Goal: Task Accomplishment & Management: Complete application form

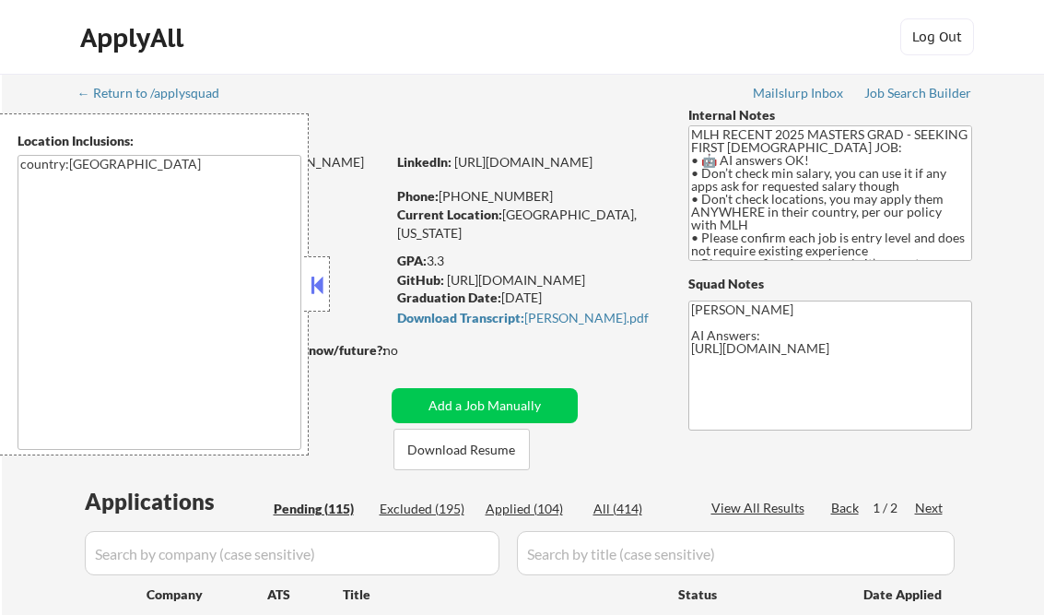
select select ""pending""
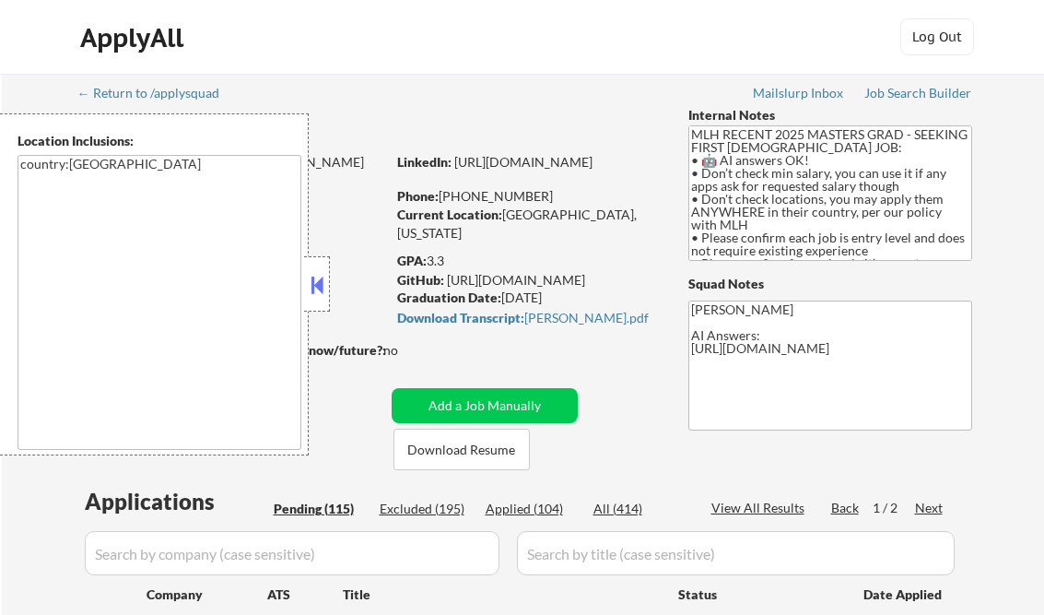
select select ""pending""
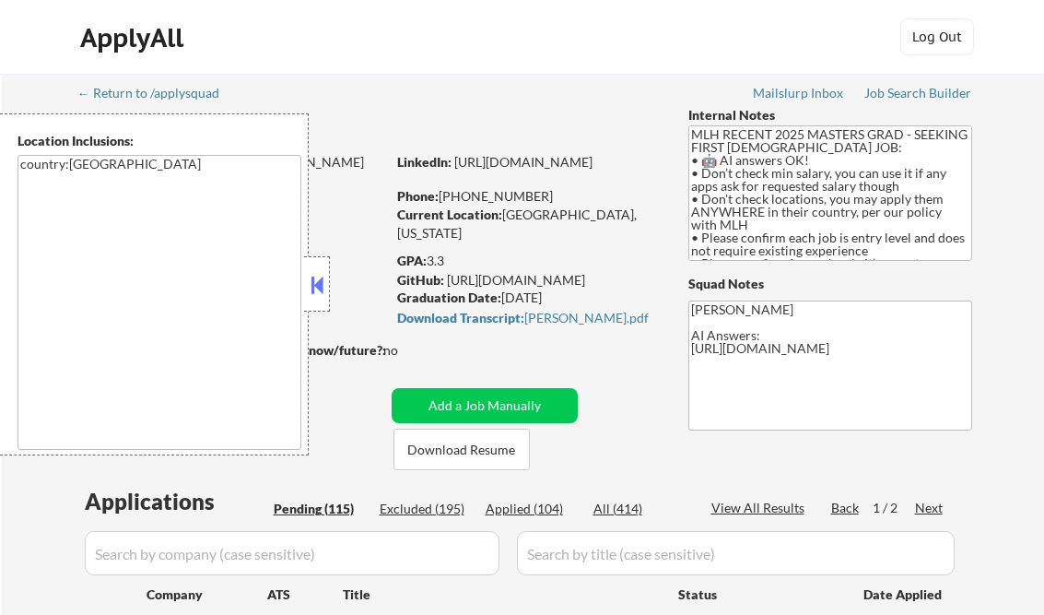
select select ""pending""
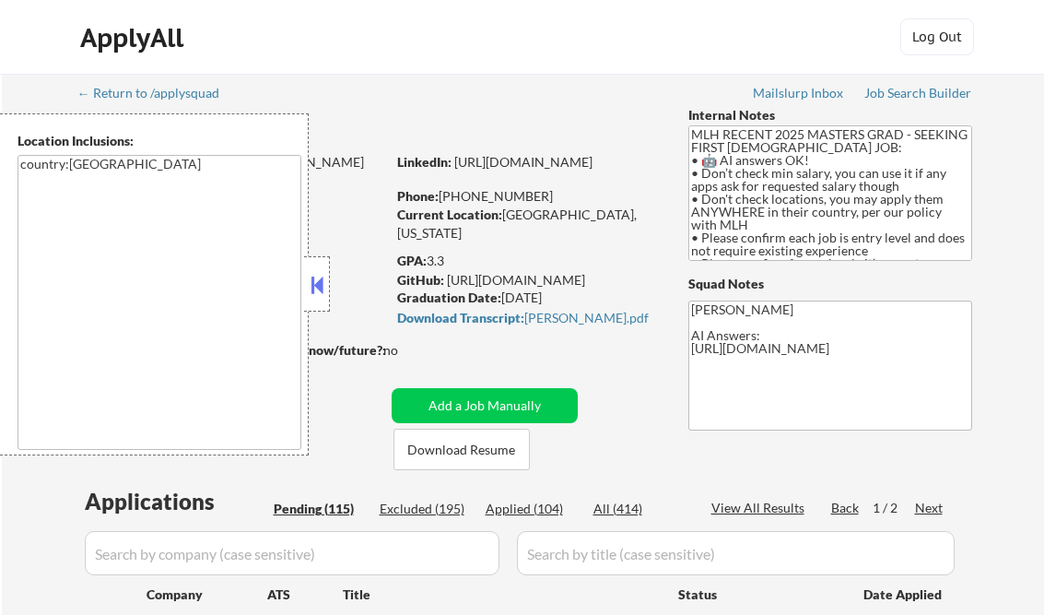
select select ""pending""
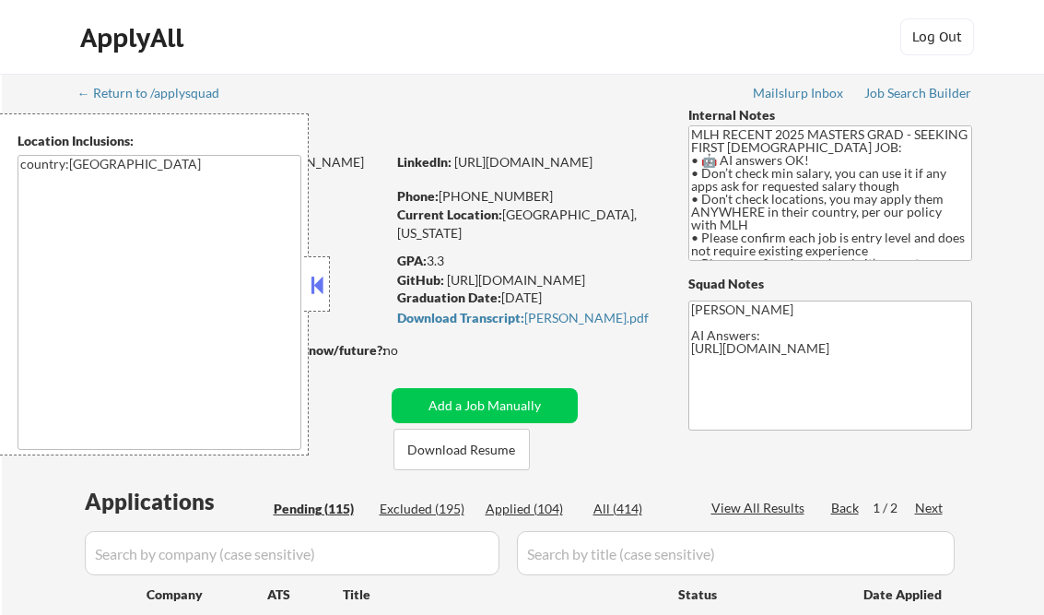
select select ""pending""
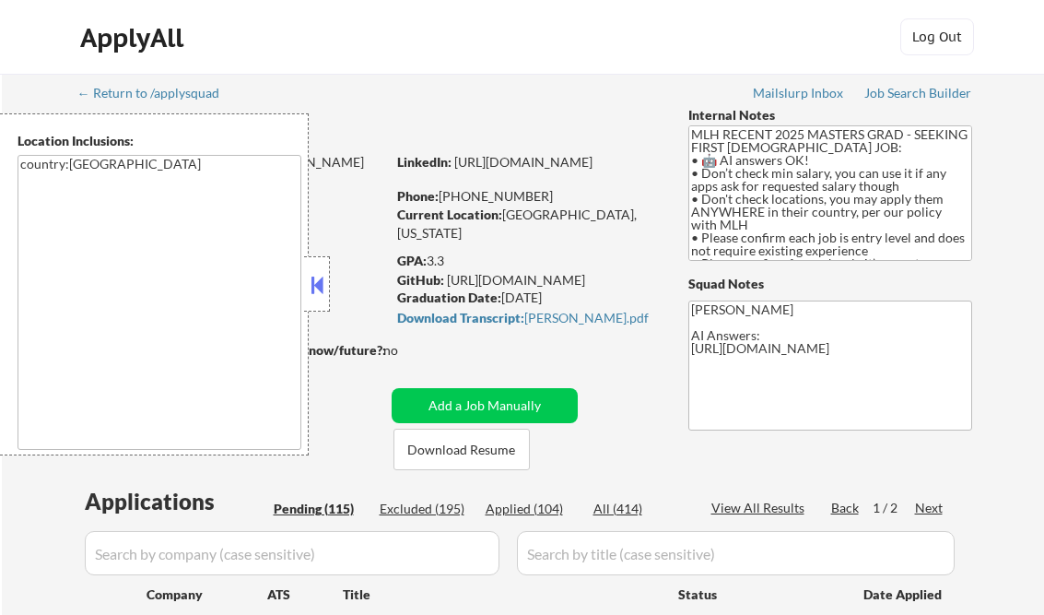
select select ""pending""
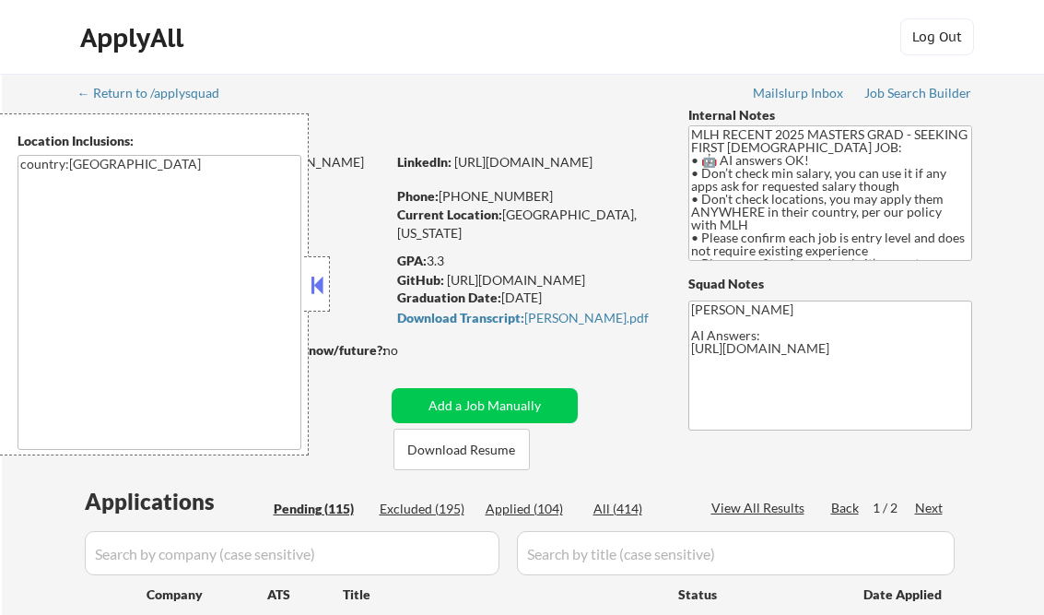
select select ""pending""
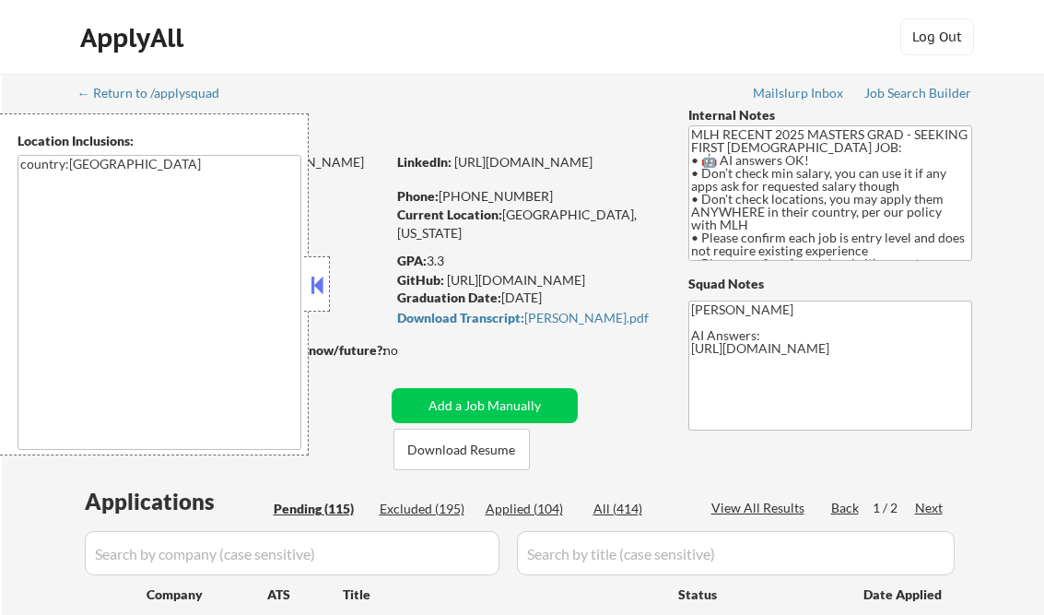
select select ""pending""
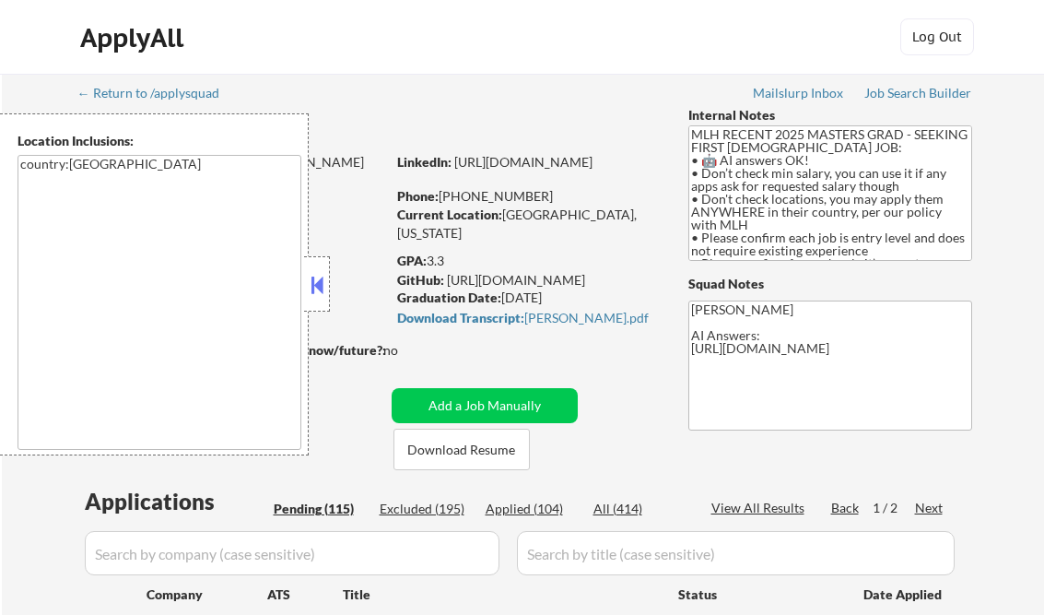
select select ""pending""
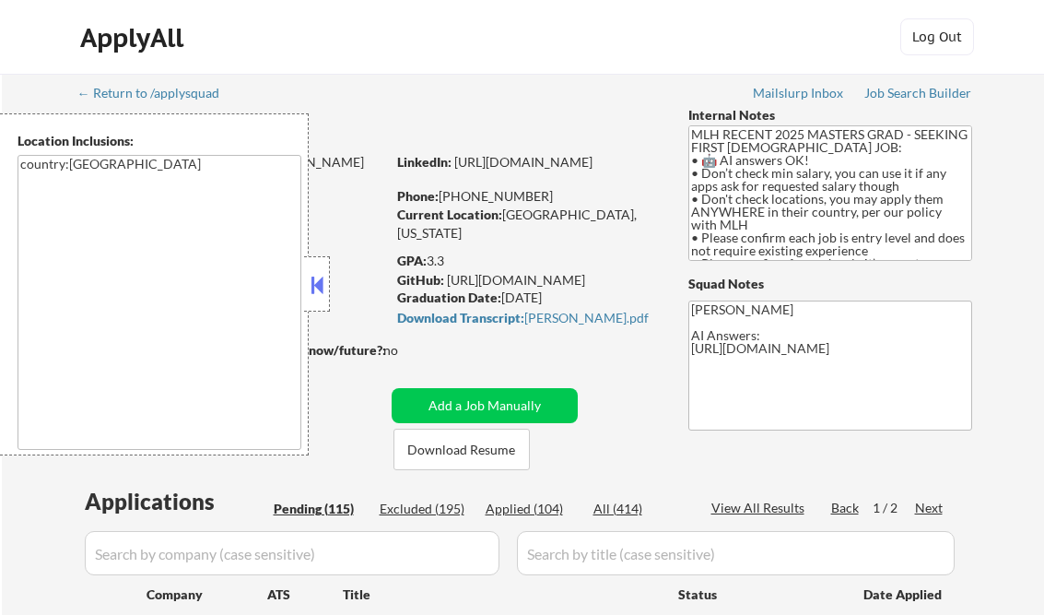
select select ""pending""
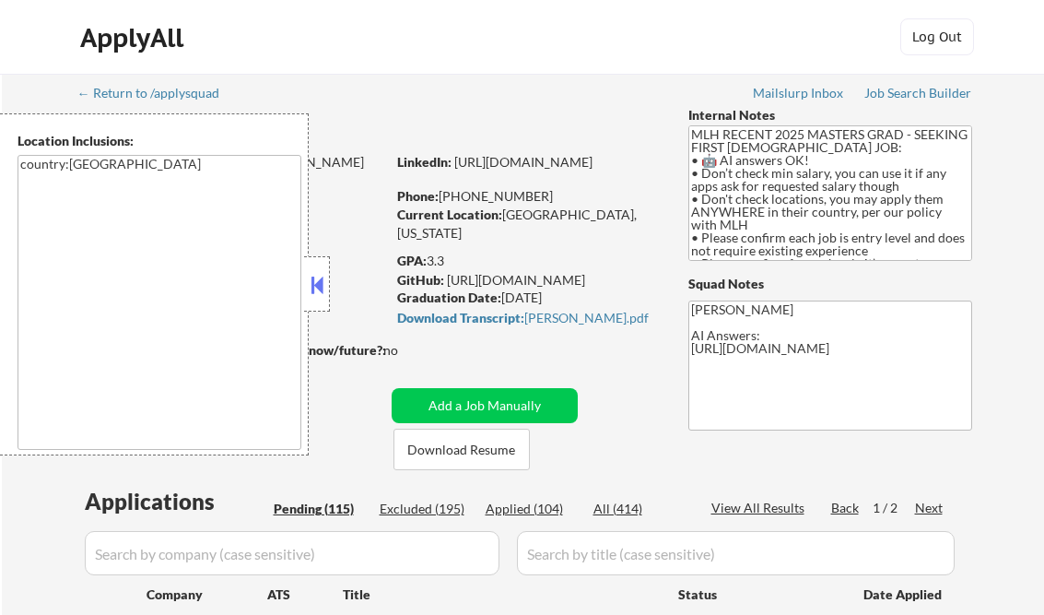
select select ""pending""
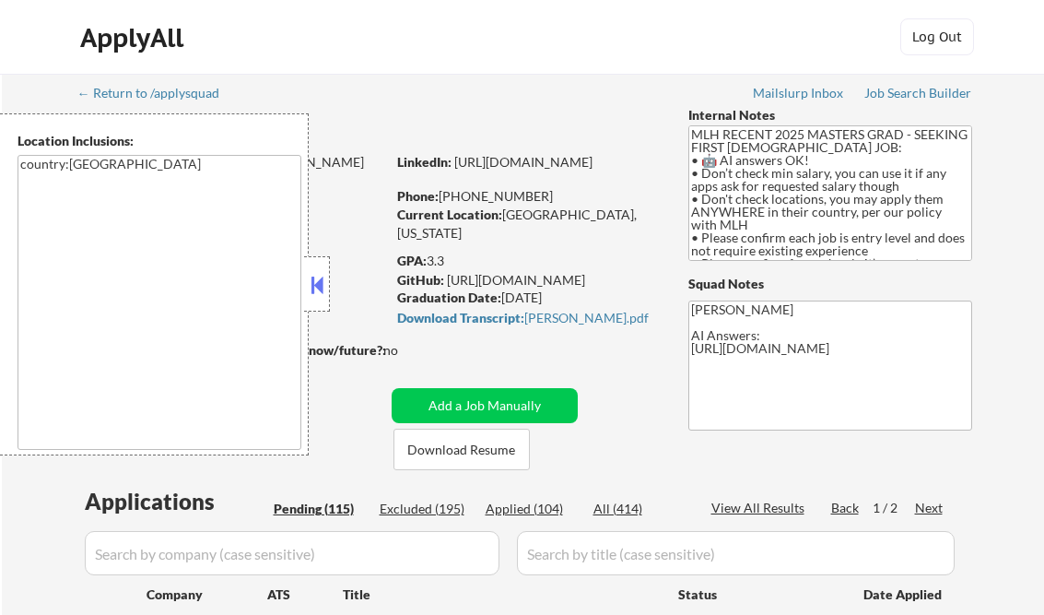
select select ""pending""
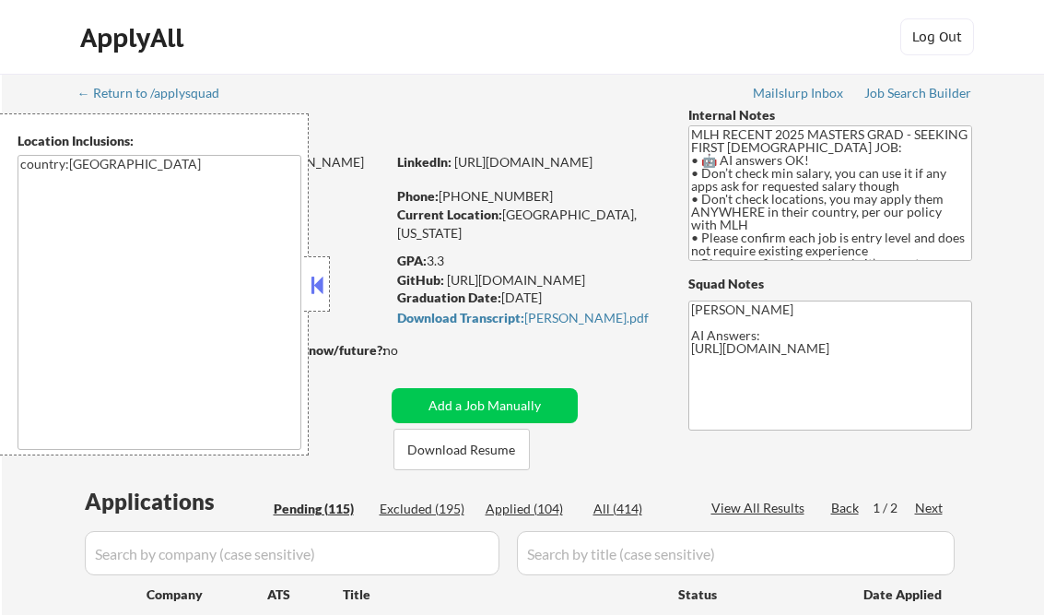
select select ""pending""
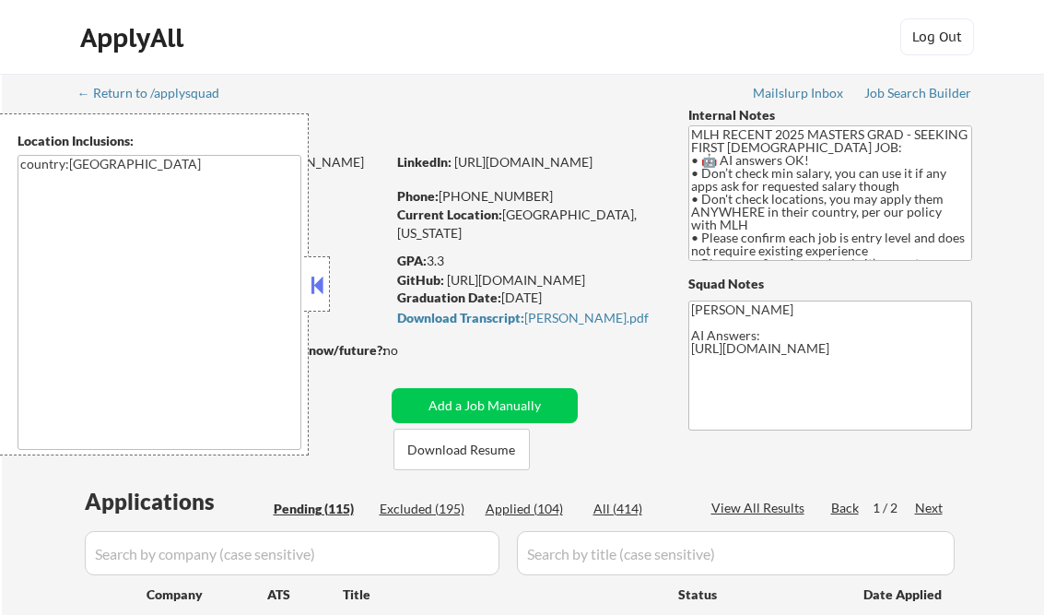
select select ""pending""
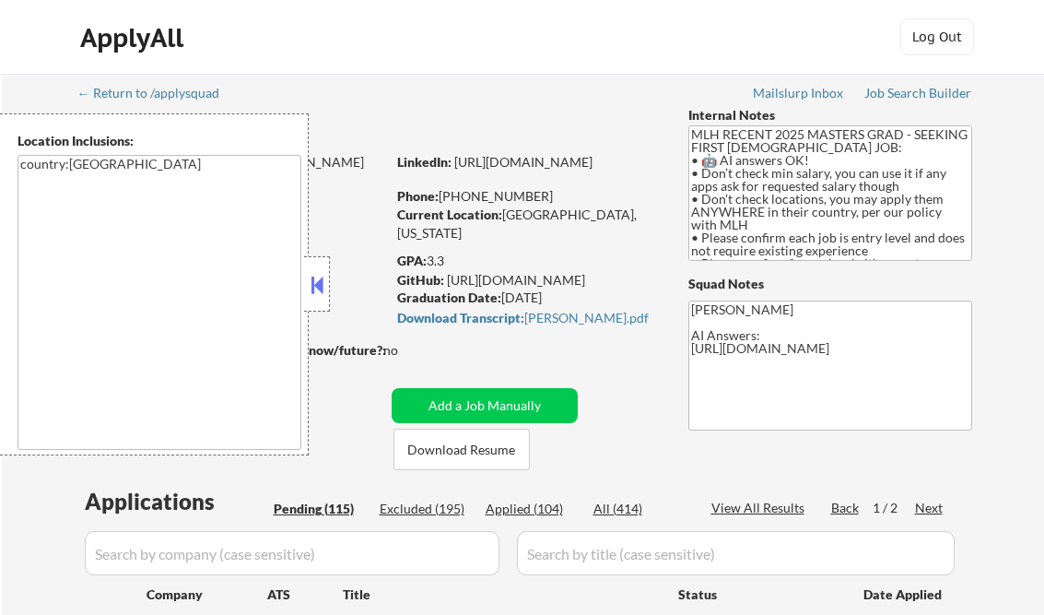
select select ""pending""
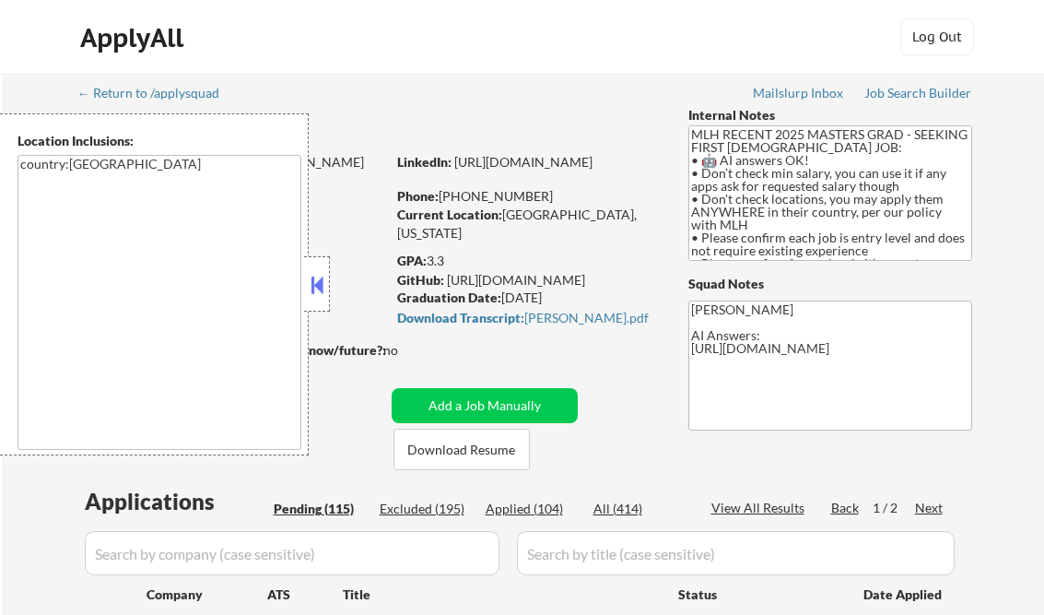
select select ""pending""
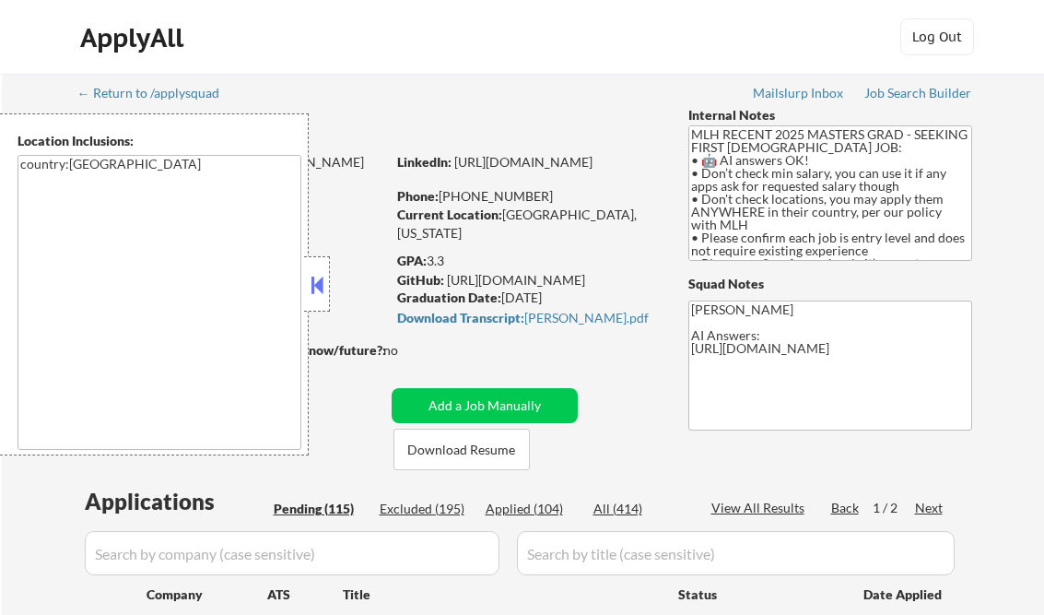
select select ""pending""
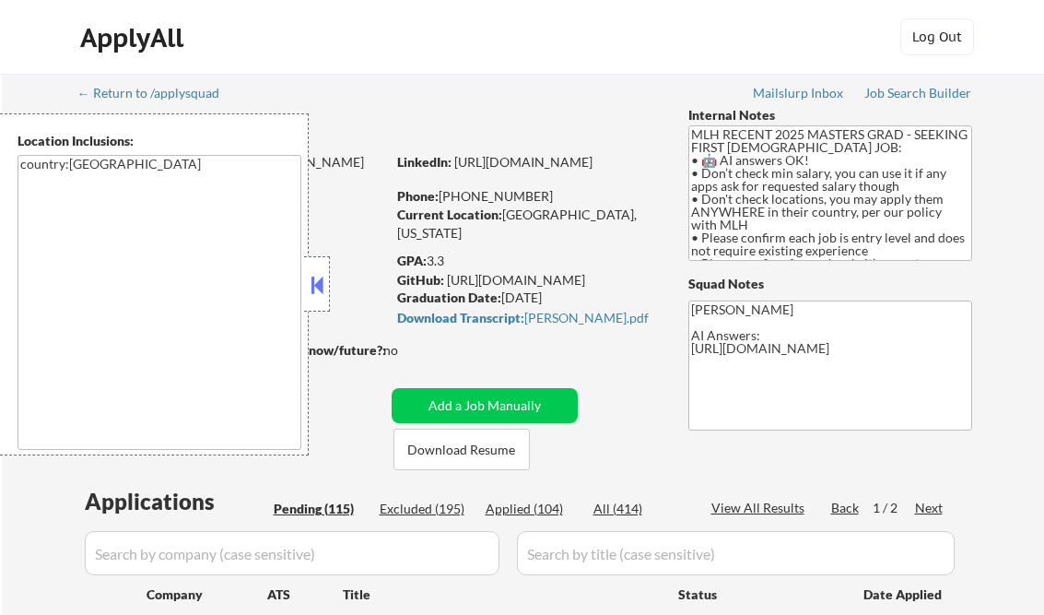
select select ""pending""
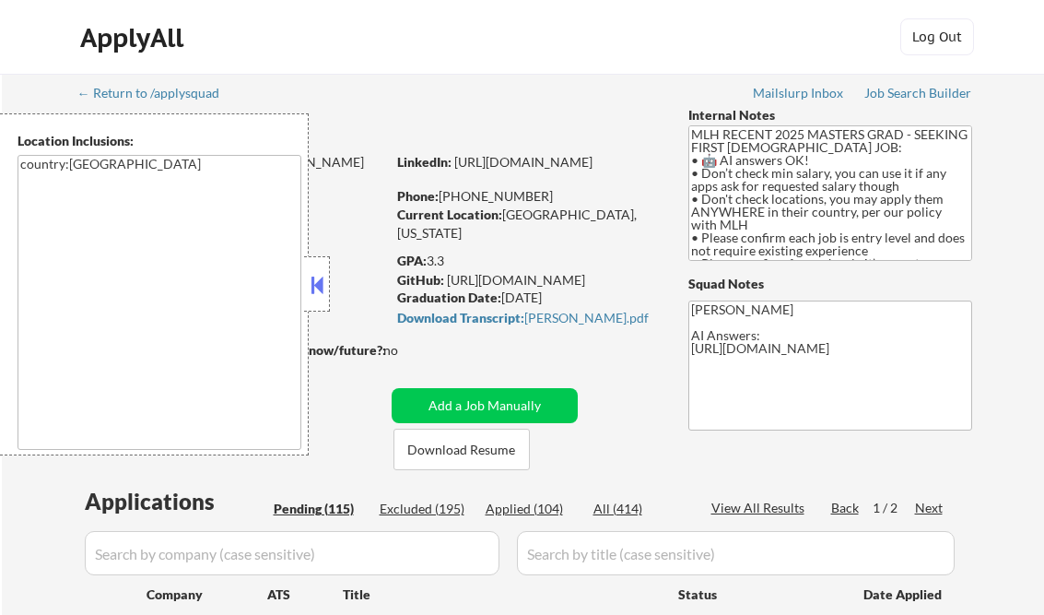
select select ""pending""
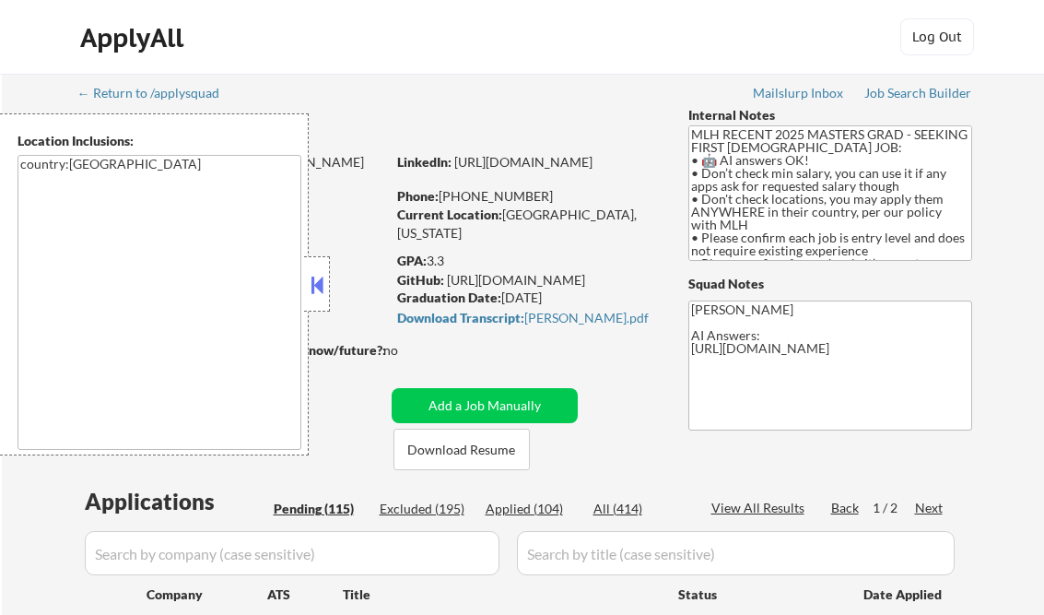
select select ""pending""
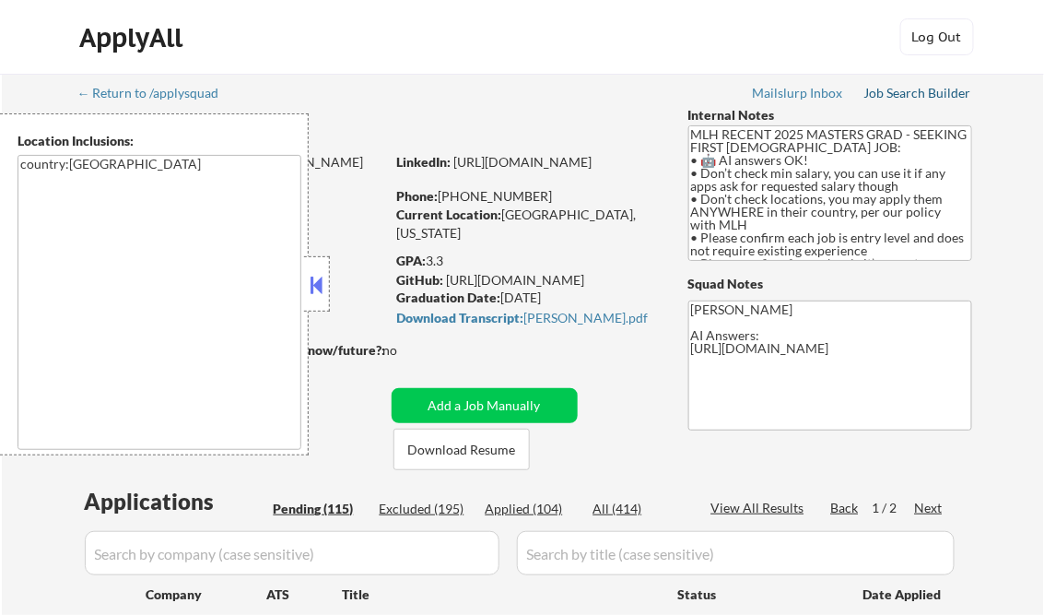
click at [893, 91] on div "Job Search Builder" at bounding box center [918, 93] width 108 height 13
click at [316, 279] on button at bounding box center [317, 285] width 20 height 28
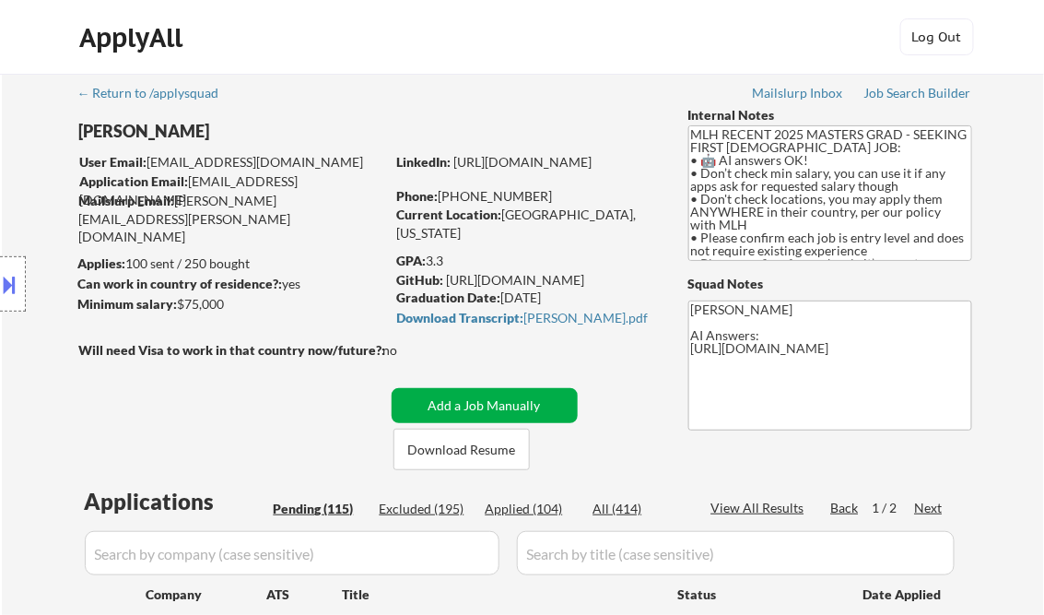
click at [485, 407] on button "Add a Job Manually" at bounding box center [485, 405] width 186 height 35
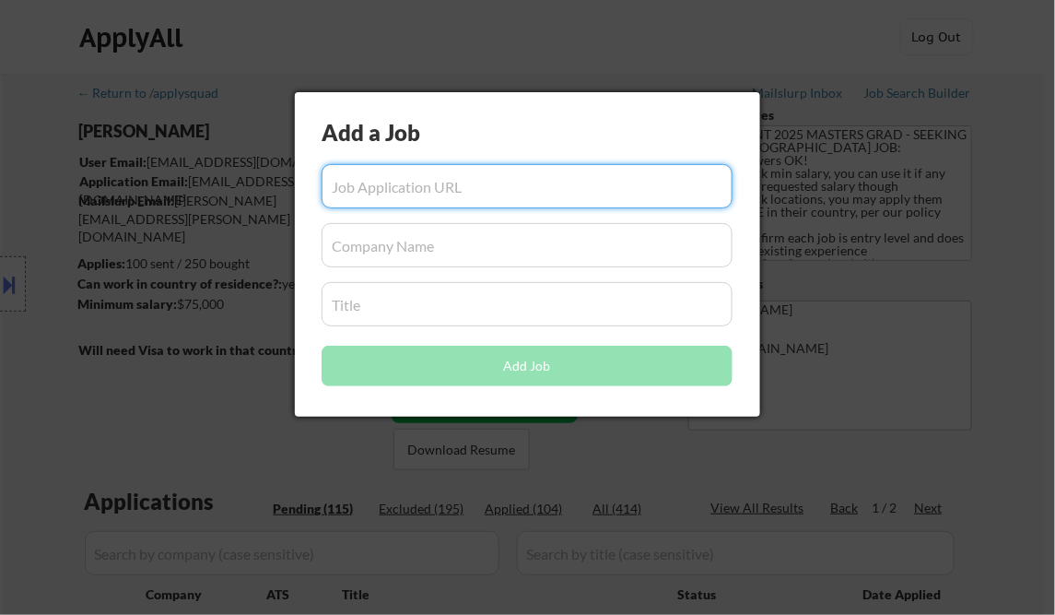
click at [417, 191] on input "input" at bounding box center [527, 186] width 411 height 44
paste input "https://job-boards.greenhouse.io/figma/jobs/5616603004?gh_jid=5616603004"
type input "https://job-boards.greenhouse.io/figma/jobs/5616603004?gh_jid=5616603004"
click at [426, 248] on input "input" at bounding box center [527, 245] width 411 height 44
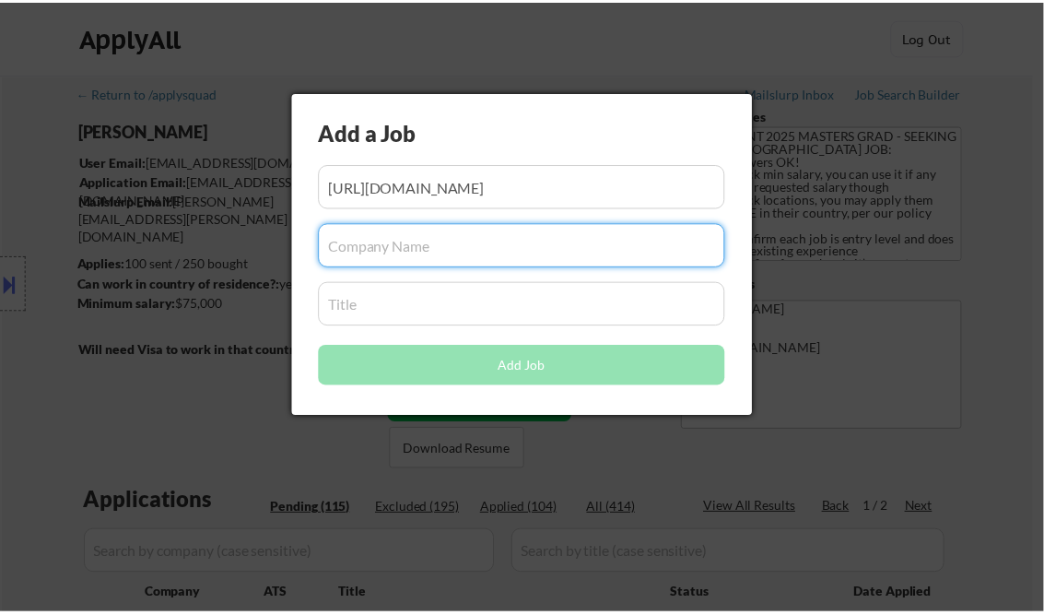
scroll to position [0, 0]
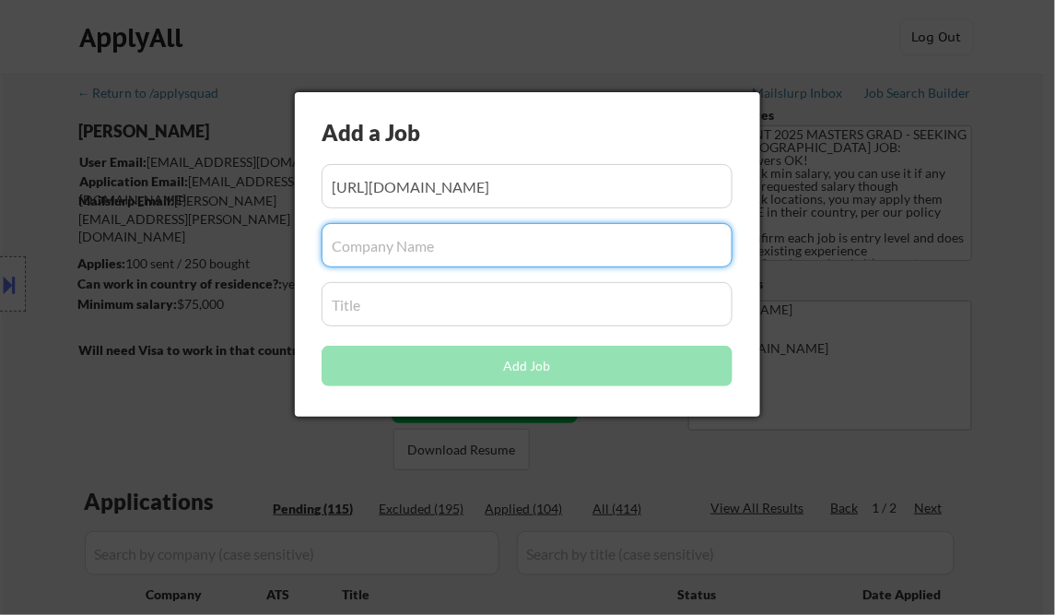
paste input "figma"
type input "figma"
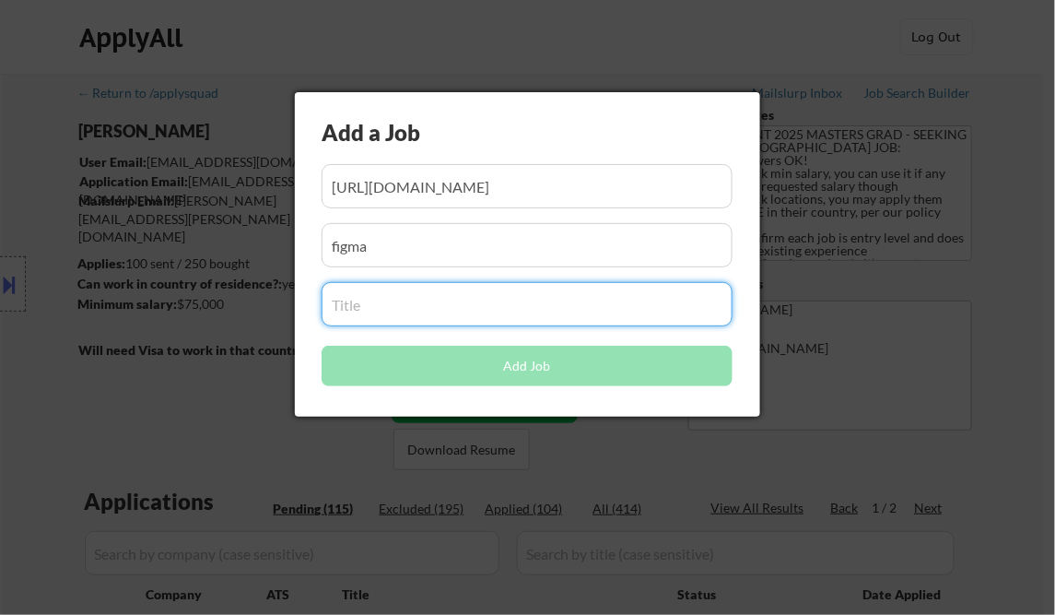
click at [405, 311] on input "input" at bounding box center [527, 304] width 411 height 44
paste input "Early Career, Software Engineer (2026)"
type input "Early Career, Software Engineer (2026)"
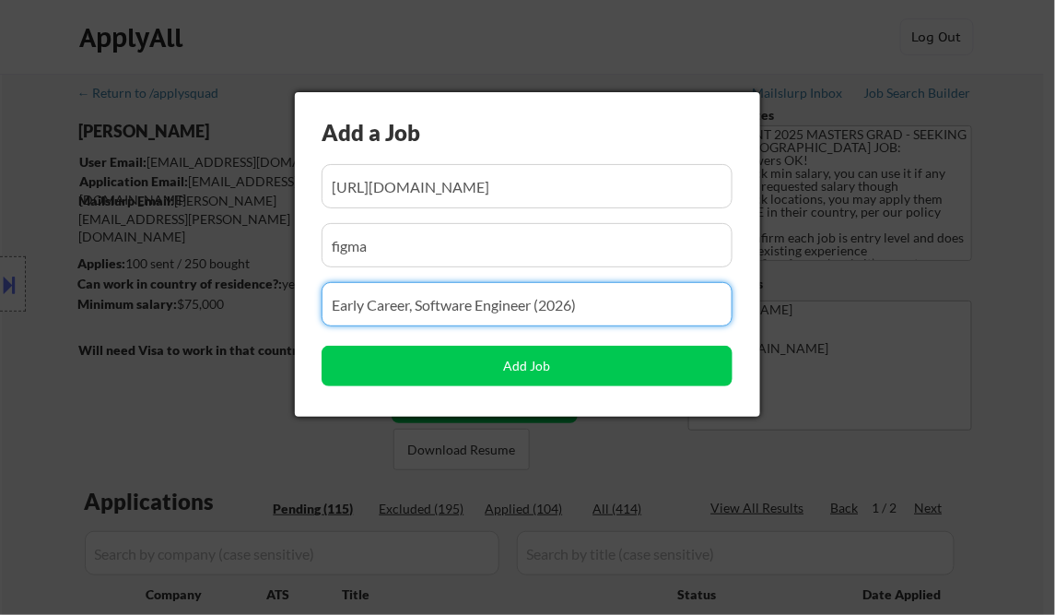
drag, startPoint x: 592, startPoint y: 298, endPoint x: 0, endPoint y: 203, distance: 599.1
click at [0, 227] on html "← Return to /applysquad Mailslurp Inbox Job Search Builder Mike Nguyen User Ema…" at bounding box center [527, 307] width 1055 height 615
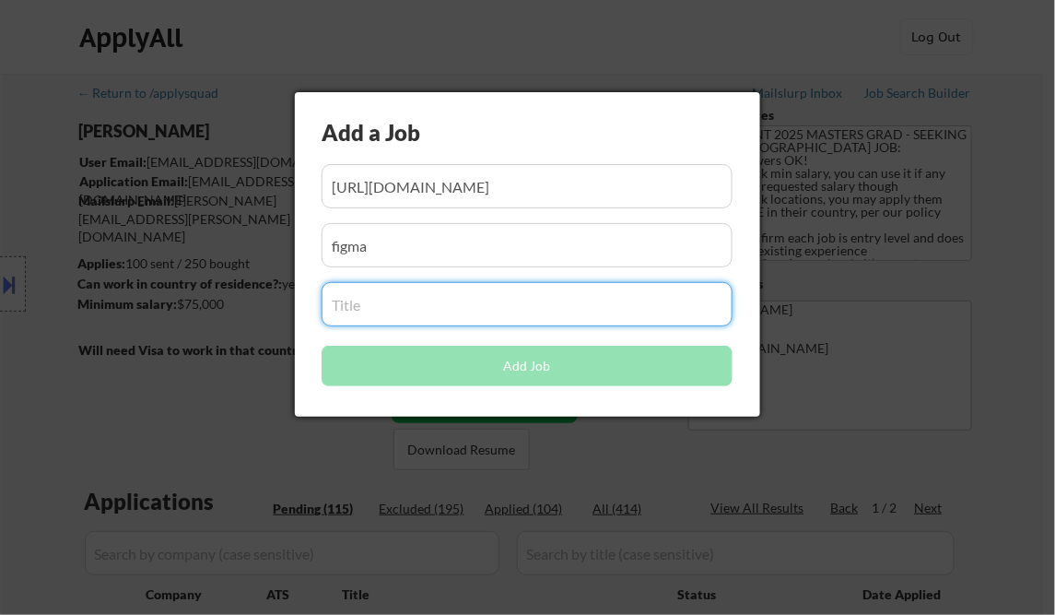
paste input "Early Career, Software Engineer (2026)"
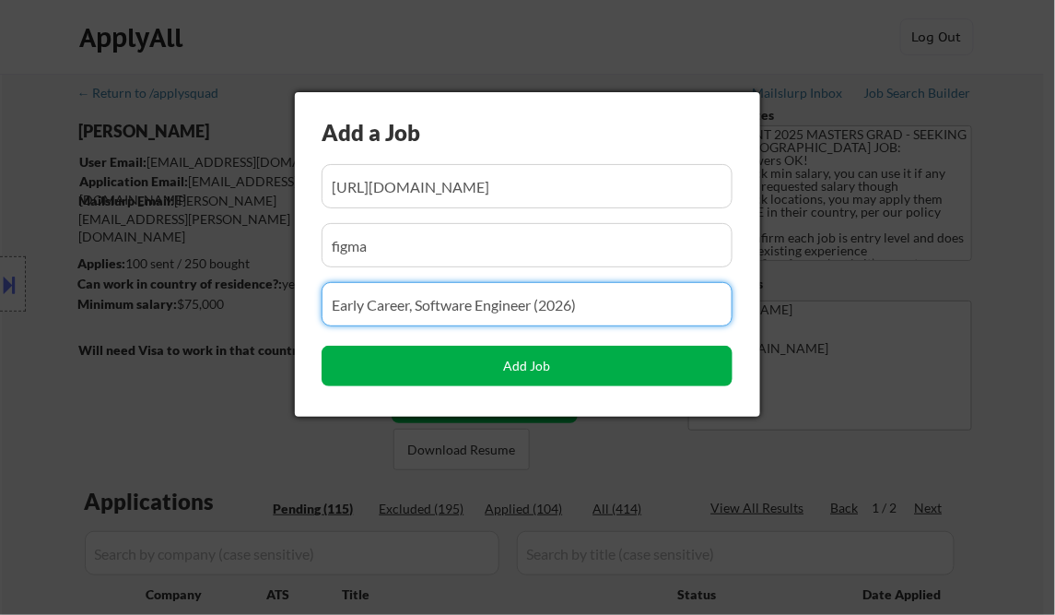
type input "Early Career, Software Engineer (2026)"
click at [545, 370] on button "Add Job" at bounding box center [527, 366] width 411 height 41
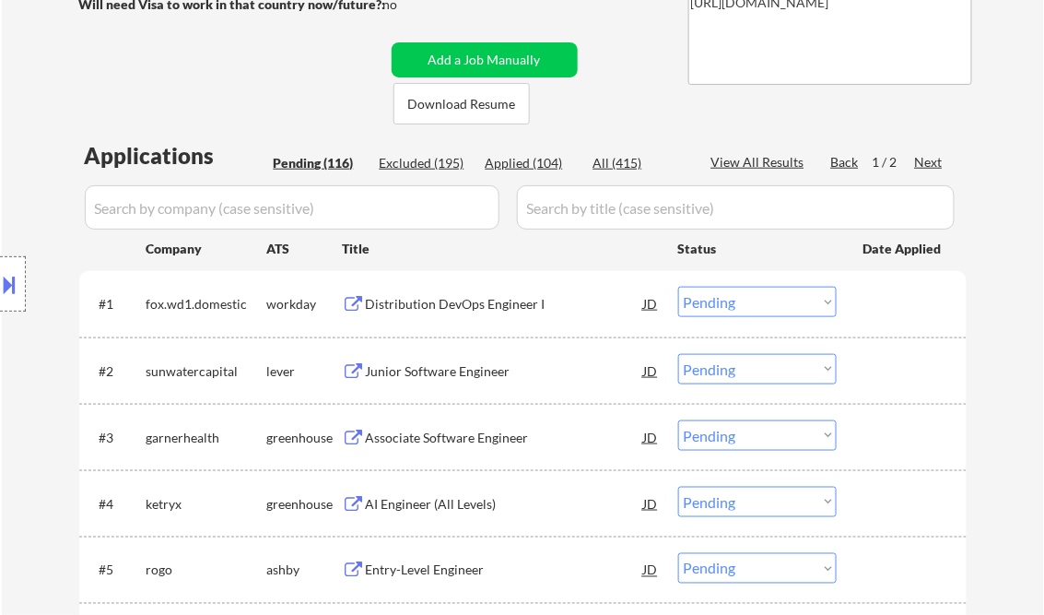
scroll to position [243, 0]
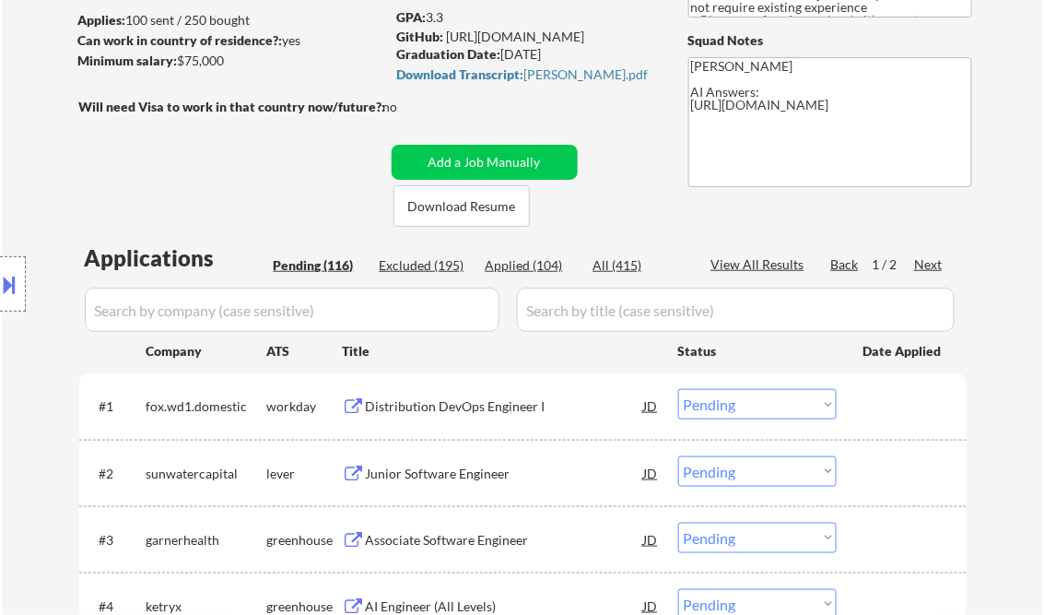
click at [776, 264] on div "View All Results" at bounding box center [760, 264] width 99 height 18
select select ""pending""
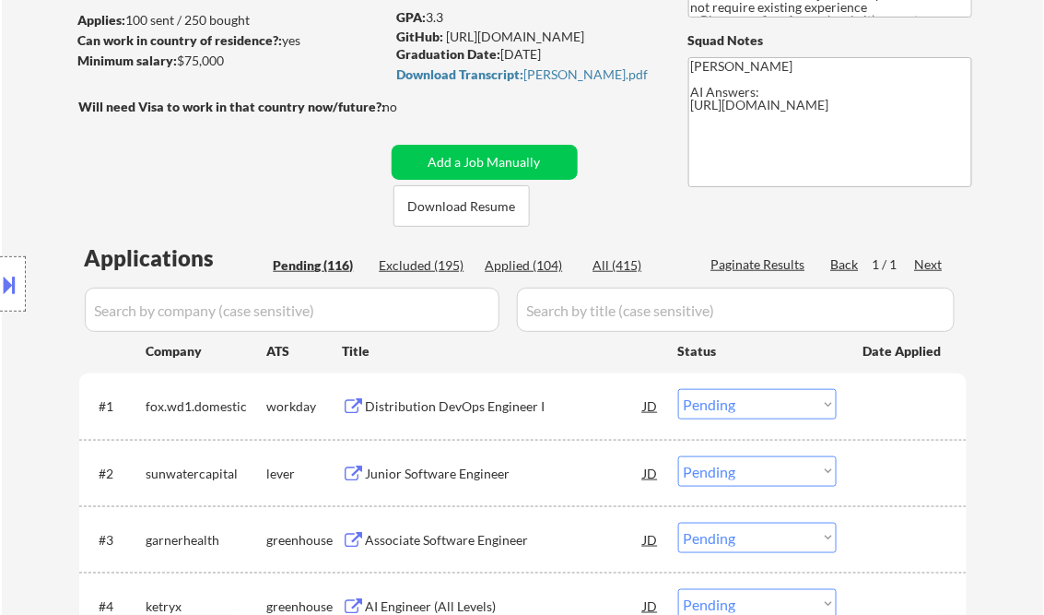
select select ""pending""
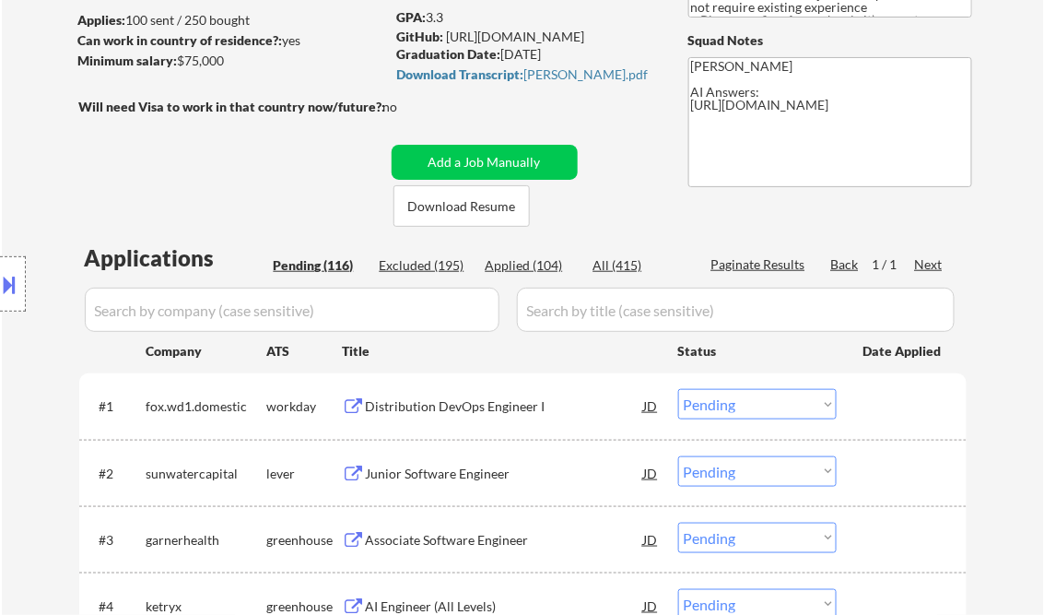
select select ""pending""
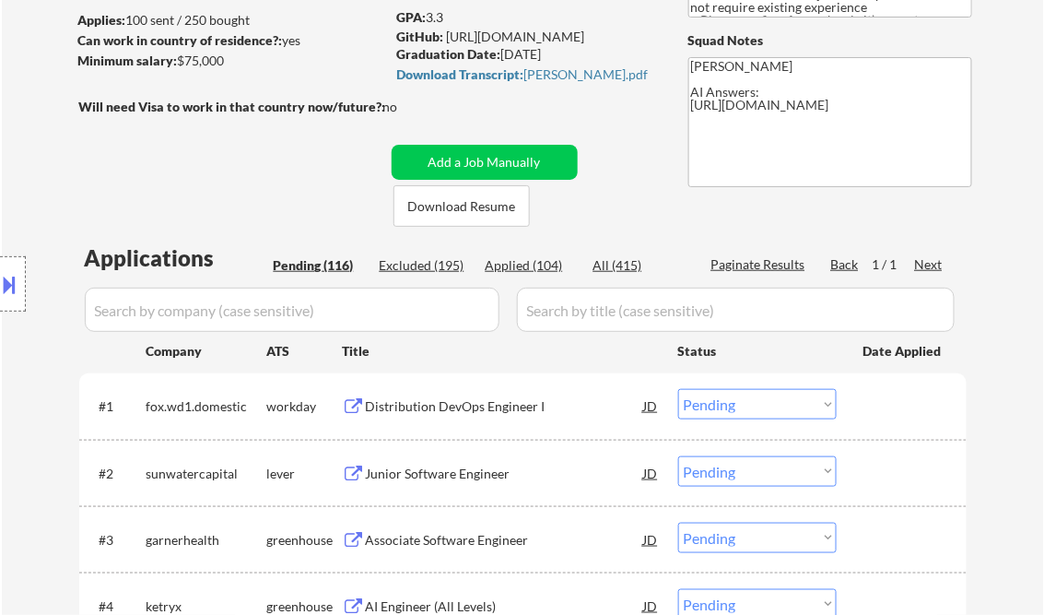
select select ""pending""
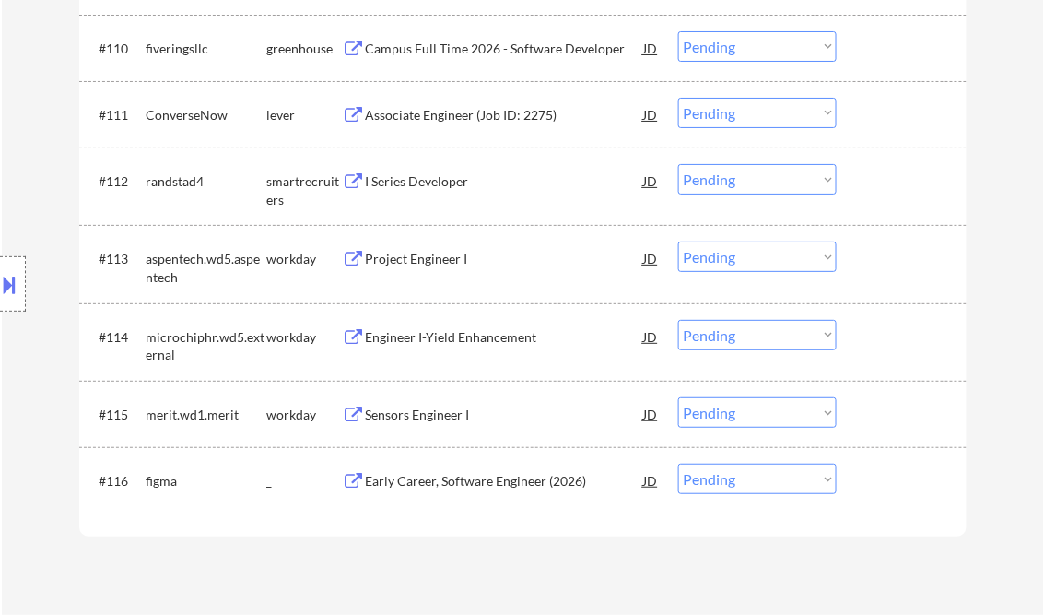
scroll to position [8720, 0]
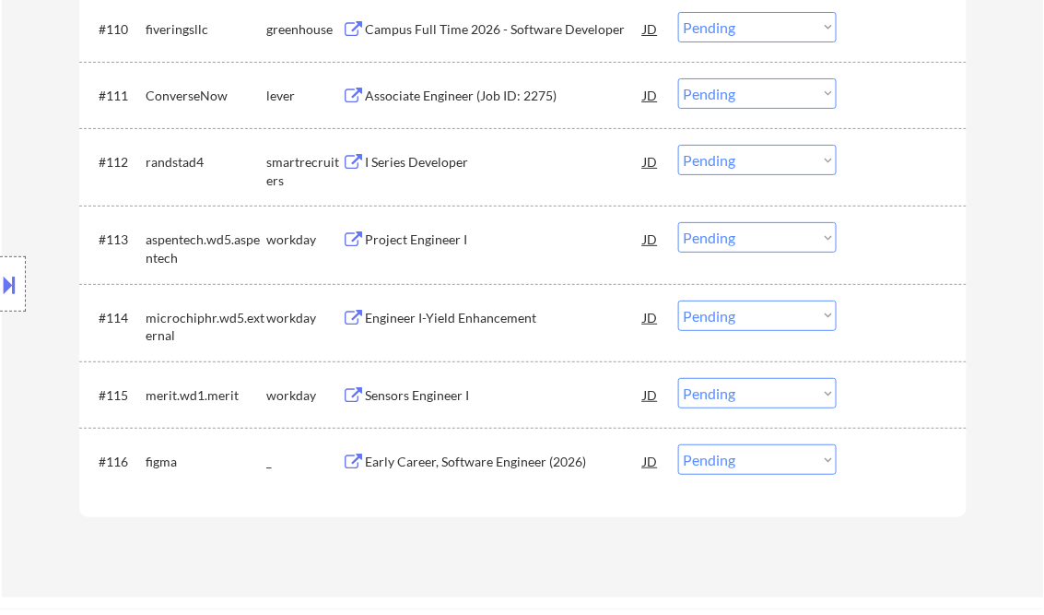
drag, startPoint x: 705, startPoint y: 462, endPoint x: 718, endPoint y: 472, distance: 16.4
click at [705, 462] on select "Choose an option... Pending Applied Excluded (Questions) Excluded (Expired) Exc…" at bounding box center [757, 459] width 158 height 30
select select ""applied""
click at [678, 445] on select "Choose an option... Pending Applied Excluded (Questions) Excluded (Expired) Exc…" at bounding box center [757, 459] width 158 height 30
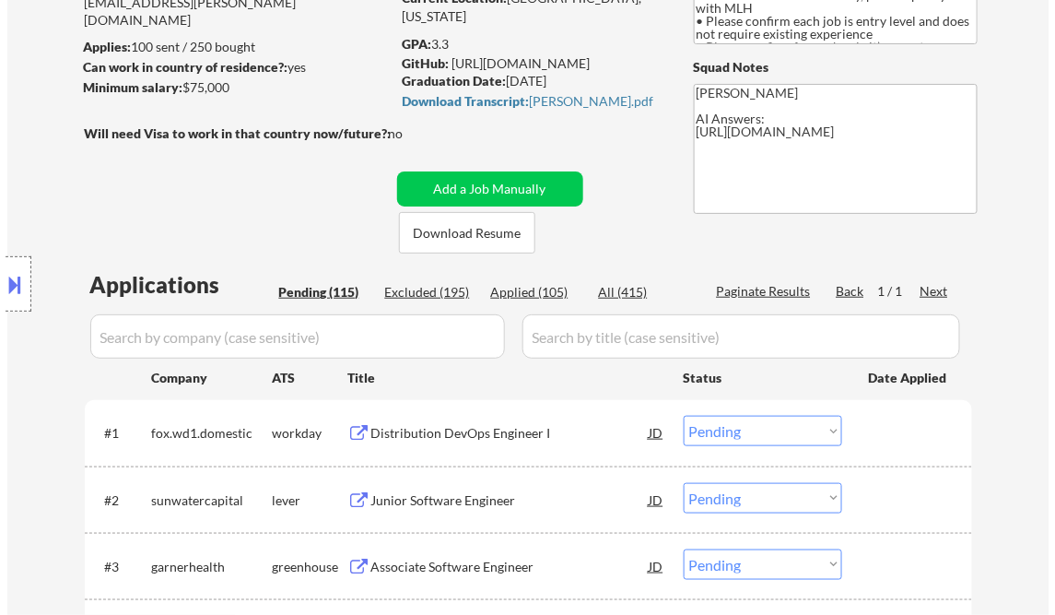
scroll to position [295, 0]
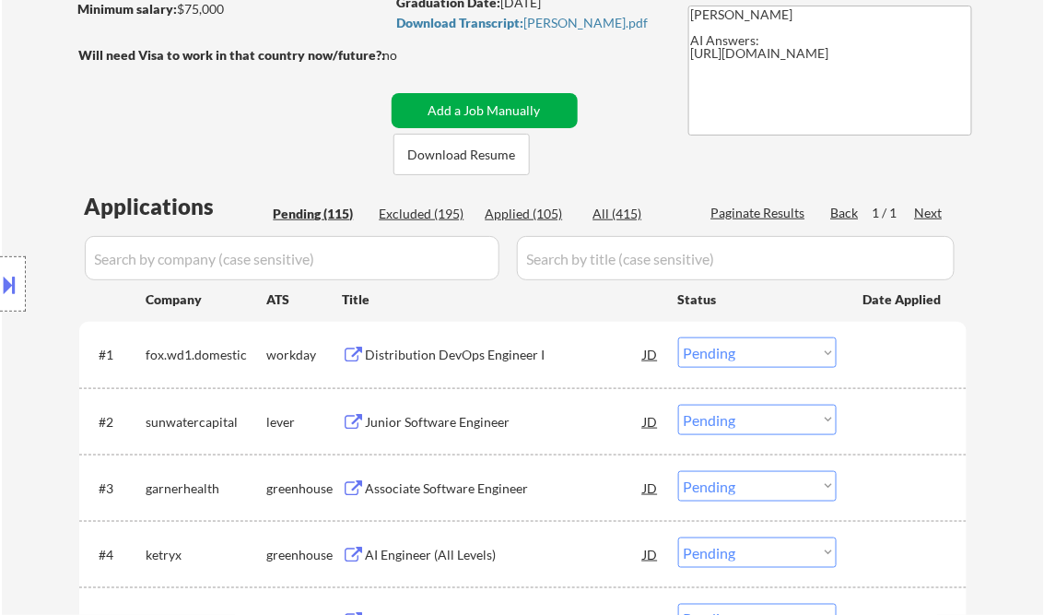
click at [466, 103] on button "Add a Job Manually" at bounding box center [485, 110] width 186 height 35
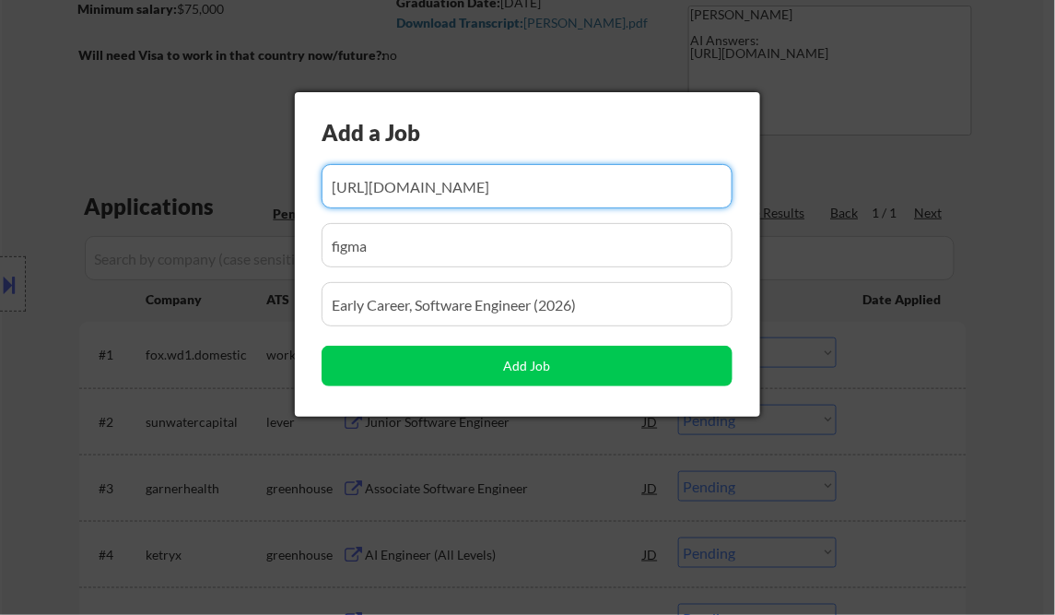
scroll to position [0, 122]
click at [409, 190] on input "input" at bounding box center [527, 186] width 411 height 44
paste input "https://job-boards.greenhouse.io/vultr/jobs/4602862006"
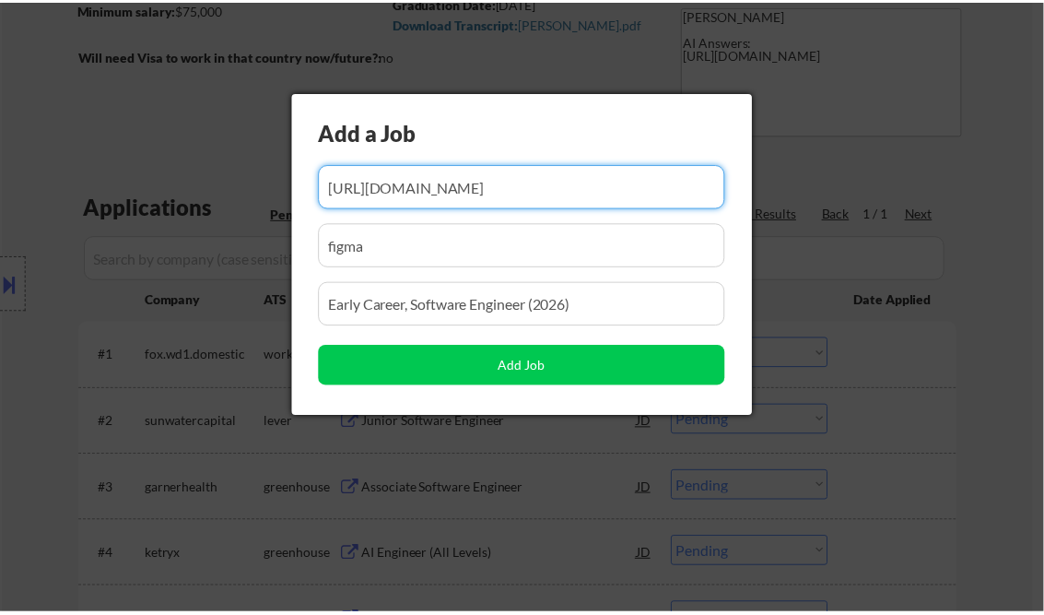
scroll to position [0, 0]
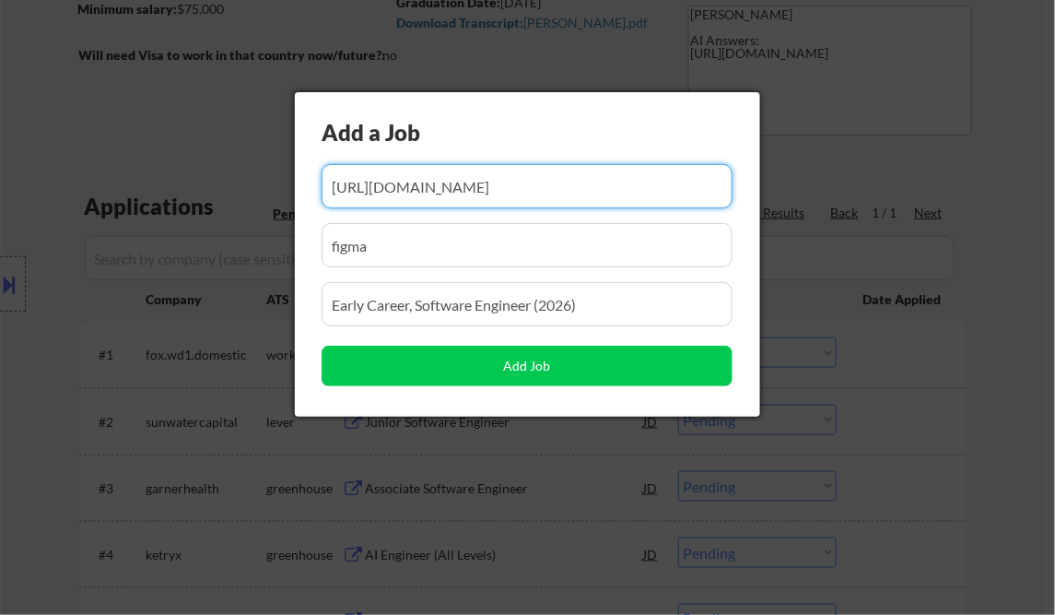
type input "https://job-boards.greenhouse.io/vultr/jobs/4602862006"
click at [413, 248] on input "input" at bounding box center [527, 245] width 411 height 44
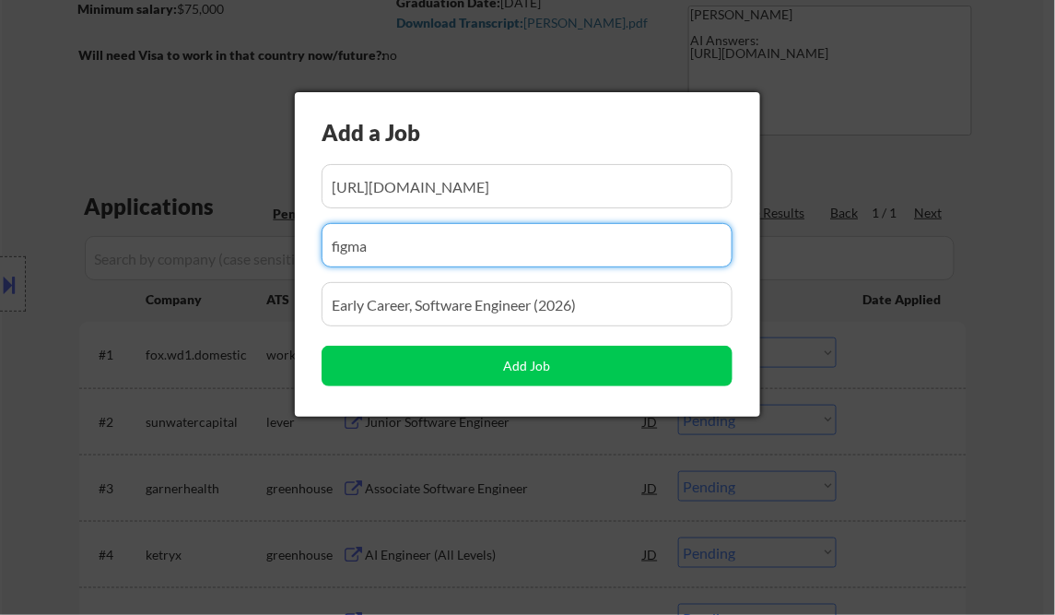
paste input "vultr"
type input "vultr"
click at [396, 313] on input "input" at bounding box center [527, 304] width 411 height 44
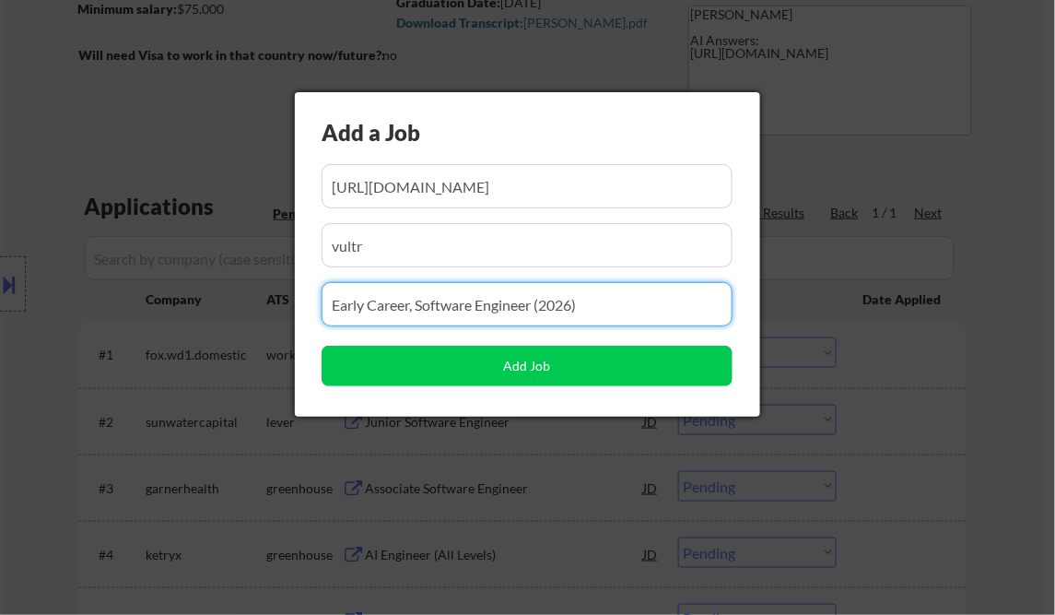
paste input "Junior Frontend Engineer"
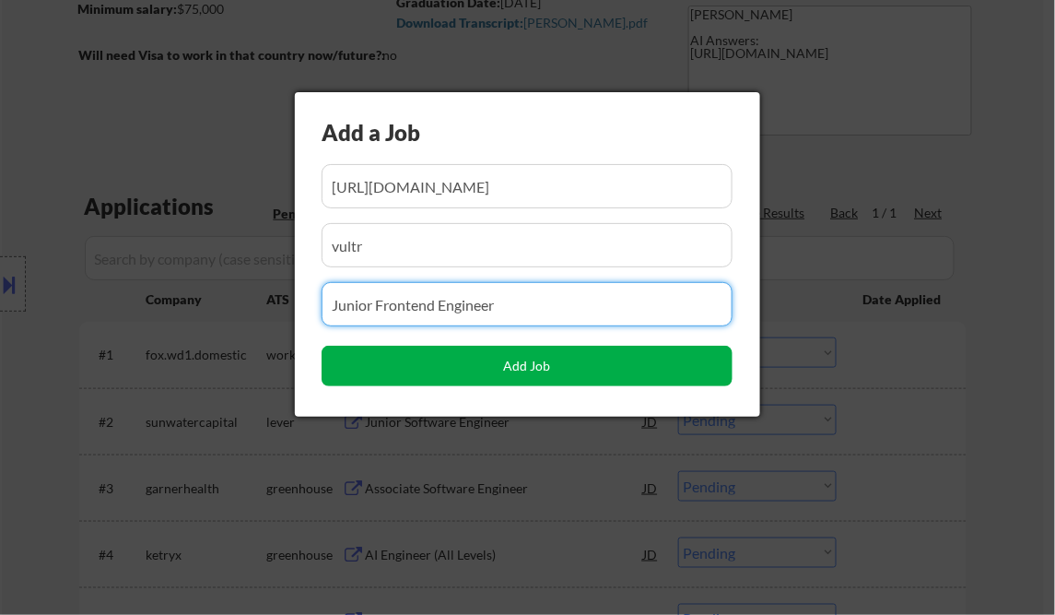
type input "Junior Frontend Engineer"
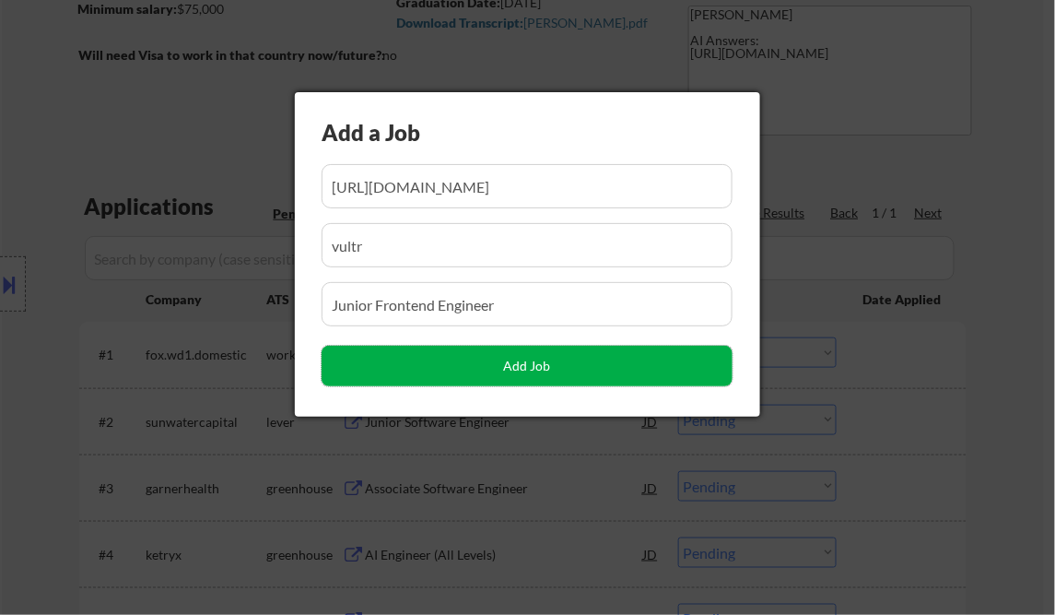
click at [490, 362] on button "Add Job" at bounding box center [527, 366] width 411 height 41
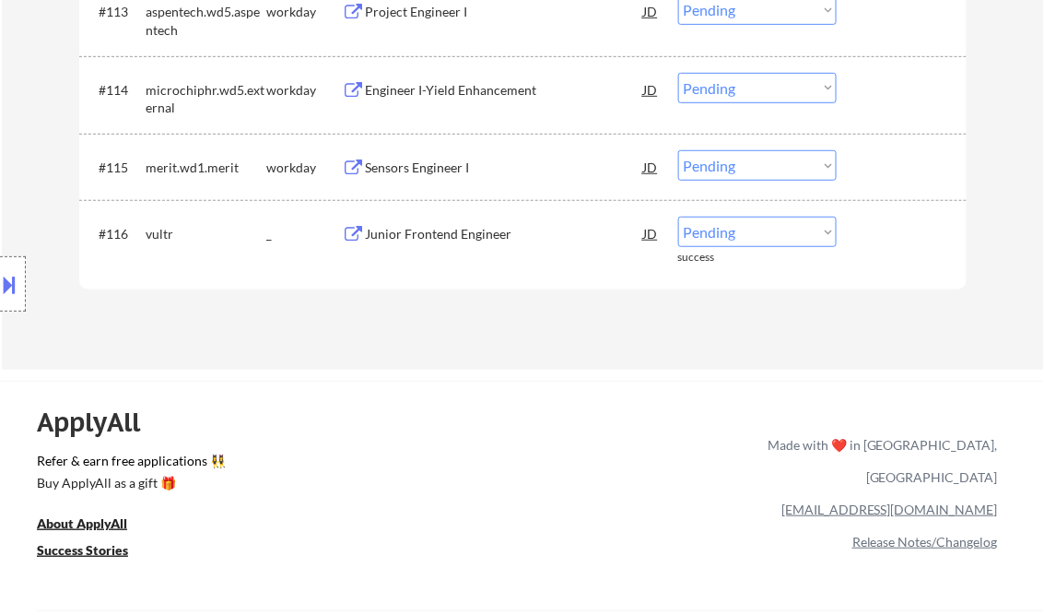
scroll to position [8908, 0]
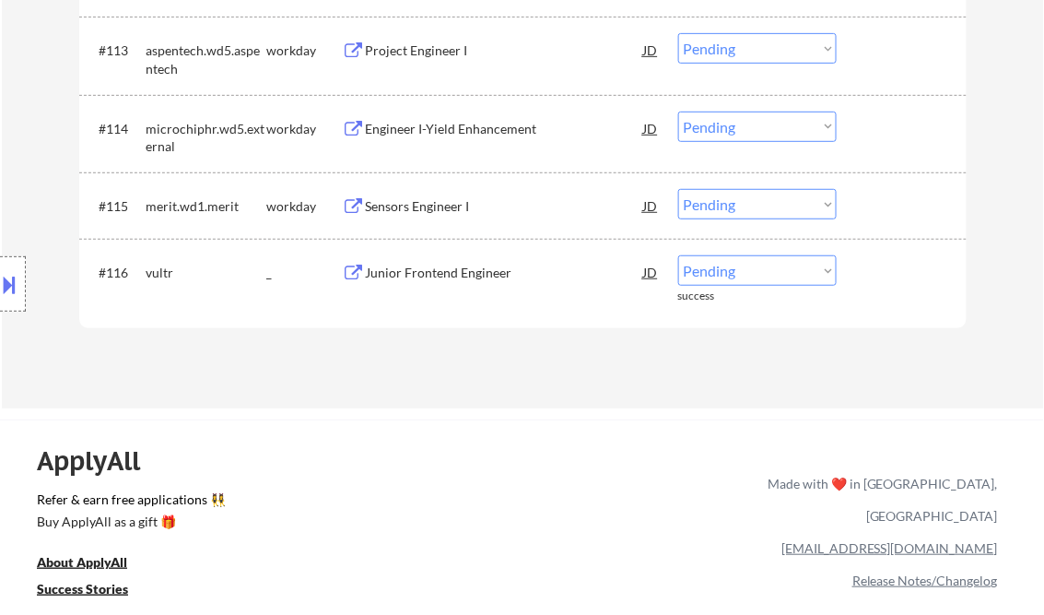
click at [739, 276] on select "Choose an option... Pending Applied Excluded (Questions) Excluded (Expired) Exc…" at bounding box center [757, 270] width 158 height 30
click at [678, 255] on select "Choose an option... Pending Applied Excluded (Questions) Excluded (Expired) Exc…" at bounding box center [757, 270] width 158 height 30
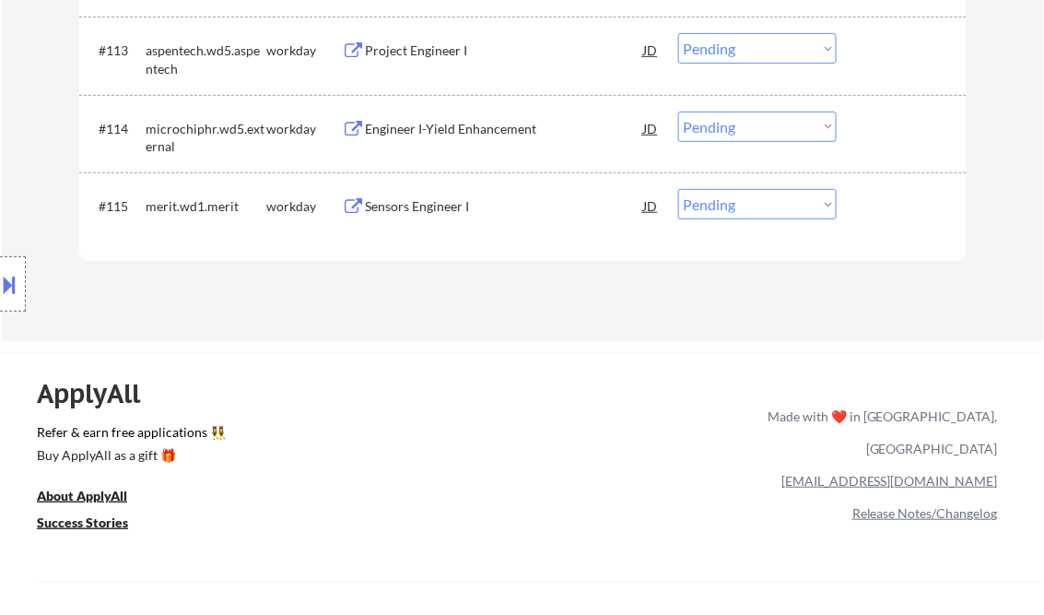
select select ""pending""
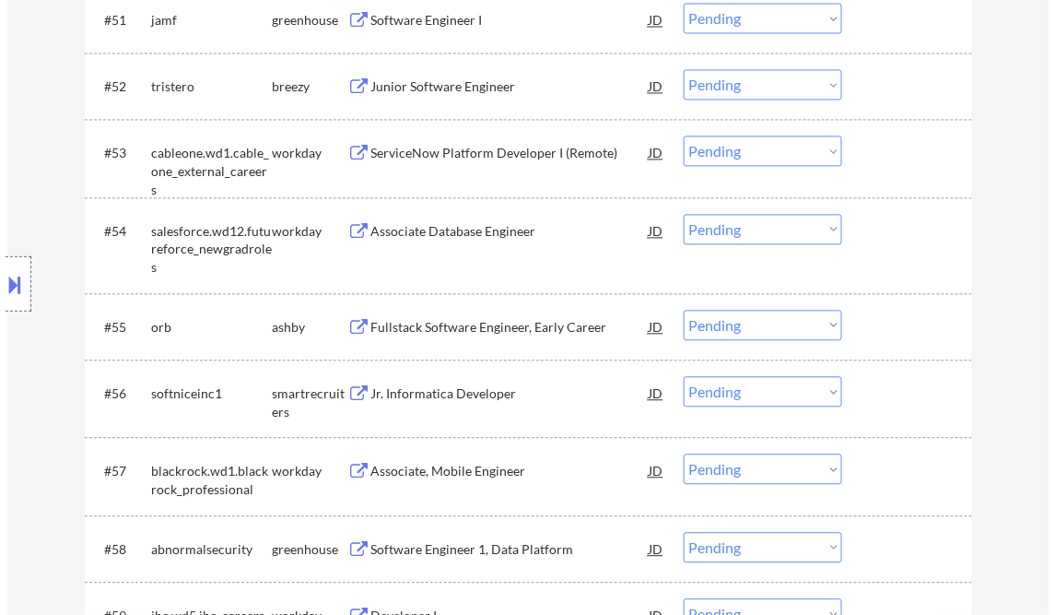
scroll to position [0, 0]
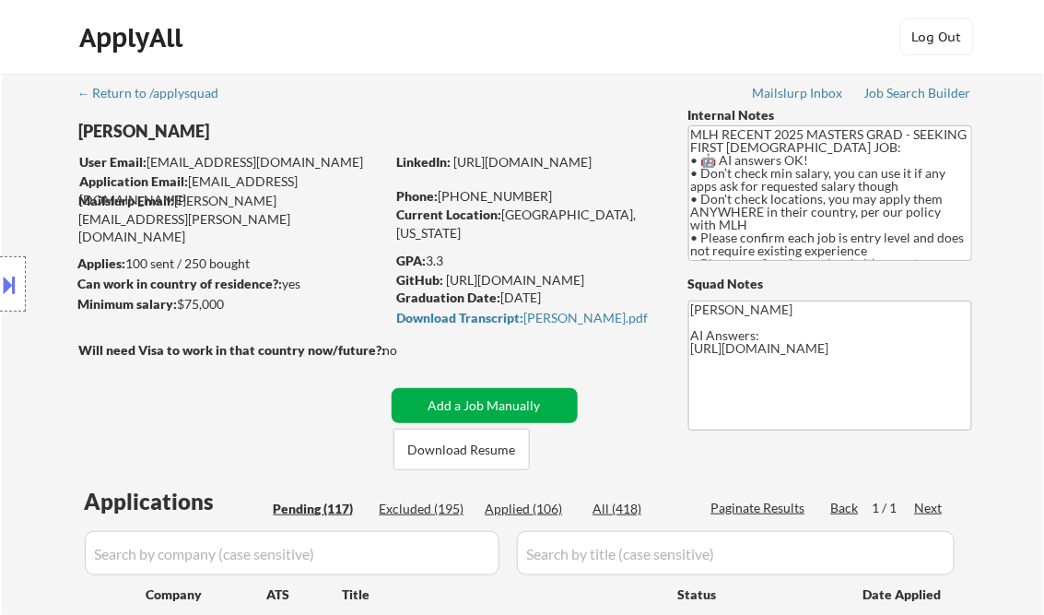
click at [451, 409] on button "Add a Job Manually" at bounding box center [485, 405] width 186 height 35
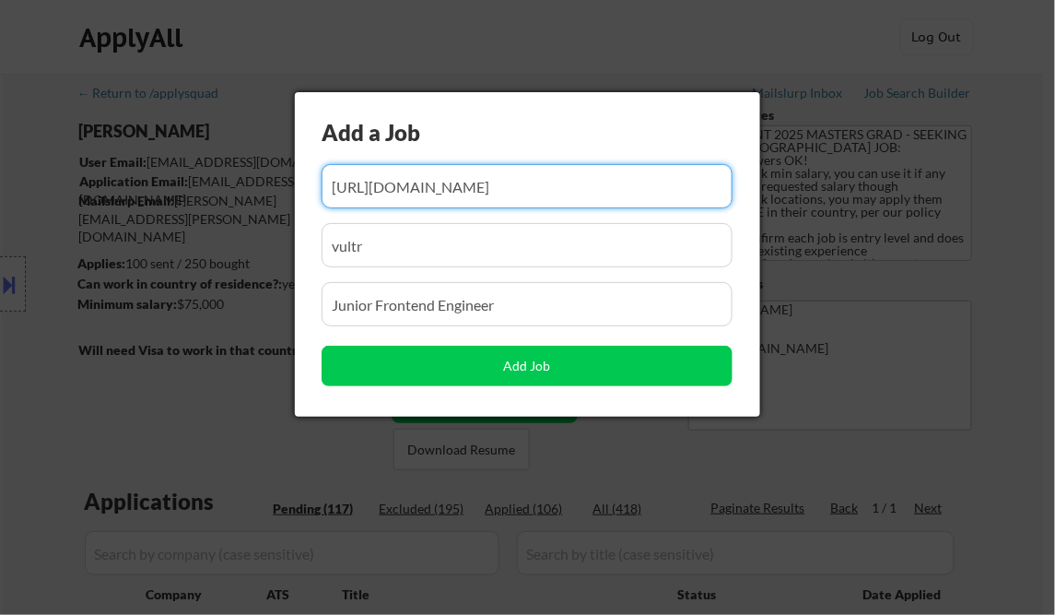
click at [404, 185] on input "input" at bounding box center [527, 186] width 411 height 44
paste input "https://jobs.solana.com/companies/ellipsis-labs/jobs/58302557-software-engineer…"
type input "https://jobs.solana.com/companies/ellipsis-labs/jobs/58302557-software-engineer…"
click at [398, 251] on input "input" at bounding box center [527, 245] width 411 height 44
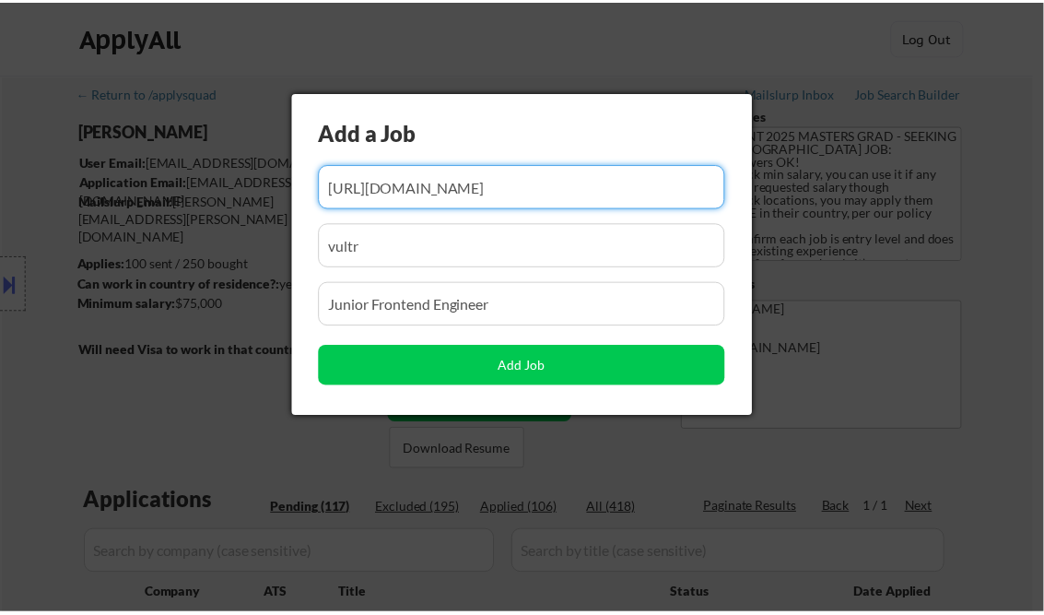
scroll to position [0, 0]
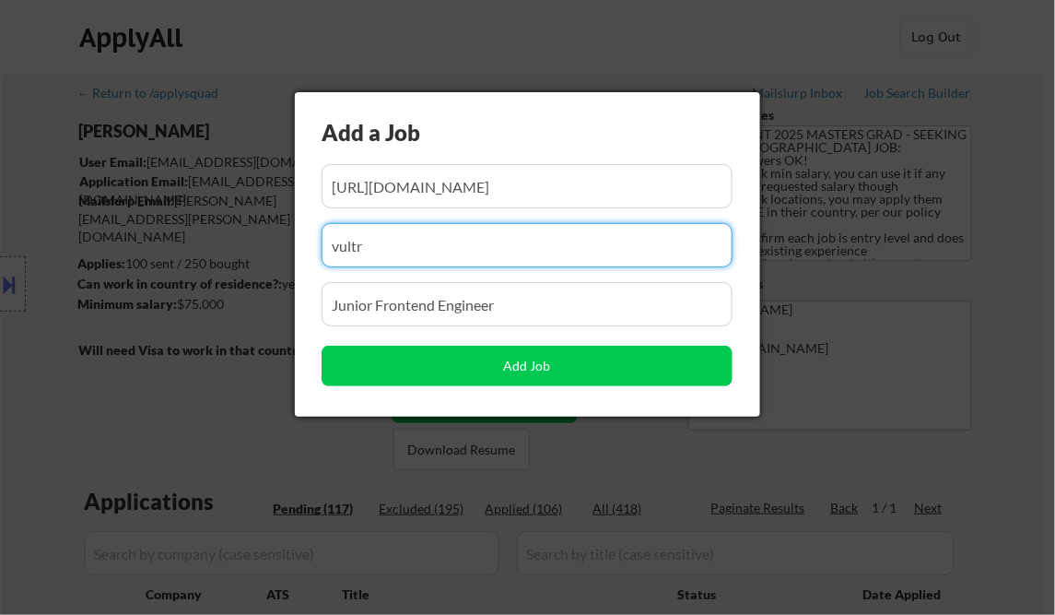
paste input "solana"
type input "solana"
click at [422, 304] on input "input" at bounding box center [527, 304] width 411 height 44
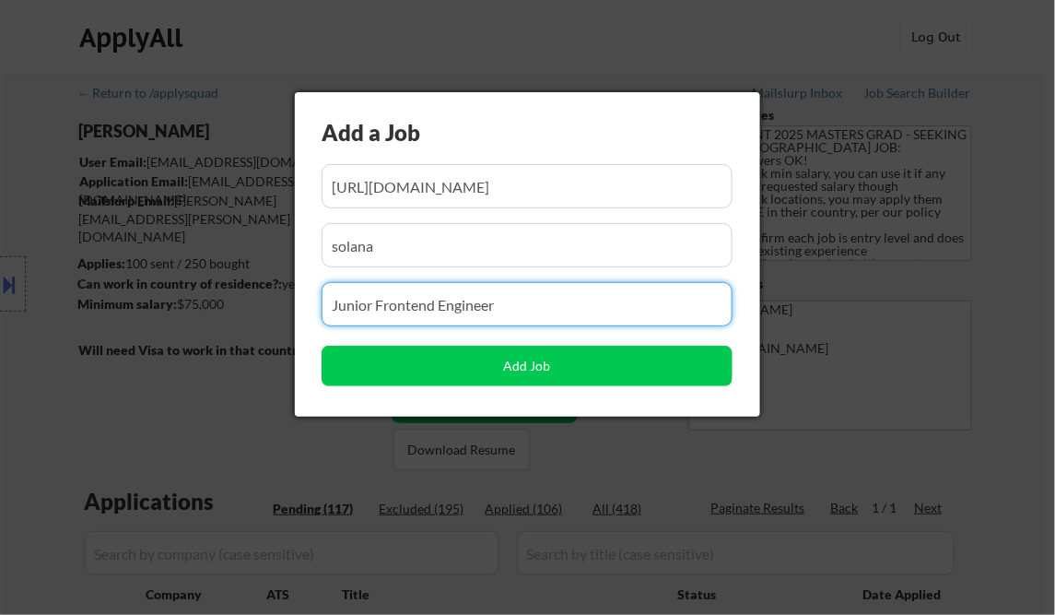
paste input "Software Engineer - Campus (Intern & New Grad)"
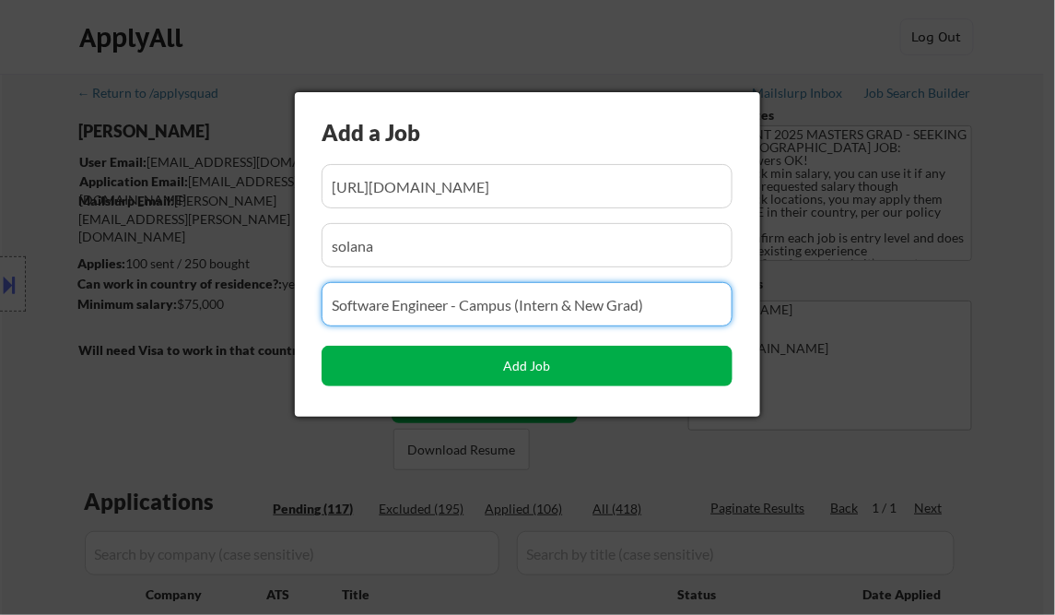
type input "Software Engineer - Campus (Intern & New Grad)"
click at [474, 372] on button "Add Job" at bounding box center [527, 366] width 411 height 41
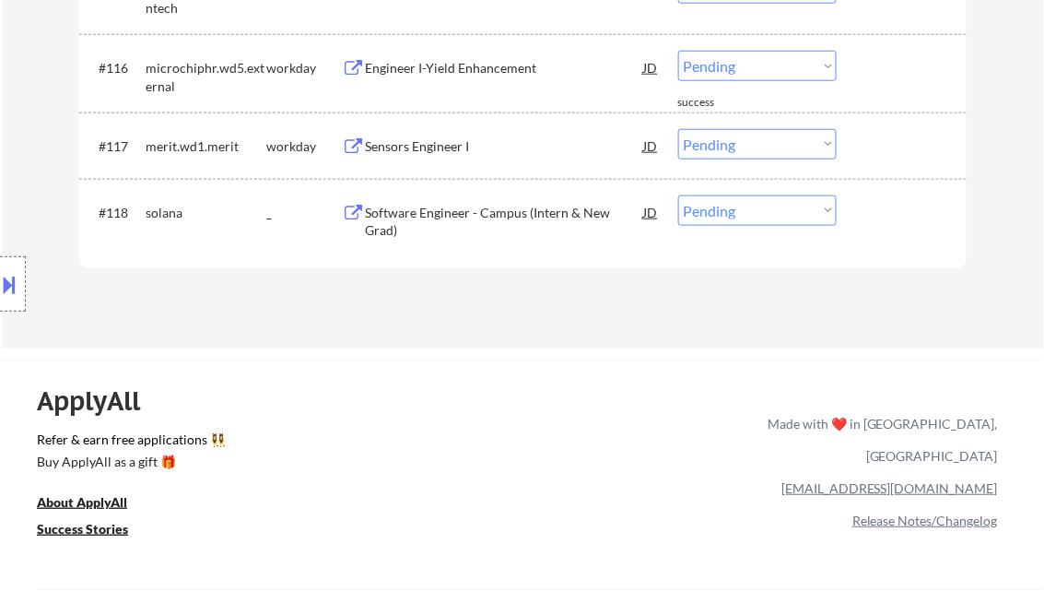
scroll to position [9125, 0]
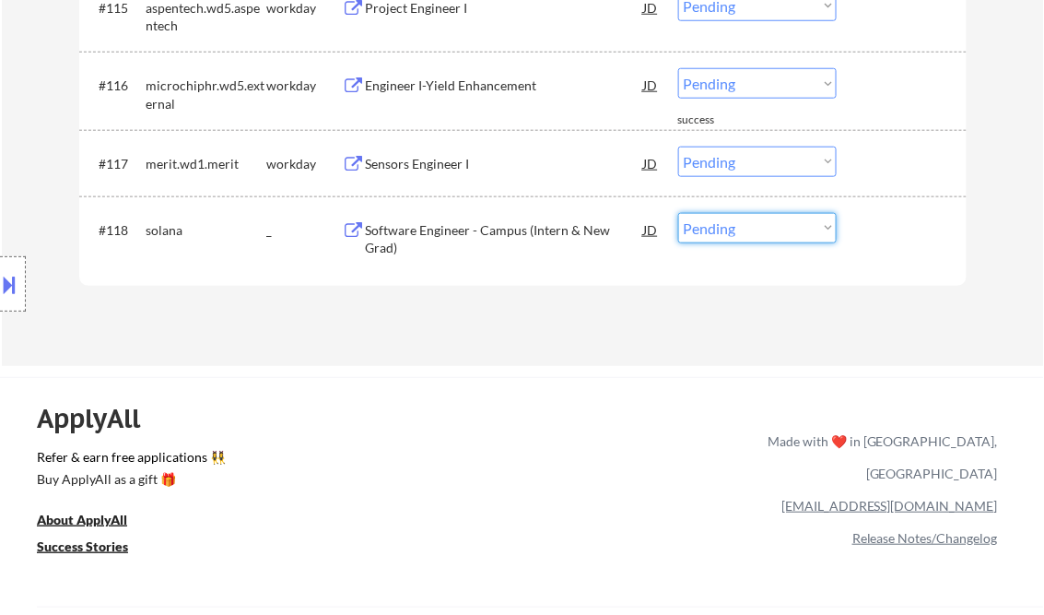
click at [715, 238] on select "Choose an option... Pending Applied Excluded (Questions) Excluded (Expired) Exc…" at bounding box center [757, 228] width 158 height 30
select select ""applied""
click at [678, 213] on select "Choose an option... Pending Applied Excluded (Questions) Excluded (Expired) Exc…" at bounding box center [757, 228] width 158 height 30
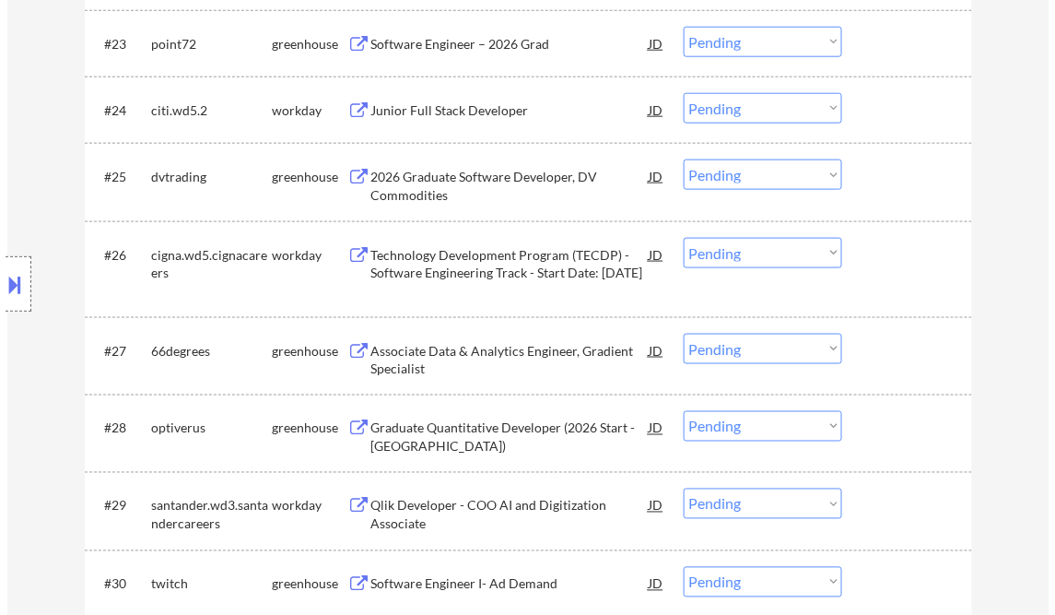
scroll to position [0, 0]
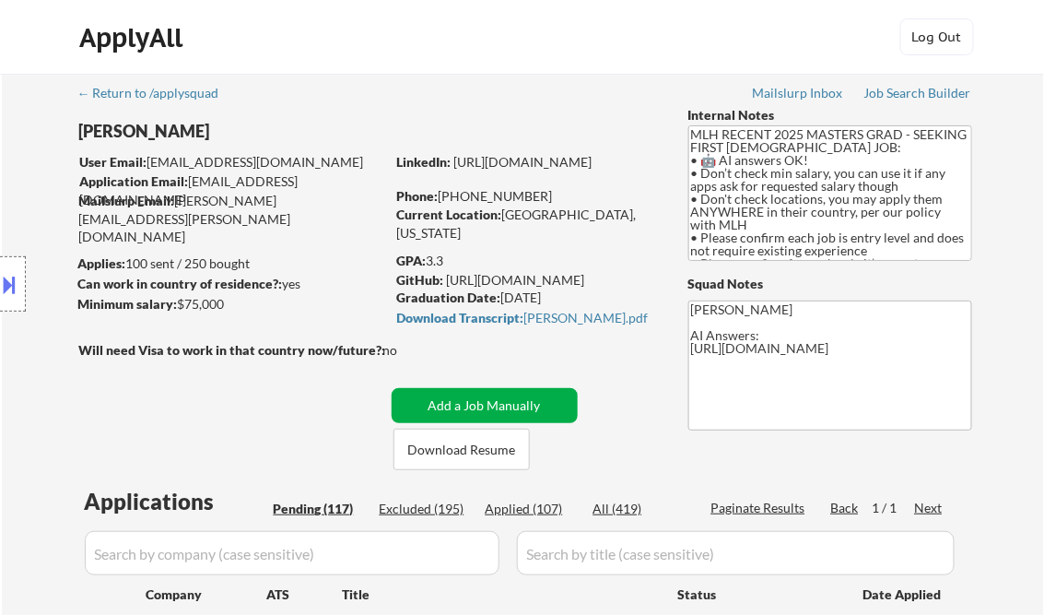
click at [474, 409] on button "Add a Job Manually" at bounding box center [485, 405] width 186 height 35
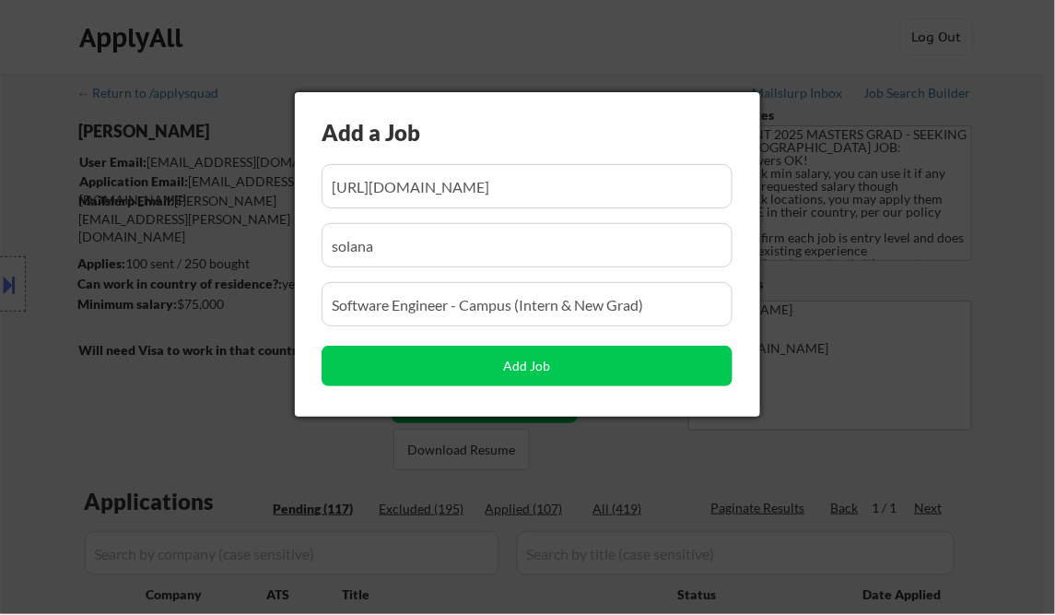
scroll to position [0, 365]
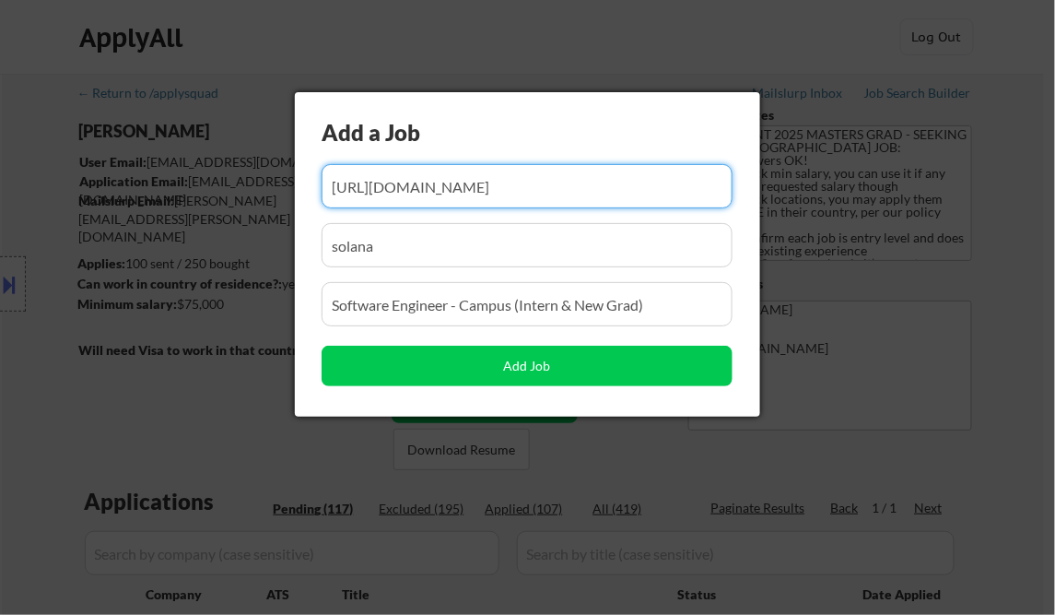
click at [381, 186] on input "input" at bounding box center [527, 186] width 411 height 44
paste input "https://io.net/careers/28d845f9-2feb-4f35-b57a-21e1547a02fc?utm_source=Solana+N…"
type input "https://io.net/careers/28d845f9-2feb-4f35-b57a-21e1547a02fc?utm_source=Solana+N…"
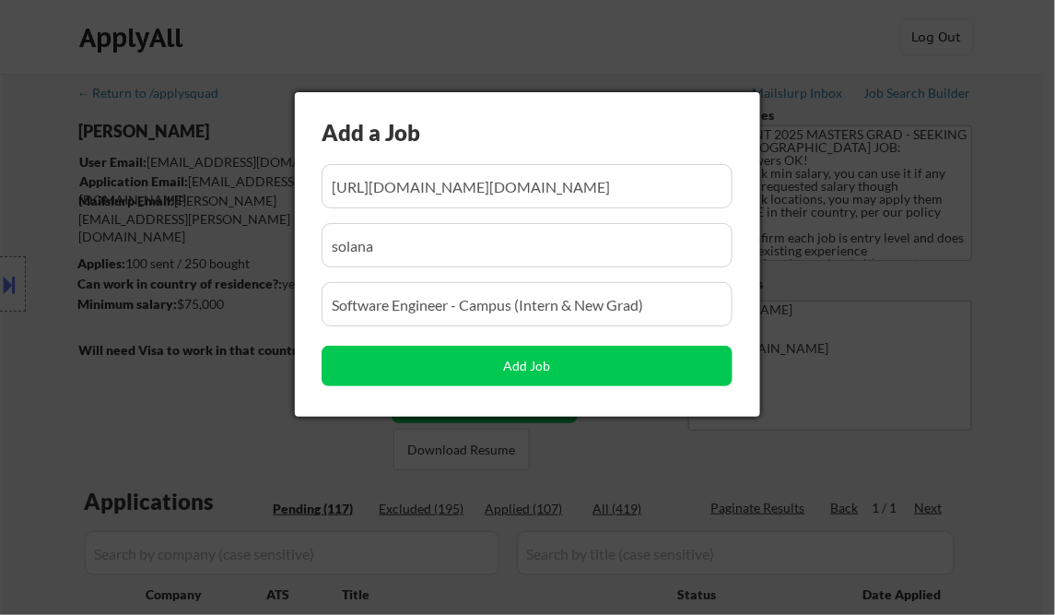
scroll to position [0, 0]
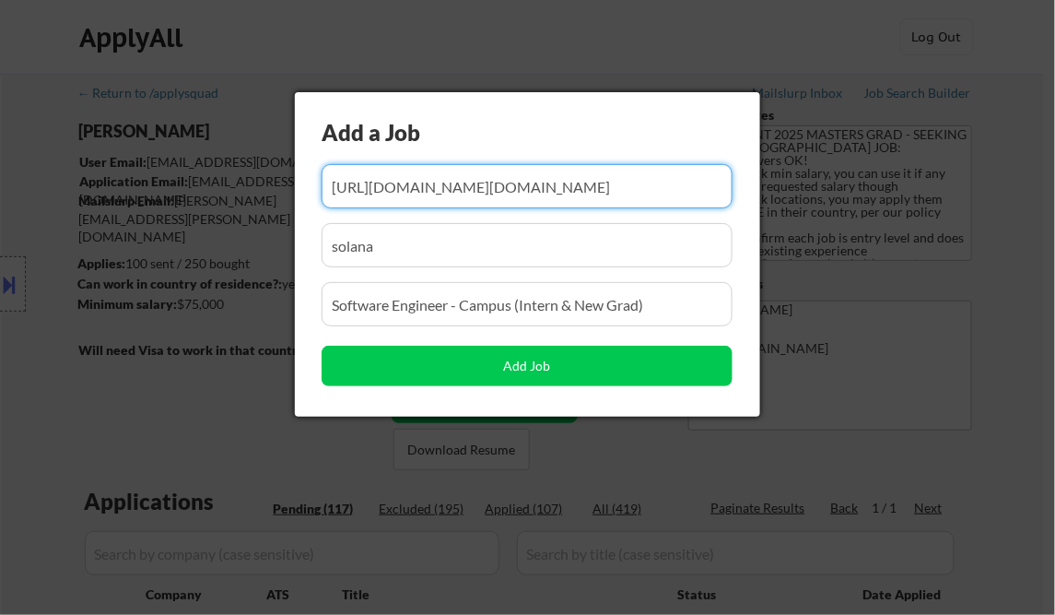
click at [440, 183] on input "input" at bounding box center [527, 186] width 411 height 44
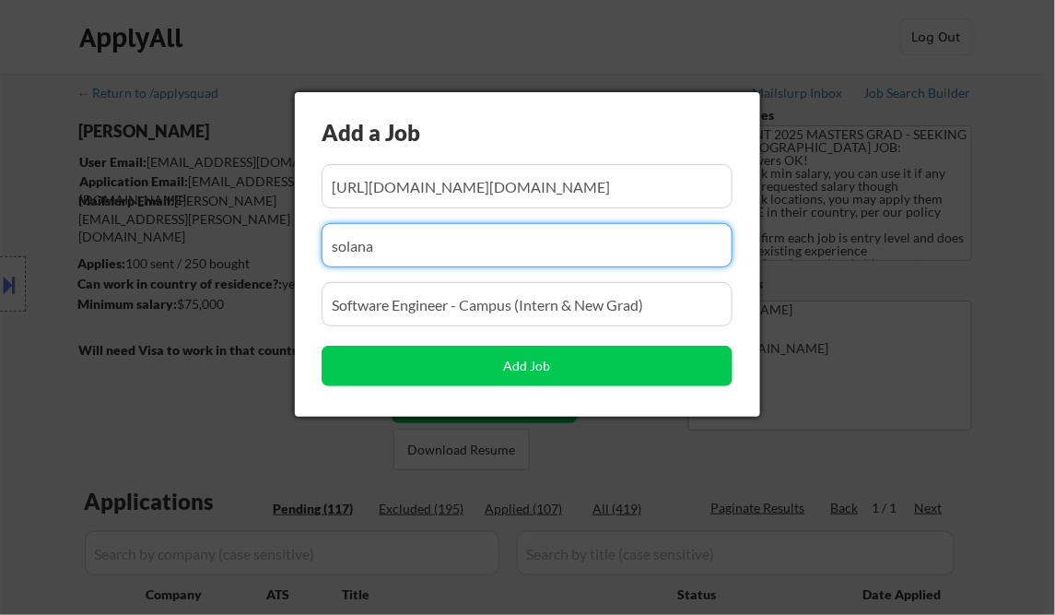
drag, startPoint x: 411, startPoint y: 249, endPoint x: 142, endPoint y: 184, distance: 276.7
click at [170, 192] on body "← Return to /applysquad Mailslurp Inbox Job Search Builder Mike Nguyen User Ema…" at bounding box center [527, 307] width 1055 height 615
paste input "[DOMAIN_NAME]"
type input "[DOMAIN_NAME]"
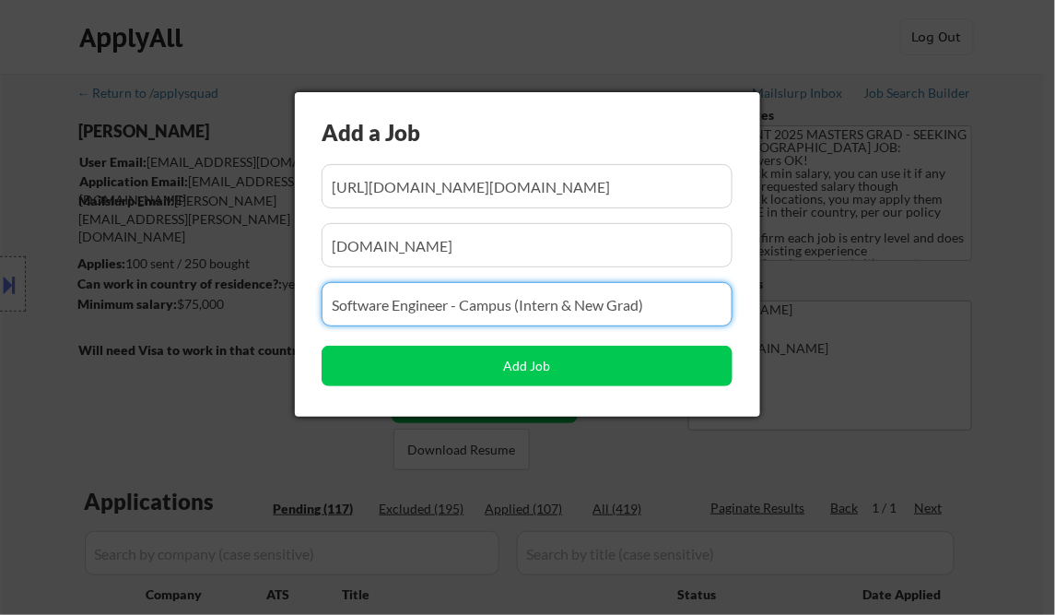
click at [434, 313] on input "input" at bounding box center [527, 304] width 411 height 44
paste input "Backend Engineer"
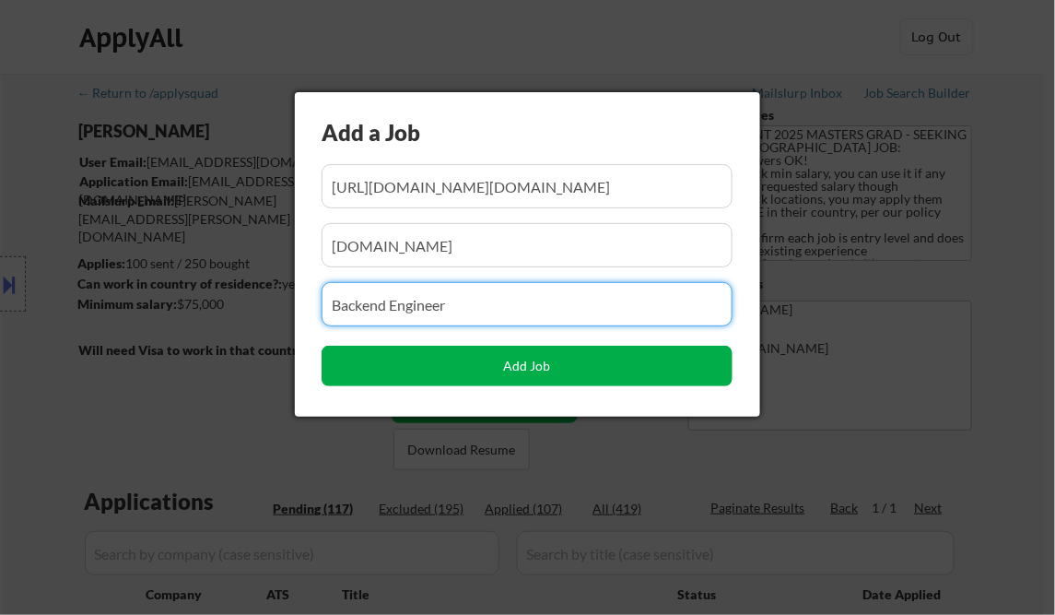
type input "Backend Engineer"
click at [569, 370] on button "Add Job" at bounding box center [527, 366] width 411 height 41
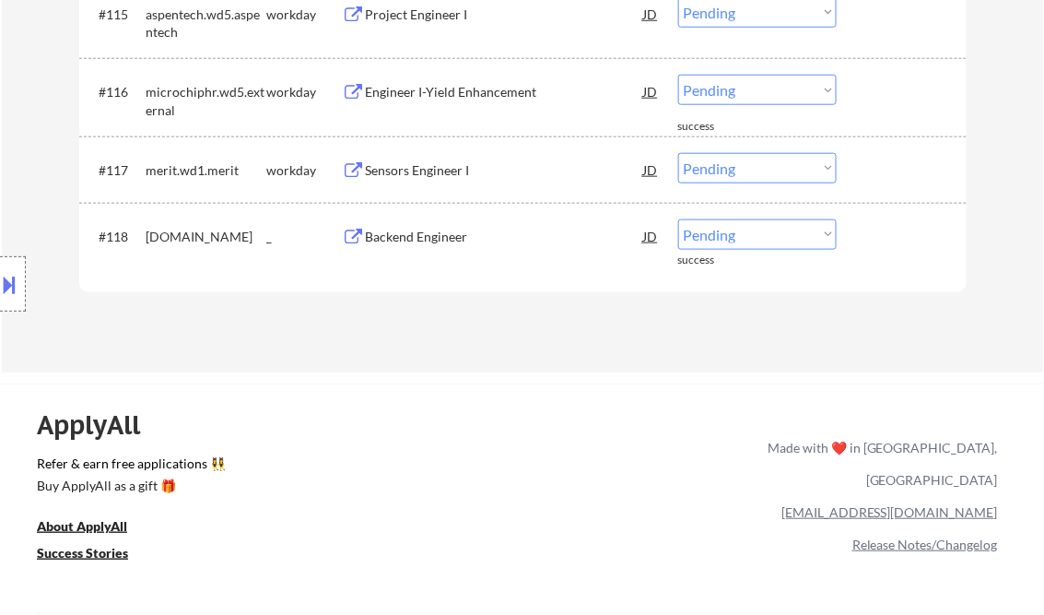
scroll to position [9083, 0]
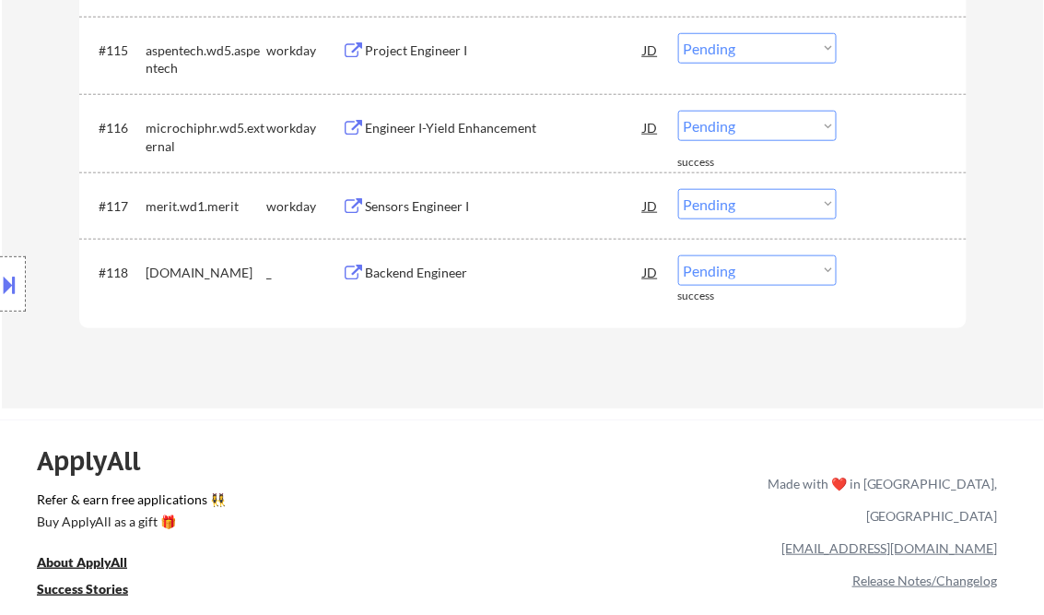
click at [733, 273] on select "Choose an option... Pending Applied Excluded (Questions) Excluded (Expired) Exc…" at bounding box center [757, 270] width 158 height 30
select select ""applied""
click at [678, 255] on select "Choose an option... Pending Applied Excluded (Questions) Excluded (Expired) Exc…" at bounding box center [757, 270] width 158 height 30
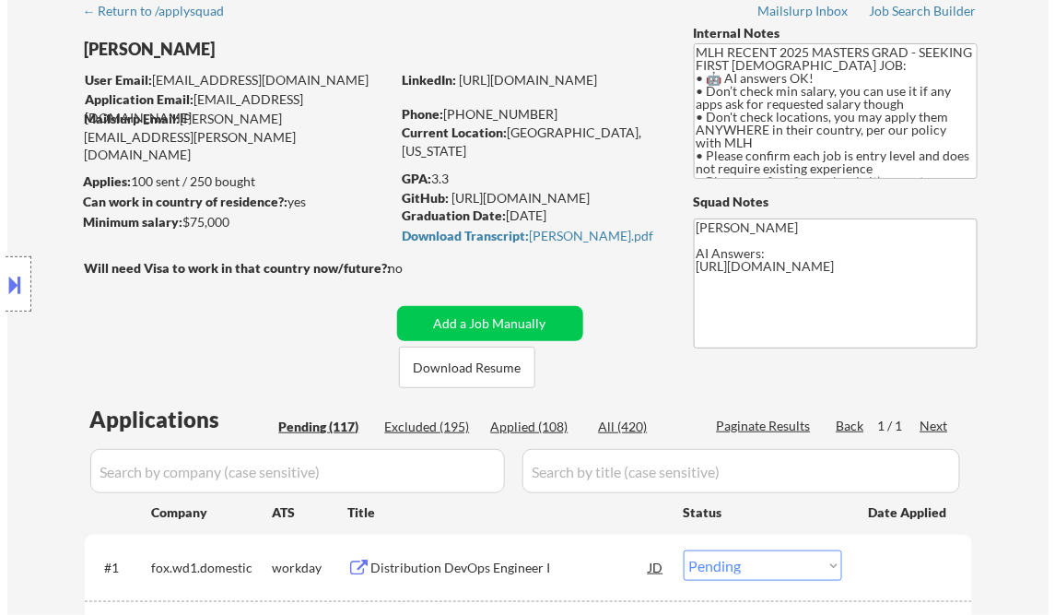
scroll to position [0, 0]
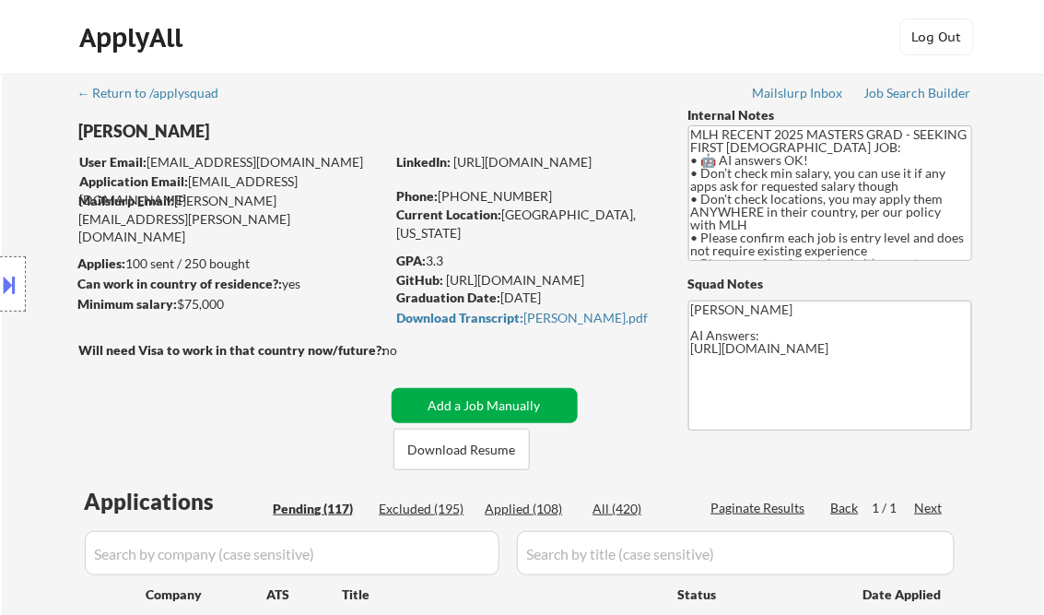
click at [438, 407] on button "Add a Job Manually" at bounding box center [485, 405] width 186 height 35
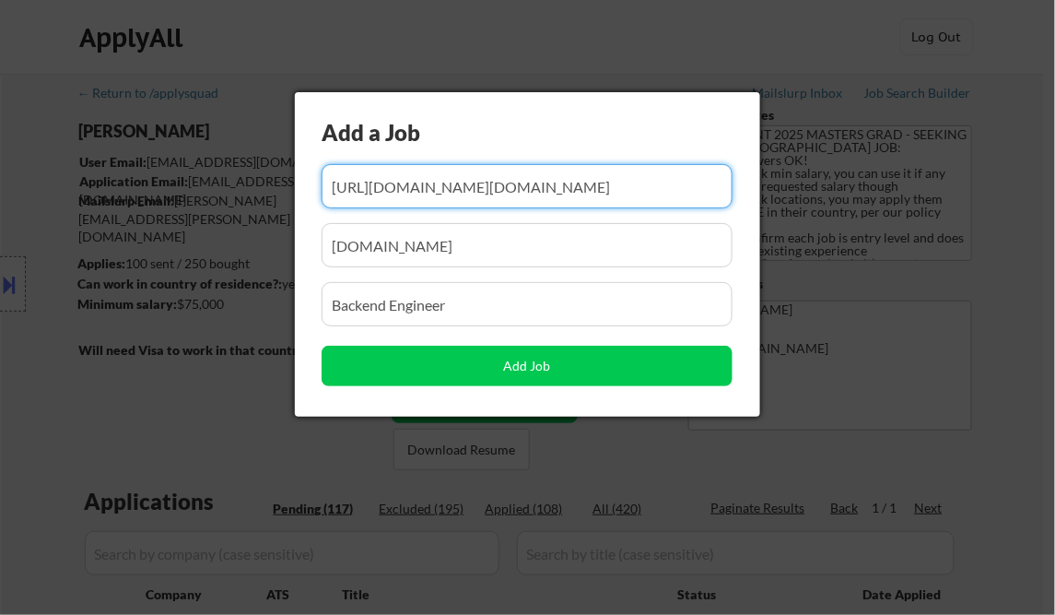
scroll to position [0, 909]
click at [396, 184] on input "input" at bounding box center [527, 186] width 411 height 44
paste input "https://www.metacareers.com/jobs/800571352515182"
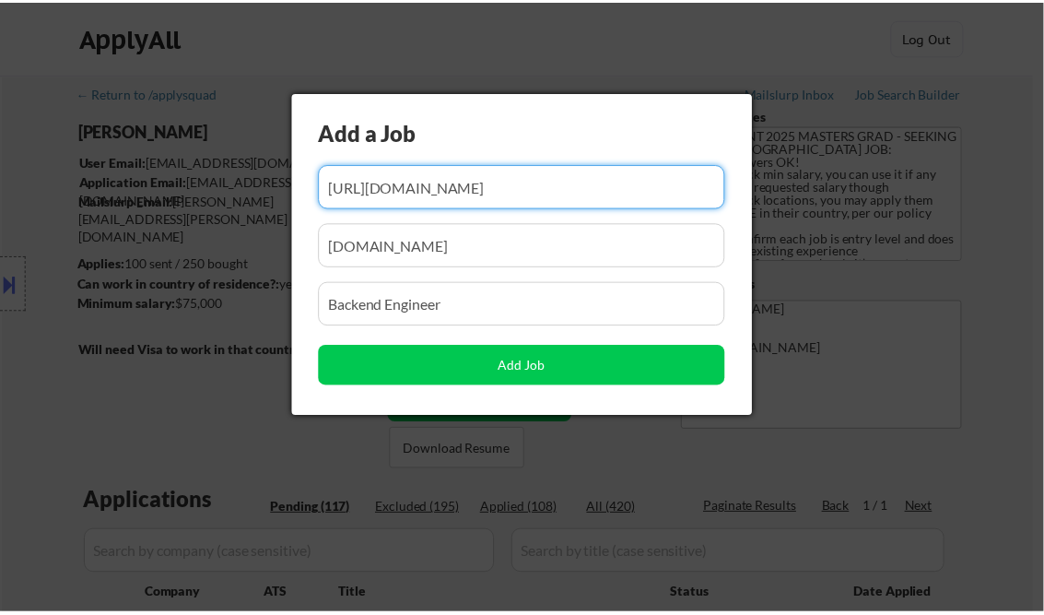
scroll to position [0, 0]
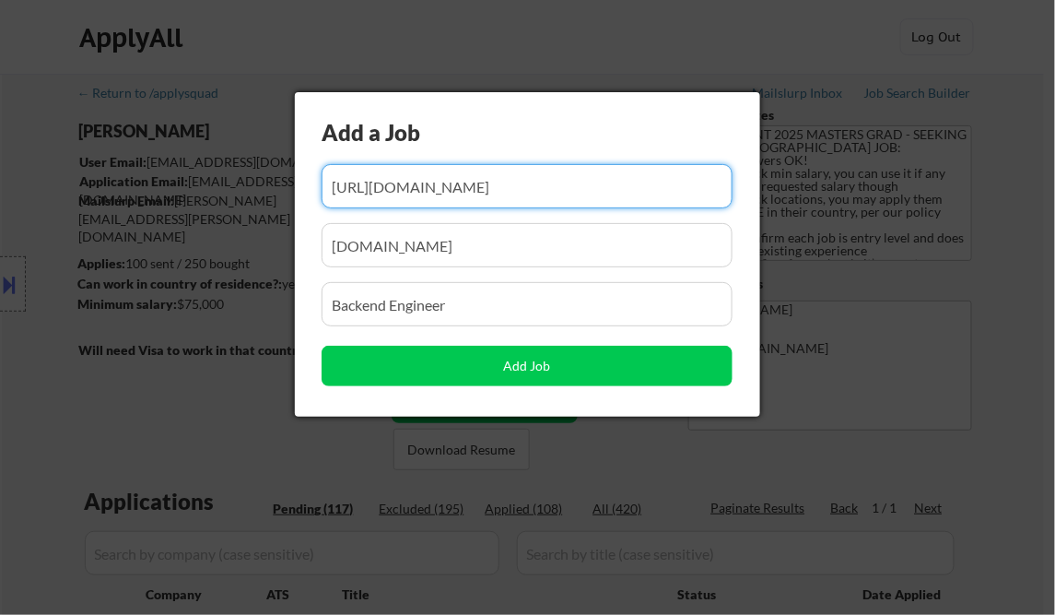
type input "https://www.metacareers.com/jobs/800571352515182"
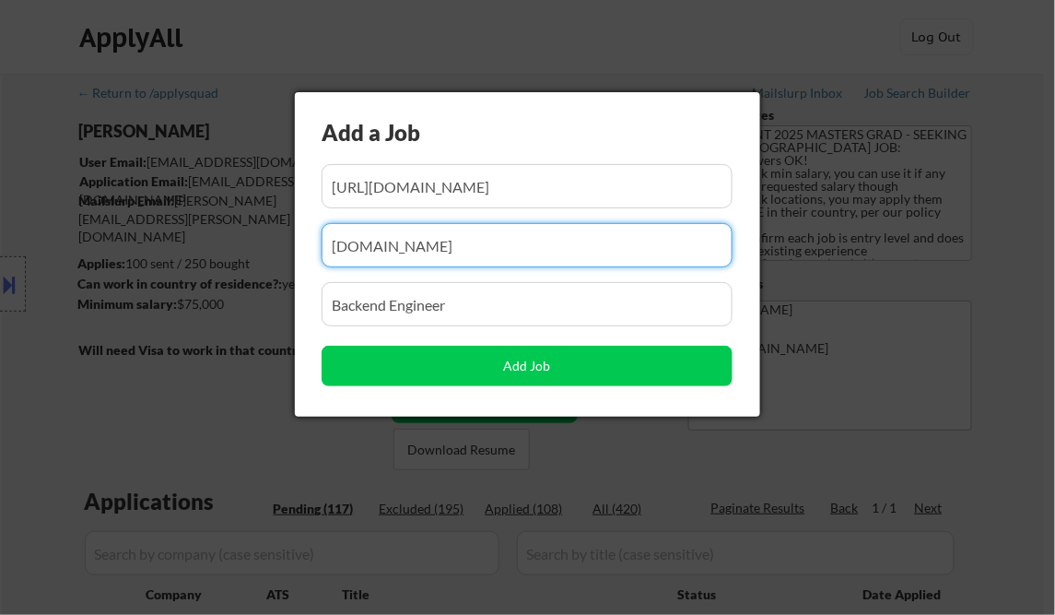
click at [432, 250] on input "input" at bounding box center [527, 245] width 411 height 44
paste input "meta"
type input "meta"
click at [421, 309] on input "input" at bounding box center [527, 304] width 411 height 44
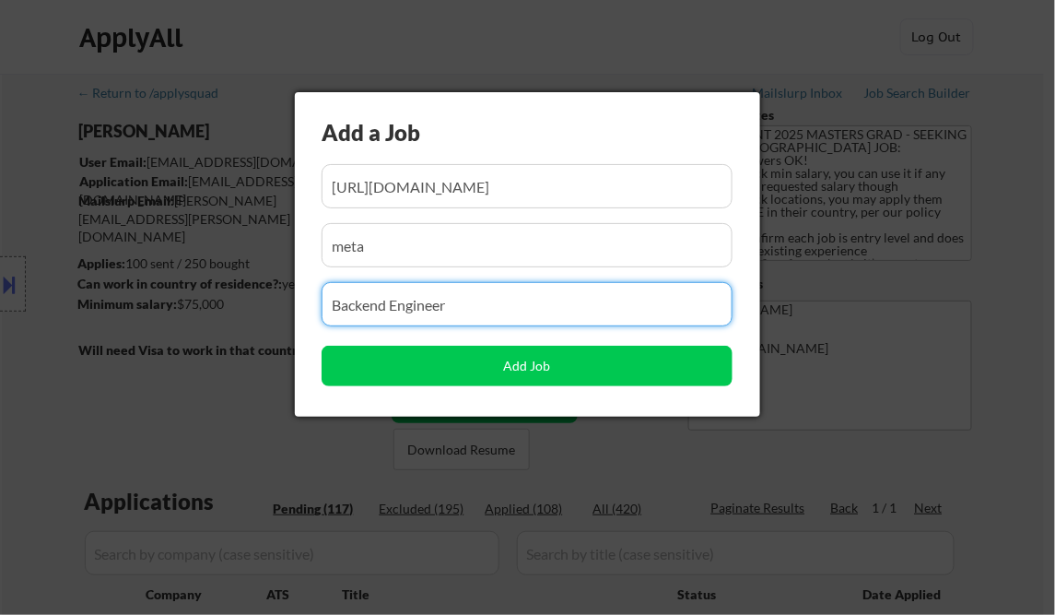
paste input "Performance and Capacity Engineer"
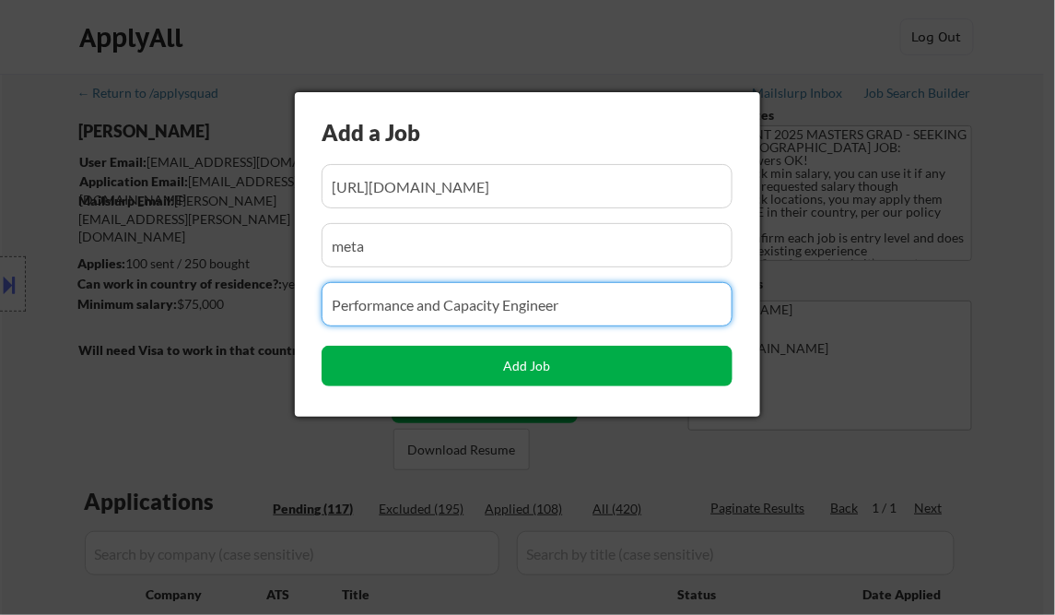
type input "Performance and Capacity Engineer"
click at [533, 365] on button "Add Job" at bounding box center [527, 366] width 411 height 41
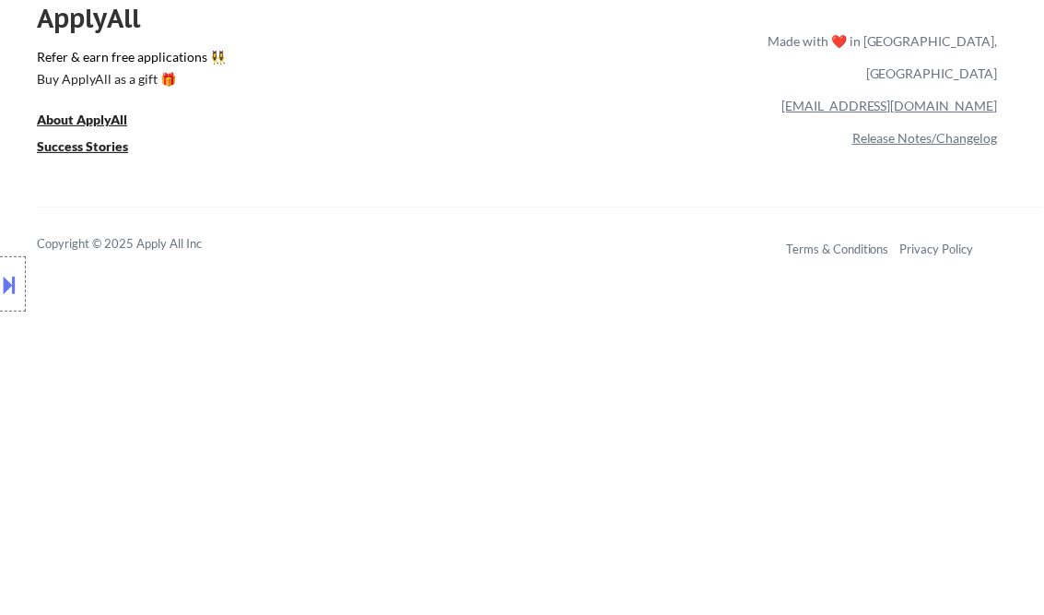
scroll to position [9230, 0]
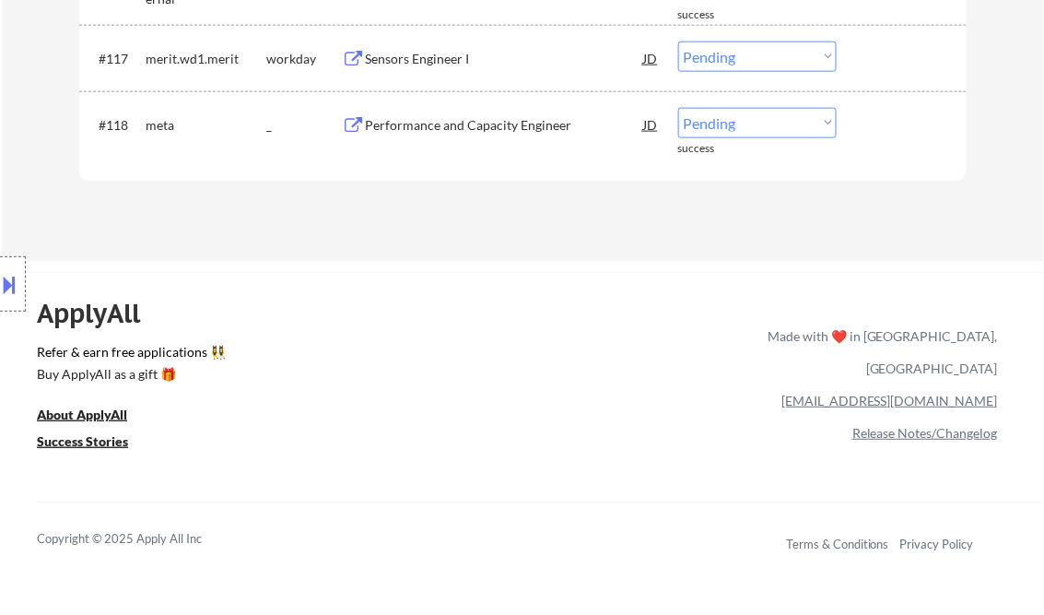
drag, startPoint x: 743, startPoint y: 122, endPoint x: 750, endPoint y: 138, distance: 18.2
click at [743, 122] on select "Choose an option... Pending Applied Excluded (Questions) Excluded (Expired) Exc…" at bounding box center [757, 123] width 158 height 30
select select ""applied""
click at [678, 108] on select "Choose an option... Pending Applied Excluded (Questions) Excluded (Expired) Exc…" at bounding box center [757, 123] width 158 height 30
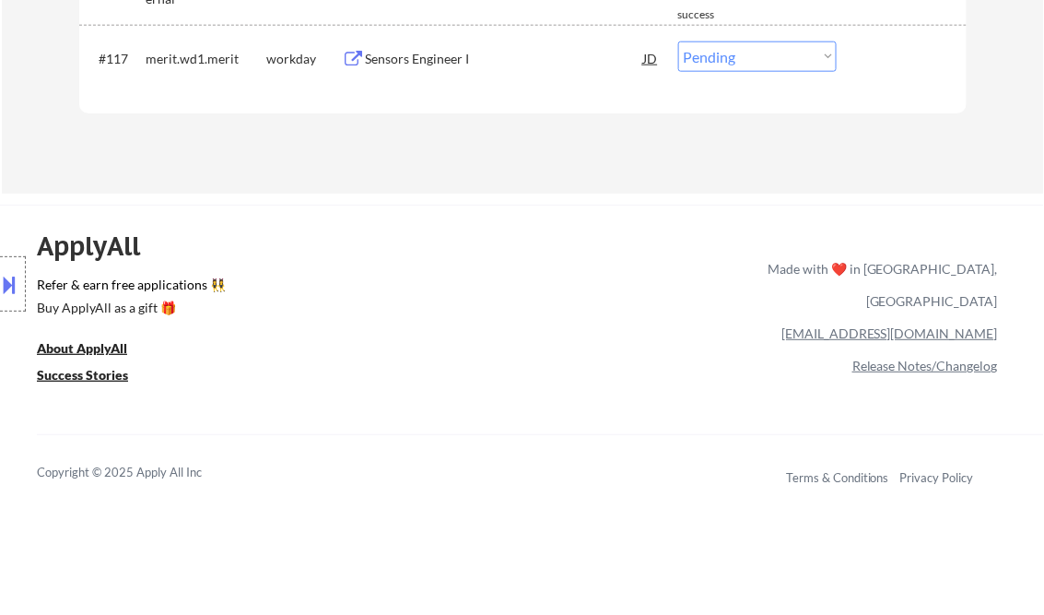
type textarea "Kenneth AI Answers: https://docs.google.com/spreadsheets/d/1W2IYyt5GN4BUbAD1Pp8…"
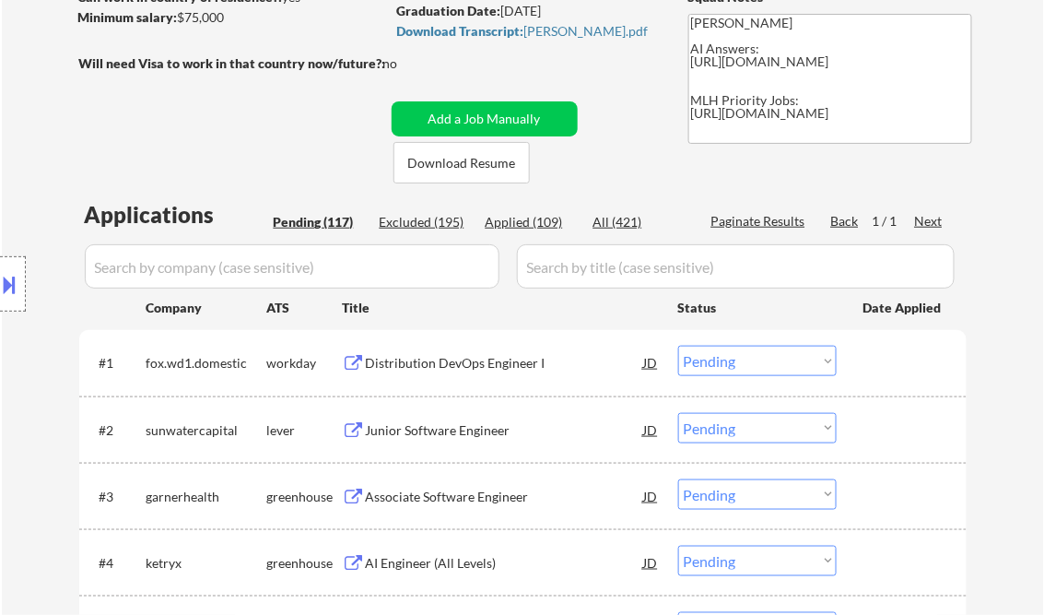
scroll to position [369, 0]
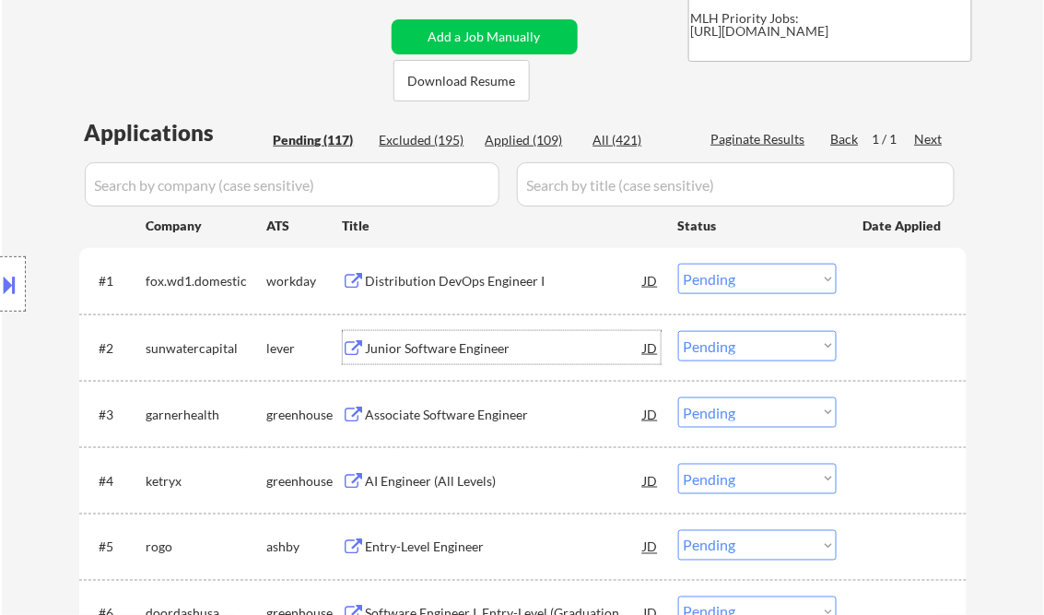
click at [425, 339] on div "Junior Software Engineer" at bounding box center [505, 348] width 278 height 18
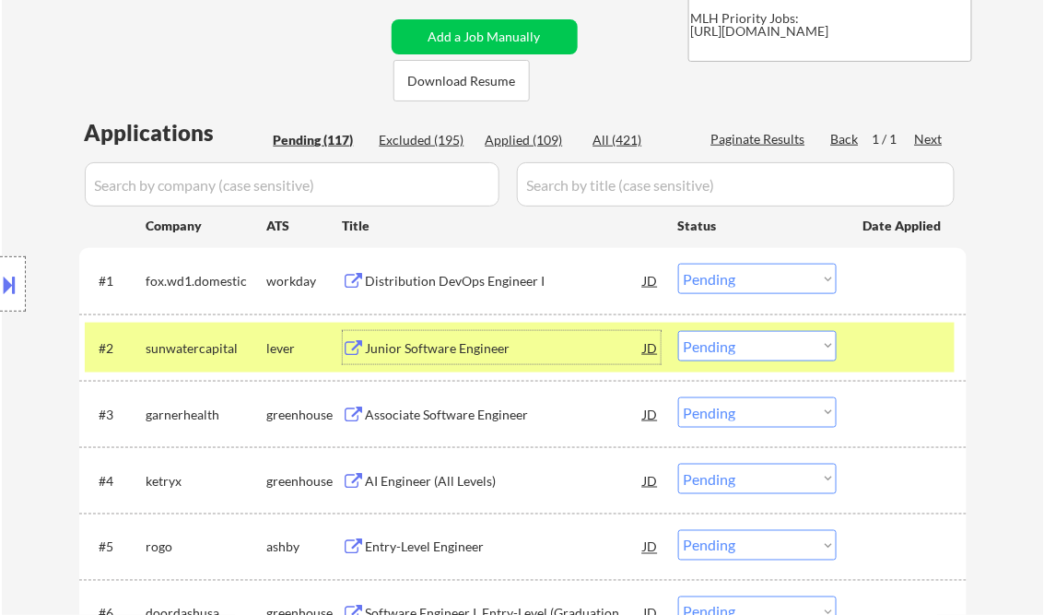
click at [756, 343] on select "Choose an option... Pending Applied Excluded (Questions) Excluded (Expired) Exc…" at bounding box center [757, 346] width 158 height 30
click at [678, 331] on select "Choose an option... Pending Applied Excluded (Questions) Excluded (Expired) Exc…" at bounding box center [757, 346] width 158 height 30
select select ""pending""
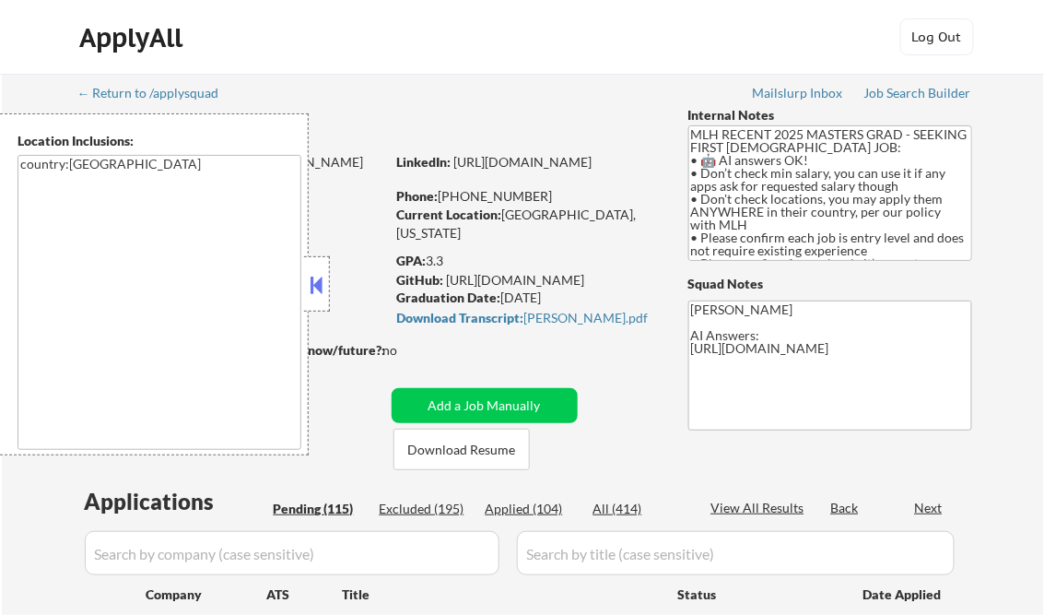
click at [311, 297] on button at bounding box center [317, 285] width 20 height 28
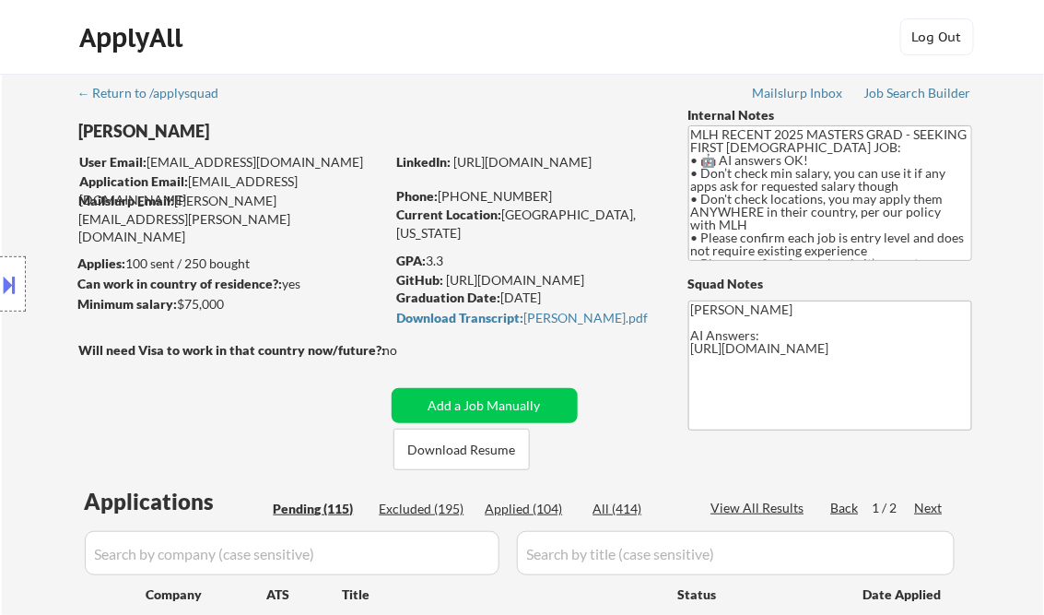
click at [538, 506] on div "Applied (104)" at bounding box center [532, 508] width 92 height 18
click at [761, 512] on div "View All Results" at bounding box center [760, 508] width 99 height 18
select select ""applied""
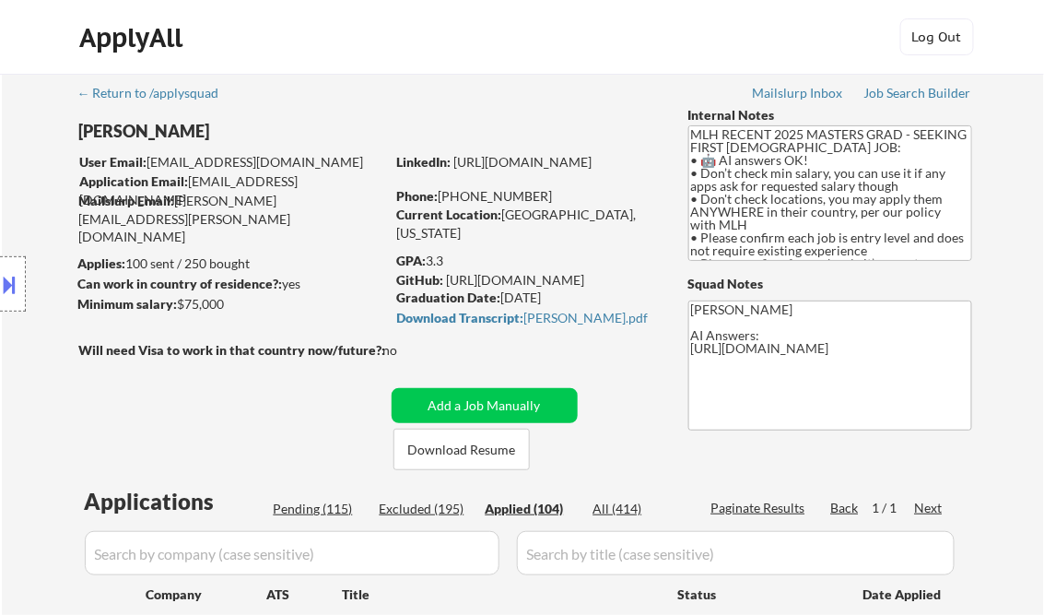
select select ""applied""
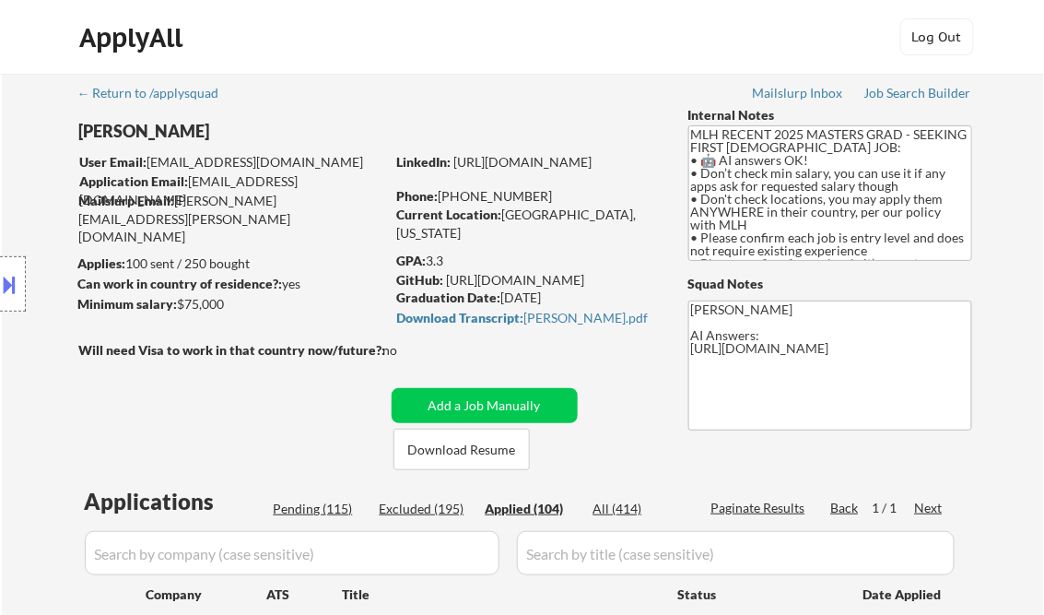
select select ""applied""
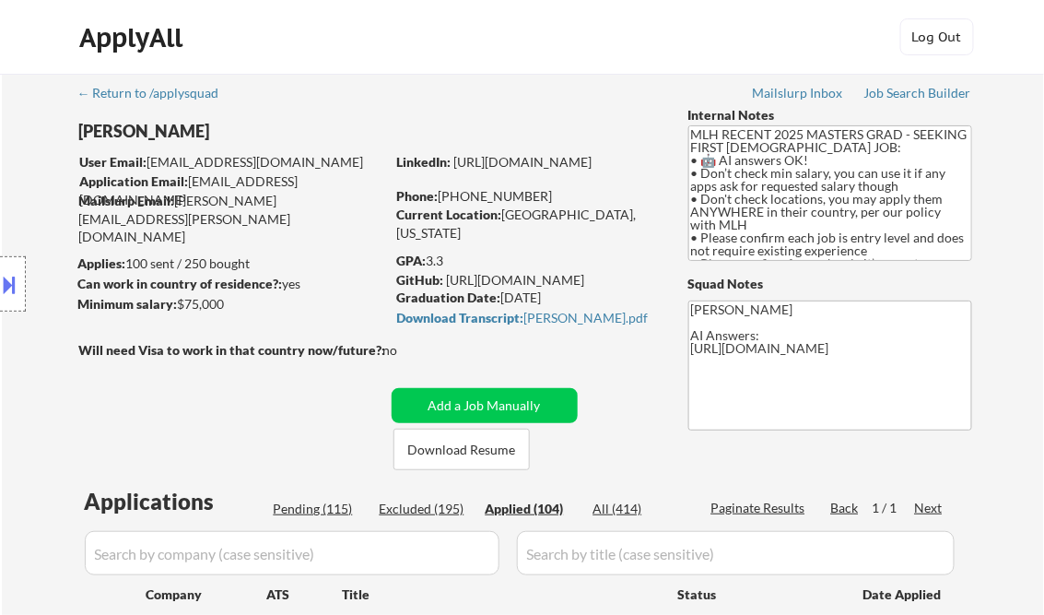
select select ""applied""
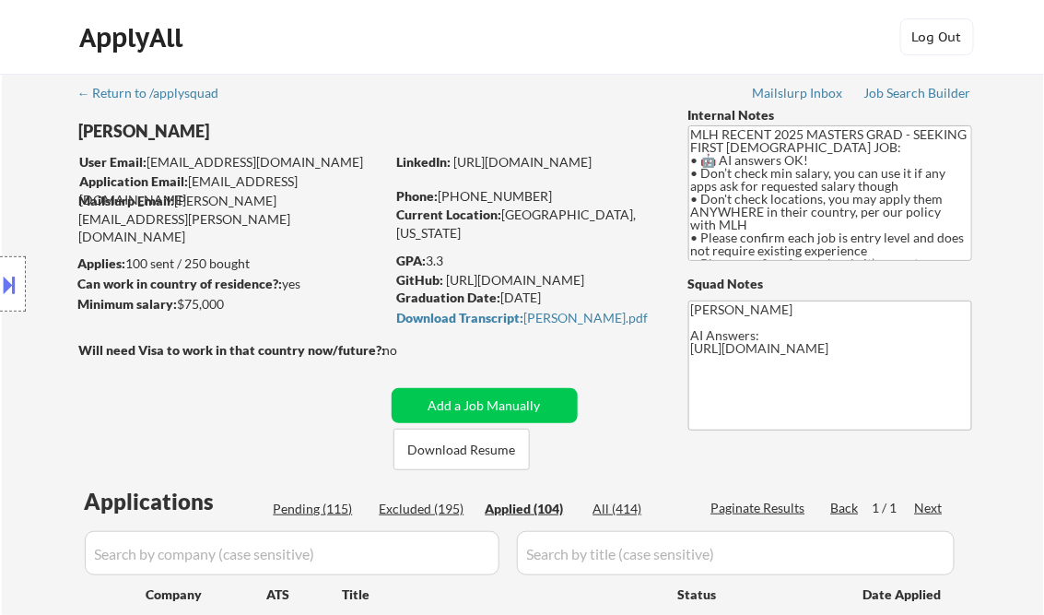
select select ""applied""
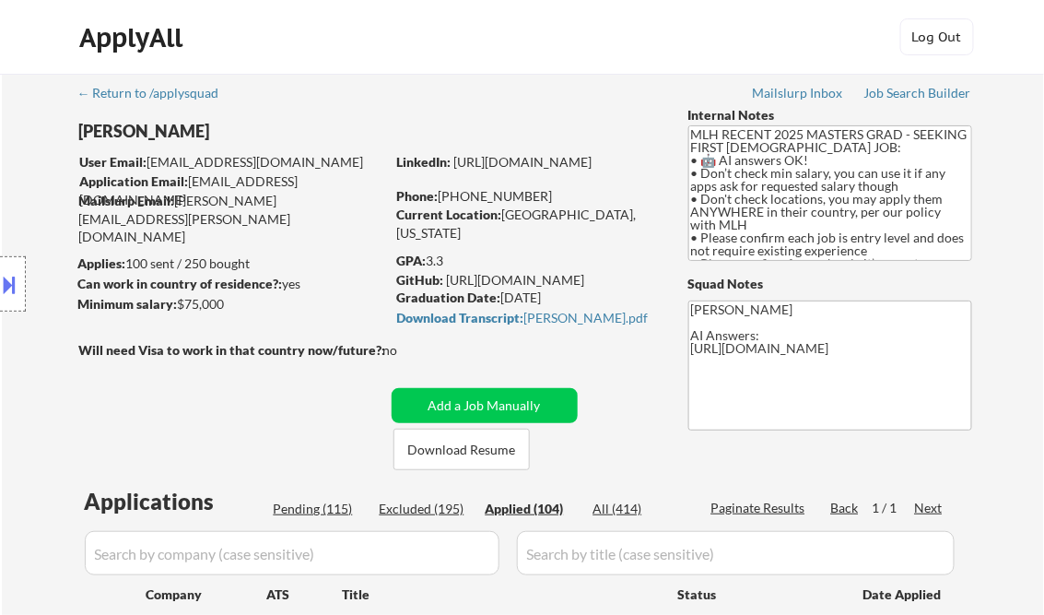
select select ""applied""
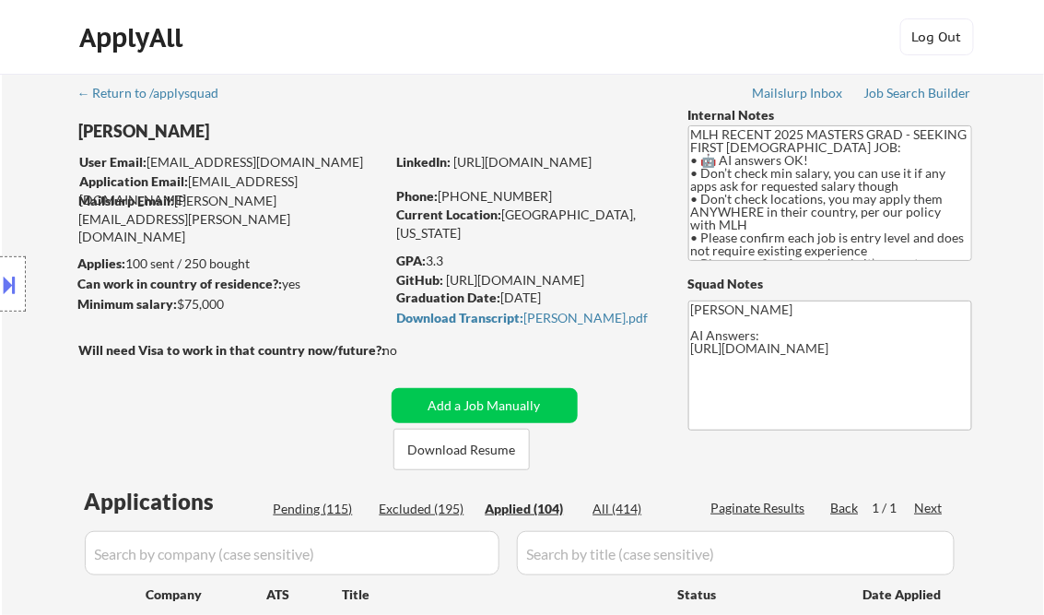
select select ""applied""
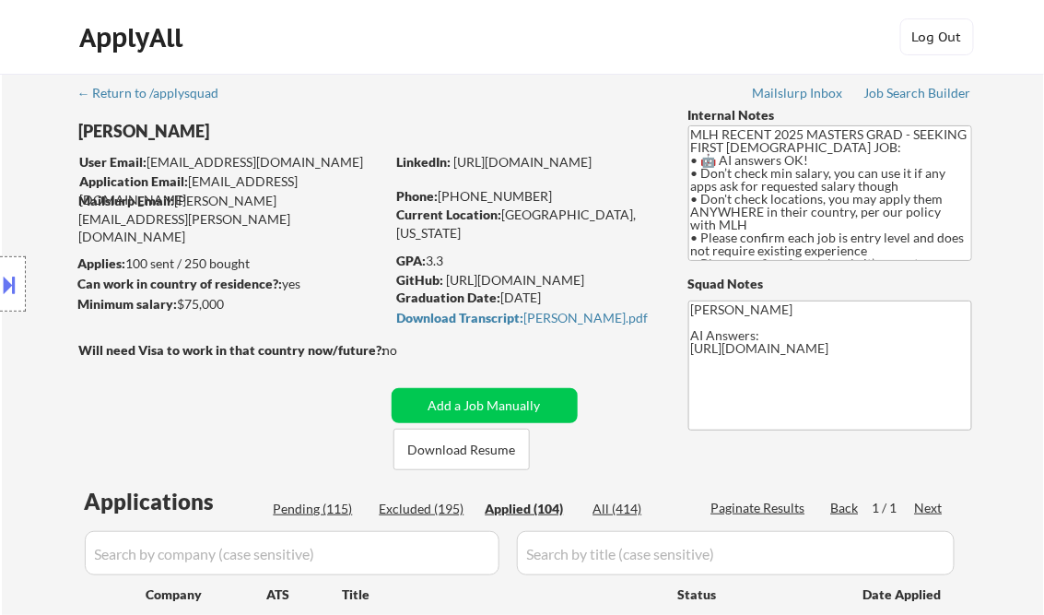
select select ""applied""
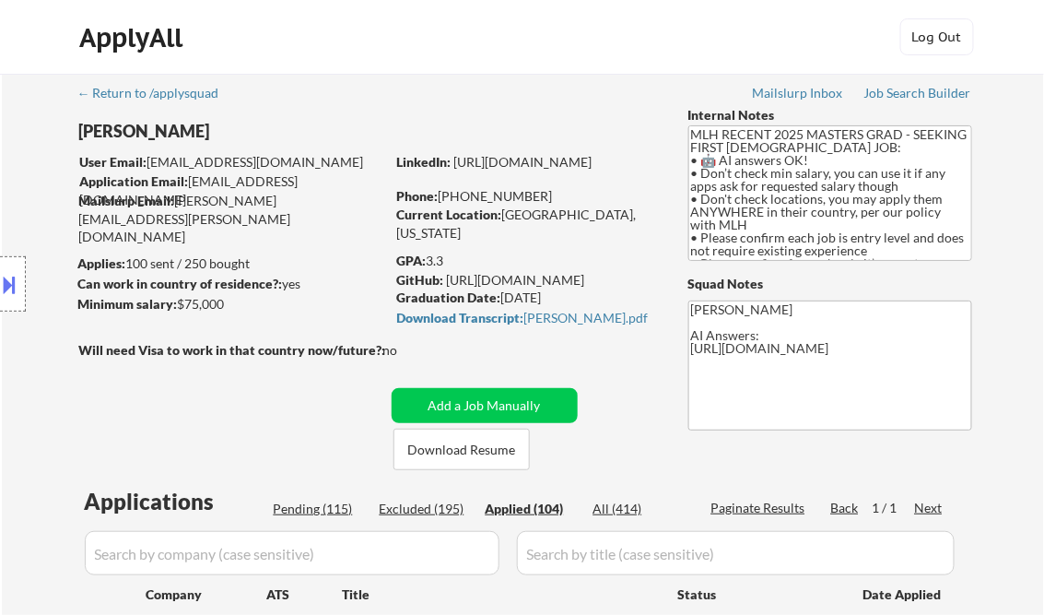
select select ""applied""
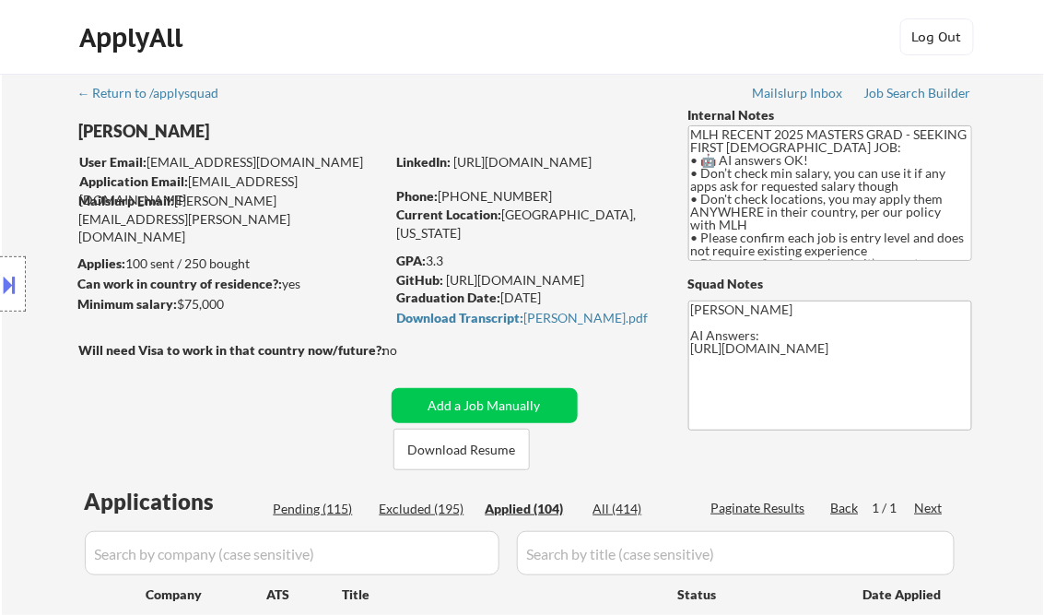
select select ""applied""
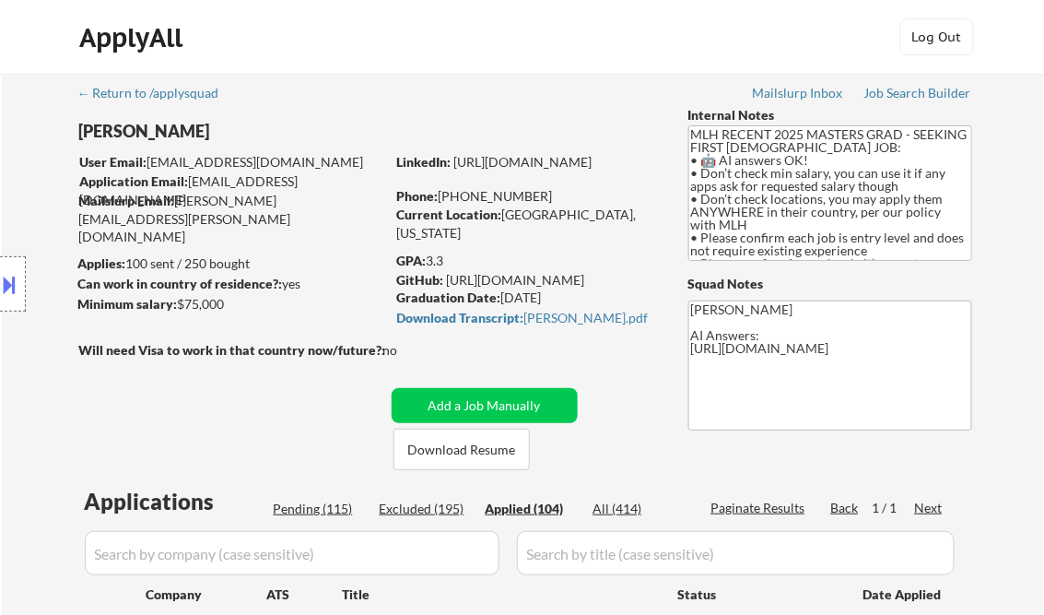
select select ""applied""
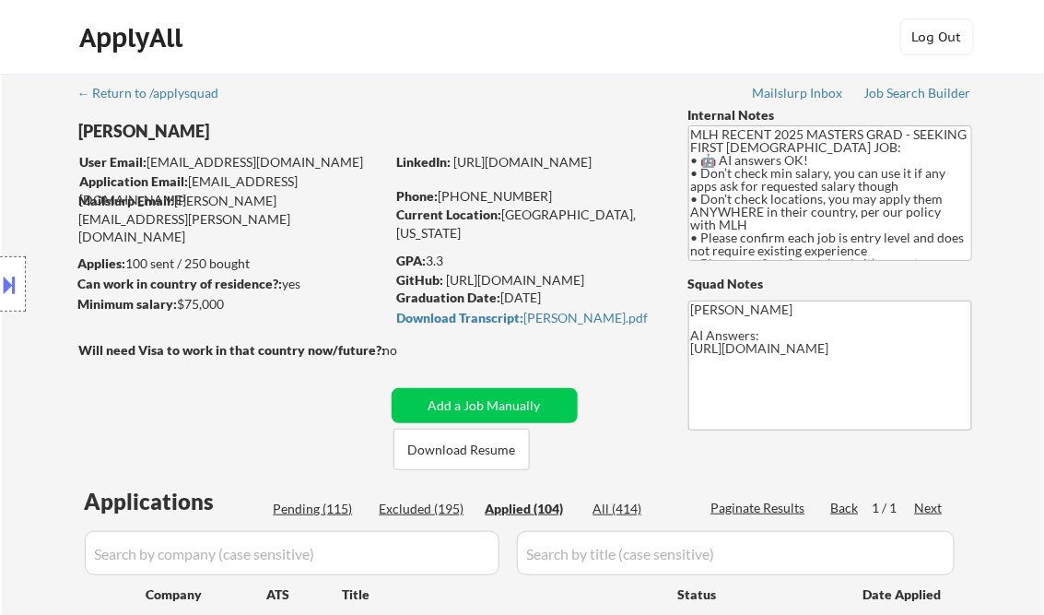
select select ""applied""
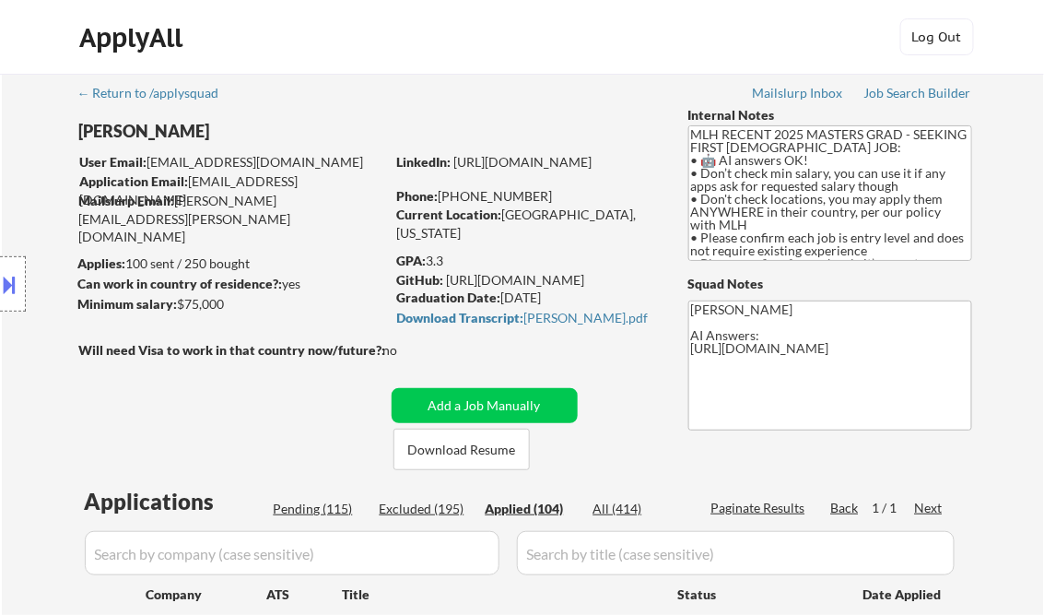
select select ""applied""
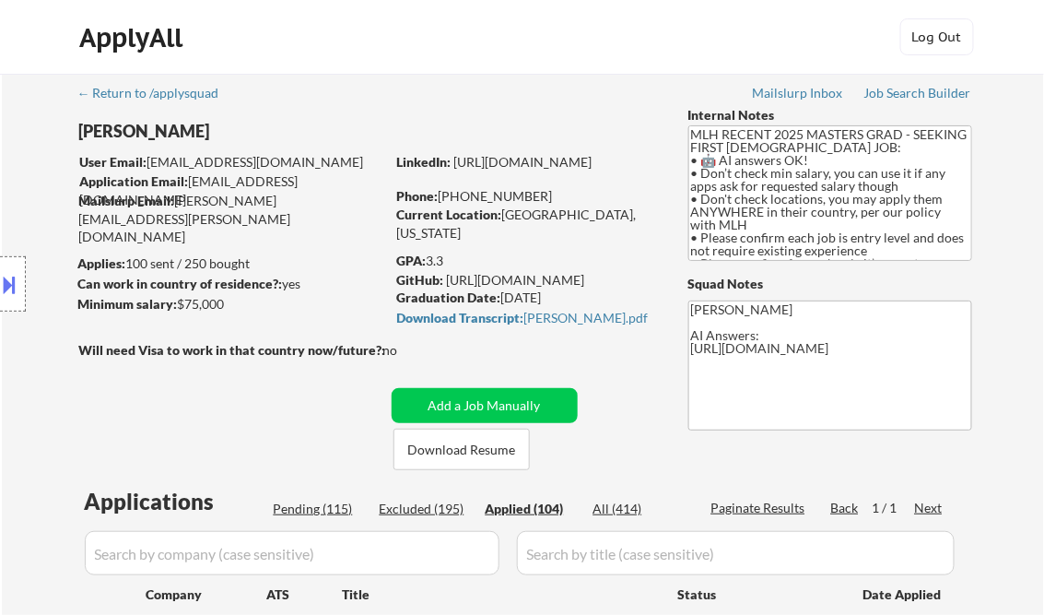
select select ""applied""
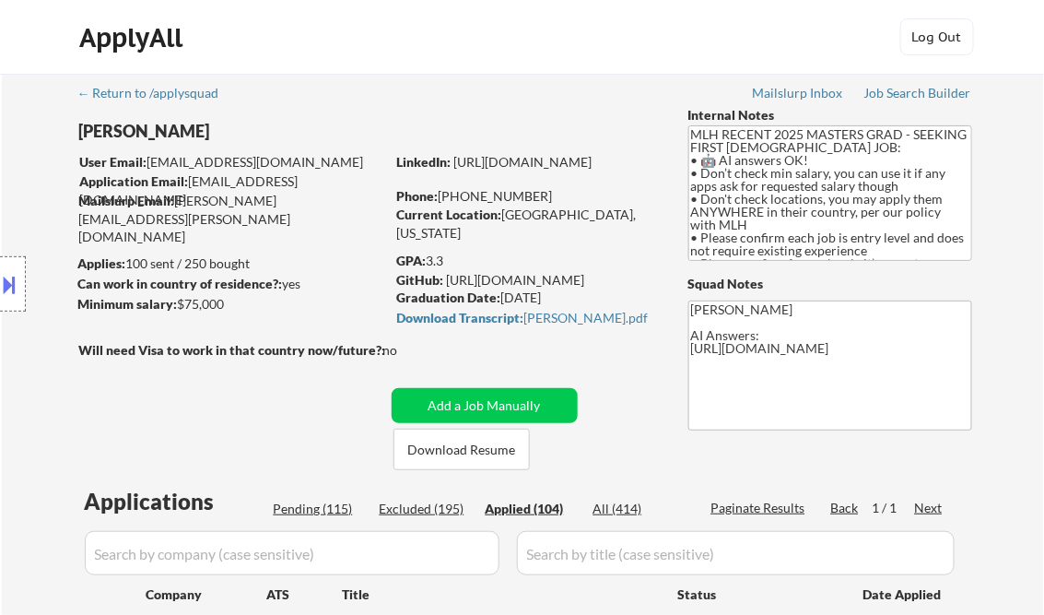
select select ""applied""
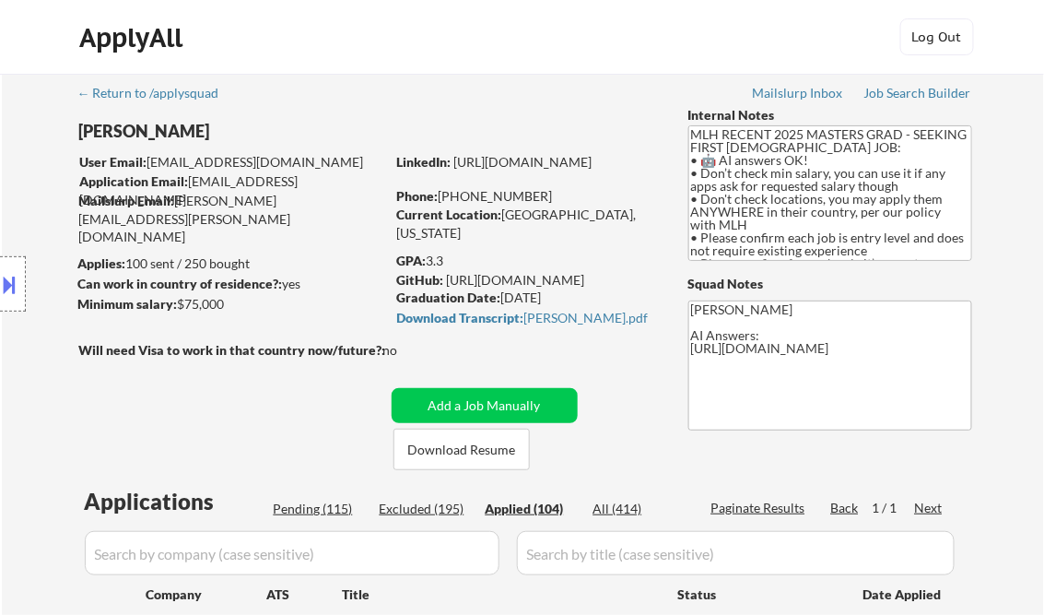
select select ""applied""
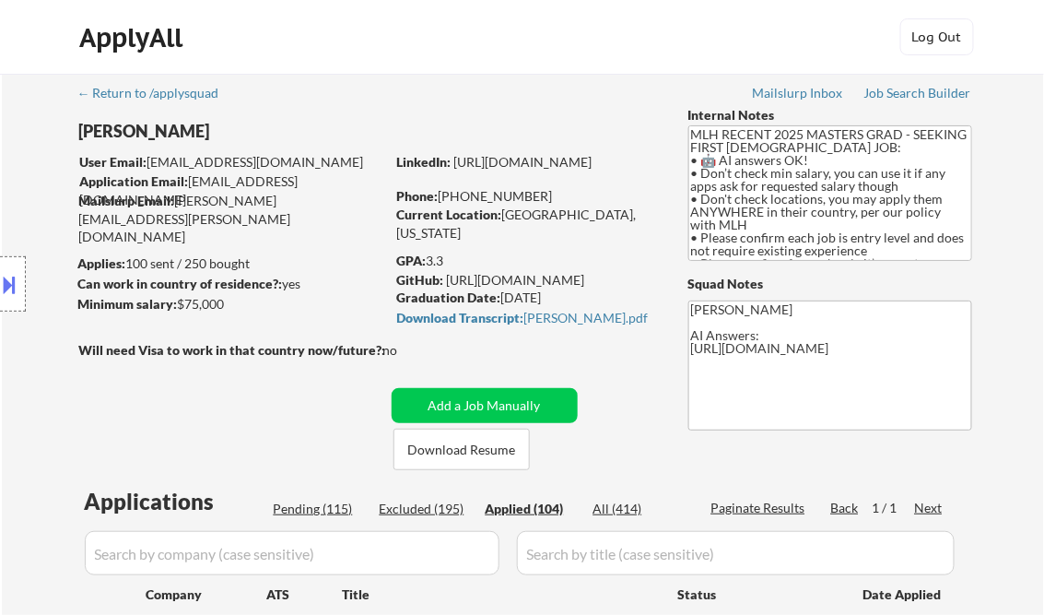
select select ""applied""
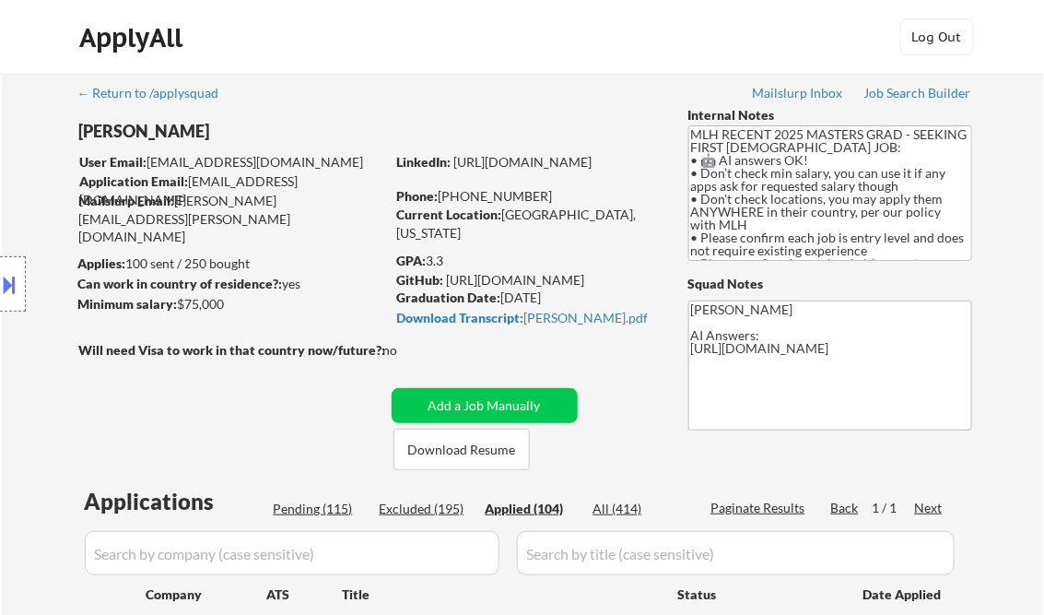
select select ""applied""
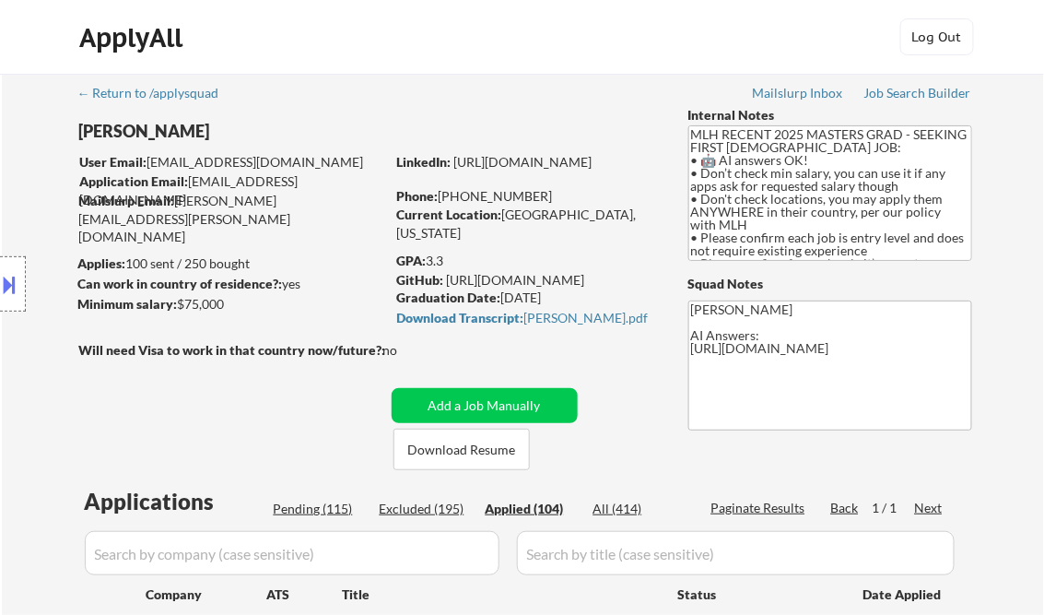
select select ""applied""
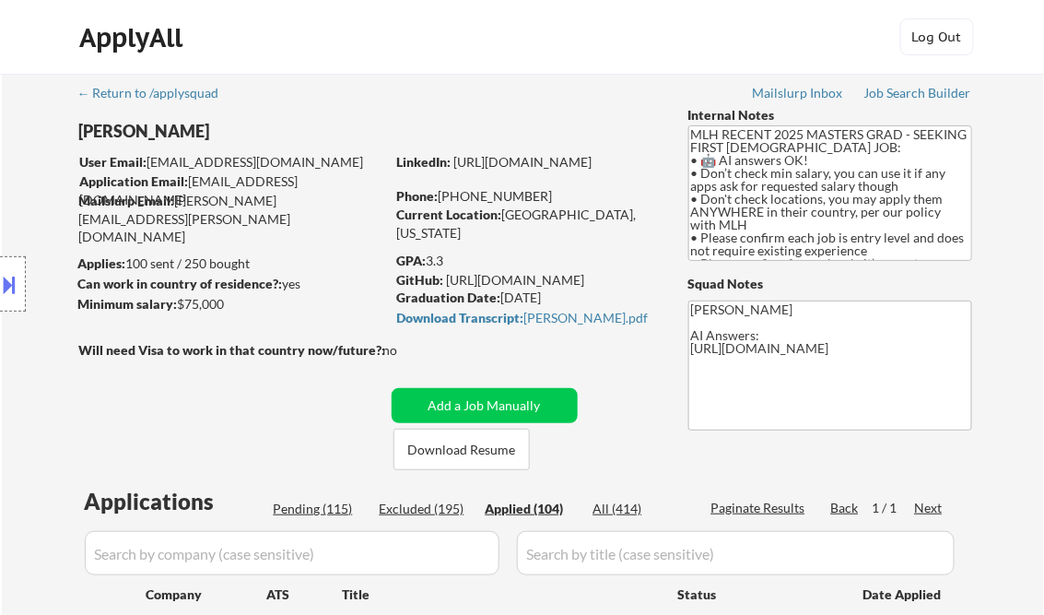
select select ""applied""
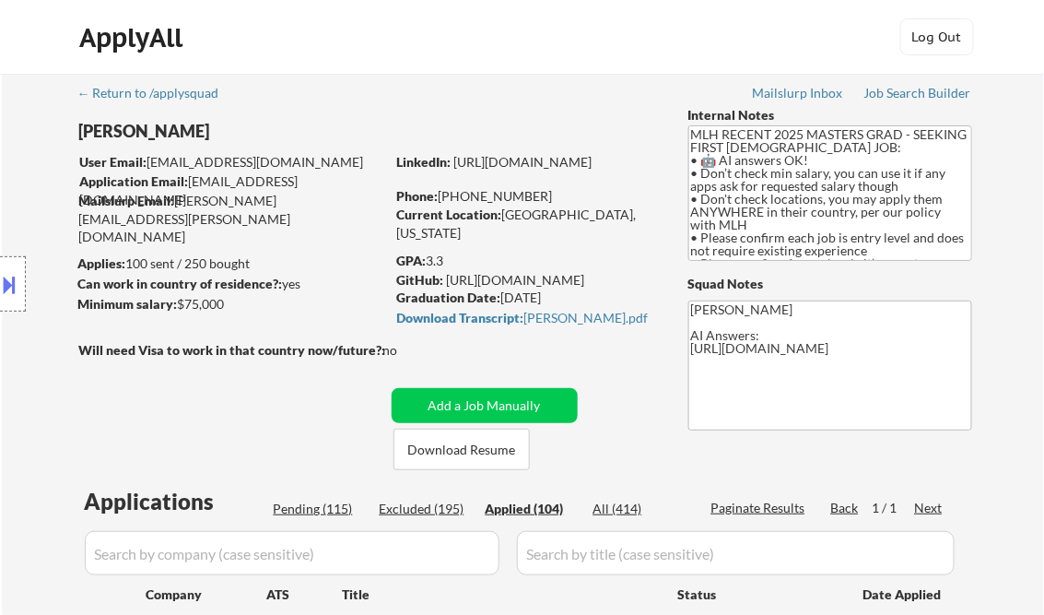
select select ""applied""
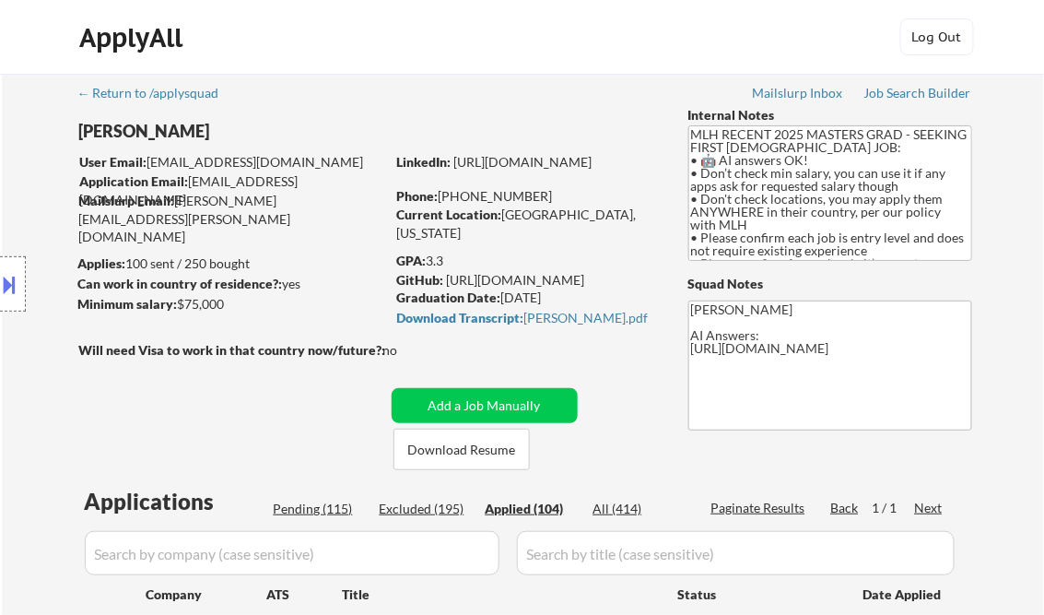
select select ""applied""
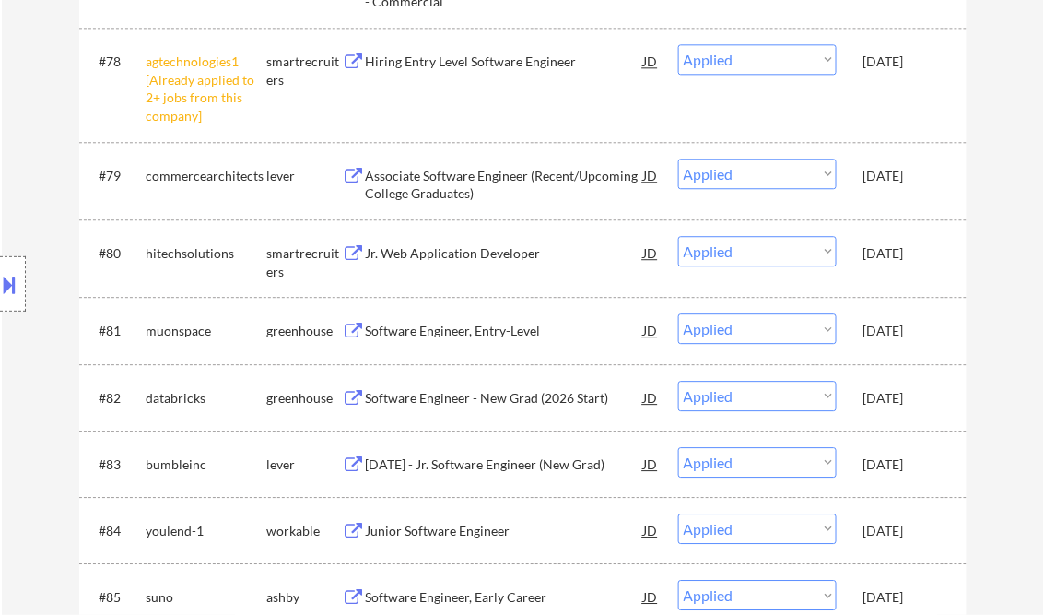
click at [510, 399] on div "Software Engineer - New Grad (2026 Start)" at bounding box center [505, 398] width 278 height 18
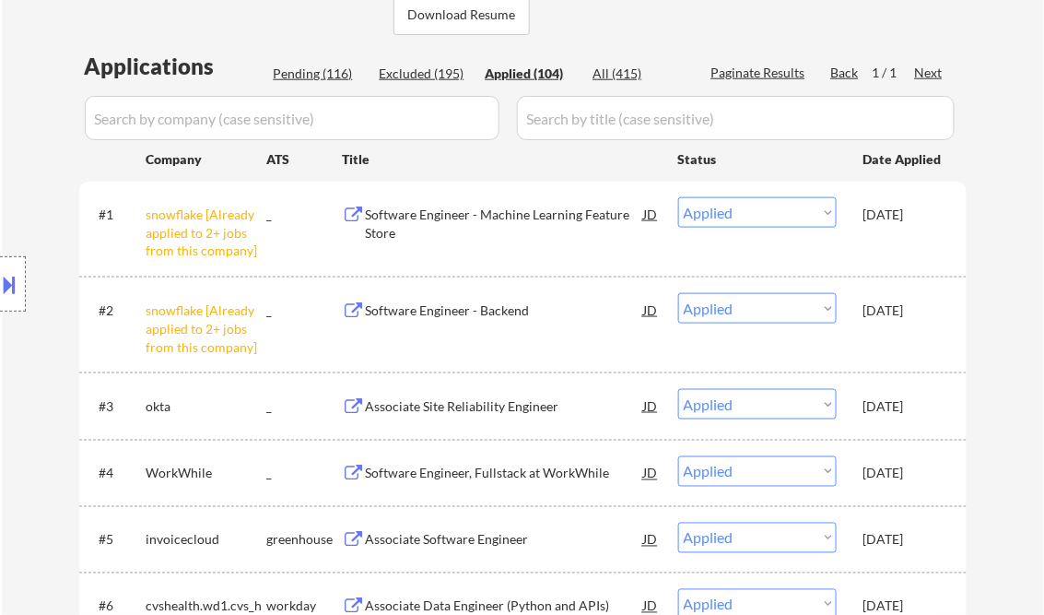
scroll to position [295, 0]
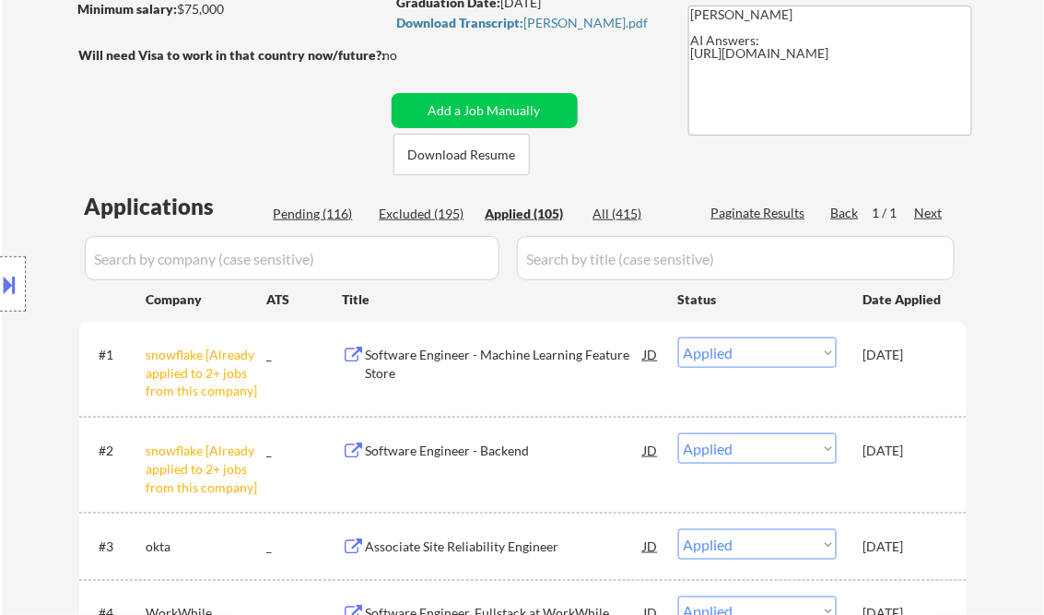
select select ""applied""
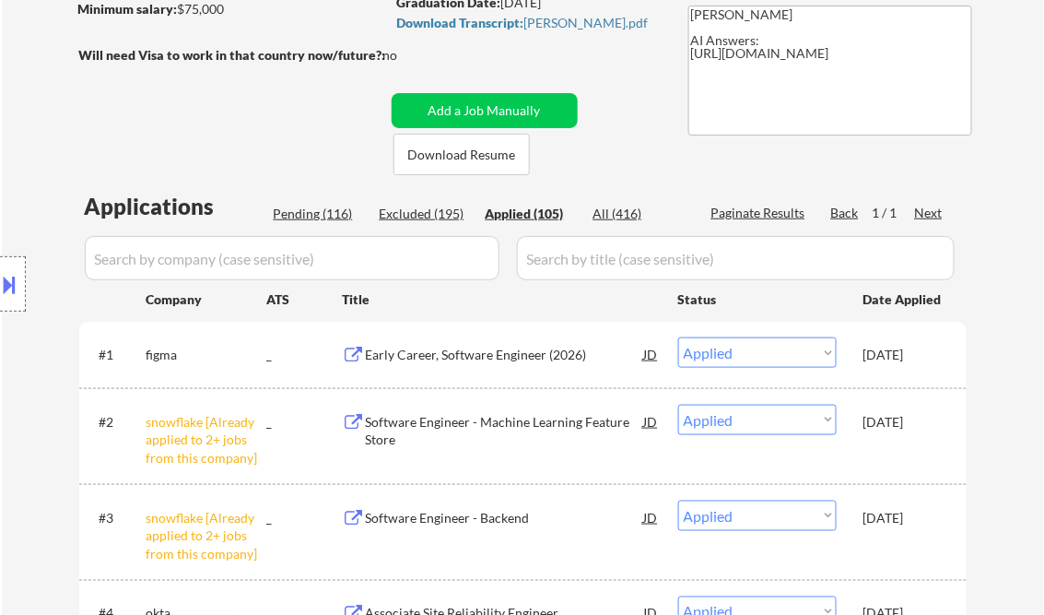
select select ""applied""
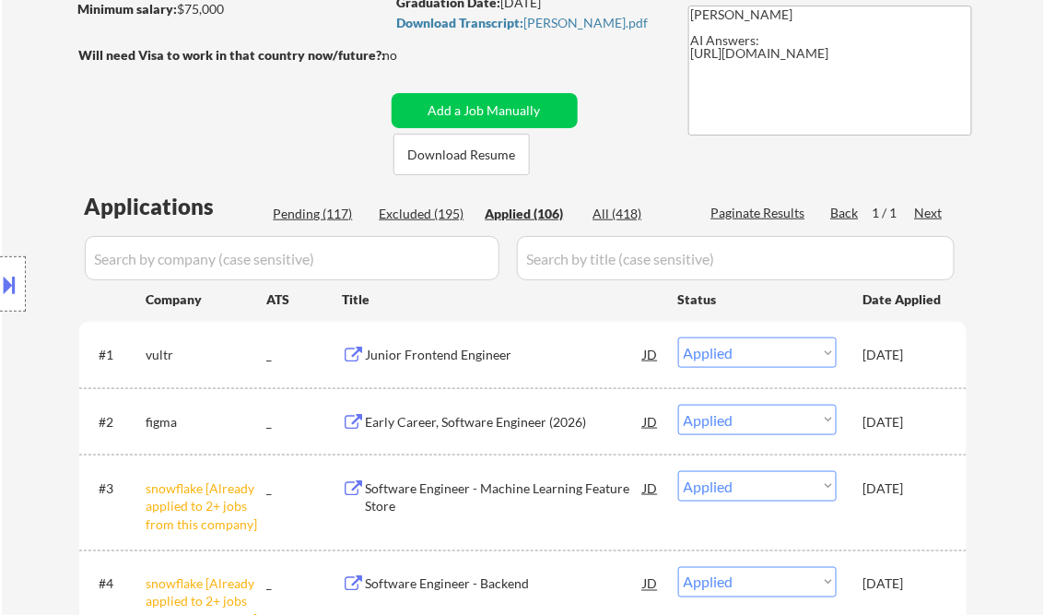
select select ""applied""
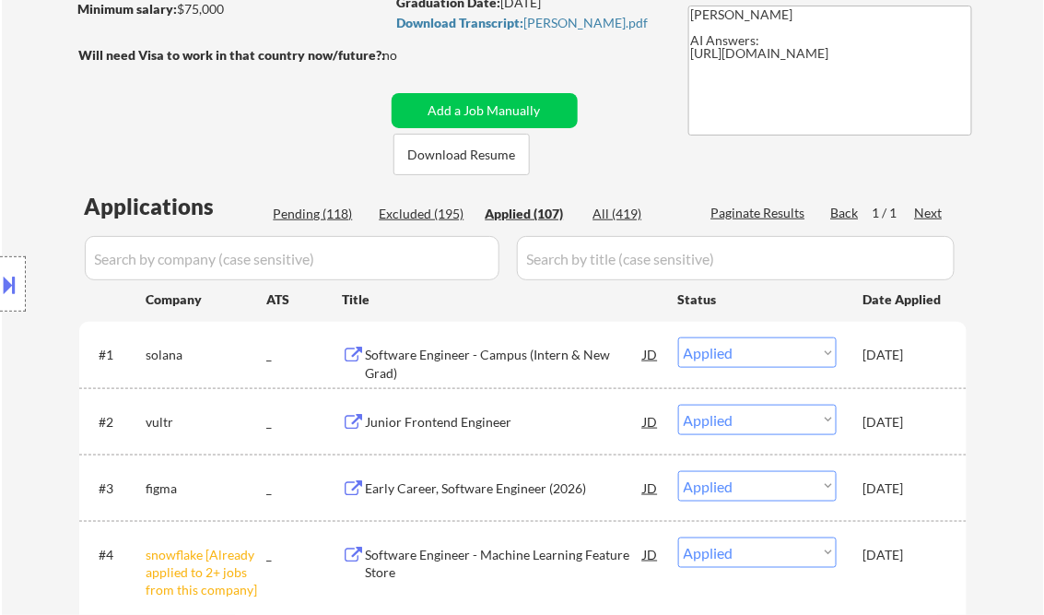
select select ""applied""
type textarea "Kenneth AI Answers: https://docs.google.com/spreadsheets/d/1W2IYyt5GN4BUbAD1Pp8…"
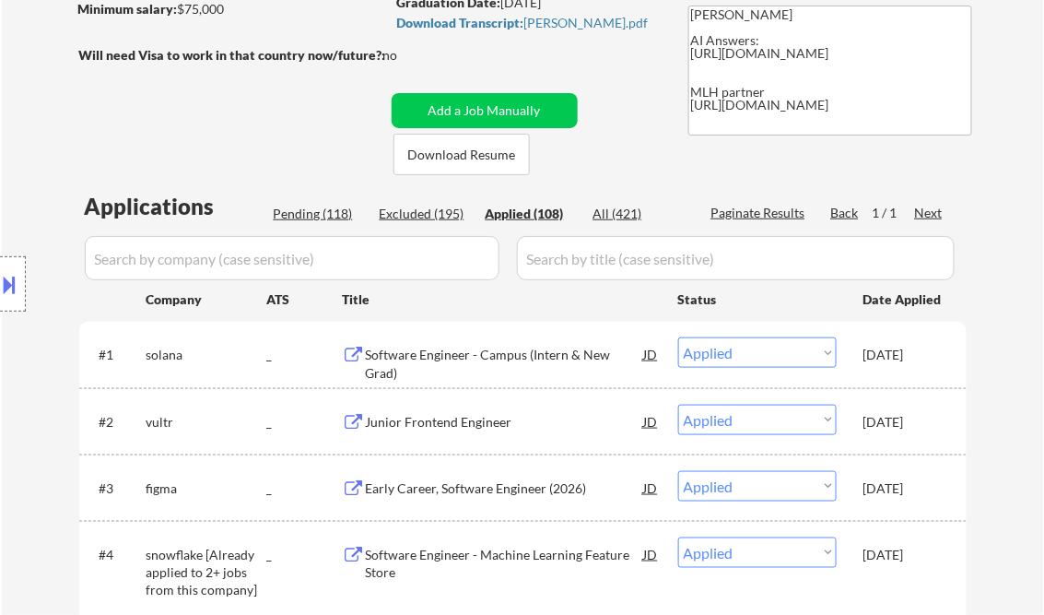
select select ""applied""
type textarea "Kenneth AI Answers: https://docs.google.com/spreadsheets/d/1W2IYyt5GN4BUbAD1Pp8…"
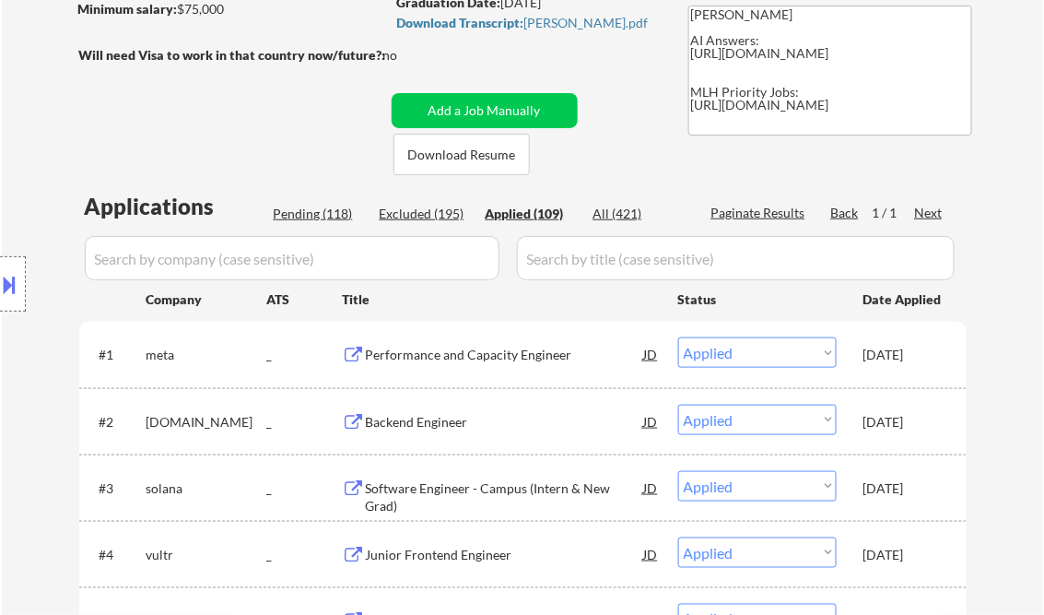
select select ""applied""
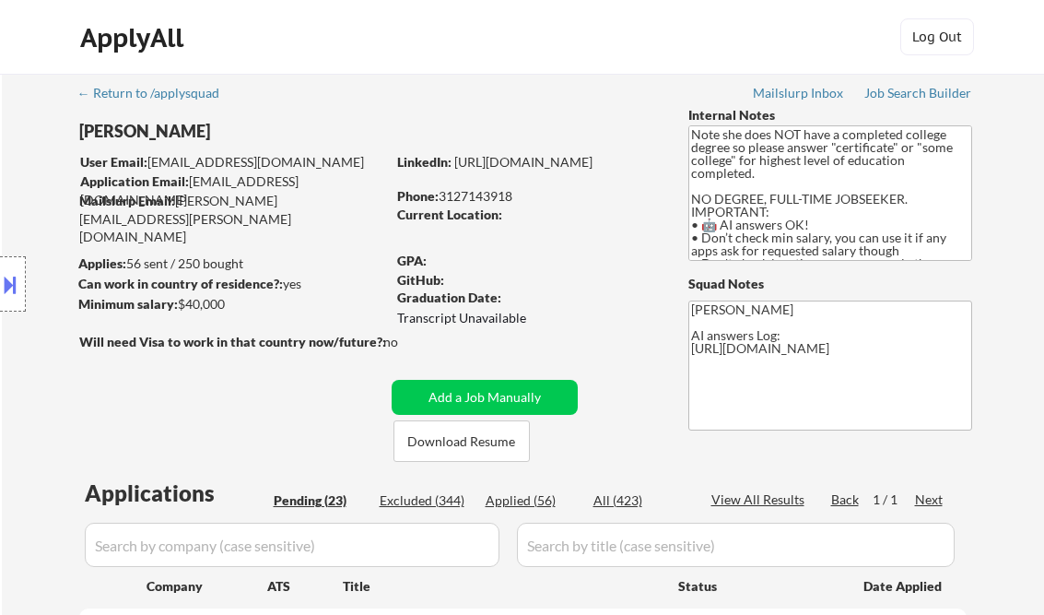
select select ""pending""
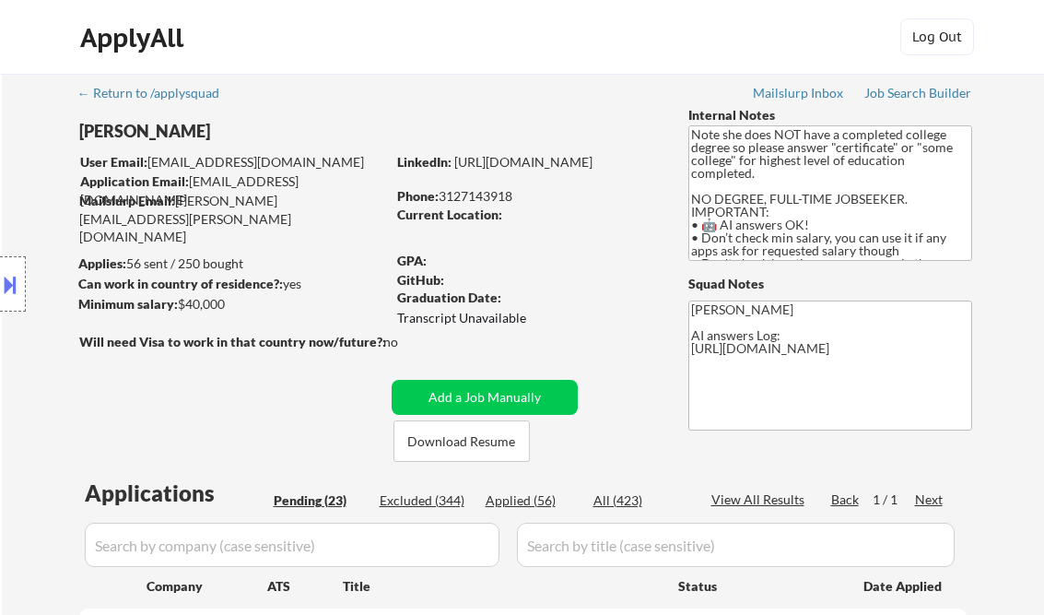
select select ""pending""
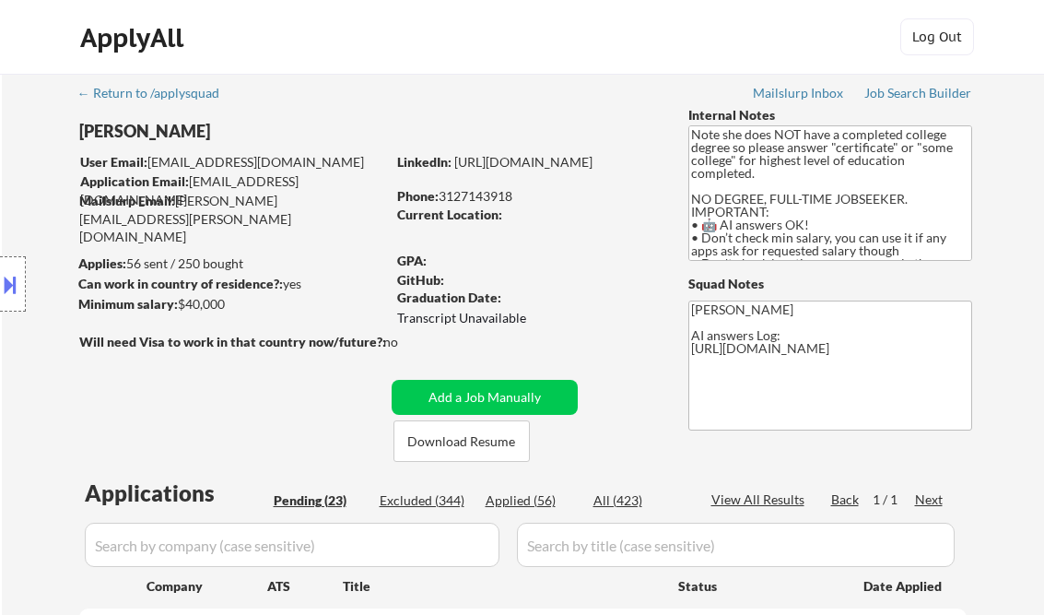
select select ""pending""
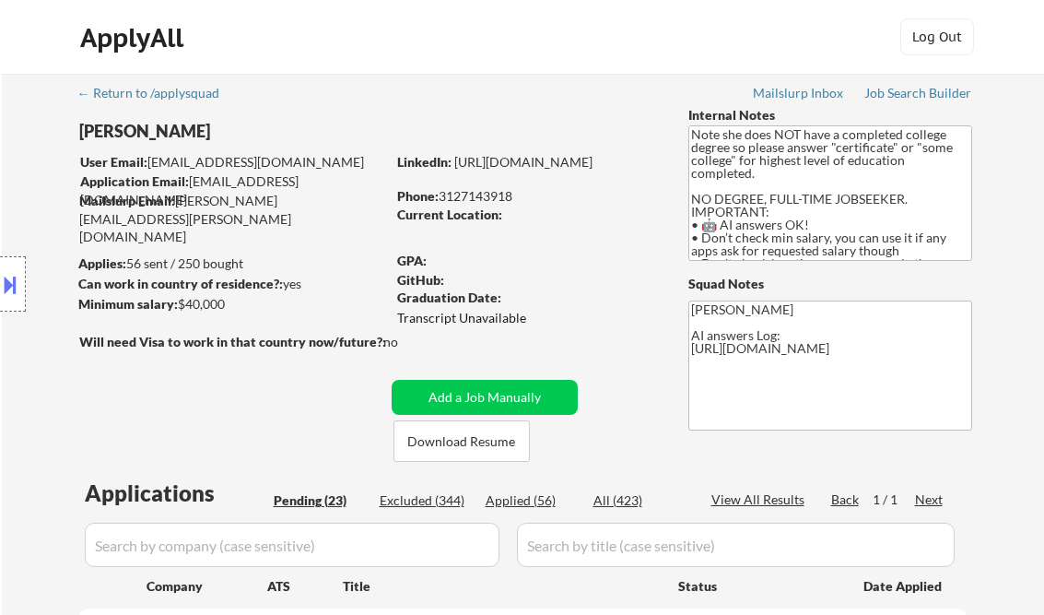
select select ""pending""
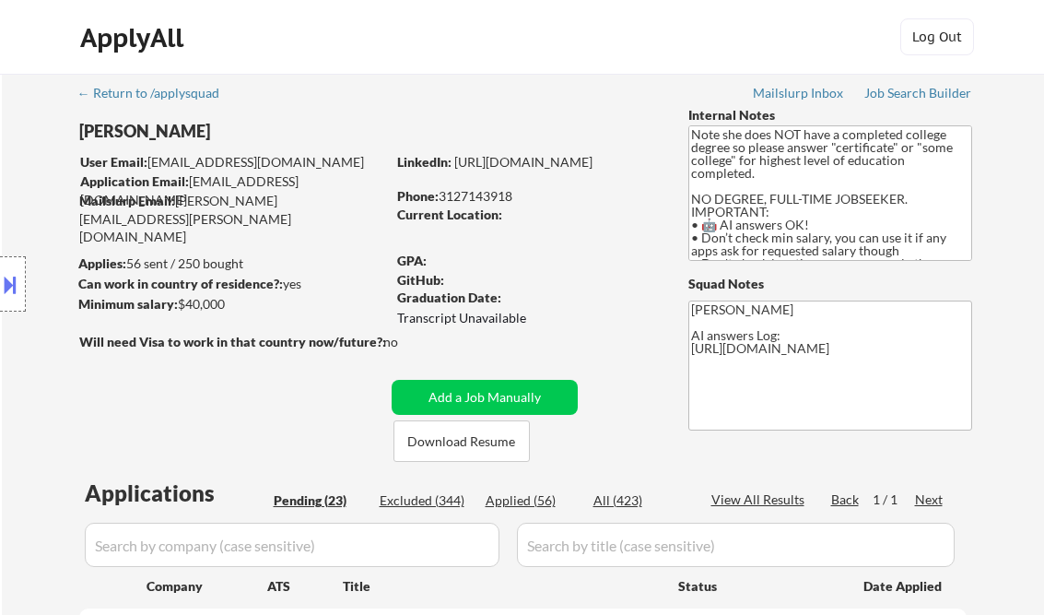
select select ""pending""
click at [915, 94] on div "Job Search Builder" at bounding box center [918, 93] width 108 height 13
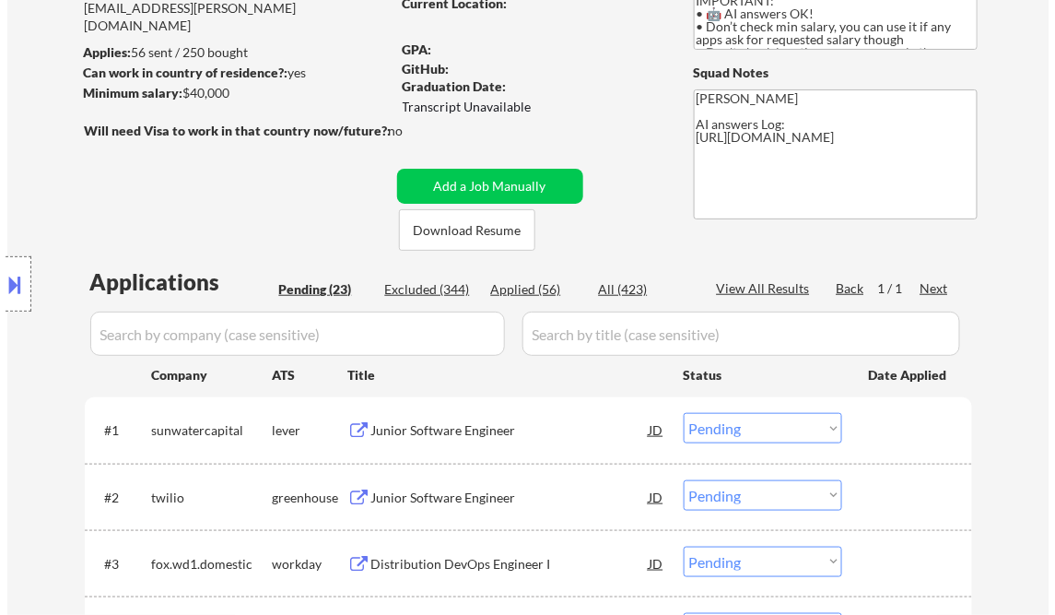
scroll to position [221, 0]
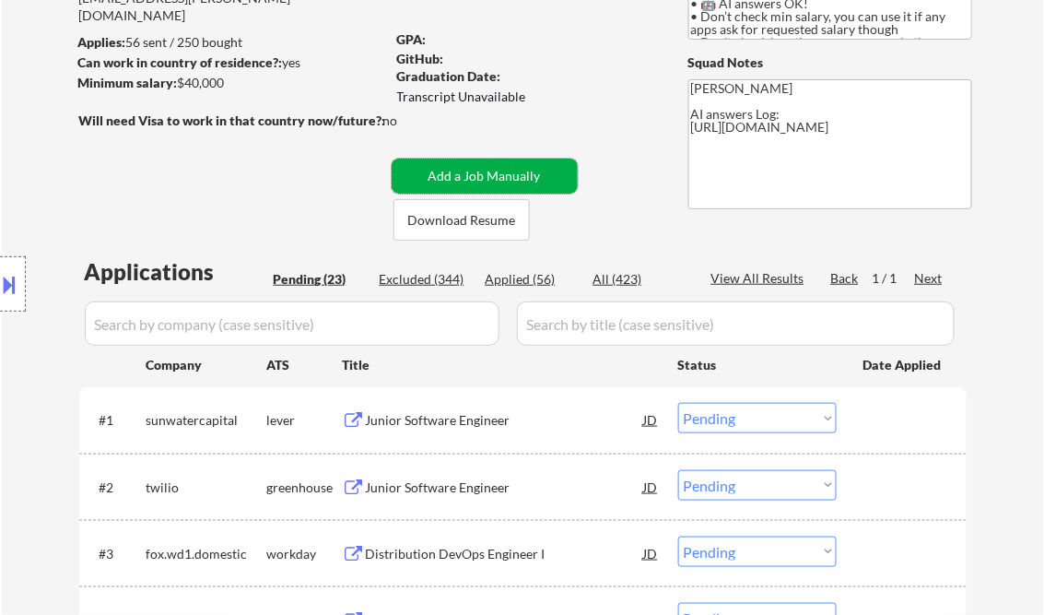
click at [442, 170] on button "Add a Job Manually" at bounding box center [485, 175] width 186 height 35
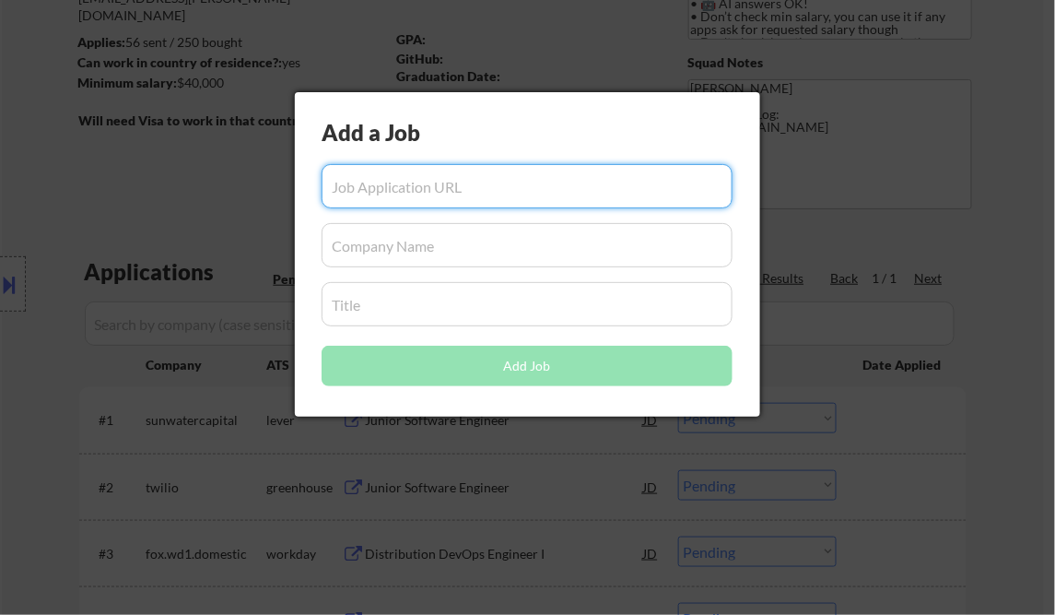
click at [405, 199] on input "input" at bounding box center [527, 186] width 411 height 44
paste input "https://app.dover.com/apply/e33be195-1074-4f64-88a0-615d0d8de760/434eaf2d-d6de-…"
type input "https://app.dover.com/apply/e33be195-1074-4f64-88a0-615d0d8de760/434eaf2d-d6de-…"
click at [372, 242] on input "input" at bounding box center [527, 245] width 411 height 44
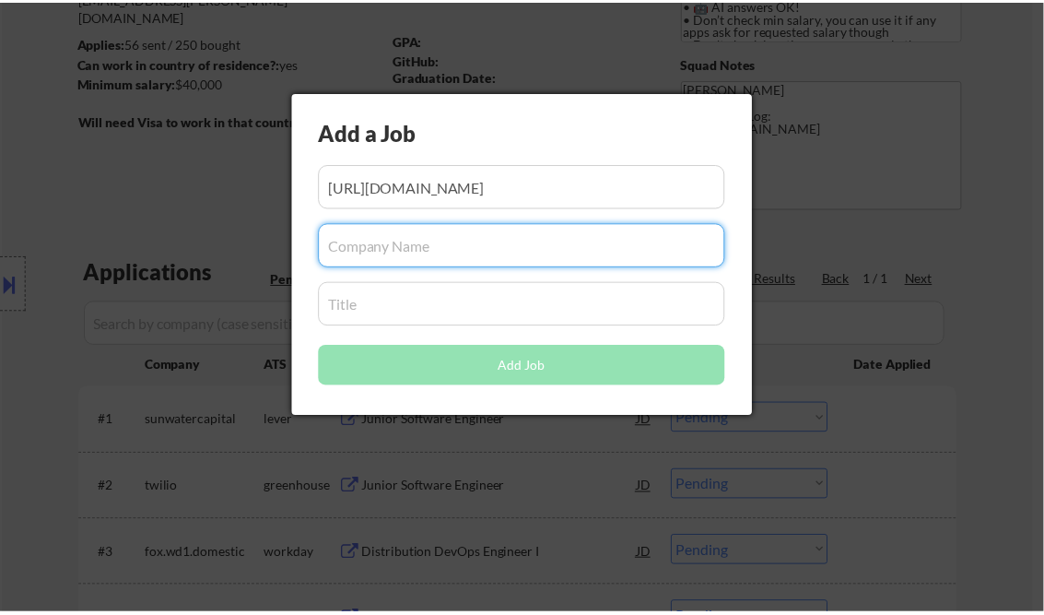
scroll to position [0, 0]
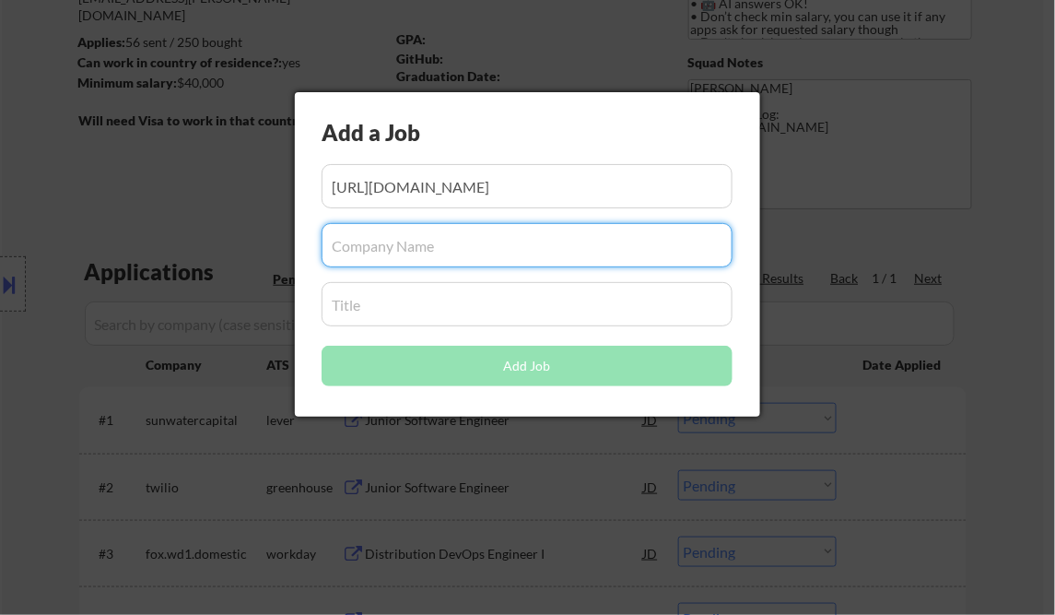
paste input "WorkWhile"
type input "WorkWhile"
click at [388, 311] on input "input" at bounding box center [527, 304] width 411 height 44
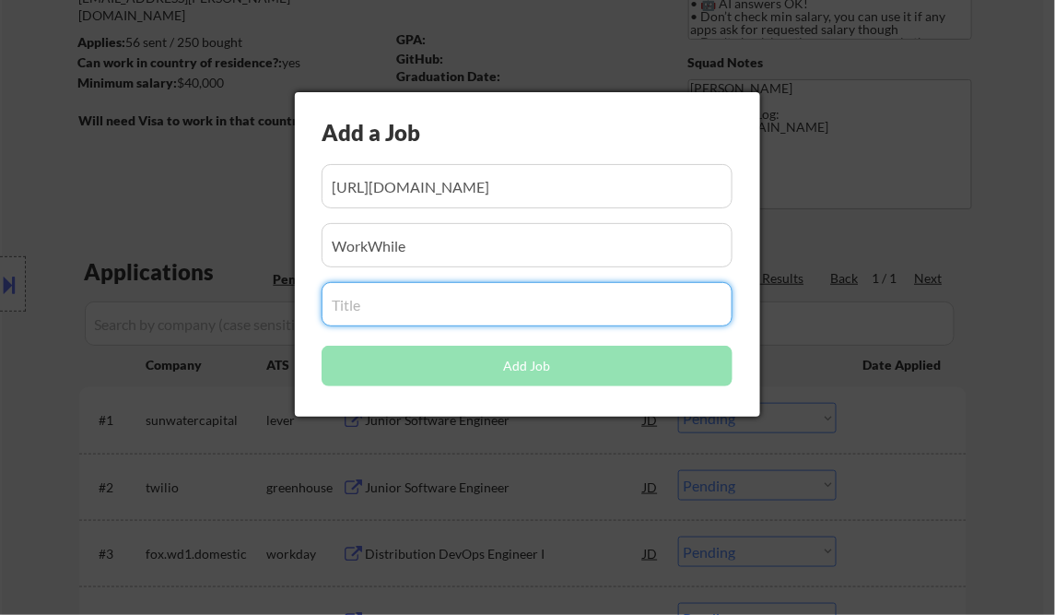
paste input "Software Engineer, Fullstack at WorkWhile"
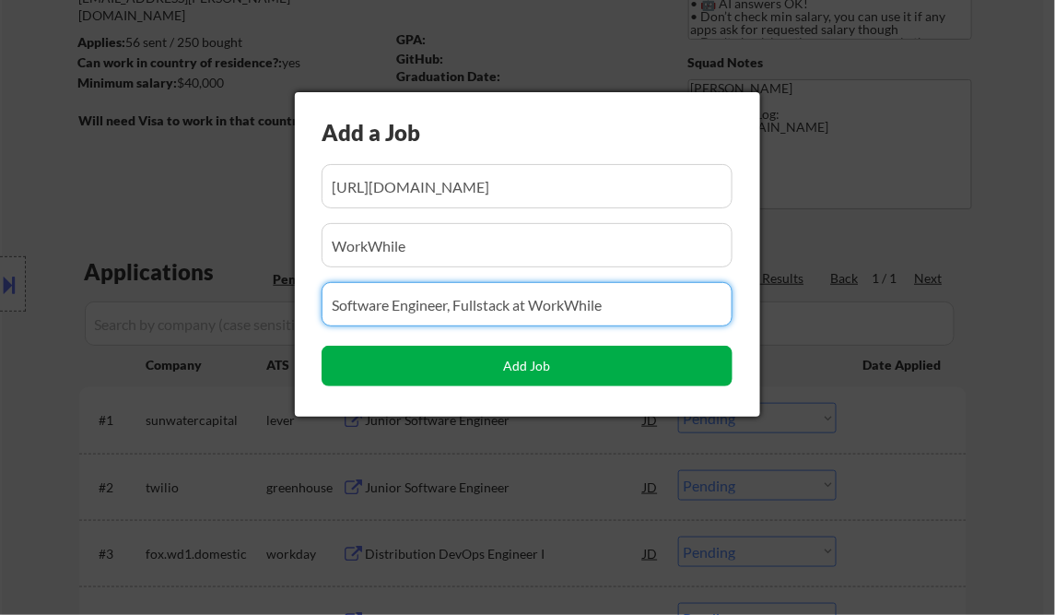
type input "Software Engineer, Fullstack at WorkWhile"
click at [512, 369] on button "Add Job" at bounding box center [527, 366] width 411 height 41
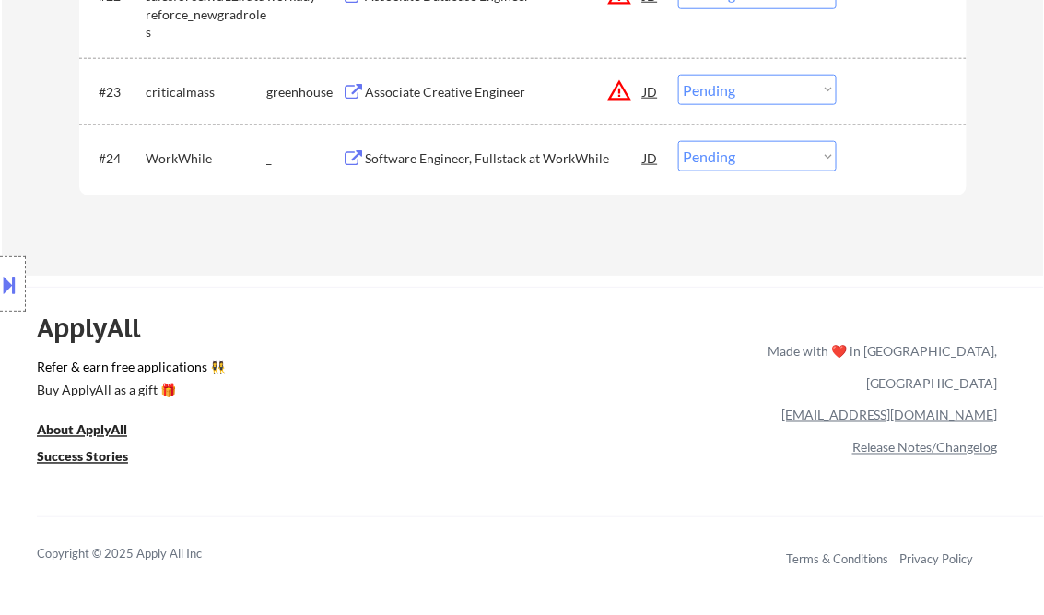
scroll to position [2181, 0]
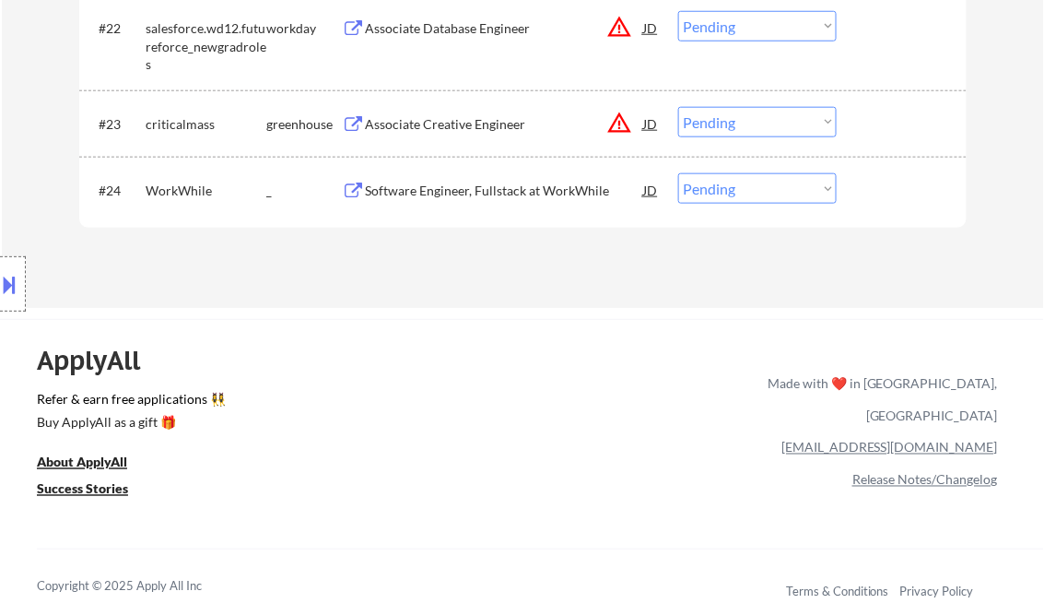
click at [743, 199] on select "Choose an option... Pending Applied Excluded (Questions) Excluded (Expired) Exc…" at bounding box center [757, 188] width 158 height 30
select select ""applied""
click at [678, 173] on select "Choose an option... Pending Applied Excluded (Questions) Excluded (Expired) Exc…" at bounding box center [757, 188] width 158 height 30
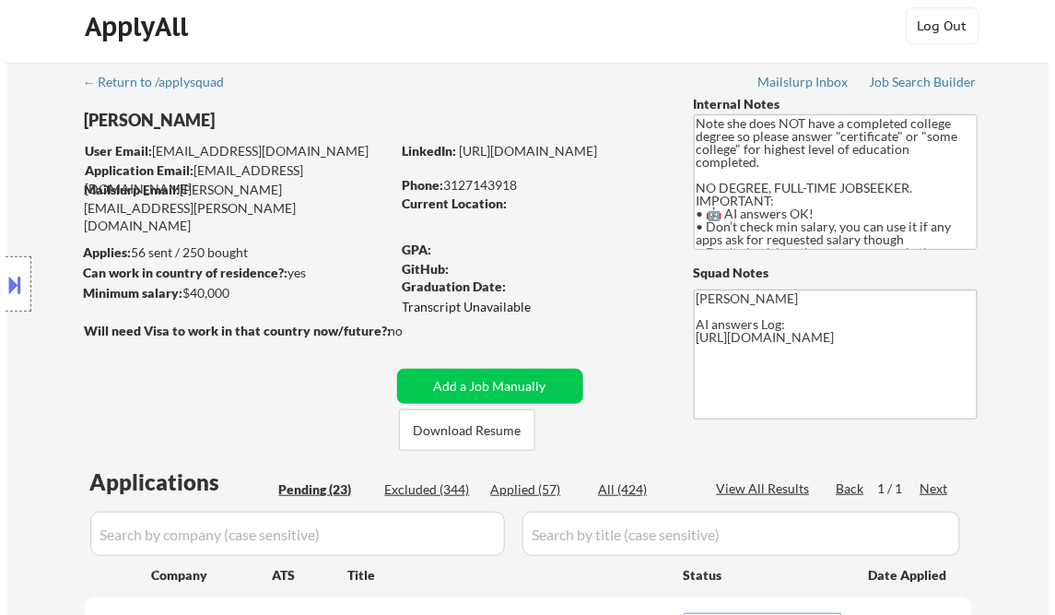
scroll to position [9, 0]
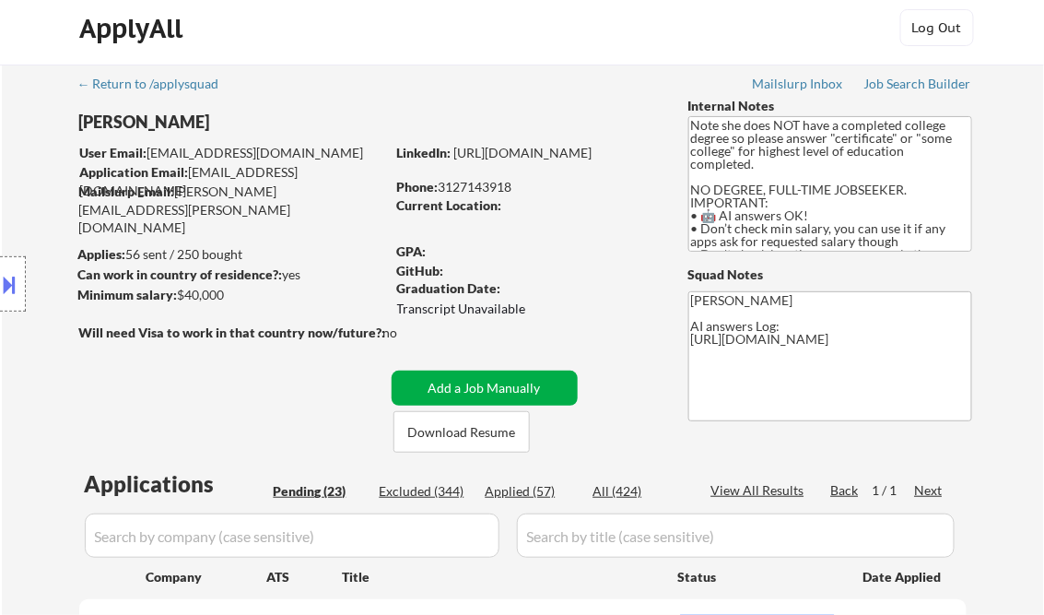
click at [545, 390] on button "Add a Job Manually" at bounding box center [485, 387] width 186 height 35
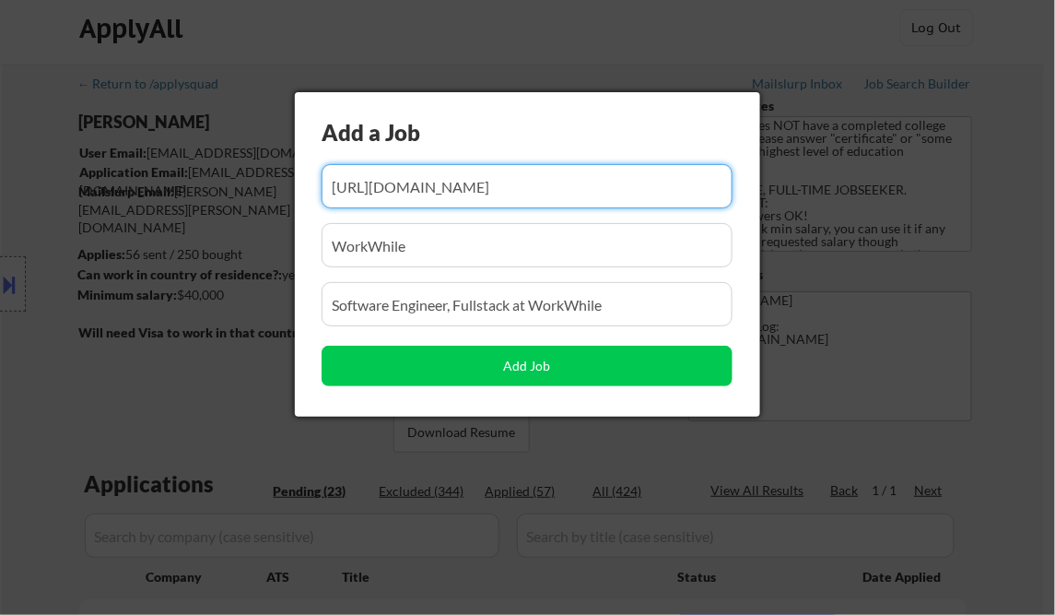
scroll to position [0, 0]
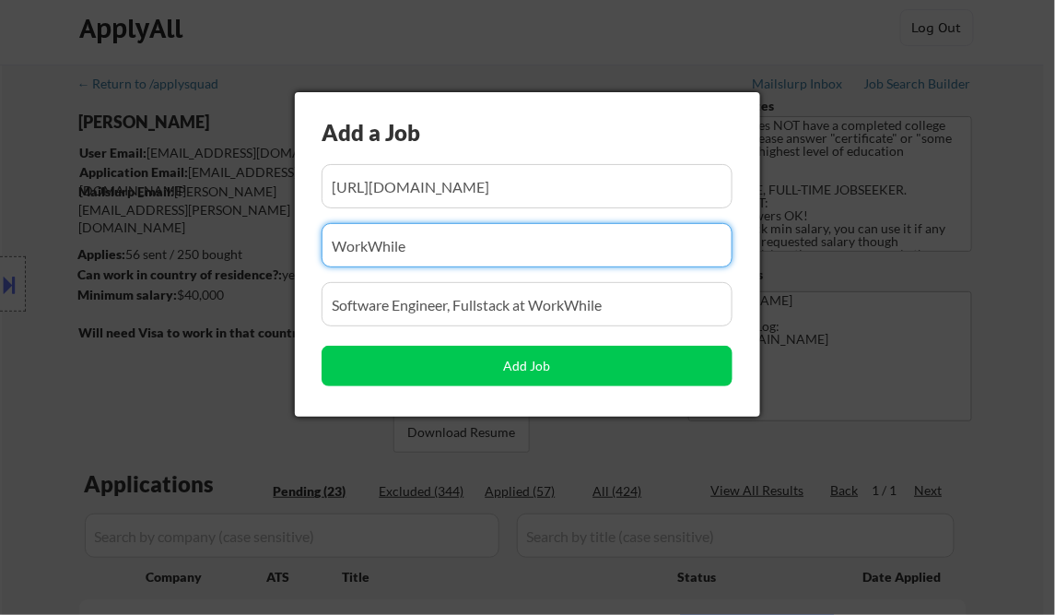
drag, startPoint x: 472, startPoint y: 245, endPoint x: 1, endPoint y: 174, distance: 476.2
click at [103, 186] on body "← Return to /applysquad Mailslurp Inbox Job Search Builder Alana Edwards User E…" at bounding box center [527, 298] width 1055 height 615
paste input "okta"
type input "okta"
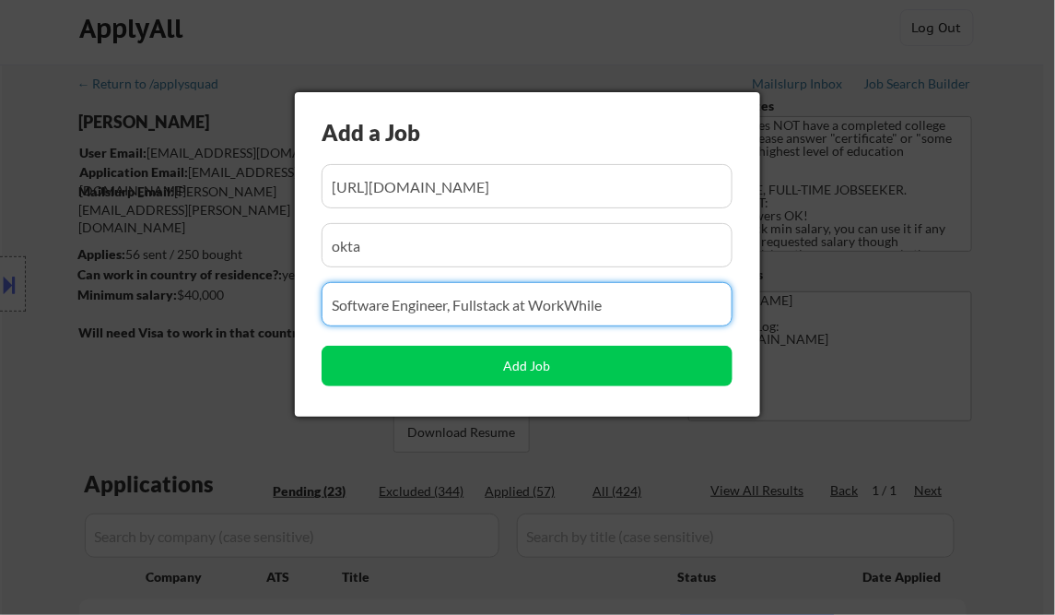
click at [389, 302] on input "input" at bounding box center [527, 304] width 411 height 44
paste input "Associate Site Reliability Engineer"
type input "Associate Site Reliability Engineer"
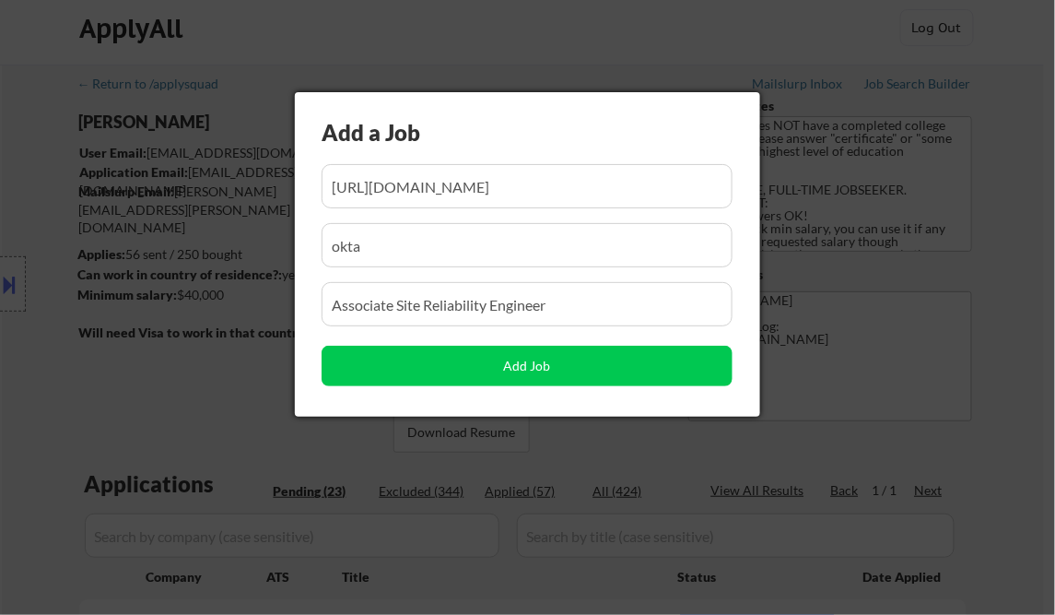
click at [416, 194] on input "input" at bounding box center [527, 186] width 411 height 44
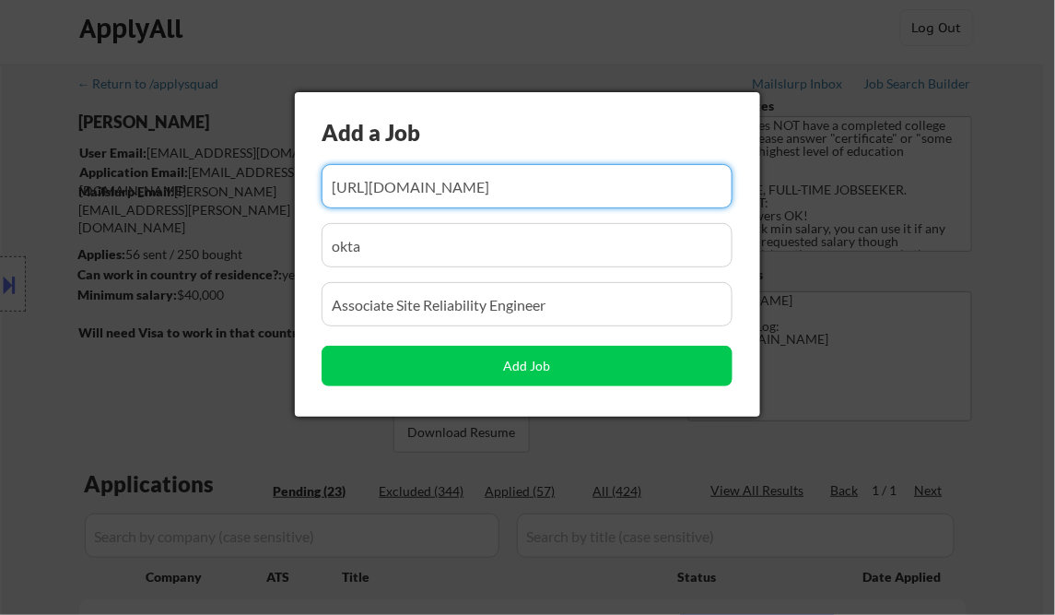
paste input "https://www.okta.com/company/careers/engineering/associate-site-reliability-eng…"
type input "https://www.okta.com/company/careers/engineering/associate-site-reliability-eng…"
click at [402, 250] on input "input" at bounding box center [527, 245] width 411 height 44
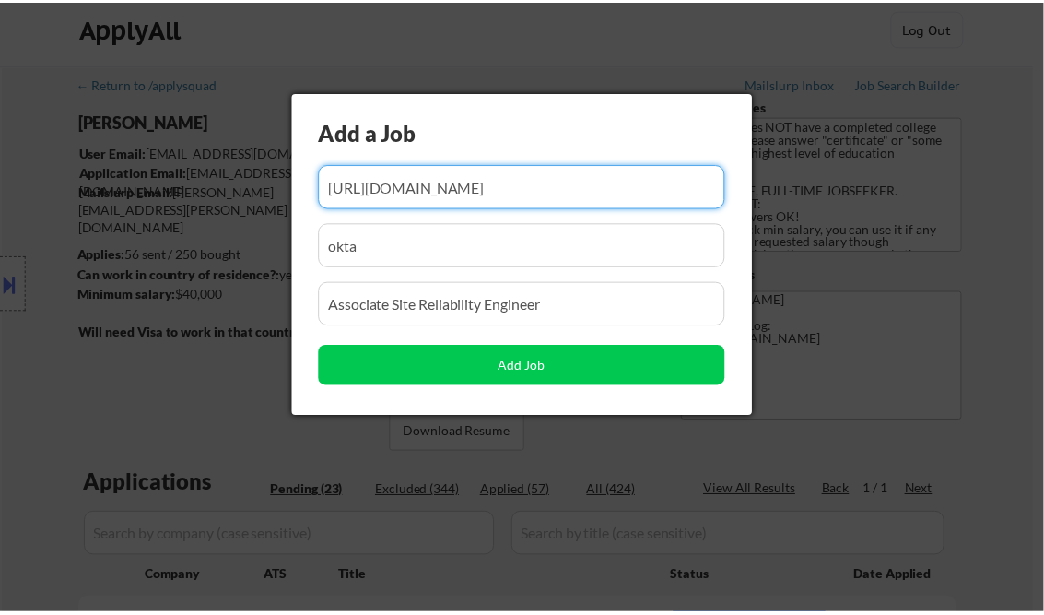
scroll to position [0, 0]
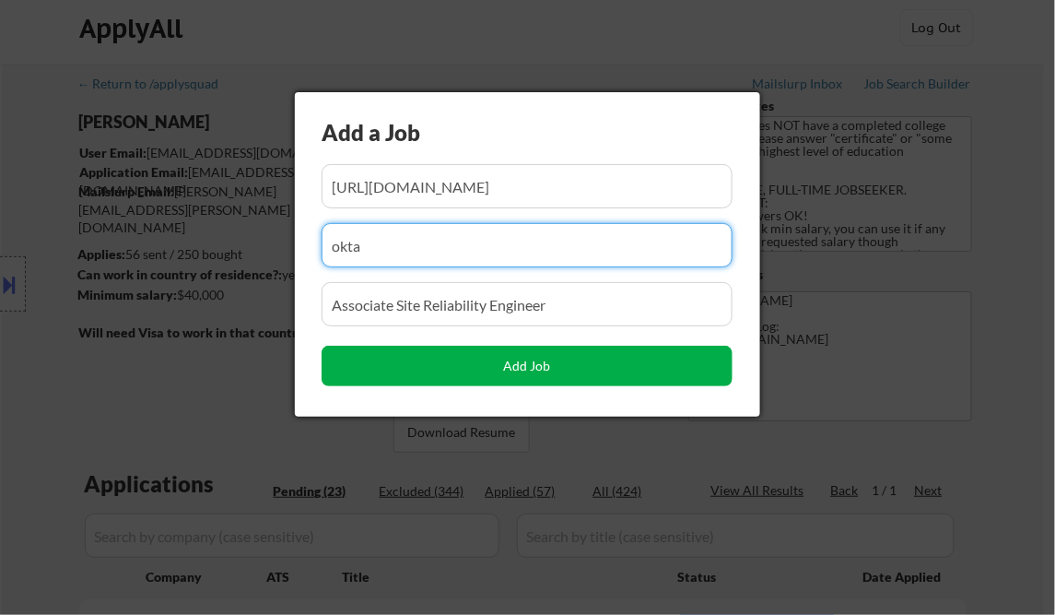
click at [547, 369] on button "Add Job" at bounding box center [527, 366] width 411 height 41
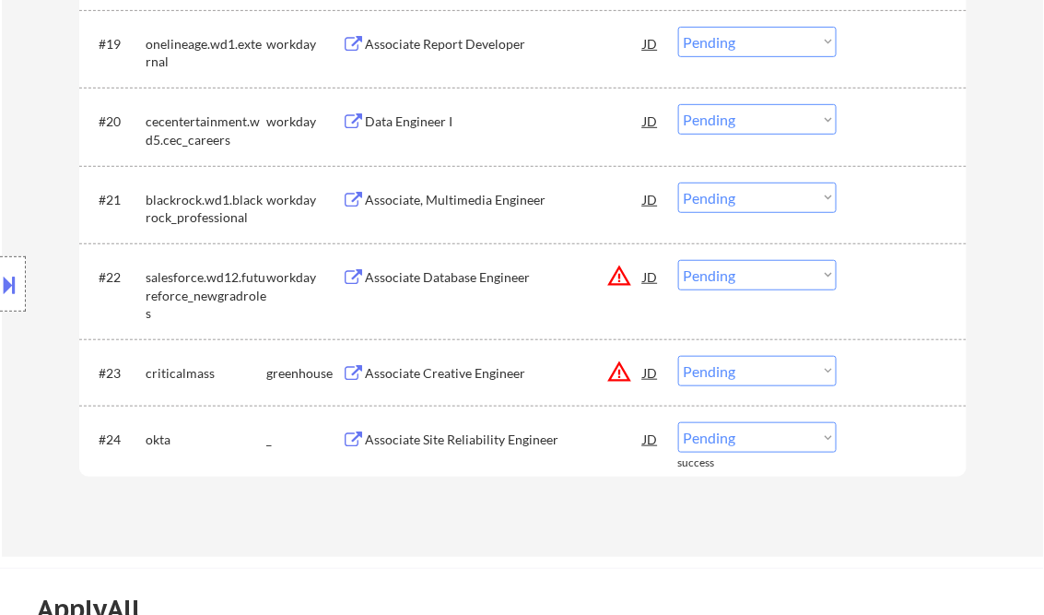
scroll to position [2025, 0]
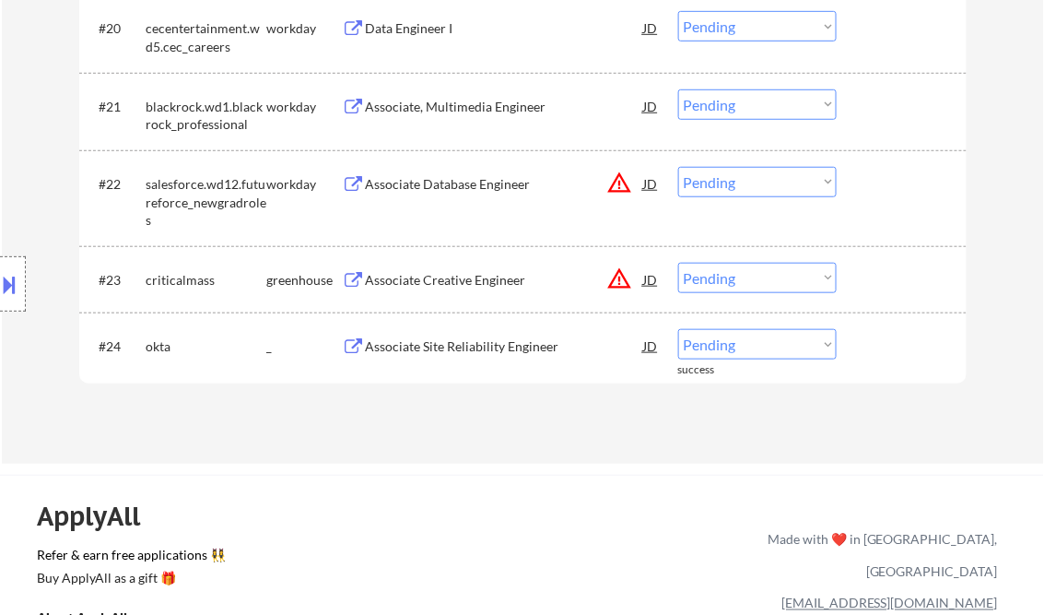
click at [749, 338] on select "Choose an option... Pending Applied Excluded (Questions) Excluded (Expired) Exc…" at bounding box center [757, 344] width 158 height 30
select select ""applied""
click at [678, 329] on select "Choose an option... Pending Applied Excluded (Questions) Excluded (Expired) Exc…" at bounding box center [757, 344] width 158 height 30
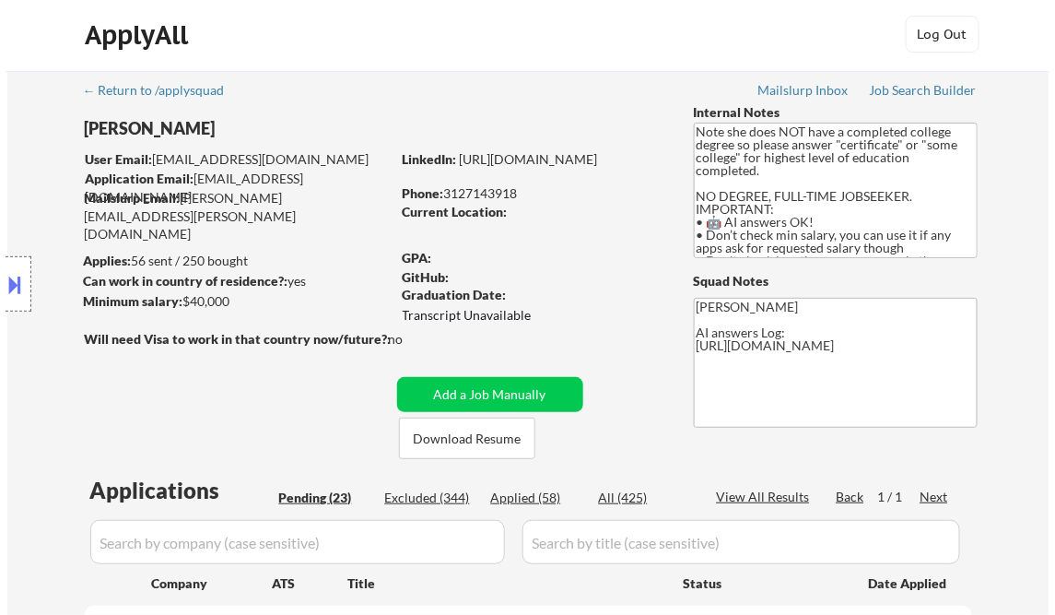
scroll to position [0, 0]
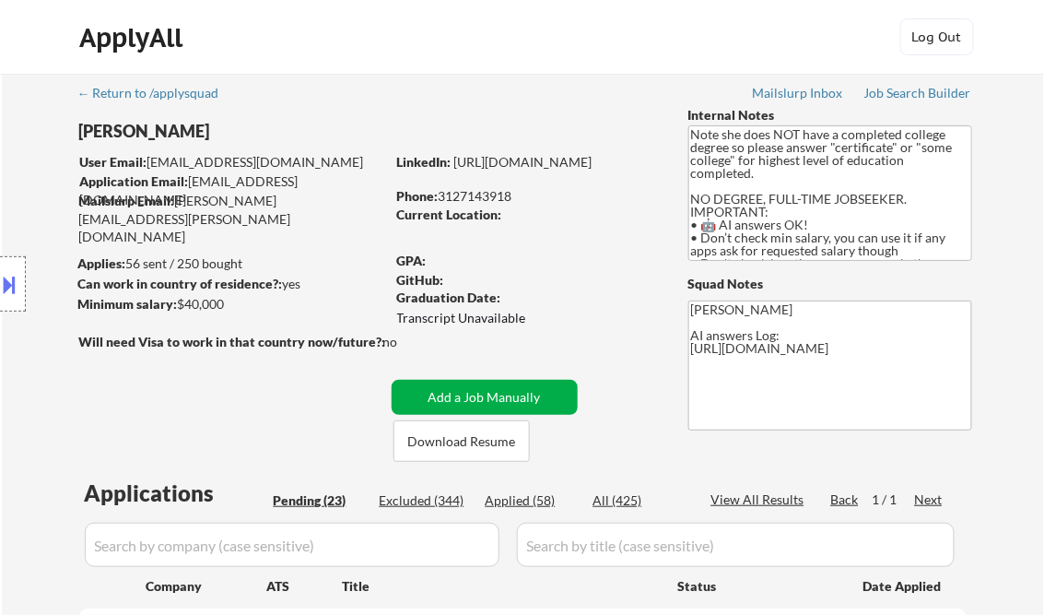
click at [531, 394] on button "Add a Job Manually" at bounding box center [485, 397] width 186 height 35
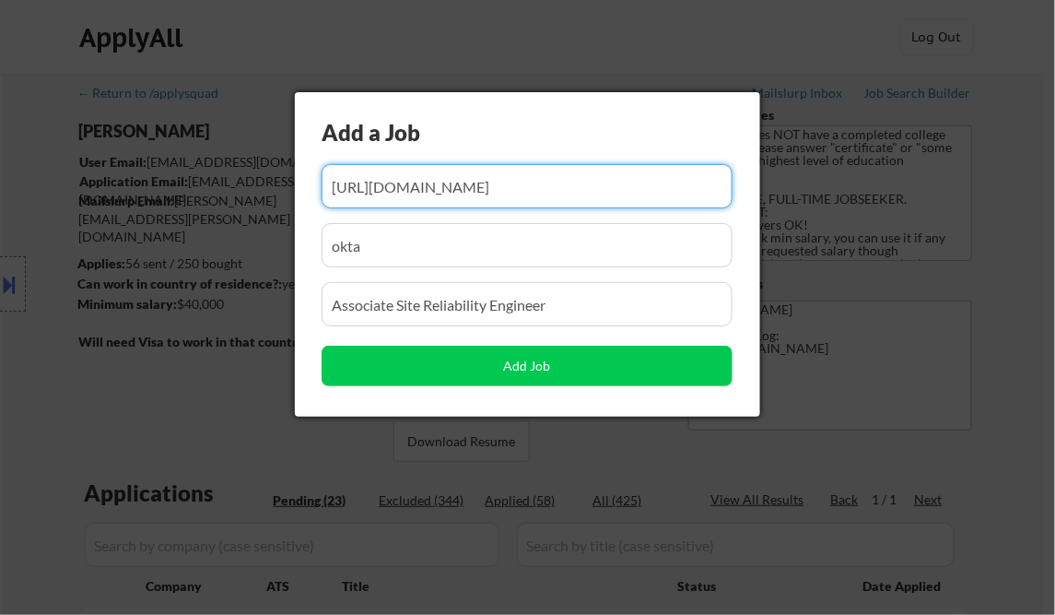
scroll to position [0, 240]
click at [463, 195] on input "input" at bounding box center [527, 186] width 411 height 44
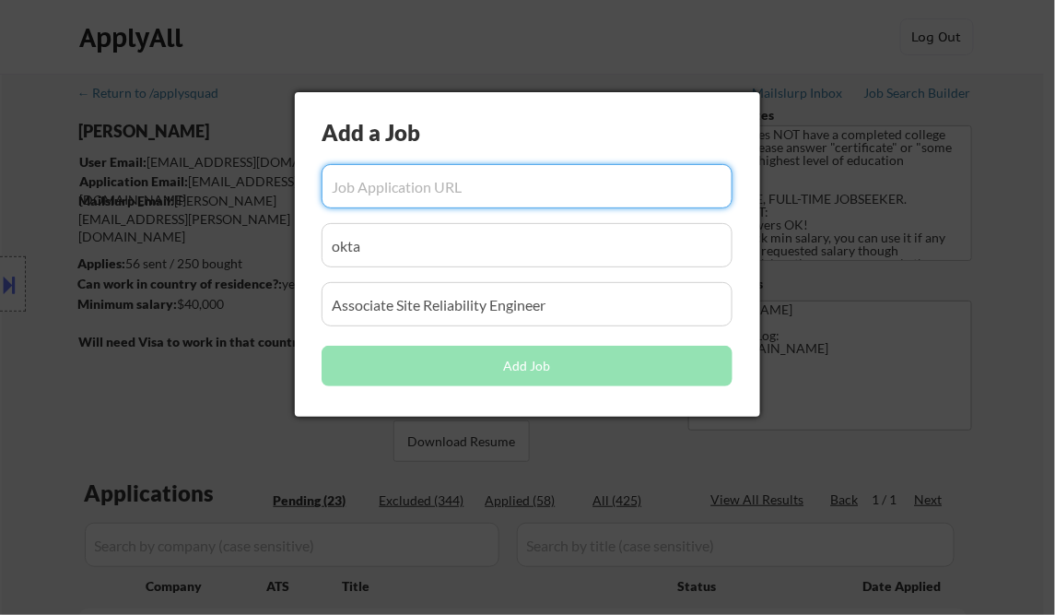
paste input "https://jobs.ashbyhq.com/snowflake/3eb872af-0ab1-4986-8f72-e7321fcd1538"
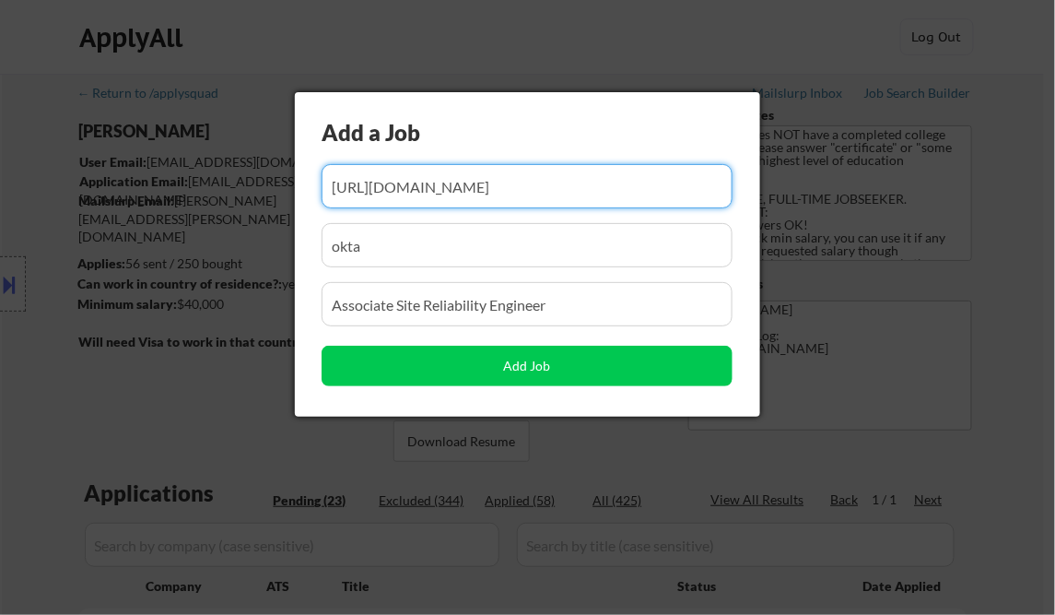
type input "https://jobs.ashbyhq.com/snowflake/3eb872af-0ab1-4986-8f72-e7321fcd1538"
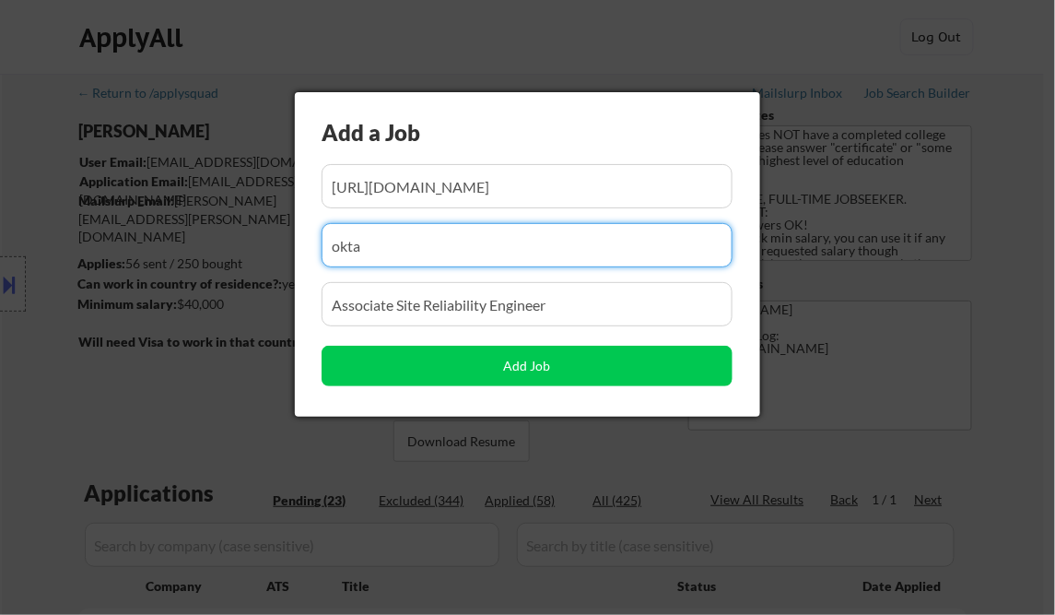
click at [448, 251] on input "input" at bounding box center [527, 245] width 411 height 44
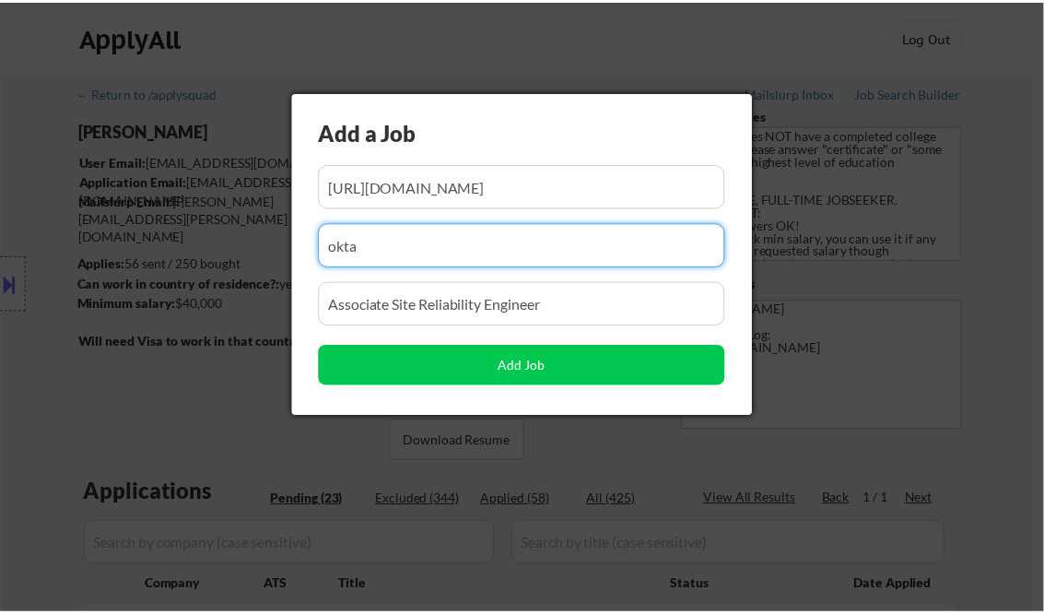
scroll to position [0, 0]
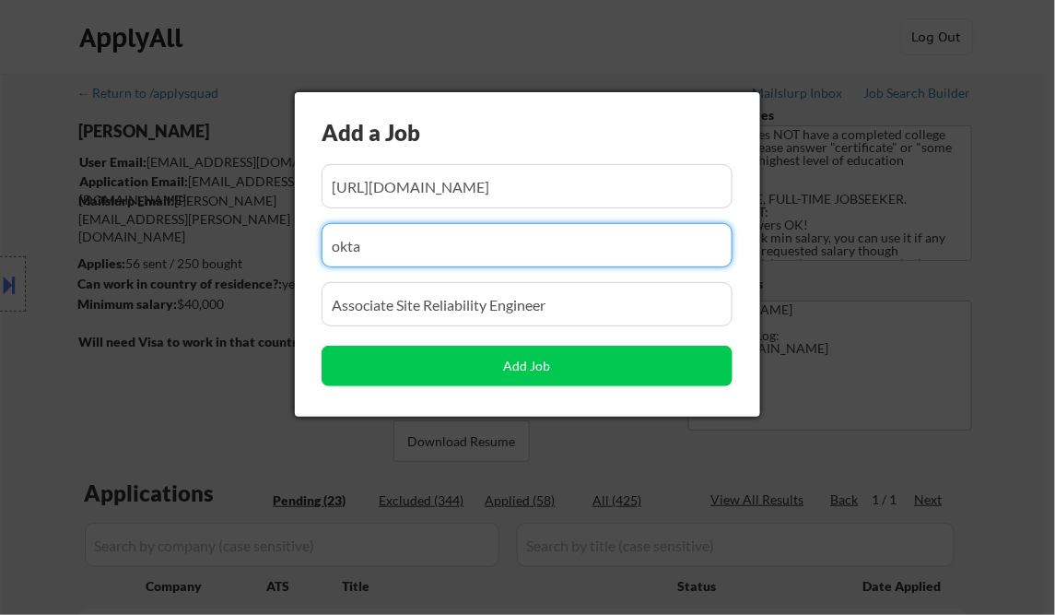
paste input "snowflake"
type input "snowflake"
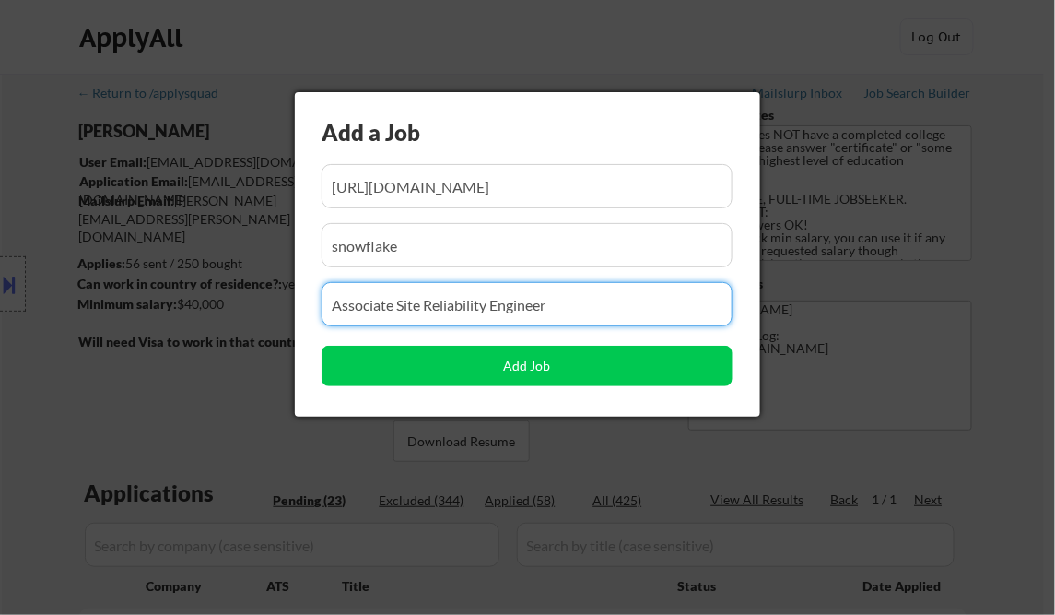
click at [395, 311] on input "input" at bounding box center [527, 304] width 411 height 44
paste input "Software Engineer - Backend"
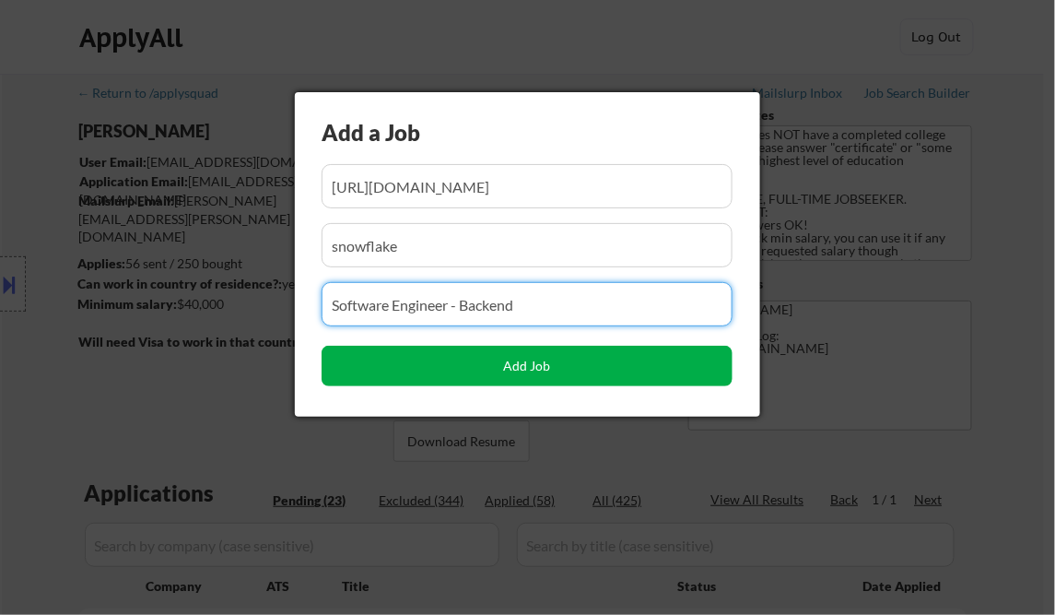
type input "Software Engineer - Backend"
click at [516, 367] on button "Add Job" at bounding box center [527, 366] width 411 height 41
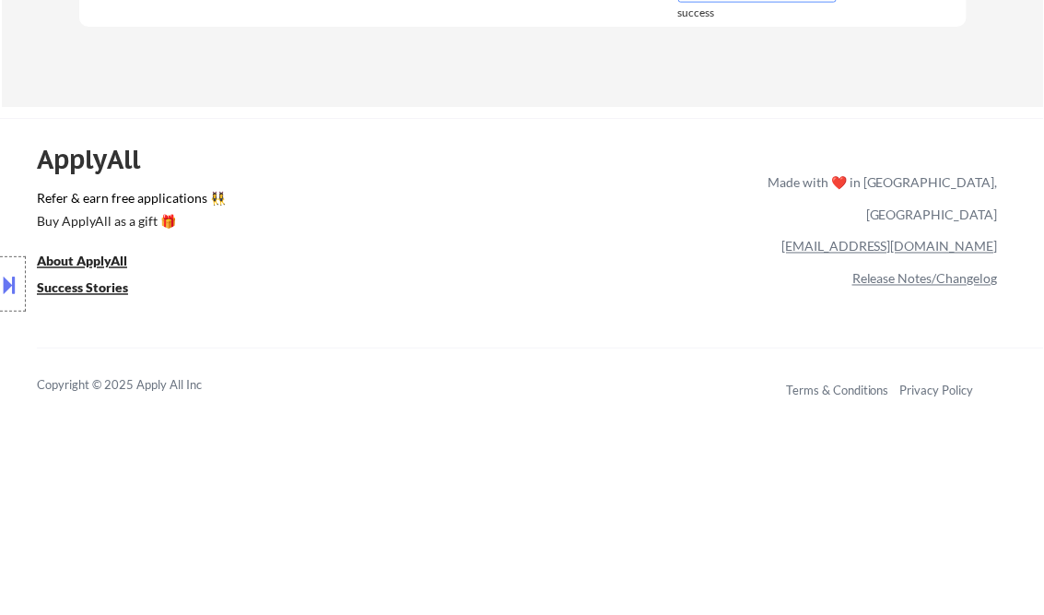
scroll to position [2100, 0]
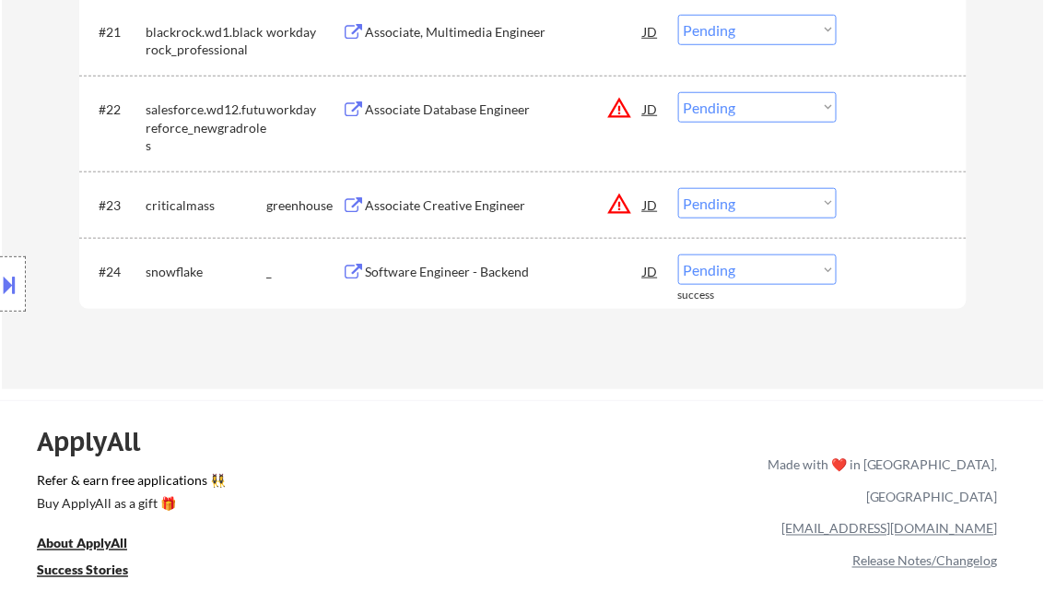
click at [716, 277] on select "Choose an option... Pending Applied Excluded (Questions) Excluded (Expired) Exc…" at bounding box center [757, 269] width 158 height 30
select select ""applied""
click at [678, 254] on select "Choose an option... Pending Applied Excluded (Questions) Excluded (Expired) Exc…" at bounding box center [757, 269] width 158 height 30
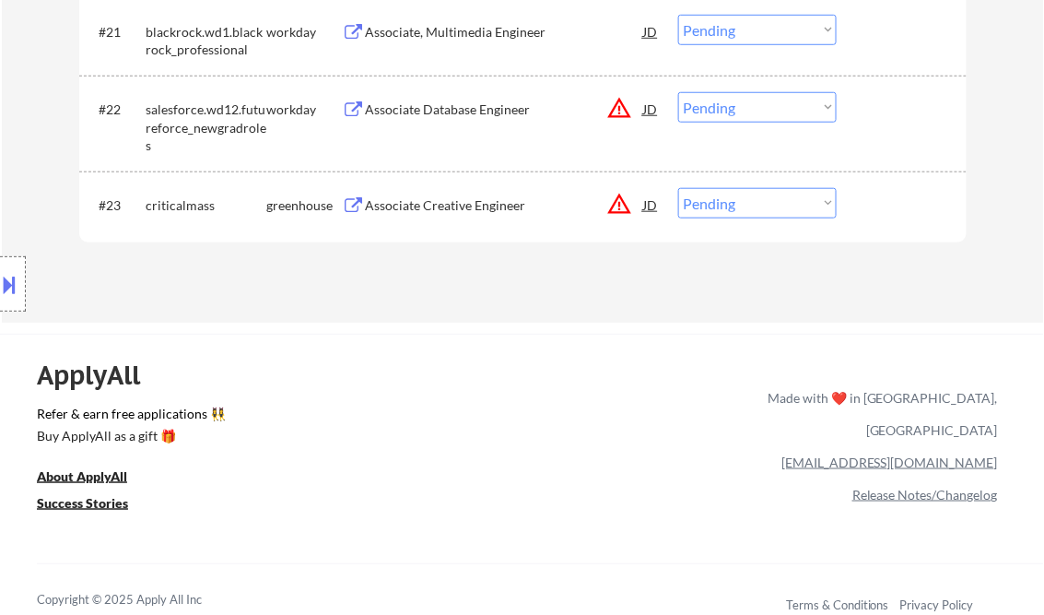
type textarea "[PERSON_NAME] AI answers Log: [URL][DOMAIN_NAME] MLH Priority Jobs: [URL][DOMAI…"
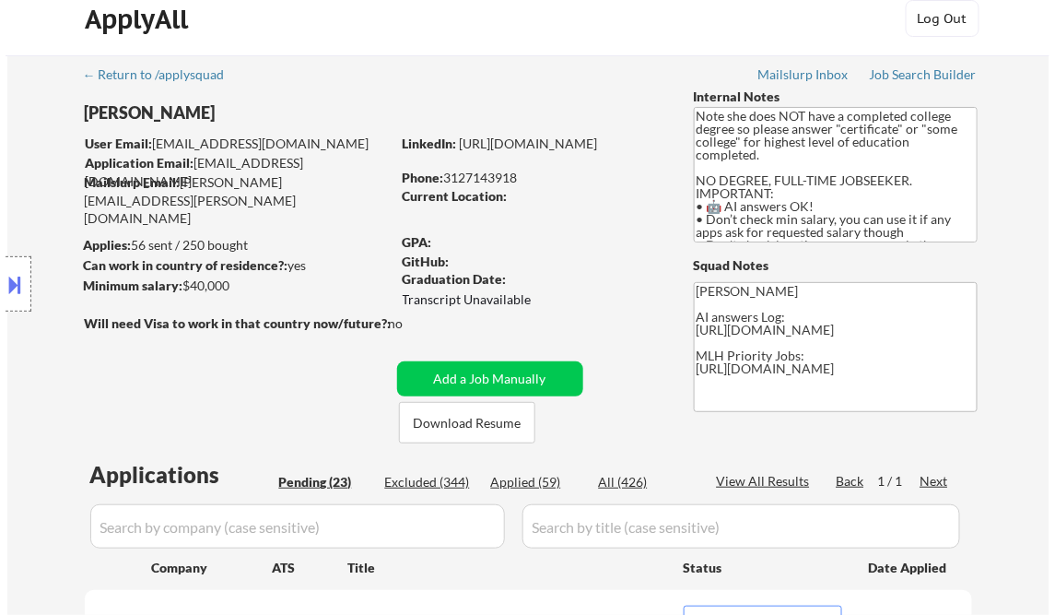
scroll to position [0, 0]
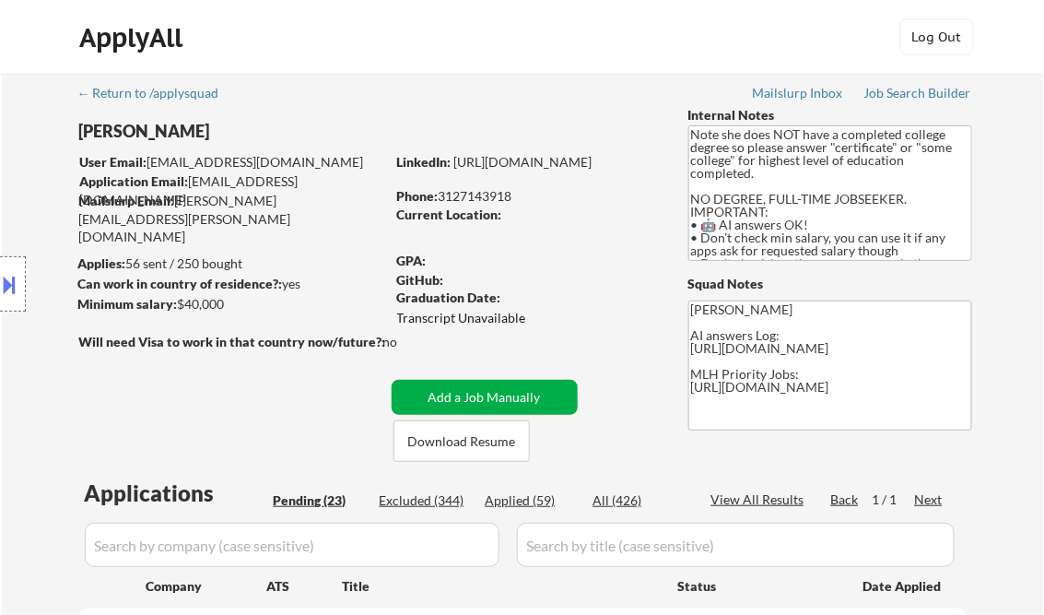
click at [487, 394] on button "Add a Job Manually" at bounding box center [485, 397] width 186 height 35
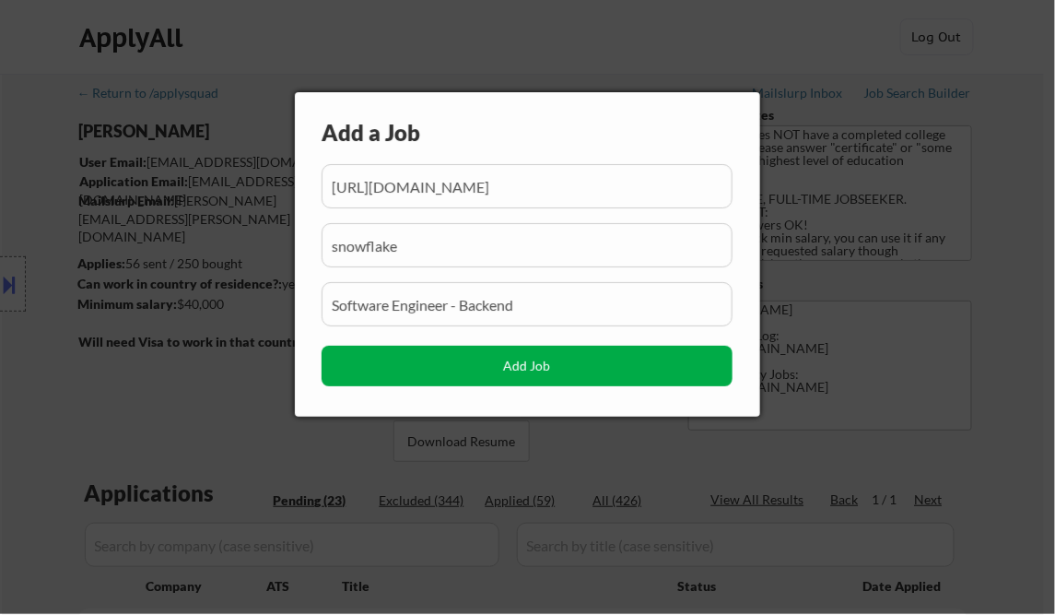
scroll to position [0, 123]
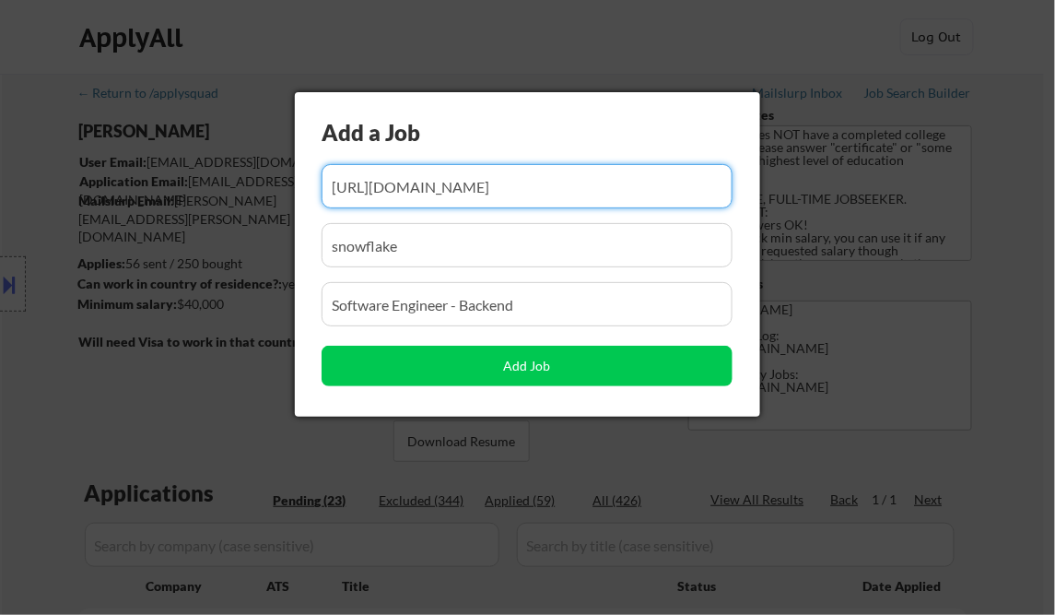
click at [426, 191] on input "input" at bounding box center [527, 186] width 411 height 44
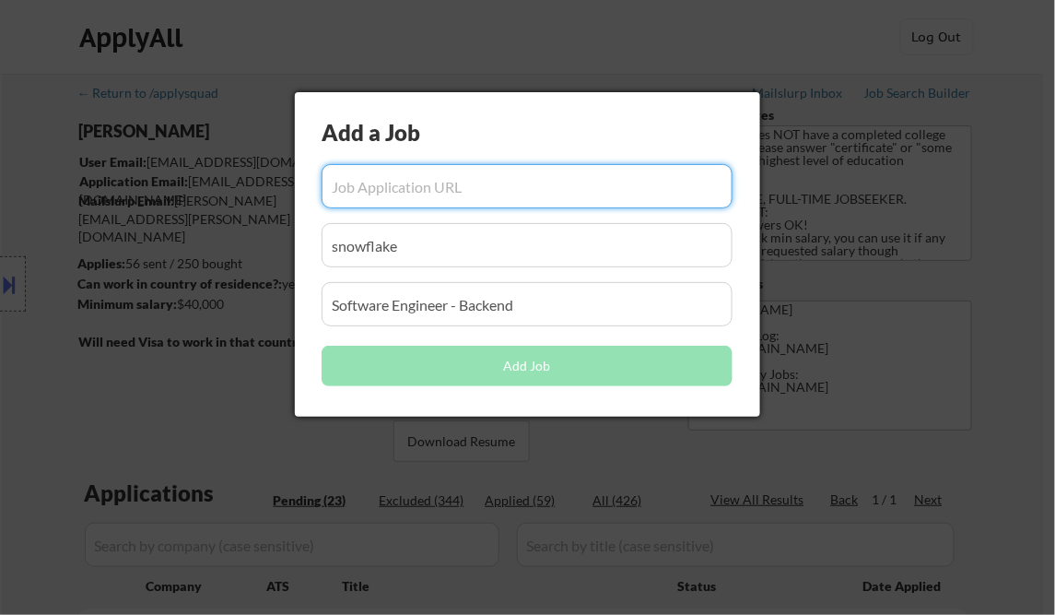
paste input "https://job-boards.greenhouse.io/figma/jobs/5616603004?gh_jid=5616603004"
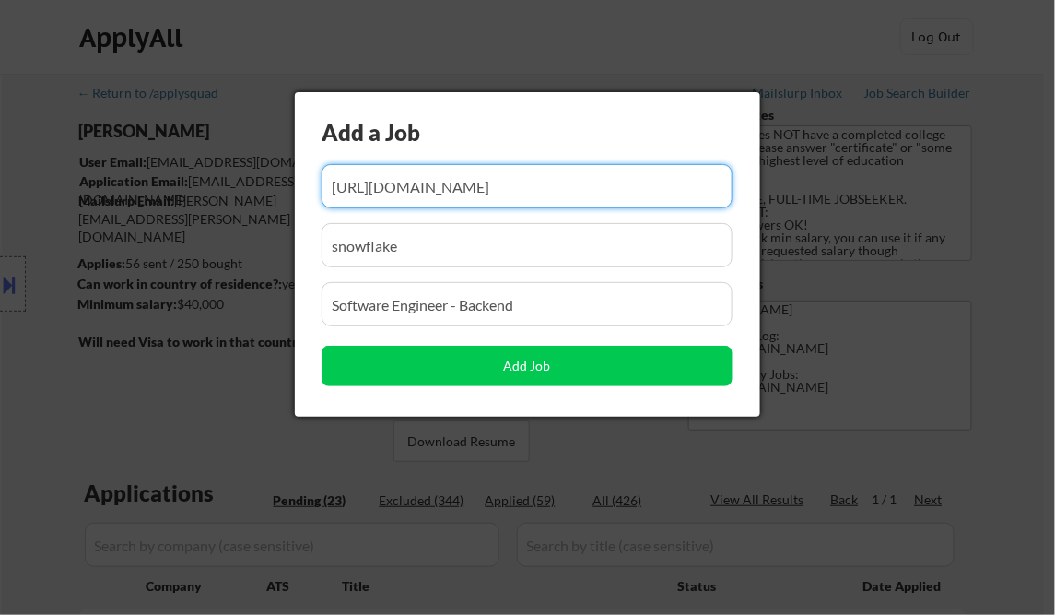
click at [437, 192] on input "input" at bounding box center [527, 186] width 411 height 44
type input "https://job-boards.greenhouse.io/figma/jobs/5616603004?gh_jid=5616603004"
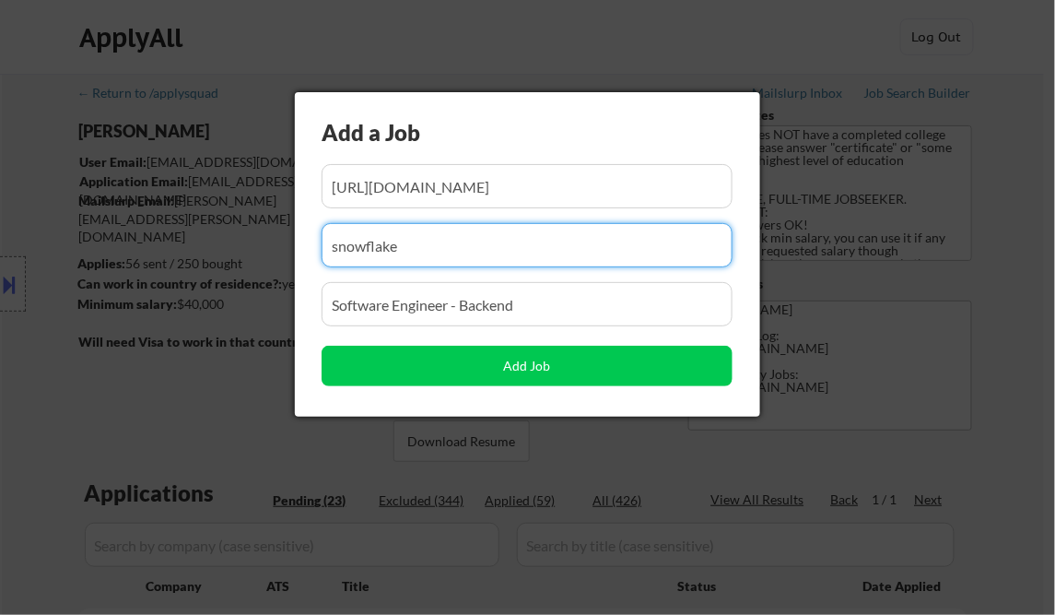
click at [379, 248] on input "input" at bounding box center [527, 245] width 411 height 44
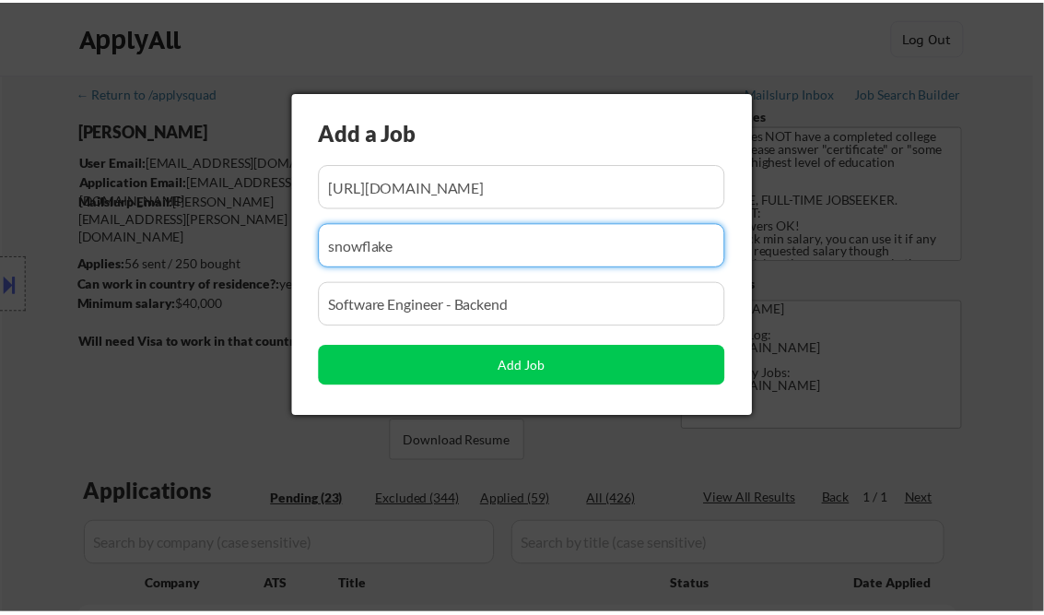
scroll to position [0, 0]
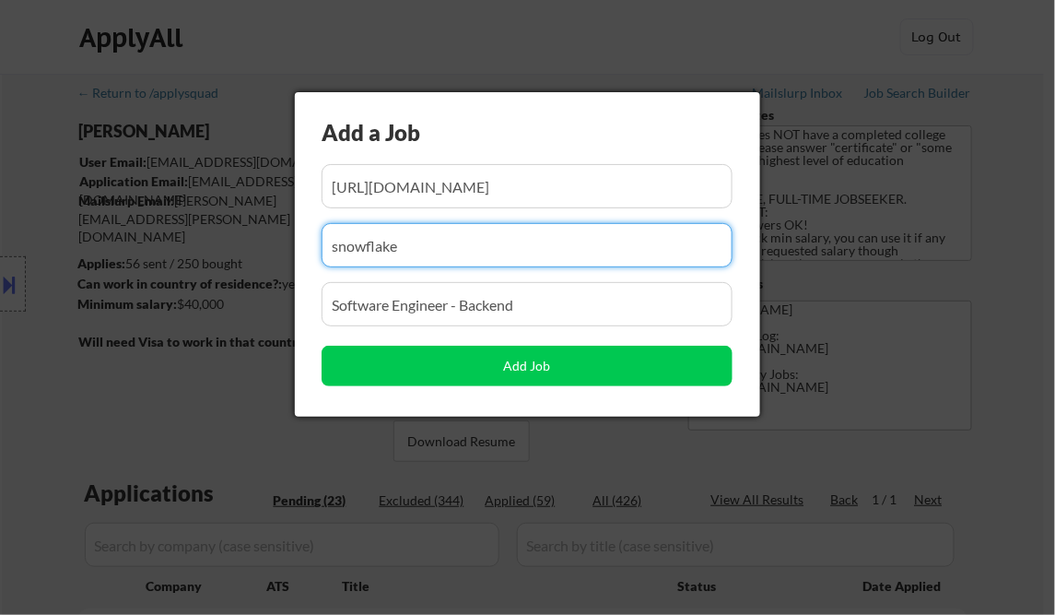
paste input "figma"
type input "figma"
click at [386, 310] on input "input" at bounding box center [527, 304] width 411 height 44
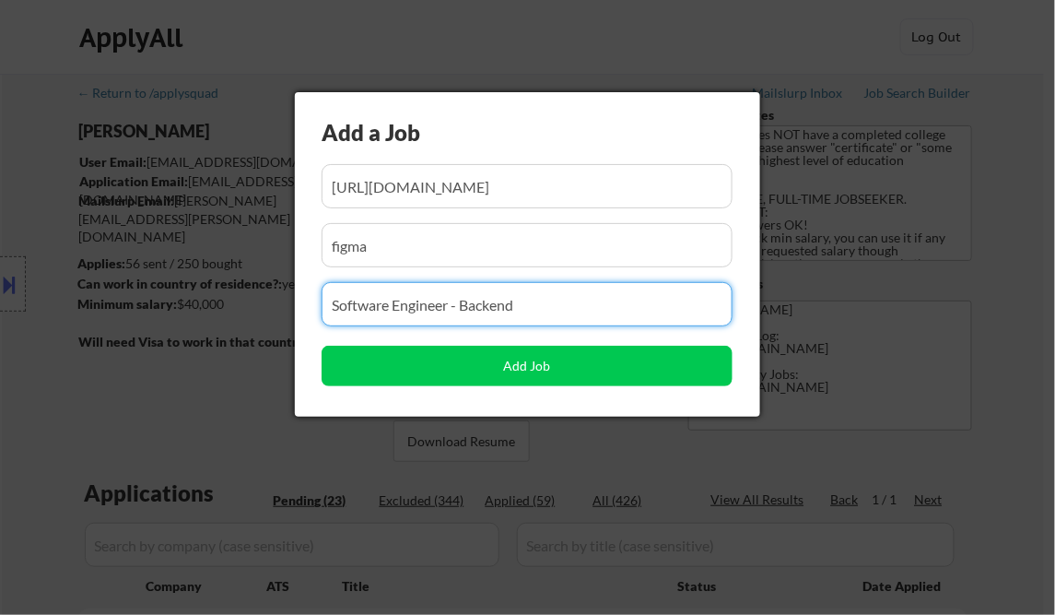
paste input "Early Career, Software Engineer (2026)"
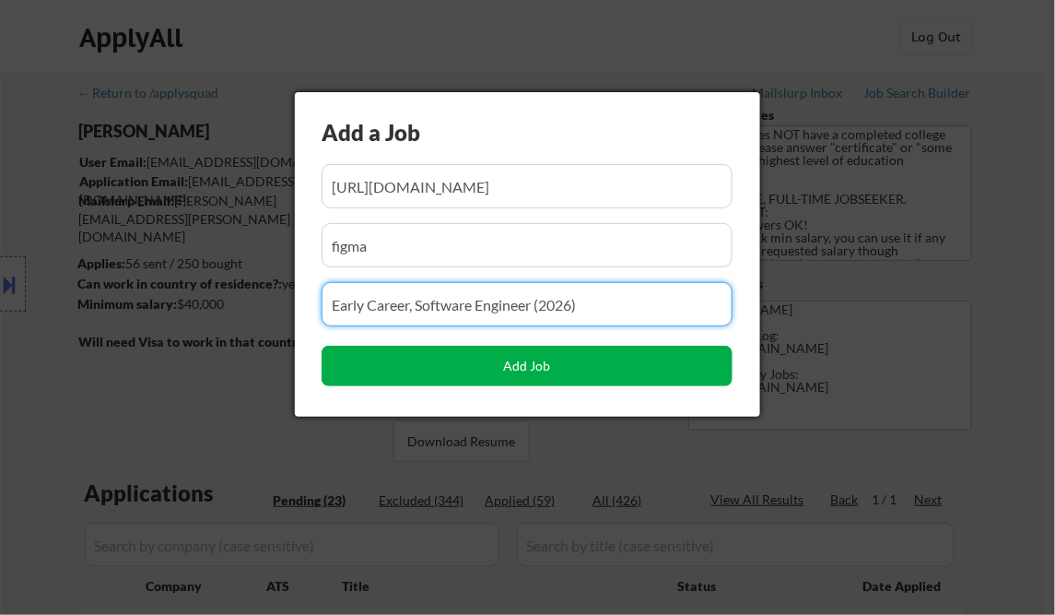
type input "Early Career, Software Engineer (2026)"
click at [542, 372] on button "Add Job" at bounding box center [527, 366] width 411 height 41
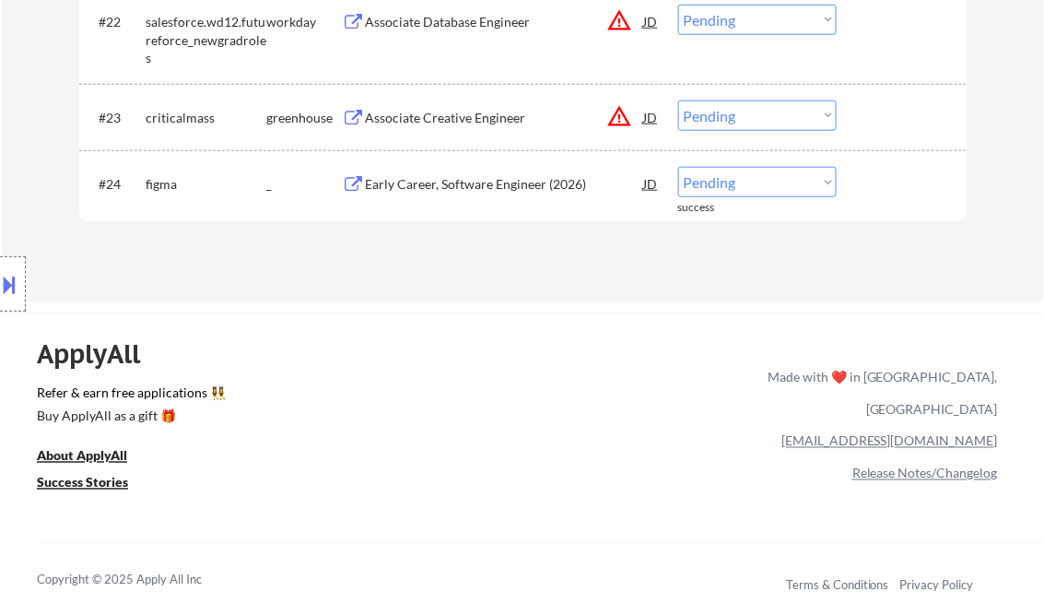
scroll to position [2132, 0]
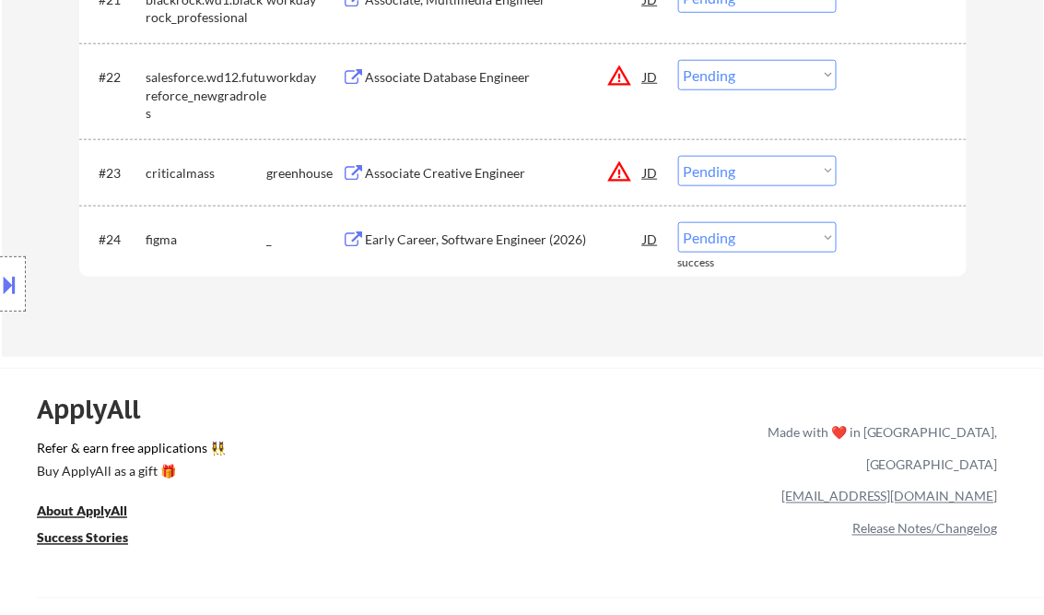
click at [747, 240] on select "Choose an option... Pending Applied Excluded (Questions) Excluded (Expired) Exc…" at bounding box center [757, 237] width 158 height 30
select select ""applied""
click at [678, 222] on select "Choose an option... Pending Applied Excluded (Questions) Excluded (Expired) Exc…" at bounding box center [757, 237] width 158 height 30
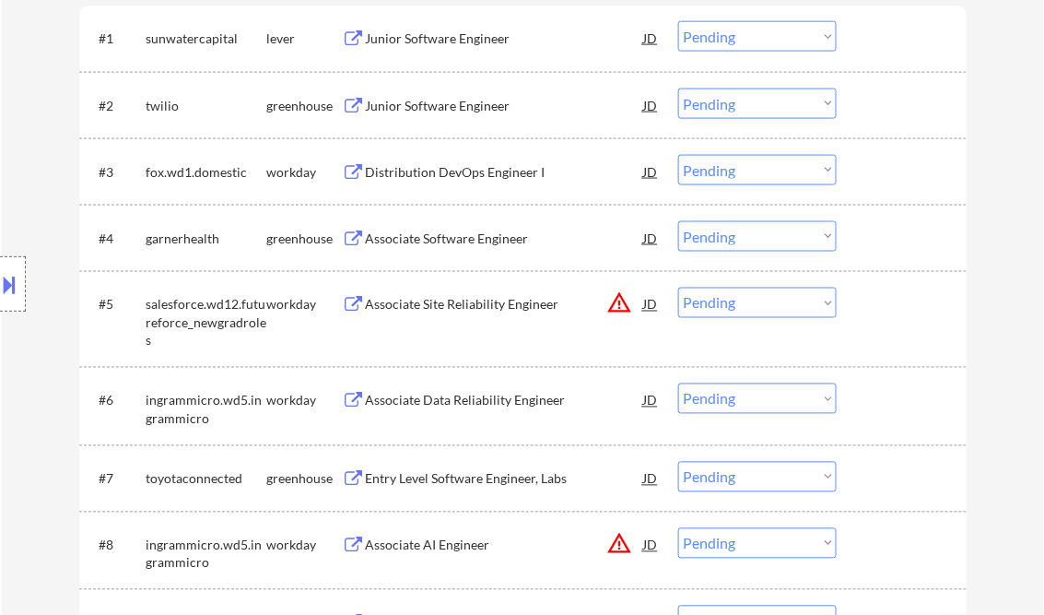
scroll to position [0, 0]
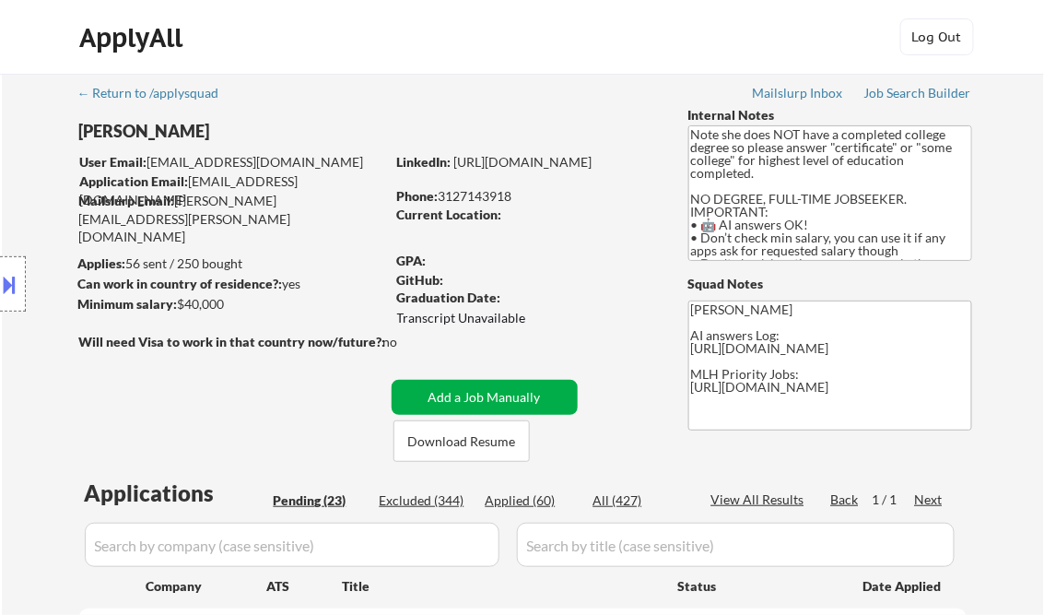
click at [499, 392] on button "Add a Job Manually" at bounding box center [485, 397] width 186 height 35
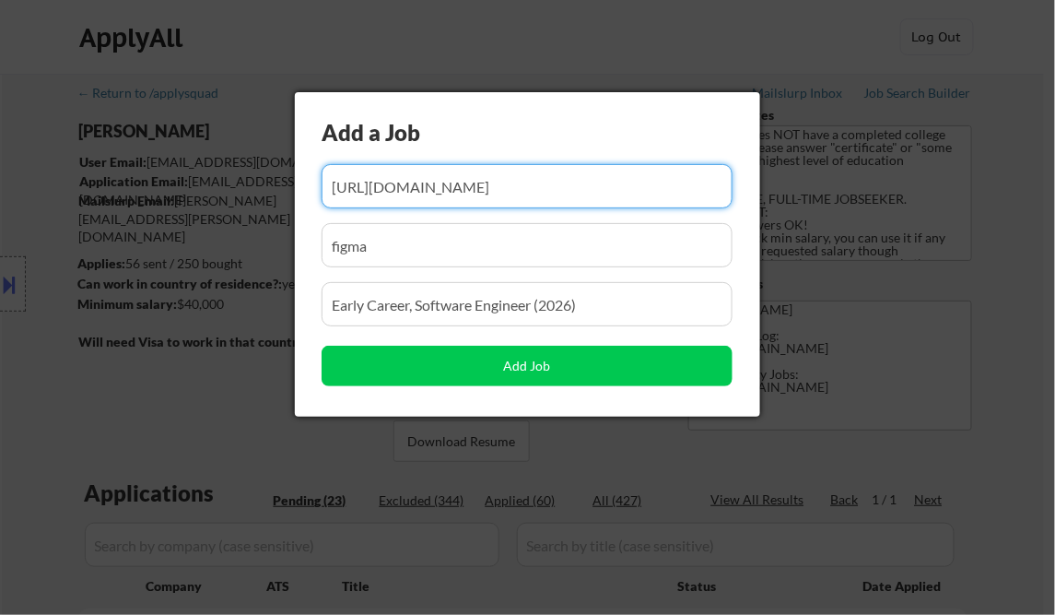
click at [404, 185] on input "input" at bounding box center [527, 186] width 411 height 44
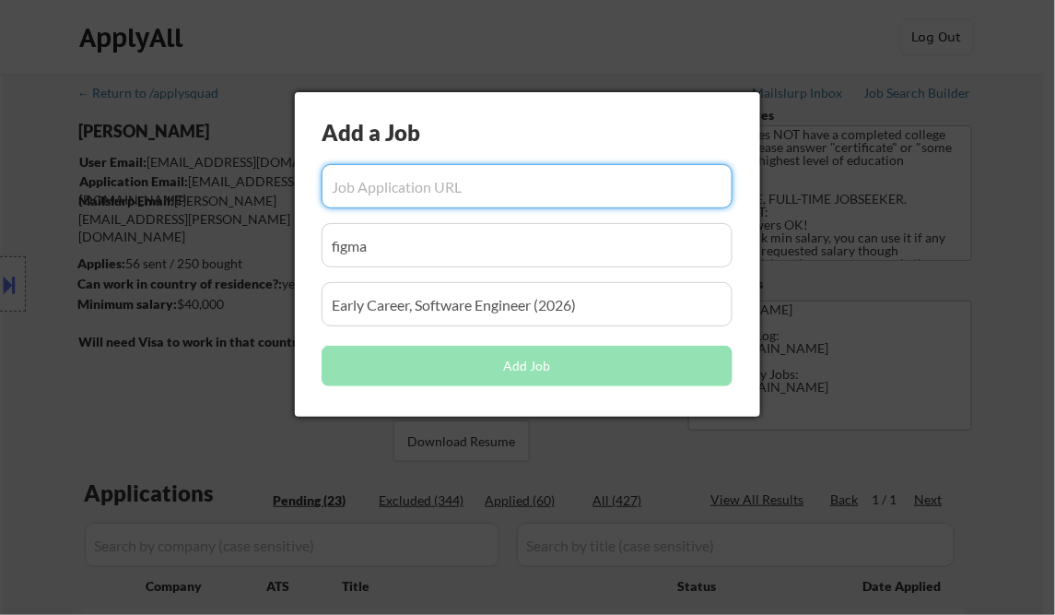
paste input "https://job-boards.greenhouse.io/vultr/jobs/4232279006"
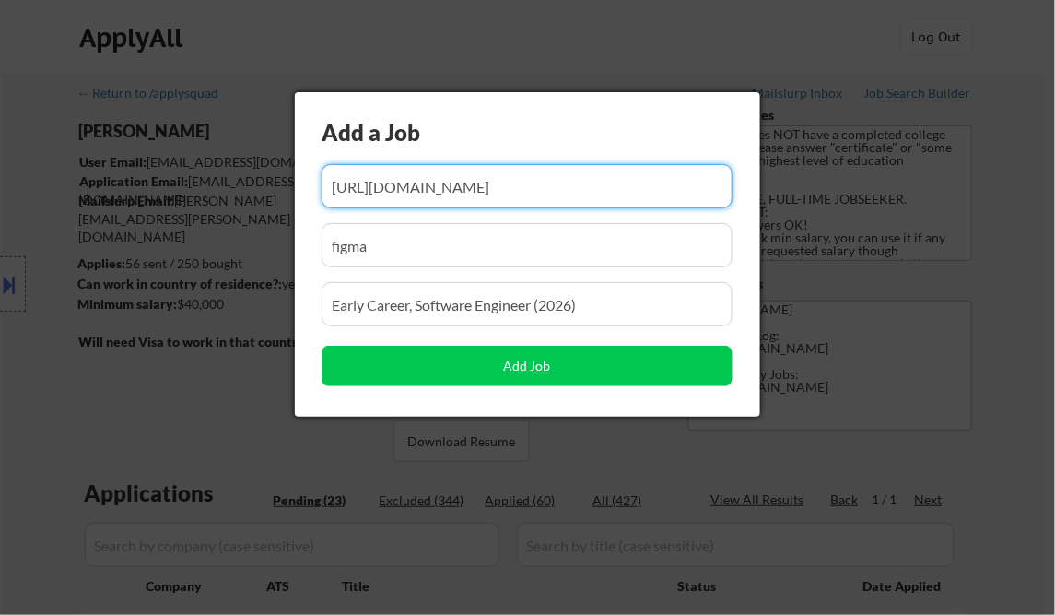
click at [560, 186] on input "input" at bounding box center [527, 186] width 411 height 44
type input "https://job-boards.greenhouse.io/vultr/jobs/4232279006"
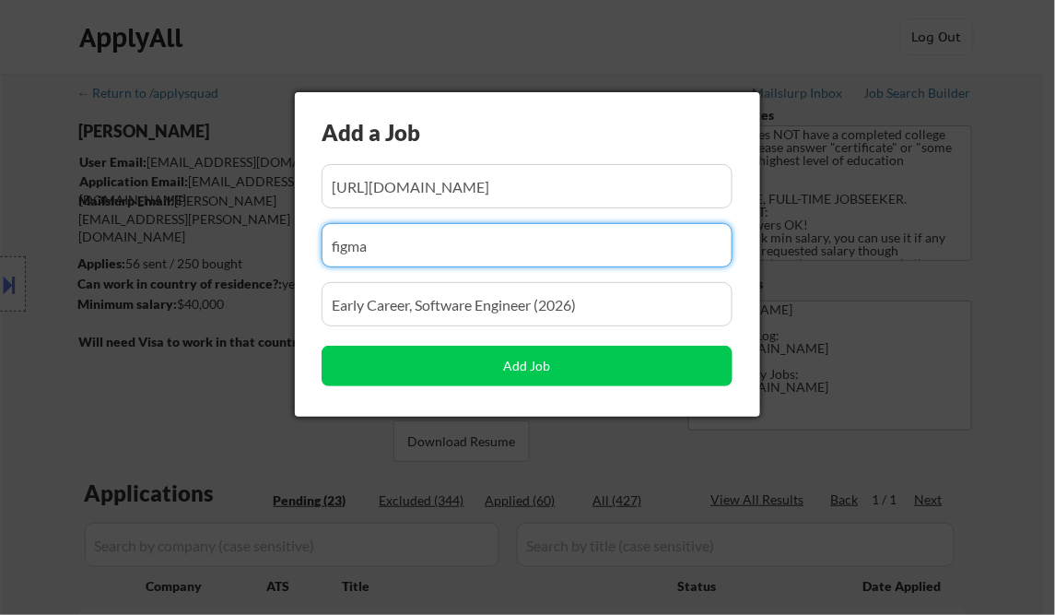
drag, startPoint x: 401, startPoint y: 244, endPoint x: 293, endPoint y: 232, distance: 108.5
click at [295, 233] on div "Add a Job Add Job" at bounding box center [527, 254] width 465 height 324
paste input "vultr"
type input "vultr"
click at [440, 301] on input "input" at bounding box center [527, 304] width 411 height 44
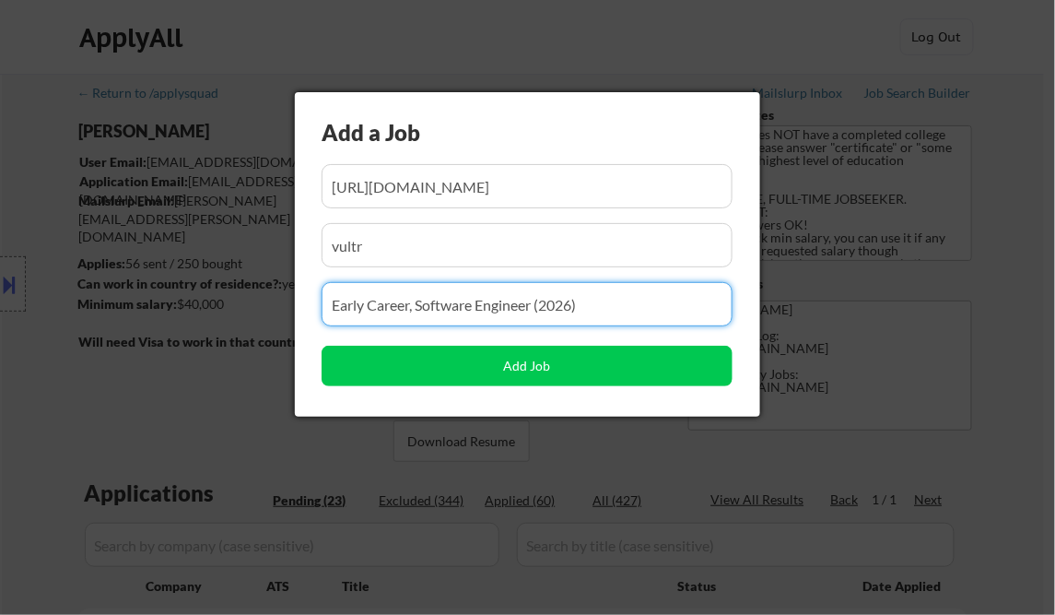
paste input "Don't see what you are looking for?"
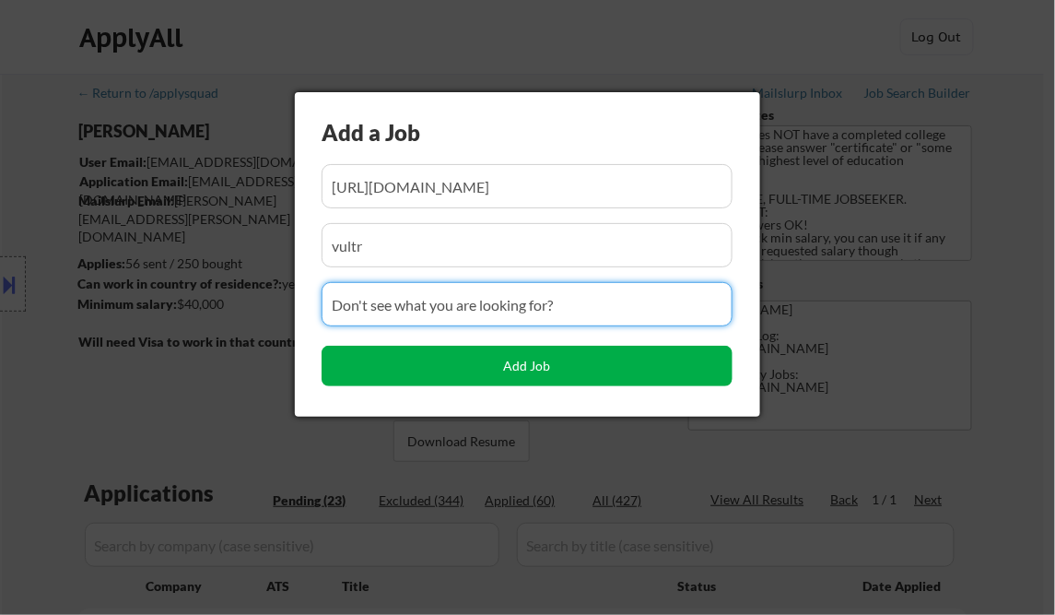
type input "Don't see what you are looking for?"
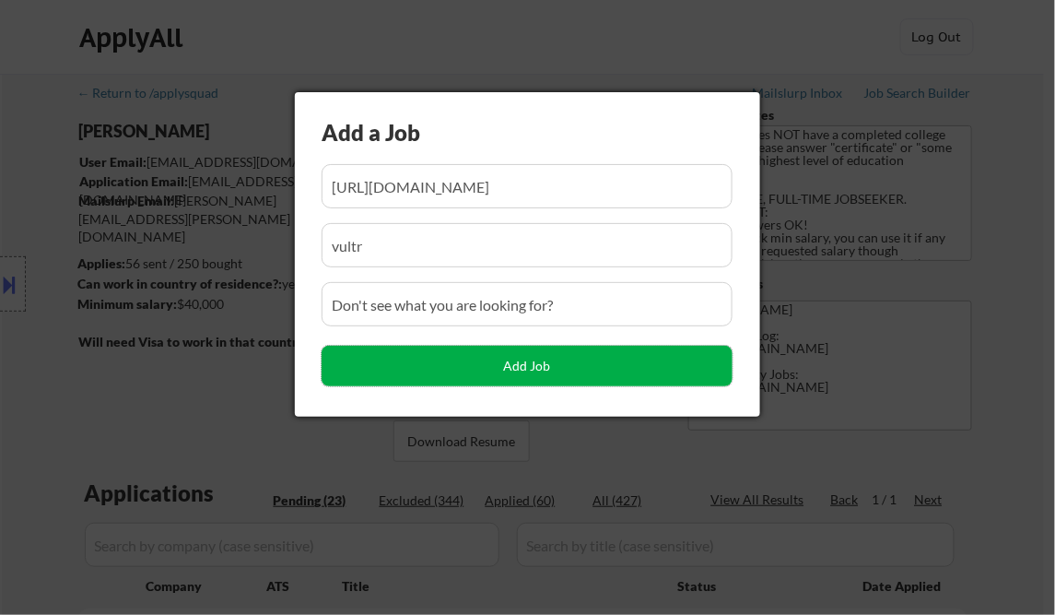
click at [589, 358] on button "Add Job" at bounding box center [527, 366] width 411 height 41
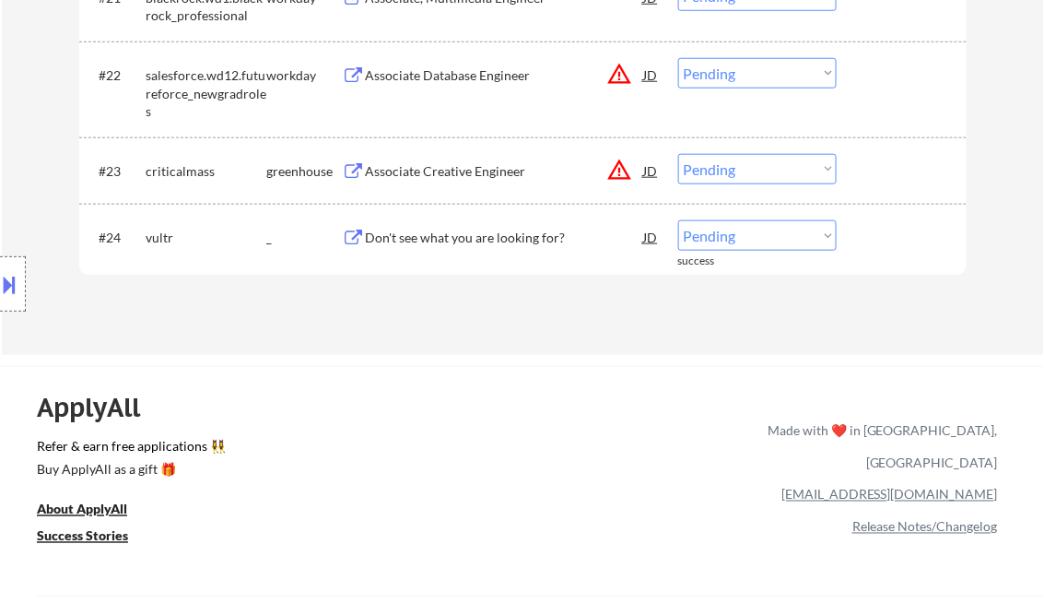
scroll to position [2128, 0]
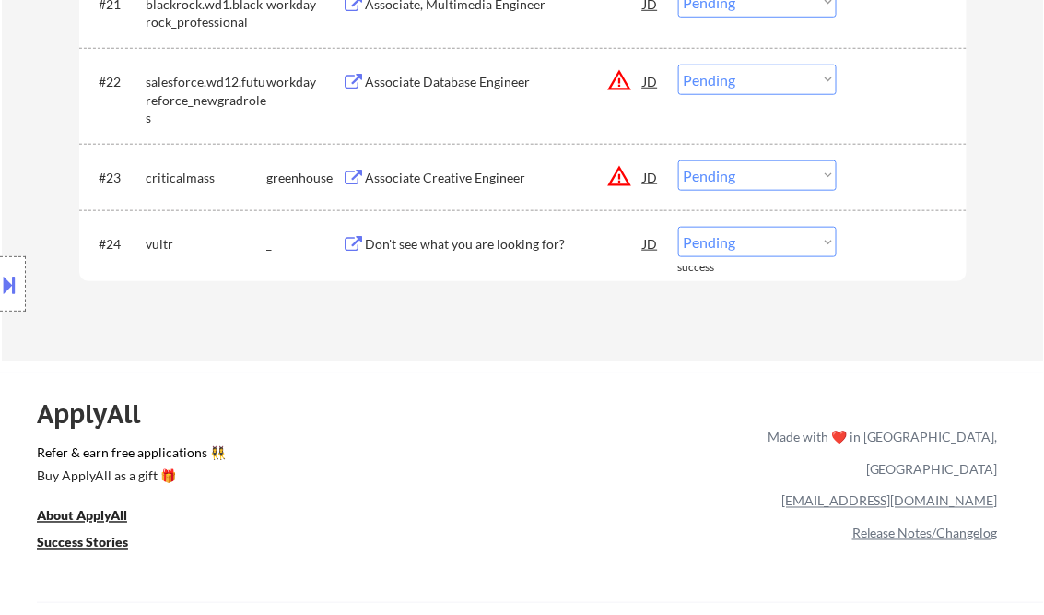
click at [745, 246] on select "Choose an option... Pending Applied Excluded (Questions) Excluded (Expired) Exc…" at bounding box center [757, 242] width 158 height 30
select select ""applied""
click at [678, 227] on select "Choose an option... Pending Applied Excluded (Questions) Excluded (Expired) Exc…" at bounding box center [757, 242] width 158 height 30
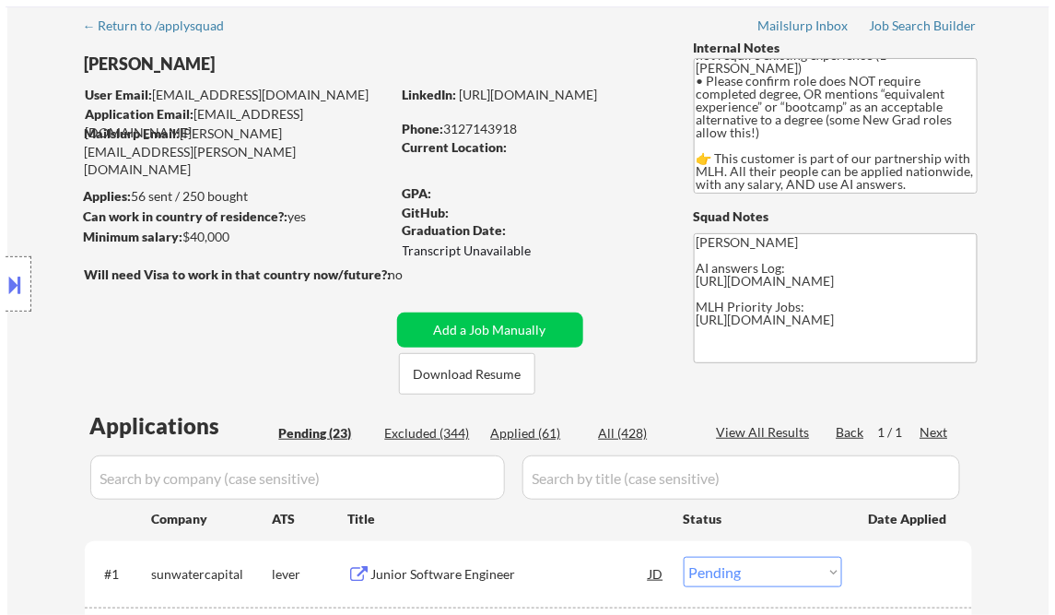
scroll to position [0, 0]
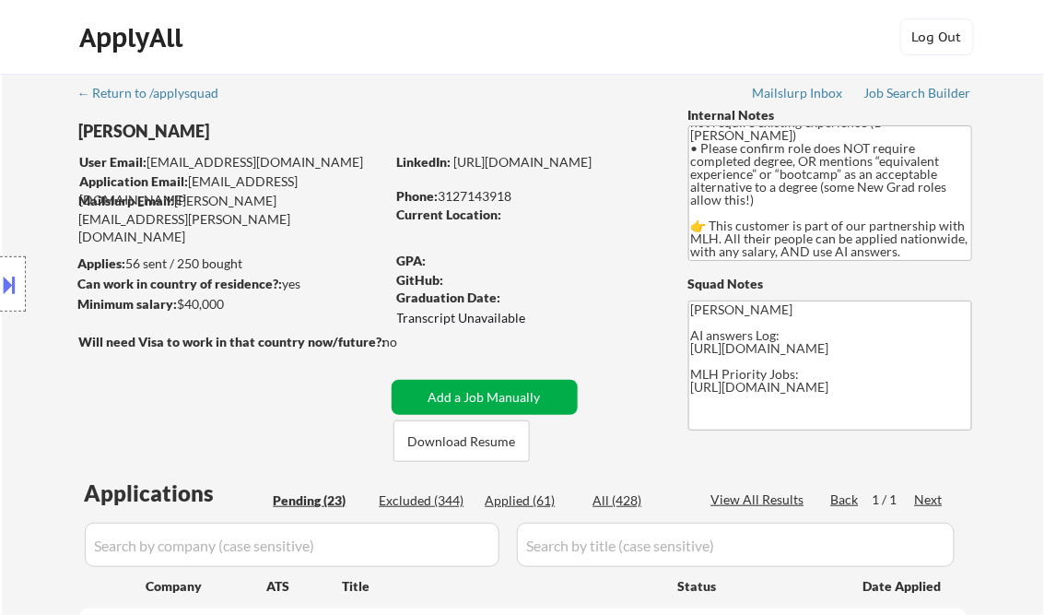
drag, startPoint x: 452, startPoint y: 396, endPoint x: 459, endPoint y: 405, distance: 11.1
click at [451, 395] on button "Add a Job Manually" at bounding box center [485, 397] width 186 height 35
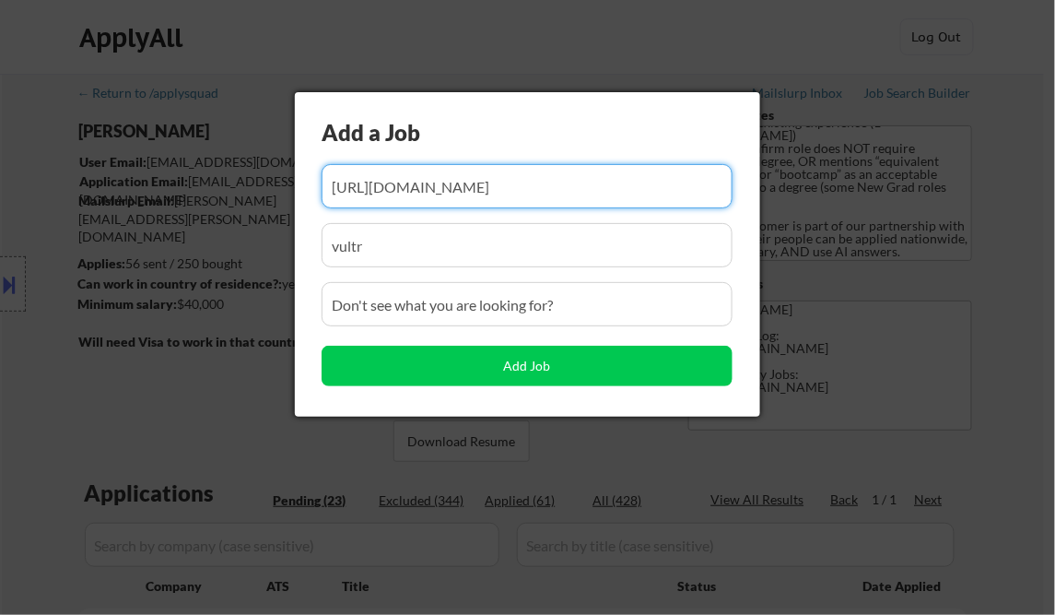
click at [428, 188] on input "input" at bounding box center [527, 186] width 411 height 44
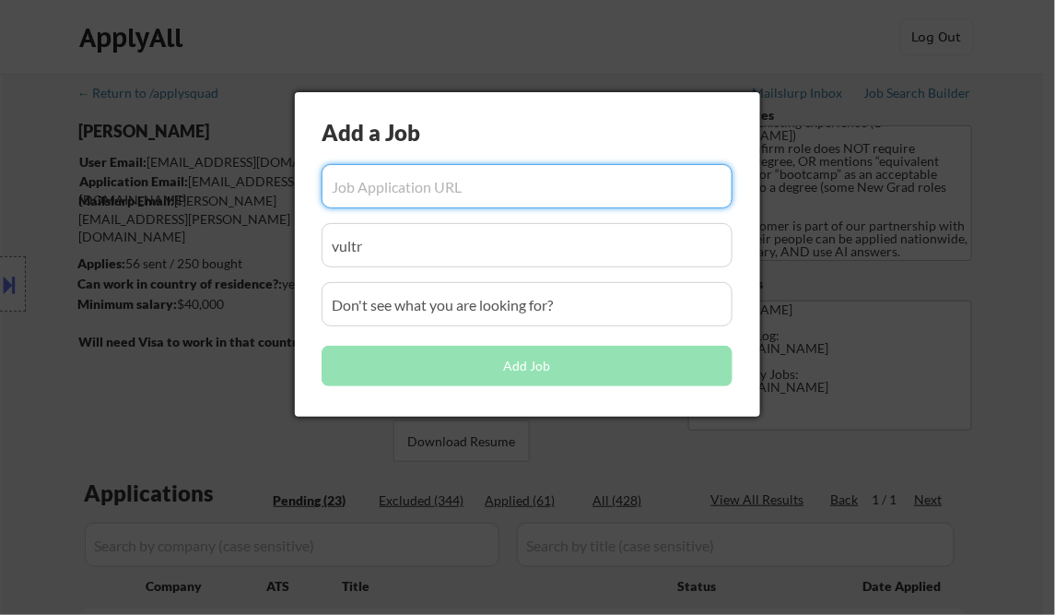
paste input "https://io.net/careers/28d845f9-2feb-4f35-b57a-21e1547a02fc?utm_source=Solana+N…"
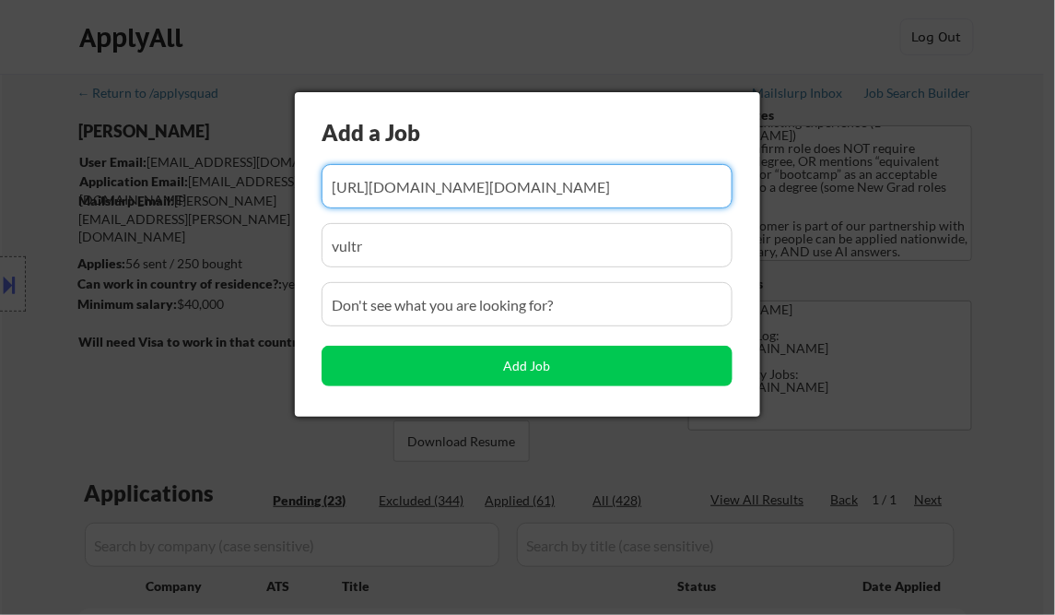
type input "https://io.net/careers/28d845f9-2feb-4f35-b57a-21e1547a02fc?utm_source=Solana+N…"
drag, startPoint x: 468, startPoint y: 253, endPoint x: 222, endPoint y: 222, distance: 248.0
click at [290, 222] on body "← Return to /applysquad Mailslurp Inbox Job Search Builder Alana Edwards User E…" at bounding box center [527, 307] width 1055 height 615
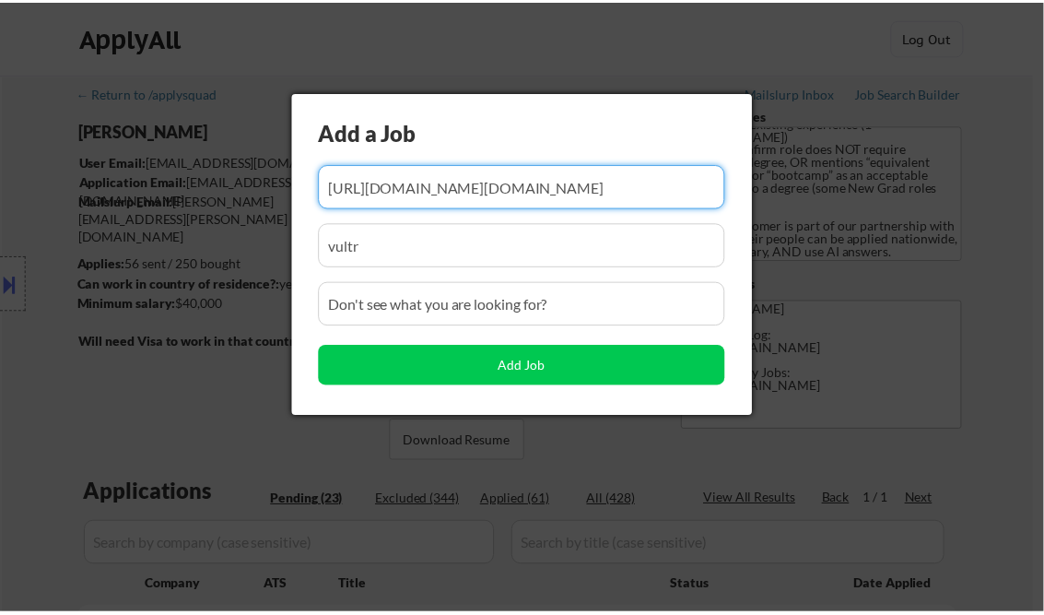
scroll to position [0, 0]
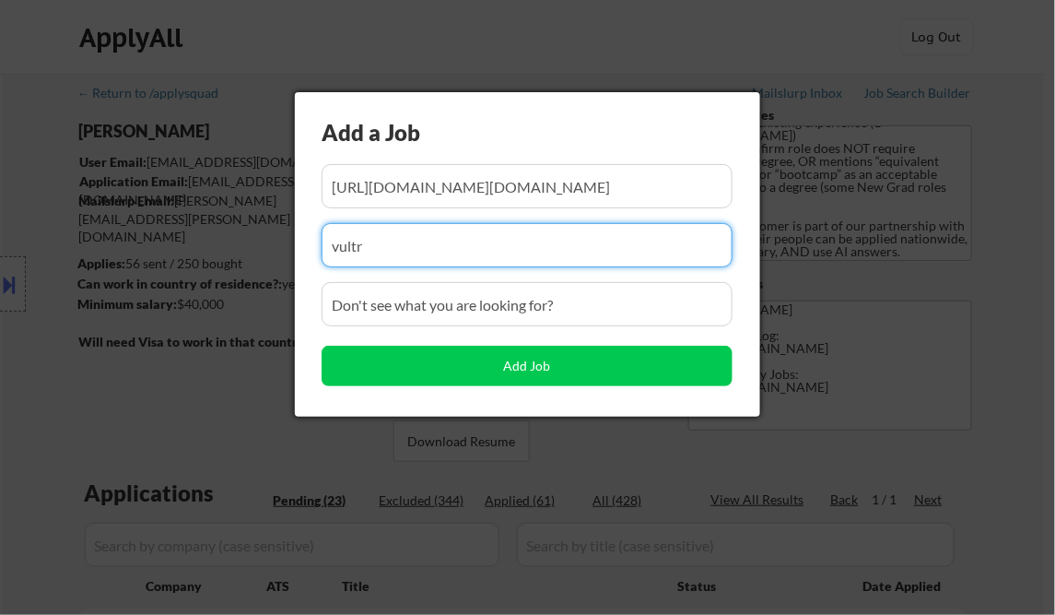
paste input "[DOMAIN_NAME]"
type input "[DOMAIN_NAME]"
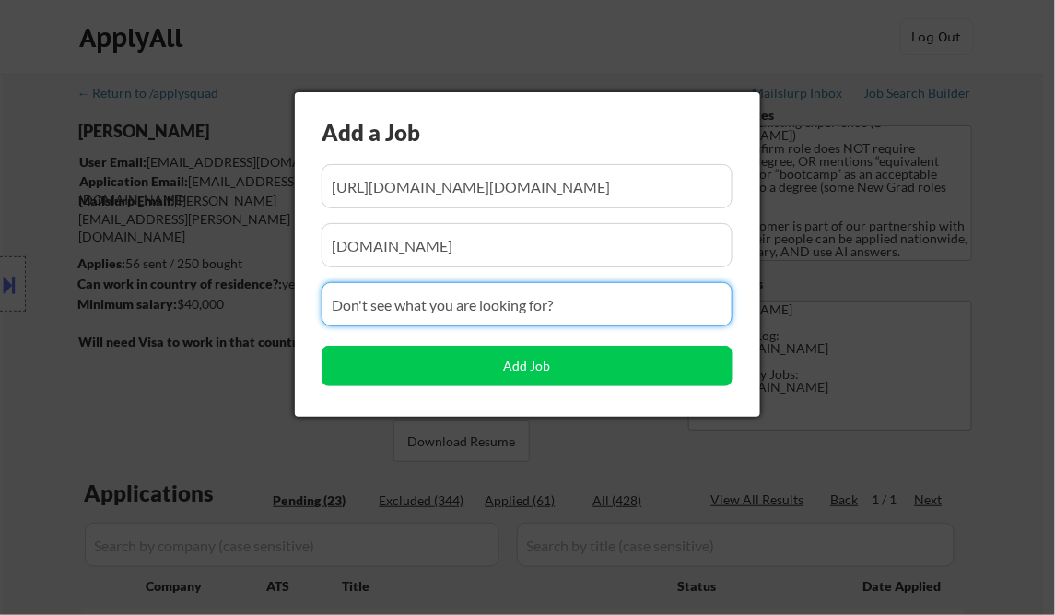
click at [411, 304] on input "input" at bounding box center [527, 304] width 411 height 44
paste input "Backend Engineer"
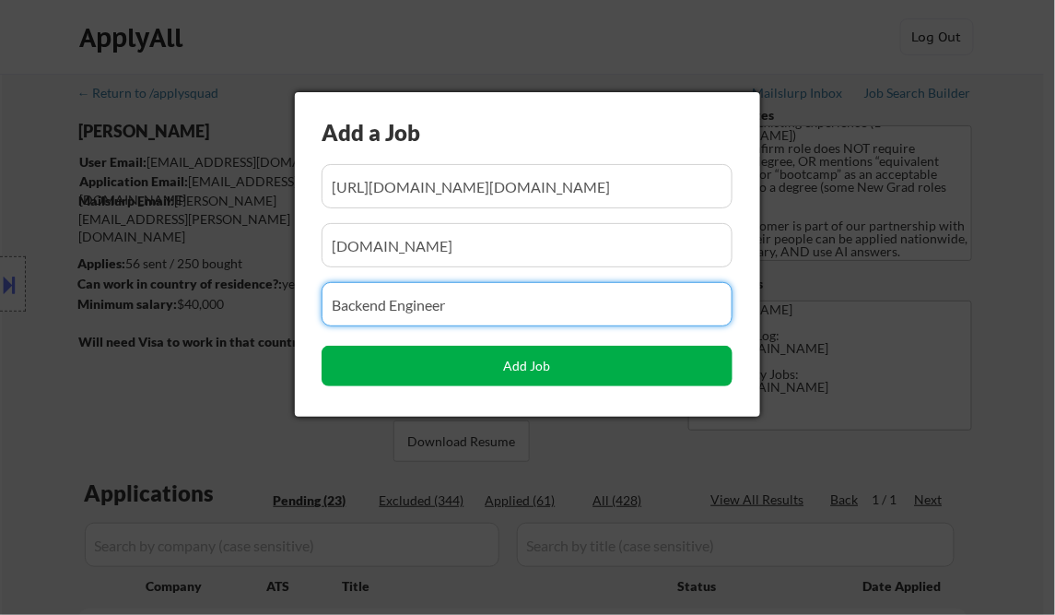
type input "Backend Engineer"
click at [558, 370] on button "Add Job" at bounding box center [527, 366] width 411 height 41
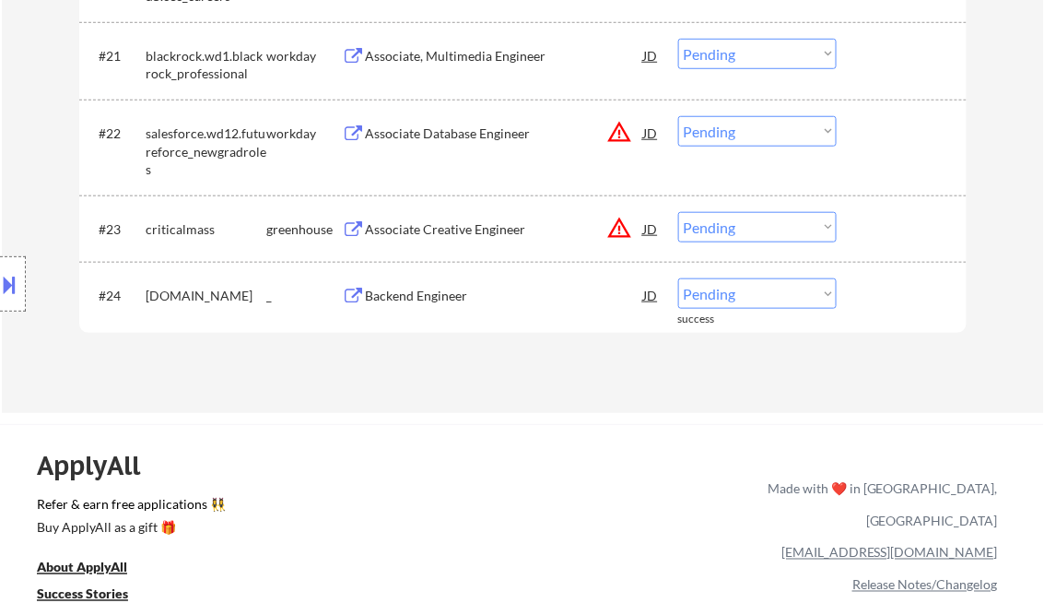
scroll to position [2143, 0]
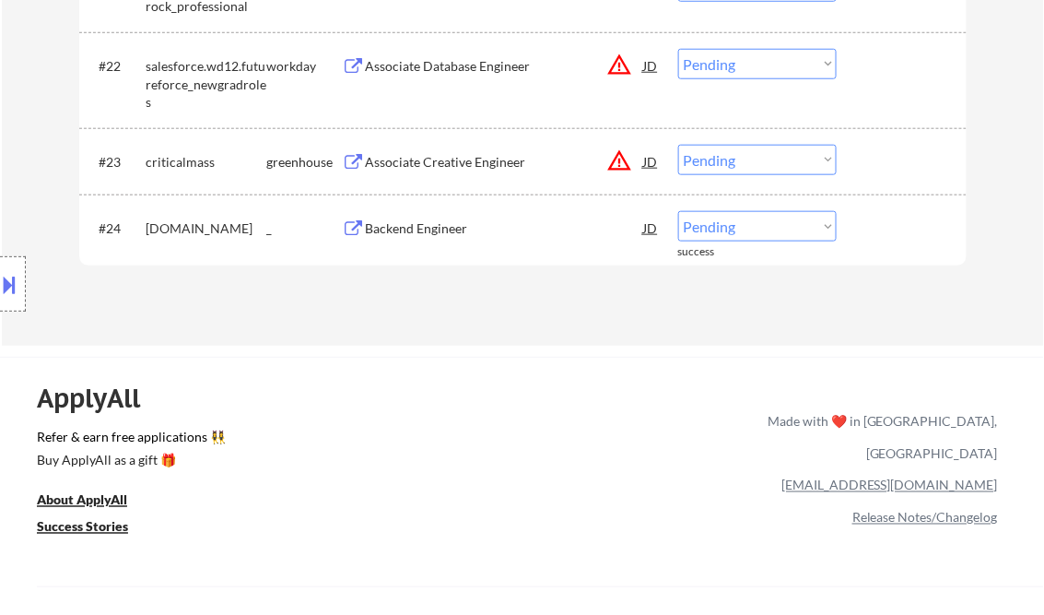
click at [741, 227] on select "Choose an option... Pending Applied Excluded (Questions) Excluded (Expired) Exc…" at bounding box center [757, 226] width 158 height 30
select select ""applied""
click at [678, 211] on select "Choose an option... Pending Applied Excluded (Questions) Excluded (Expired) Exc…" at bounding box center [757, 226] width 158 height 30
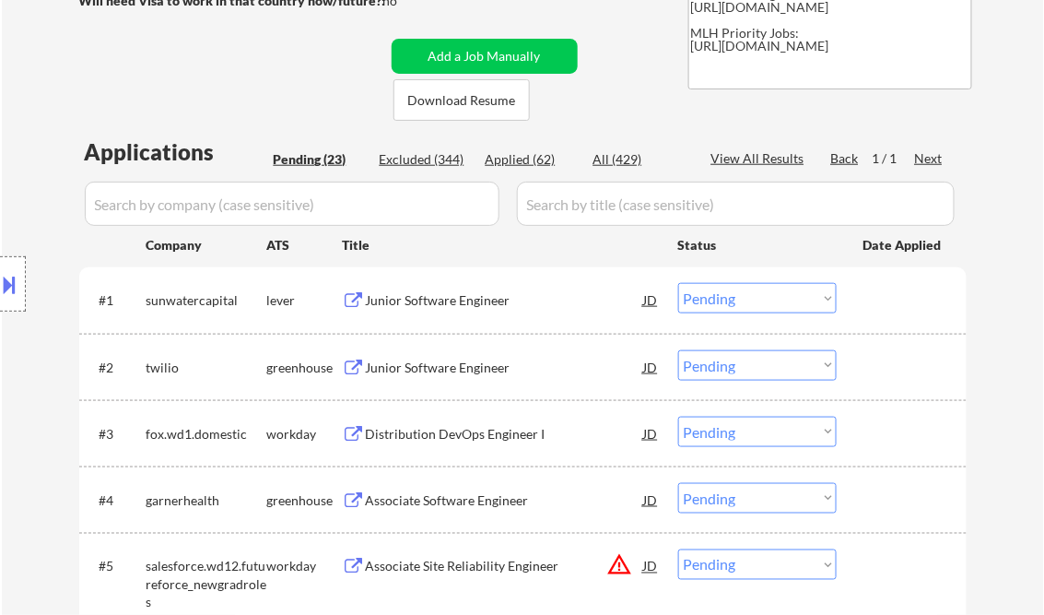
scroll to position [371, 0]
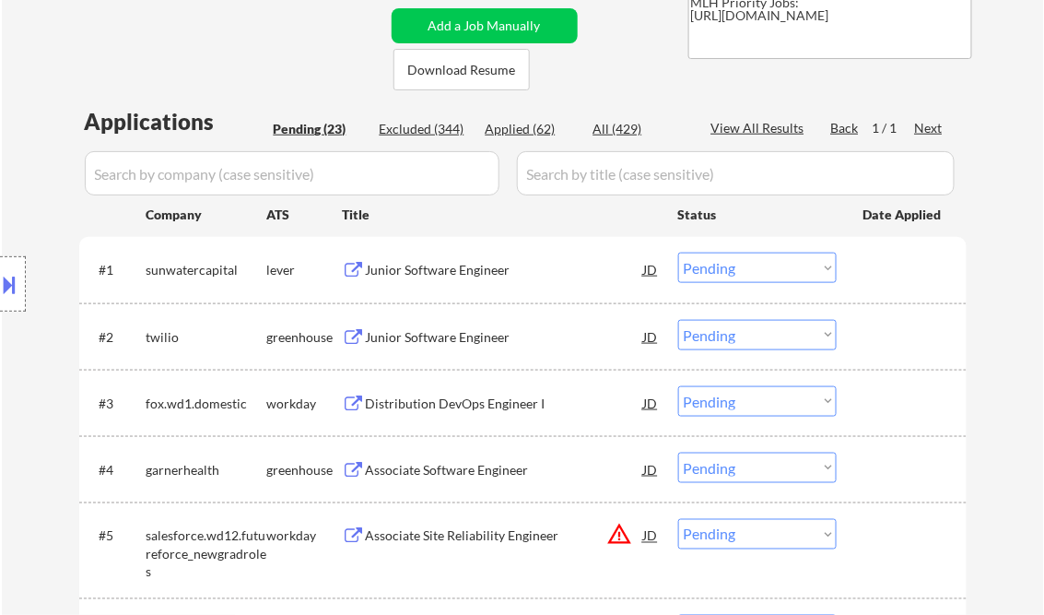
click at [445, 269] on div "Junior Software Engineer" at bounding box center [505, 270] width 278 height 18
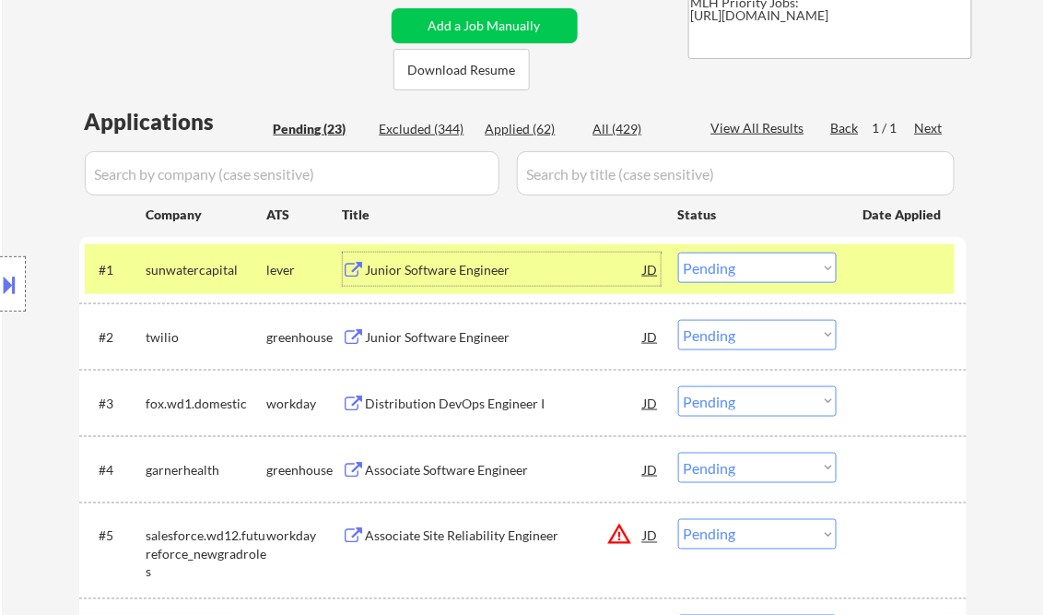
click at [755, 277] on select "Choose an option... Pending Applied Excluded (Questions) Excluded (Expired) Exc…" at bounding box center [757, 267] width 158 height 30
click at [678, 252] on select "Choose an option... Pending Applied Excluded (Questions) Excluded (Expired) Exc…" at bounding box center [757, 267] width 158 height 30
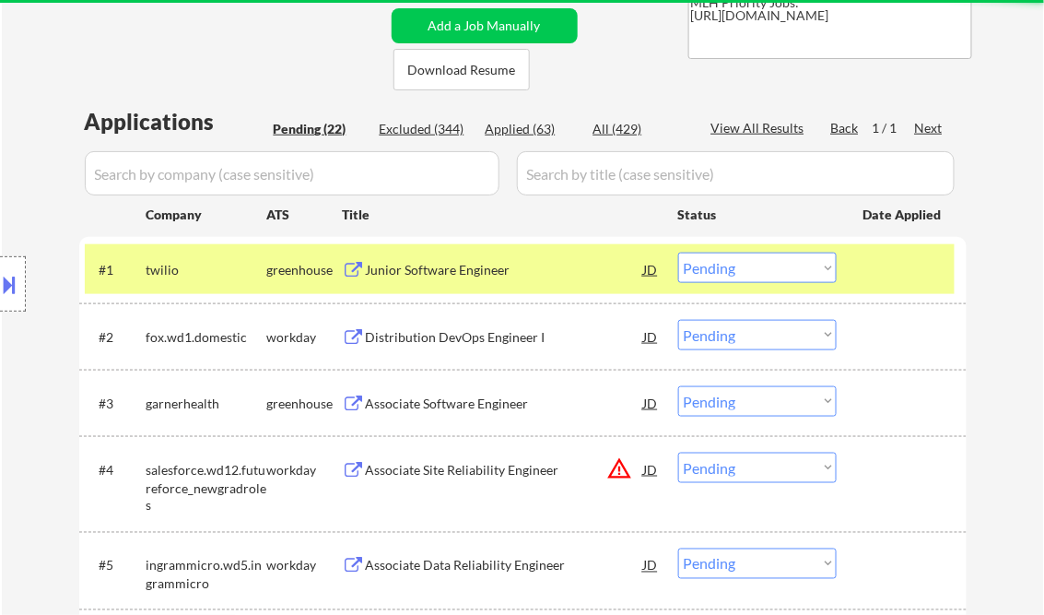
click at [439, 279] on div "Junior Software Engineer" at bounding box center [505, 268] width 278 height 33
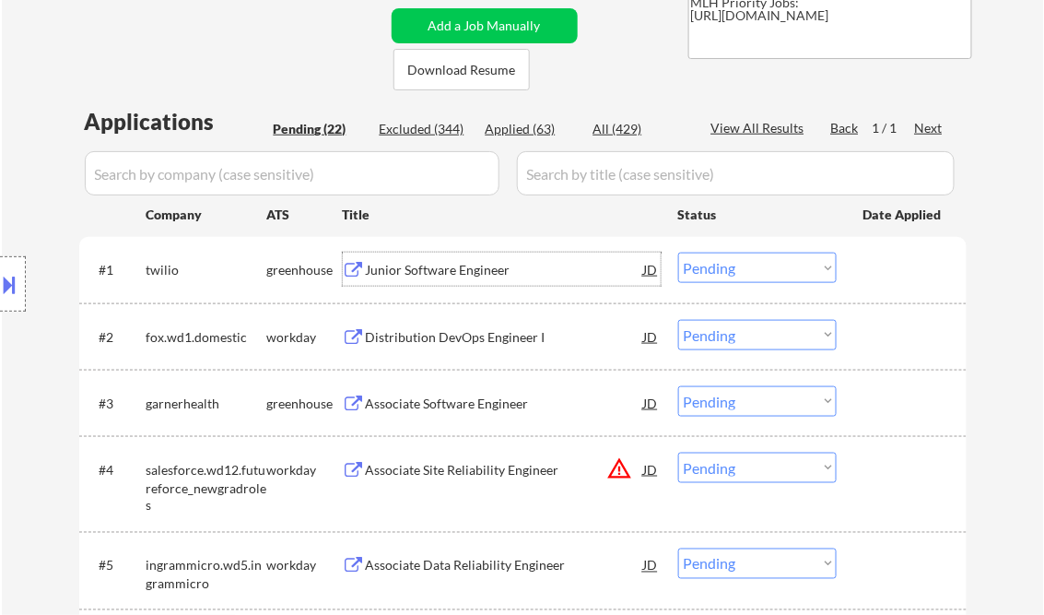
drag, startPoint x: 742, startPoint y: 264, endPoint x: 764, endPoint y: 282, distance: 28.8
click at [748, 271] on select "Choose an option... Pending Applied Excluded (Questions) Excluded (Expired) Exc…" at bounding box center [757, 267] width 158 height 30
click at [678, 252] on select "Choose an option... Pending Applied Excluded (Questions) Excluded (Expired) Exc…" at bounding box center [757, 267] width 158 height 30
click at [482, 340] on div "Distribution DevOps Engineer I" at bounding box center [505, 337] width 278 height 18
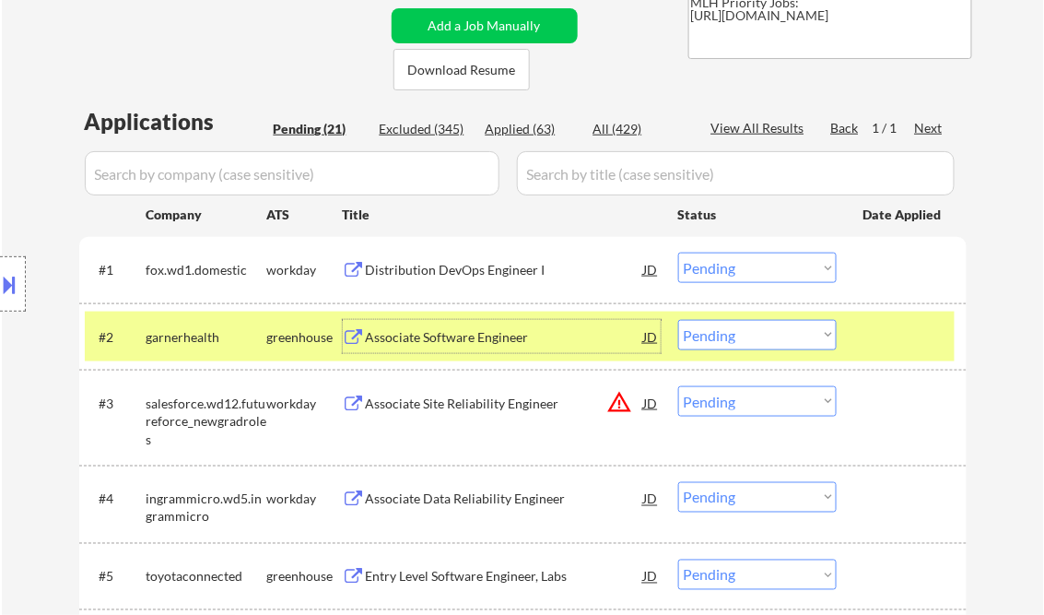
drag, startPoint x: 730, startPoint y: 274, endPoint x: 752, endPoint y: 283, distance: 24.0
click at [732, 275] on select "Choose an option... Pending Applied Excluded (Questions) Excluded (Expired) Exc…" at bounding box center [757, 267] width 158 height 30
click at [678, 252] on select "Choose an option... Pending Applied Excluded (Questions) Excluded (Expired) Exc…" at bounding box center [757, 267] width 158 height 30
click at [501, 340] on div "Associate Software Engineer" at bounding box center [505, 337] width 278 height 18
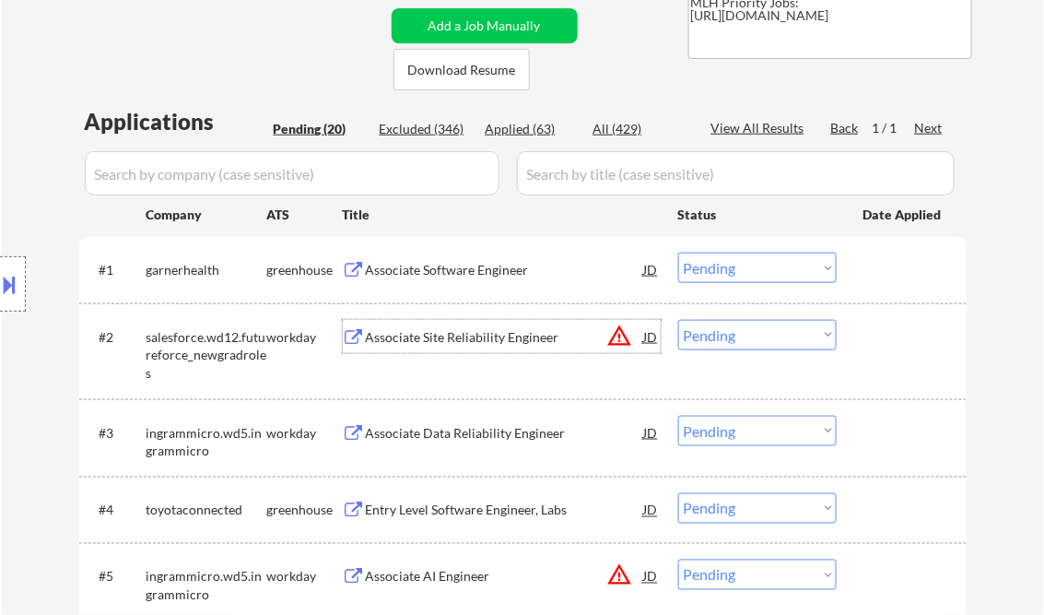
drag, startPoint x: 754, startPoint y: 265, endPoint x: 787, endPoint y: 283, distance: 37.5
click at [754, 265] on select "Choose an option... Pending Applied Excluded (Questions) Excluded (Expired) Exc…" at bounding box center [757, 267] width 158 height 30
click at [678, 252] on select "Choose an option... Pending Applied Excluded (Questions) Excluded (Expired) Exc…" at bounding box center [757, 267] width 158 height 30
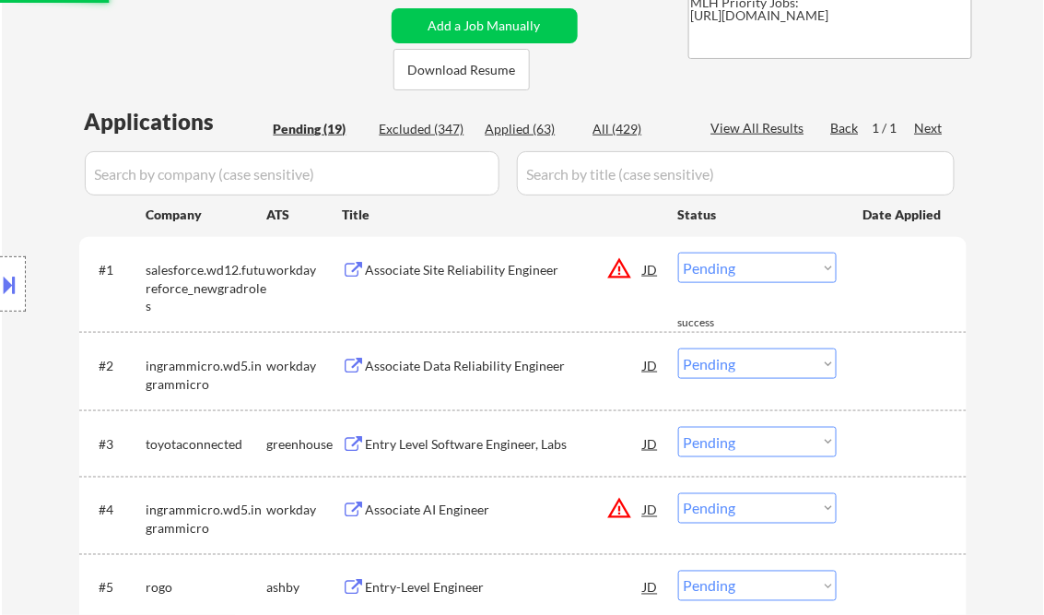
click at [433, 279] on div "Associate Site Reliability Engineer" at bounding box center [505, 268] width 278 height 33
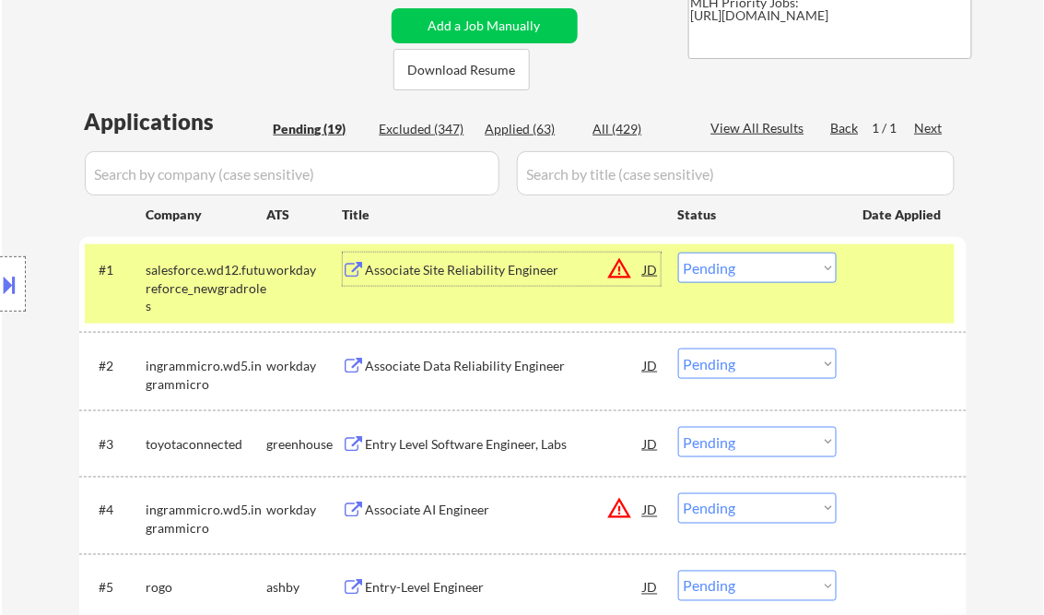
click at [757, 256] on select "Choose an option... Pending Applied Excluded (Questions) Excluded (Expired) Exc…" at bounding box center [757, 267] width 158 height 30
click at [678, 252] on select "Choose an option... Pending Applied Excluded (Questions) Excluded (Expired) Exc…" at bounding box center [757, 267] width 158 height 30
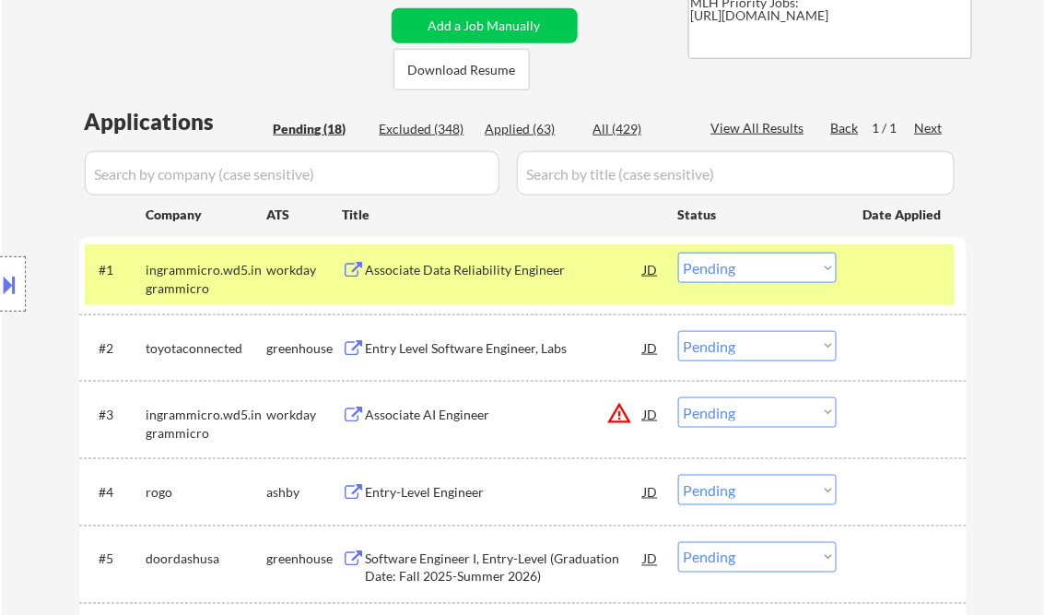
click at [479, 271] on div "Associate Data Reliability Engineer" at bounding box center [505, 270] width 278 height 18
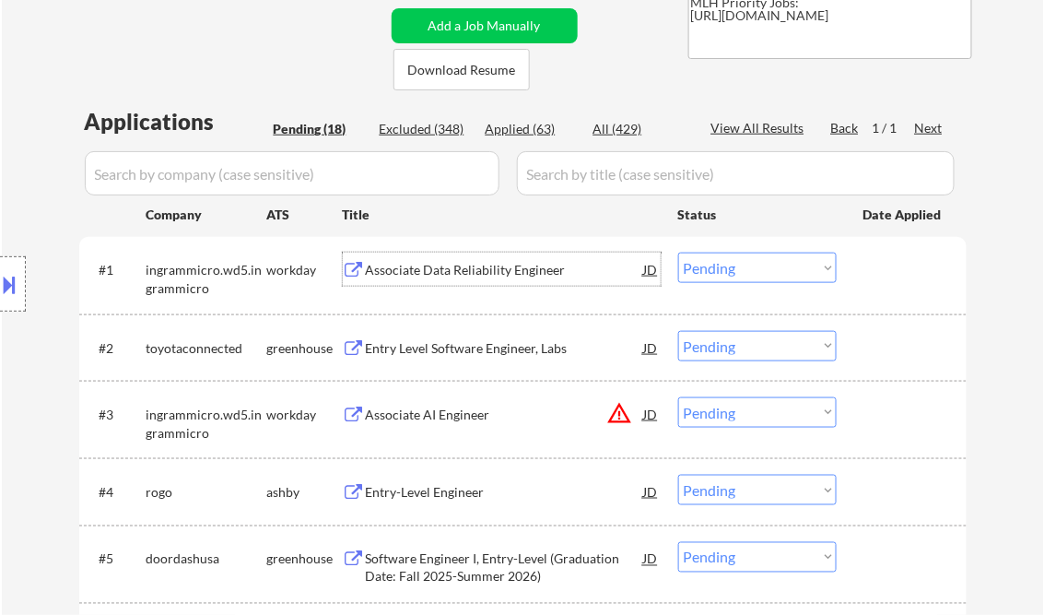
click at [719, 267] on select "Choose an option... Pending Applied Excluded (Questions) Excluded (Expired) Exc…" at bounding box center [757, 267] width 158 height 30
click at [678, 252] on select "Choose an option... Pending Applied Excluded (Questions) Excluded (Expired) Exc…" at bounding box center [757, 267] width 158 height 30
click at [436, 350] on div "Entry Level Software Engineer, Labs" at bounding box center [505, 348] width 278 height 18
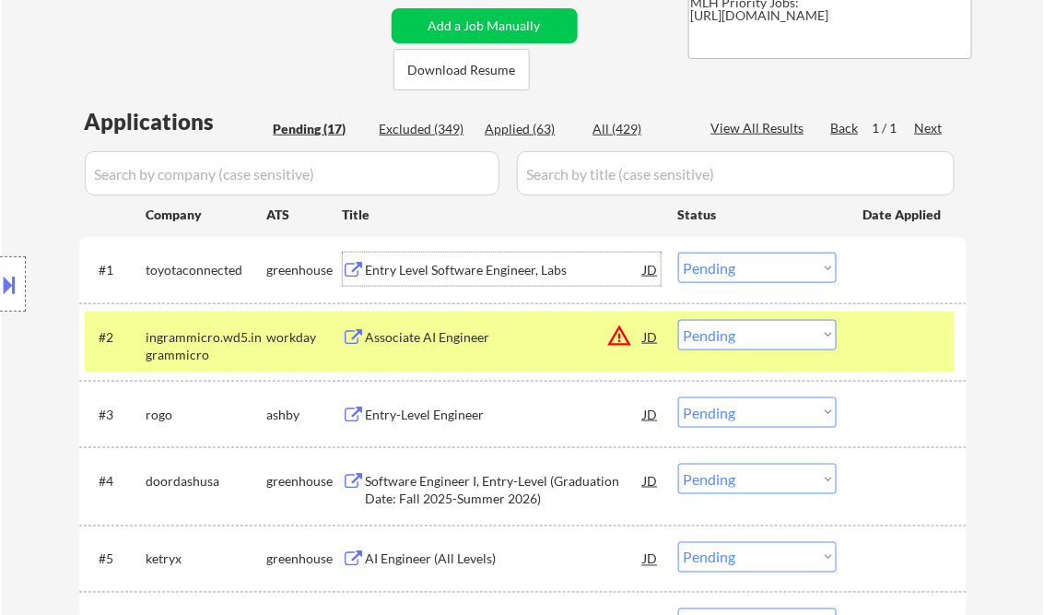
click at [459, 269] on div "Entry Level Software Engineer, Labs" at bounding box center [505, 270] width 278 height 18
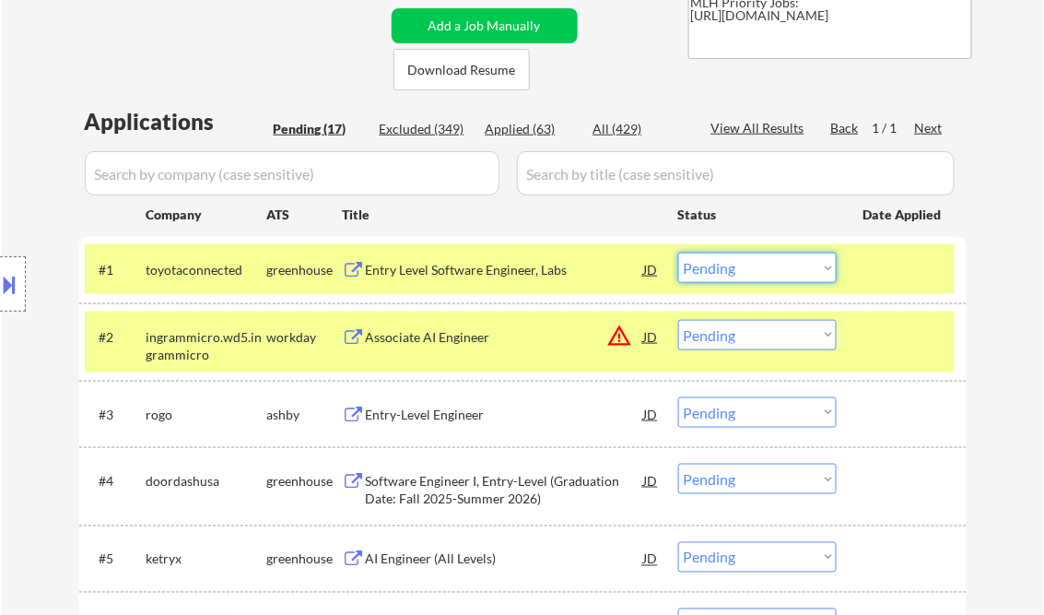
drag, startPoint x: 751, startPoint y: 270, endPoint x: 759, endPoint y: 284, distance: 16.1
click at [756, 273] on select "Choose an option... Pending Applied Excluded (Questions) Excluded (Expired) Exc…" at bounding box center [757, 267] width 158 height 30
click at [678, 252] on select "Choose an option... Pending Applied Excluded (Questions) Excluded (Expired) Exc…" at bounding box center [757, 267] width 158 height 30
click at [433, 347] on div "Associate AI Engineer" at bounding box center [505, 336] width 278 height 33
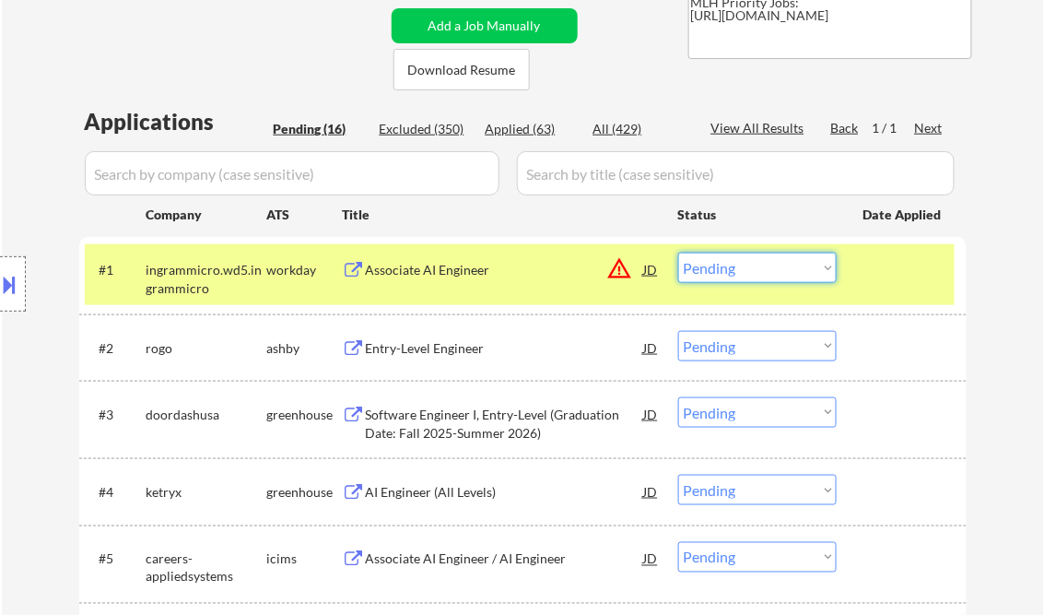
click at [758, 274] on select "Choose an option... Pending Applied Excluded (Questions) Excluded (Expired) Exc…" at bounding box center [757, 267] width 158 height 30
click at [678, 252] on select "Choose an option... Pending Applied Excluded (Questions) Excluded (Expired) Exc…" at bounding box center [757, 267] width 158 height 30
click at [435, 346] on div "Entry-Level Engineer" at bounding box center [505, 348] width 278 height 18
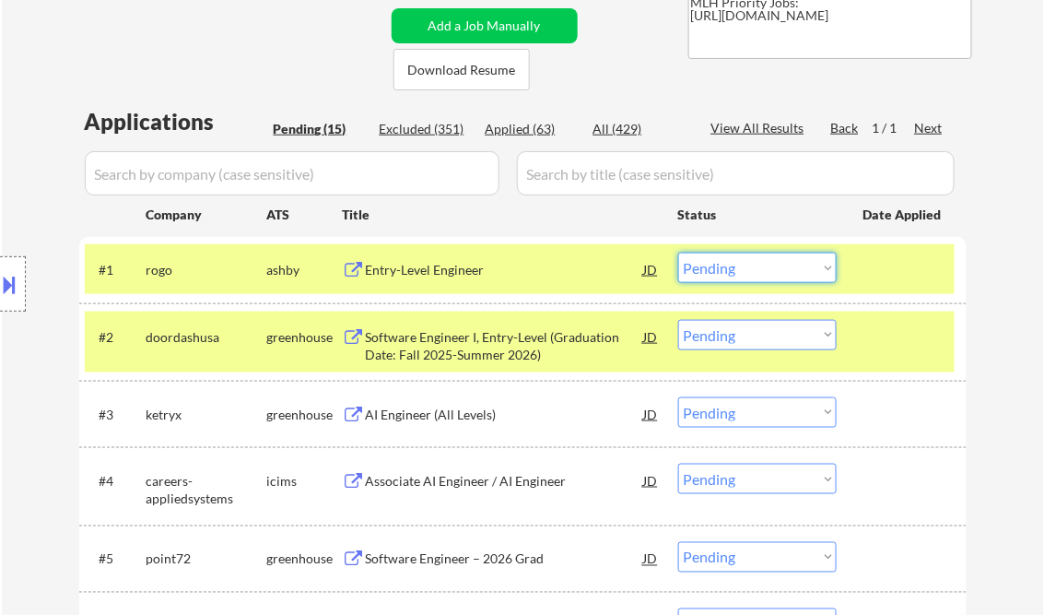
drag, startPoint x: 756, startPoint y: 273, endPoint x: 762, endPoint y: 282, distance: 11.2
click at [756, 273] on select "Choose an option... Pending Applied Excluded (Questions) Excluded (Expired) Exc…" at bounding box center [757, 267] width 158 height 30
click at [678, 252] on select "Choose an option... Pending Applied Excluded (Questions) Excluded (Expired) Exc…" at bounding box center [757, 267] width 158 height 30
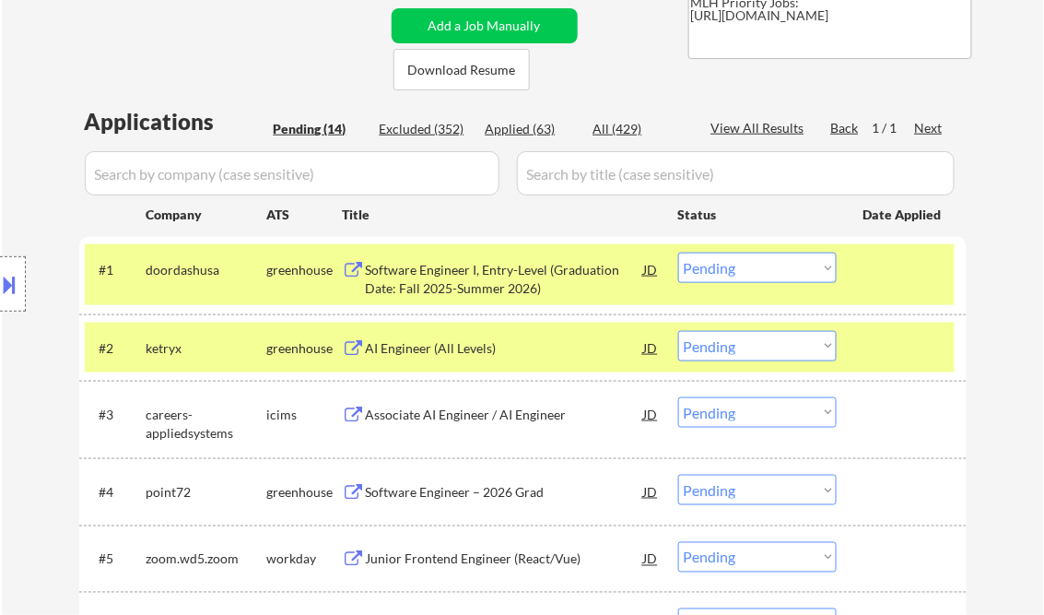
click at [728, 270] on select "Choose an option... Pending Applied Excluded (Questions) Excluded (Expired) Exc…" at bounding box center [757, 267] width 158 height 30
click at [678, 252] on select "Choose an option... Pending Applied Excluded (Questions) Excluded (Expired) Exc…" at bounding box center [757, 267] width 158 height 30
click at [433, 346] on div "AI Engineer (All Levels)" at bounding box center [505, 348] width 278 height 18
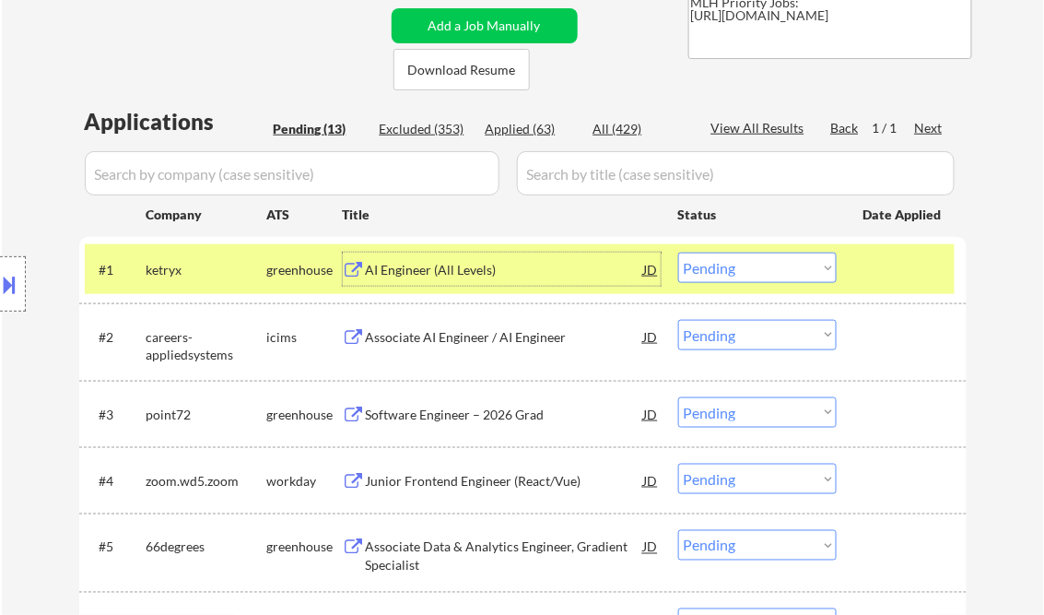
click at [473, 272] on div "AI Engineer (All Levels)" at bounding box center [505, 270] width 278 height 18
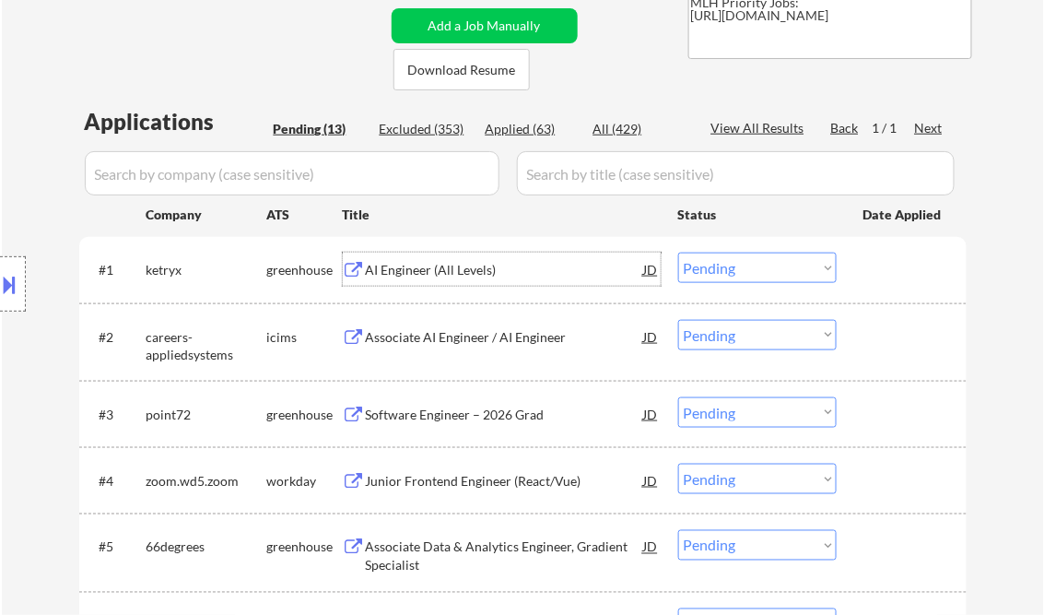
click at [733, 270] on select "Choose an option... Pending Applied Excluded (Questions) Excluded (Expired) Exc…" at bounding box center [757, 267] width 158 height 30
click at [678, 252] on select "Choose an option... Pending Applied Excluded (Questions) Excluded (Expired) Exc…" at bounding box center [757, 267] width 158 height 30
click at [440, 335] on div "Associate AI Engineer / AI Engineer" at bounding box center [505, 337] width 278 height 18
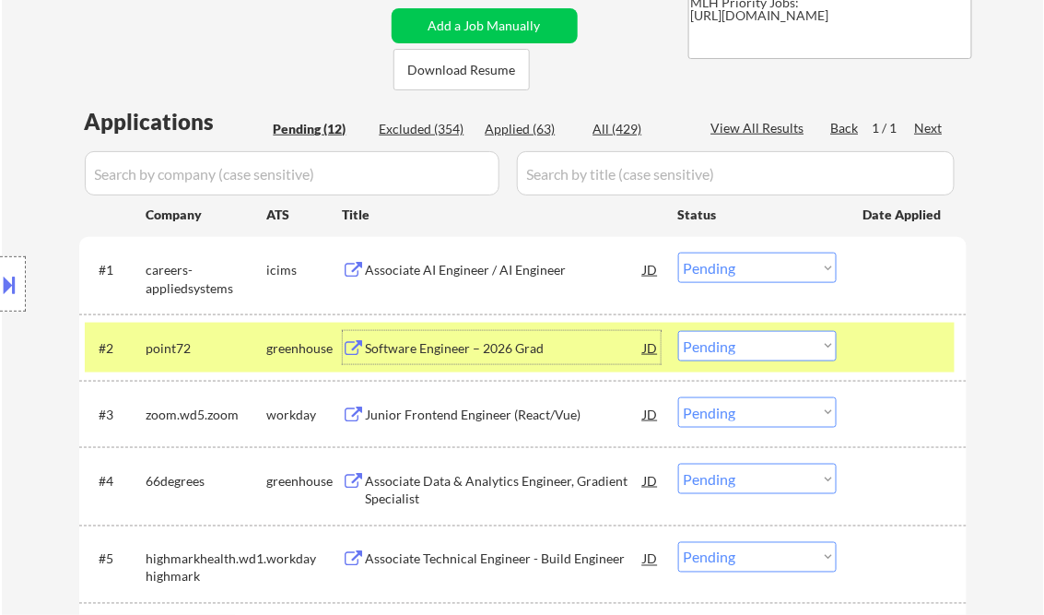
drag, startPoint x: 728, startPoint y: 260, endPoint x: 746, endPoint y: 276, distance: 24.8
click at [728, 260] on select "Choose an option... Pending Applied Excluded (Questions) Excluded (Expired) Exc…" at bounding box center [757, 267] width 158 height 30
click at [678, 252] on select "Choose an option... Pending Applied Excluded (Questions) Excluded (Expired) Exc…" at bounding box center [757, 267] width 158 height 30
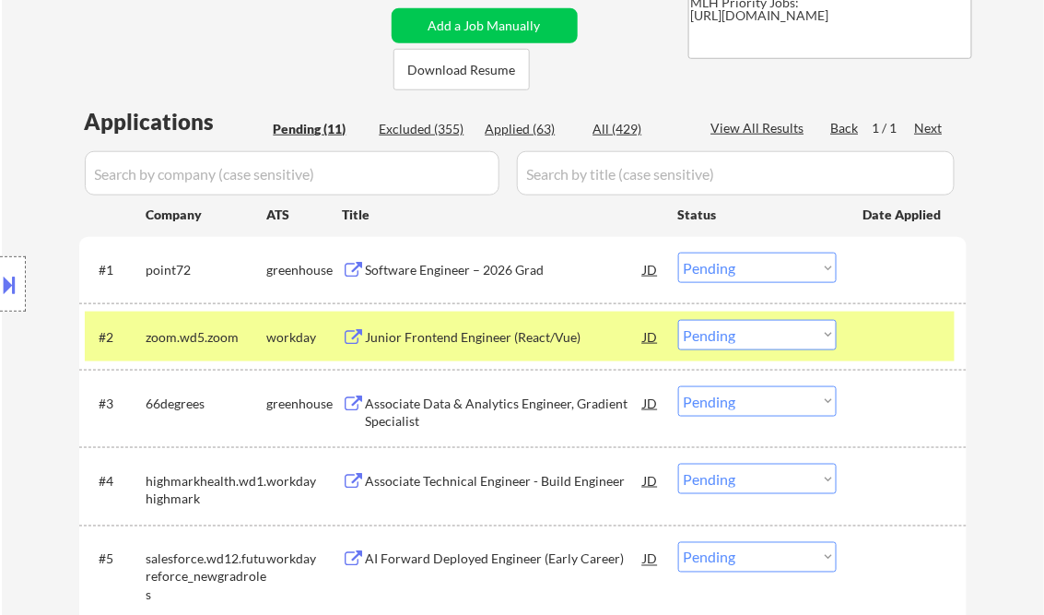
drag, startPoint x: 719, startPoint y: 276, endPoint x: 733, endPoint y: 285, distance: 17.4
click at [719, 276] on select "Choose an option... Pending Applied Excluded (Questions) Excluded (Expired) Exc…" at bounding box center [757, 267] width 158 height 30
click at [678, 252] on select "Choose an option... Pending Applied Excluded (Questions) Excluded (Expired) Exc…" at bounding box center [757, 267] width 158 height 30
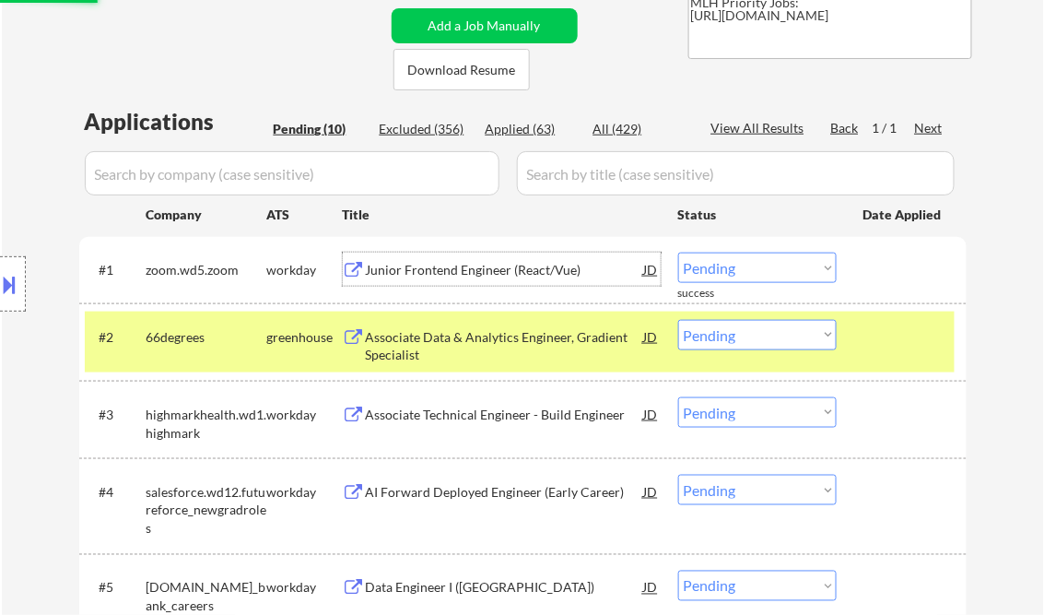
click at [460, 269] on div "Junior Frontend Engineer (React/Vue)" at bounding box center [505, 270] width 278 height 18
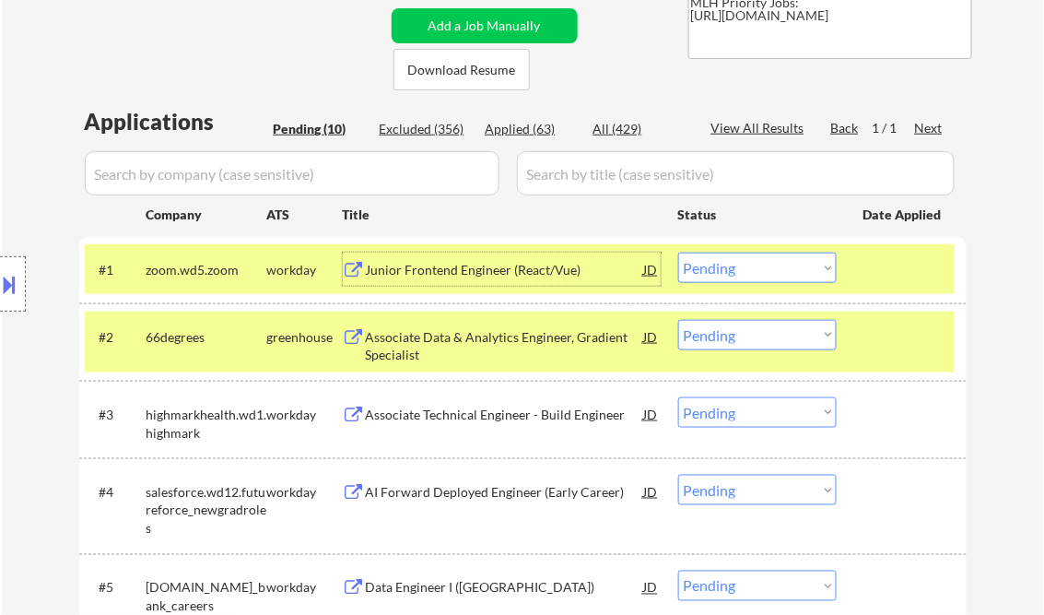
drag, startPoint x: 733, startPoint y: 265, endPoint x: 750, endPoint y: 269, distance: 17.0
click at [733, 265] on select "Choose an option... Pending Applied Excluded (Questions) Excluded (Expired) Exc…" at bounding box center [757, 267] width 158 height 30
click at [678, 252] on select "Choose an option... Pending Applied Excluded (Questions) Excluded (Expired) Exc…" at bounding box center [757, 267] width 158 height 30
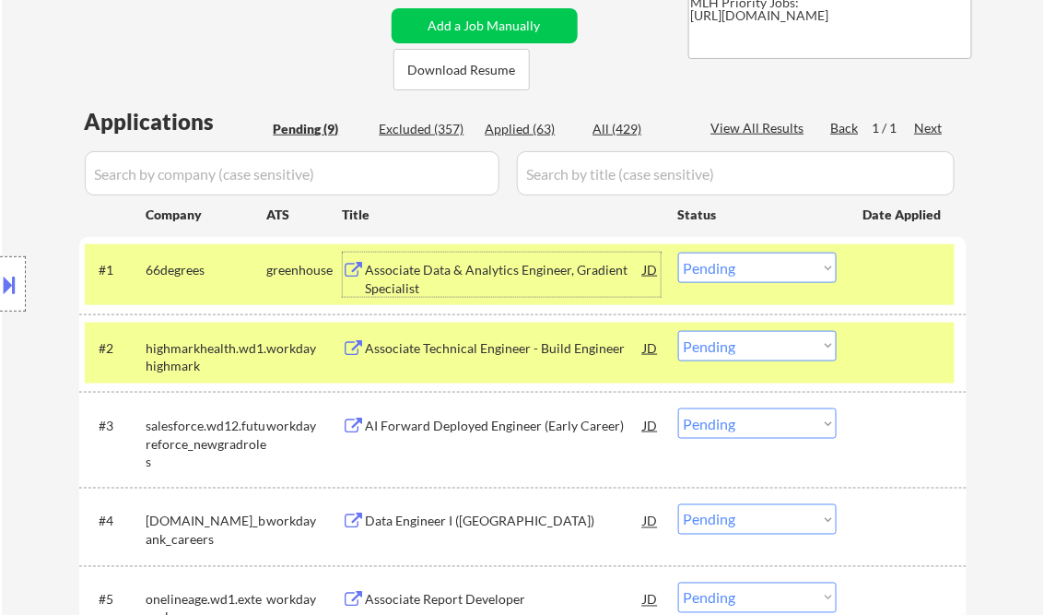
click at [443, 283] on div "Associate Data & Analytics Engineer, Gradient Specialist" at bounding box center [505, 279] width 278 height 36
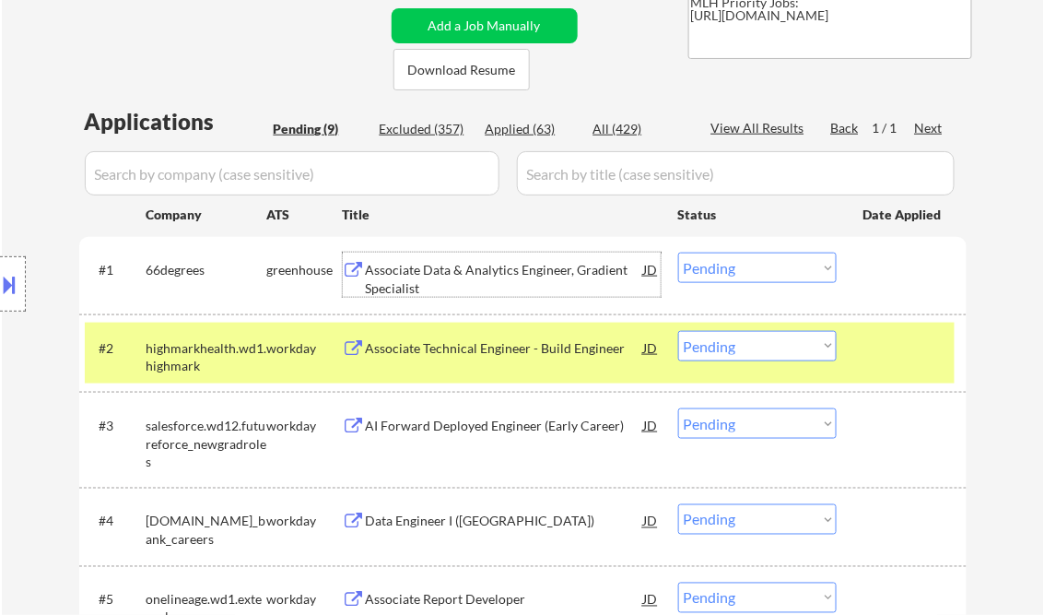
click at [711, 264] on select "Choose an option... Pending Applied Excluded (Questions) Excluded (Expired) Exc…" at bounding box center [757, 267] width 158 height 30
click at [678, 252] on select "Choose an option... Pending Applied Excluded (Questions) Excluded (Expired) Exc…" at bounding box center [757, 267] width 158 height 30
click at [494, 346] on div "Associate Technical Engineer - Build Engineer" at bounding box center [505, 348] width 278 height 18
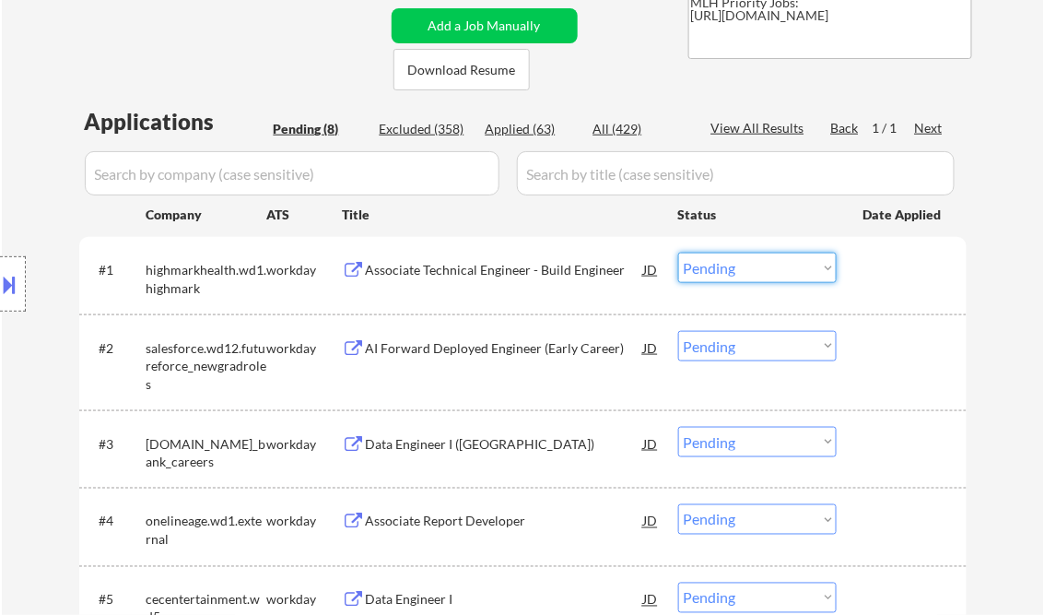
click at [767, 274] on select "Choose an option... Pending Applied Excluded (Questions) Excluded (Expired) Exc…" at bounding box center [757, 267] width 158 height 30
click at [678, 252] on select "Choose an option... Pending Applied Excluded (Questions) Excluded (Expired) Exc…" at bounding box center [757, 267] width 158 height 30
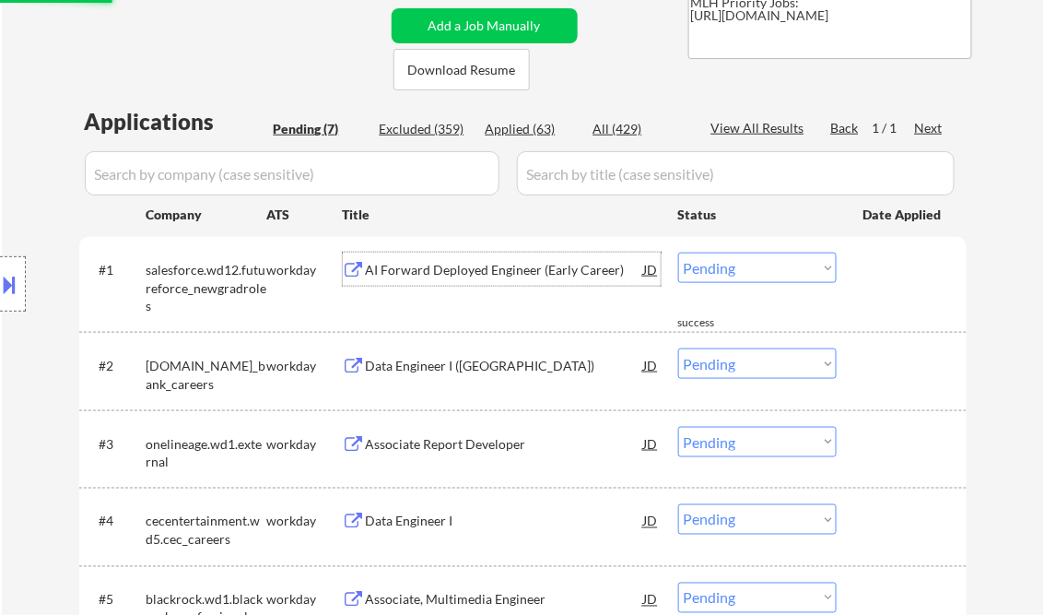
click at [465, 273] on div "AI Forward Deployed Engineer (Early Career)" at bounding box center [505, 270] width 278 height 18
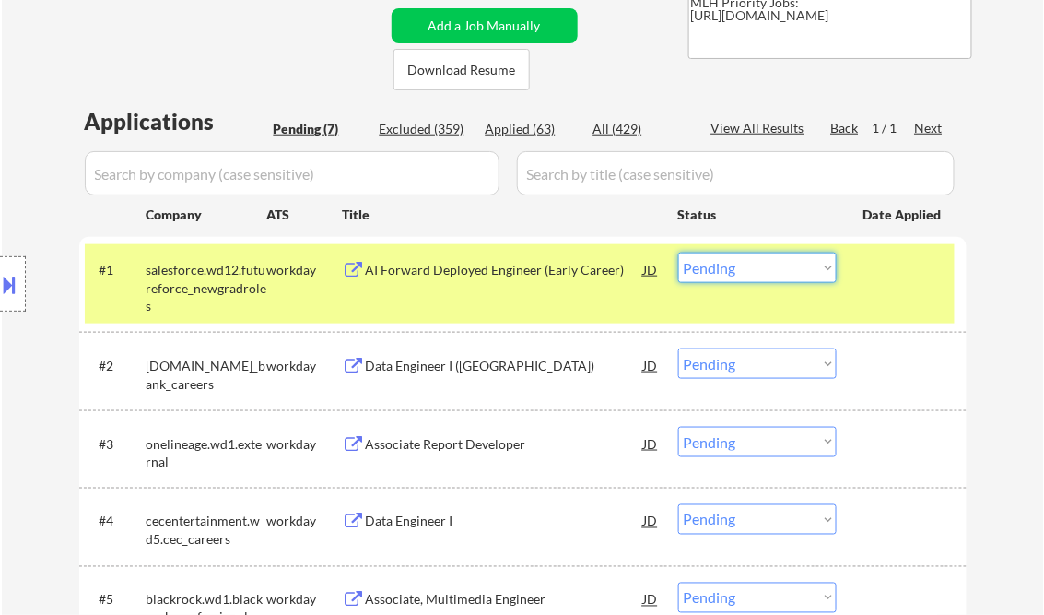
drag, startPoint x: 752, startPoint y: 273, endPoint x: 763, endPoint y: 284, distance: 15.6
click at [752, 274] on select "Choose an option... Pending Applied Excluded (Questions) Excluded (Expired) Exc…" at bounding box center [757, 267] width 158 height 30
click at [678, 252] on select "Choose an option... Pending Applied Excluded (Questions) Excluded (Expired) Exc…" at bounding box center [757, 267] width 158 height 30
select select ""pending""
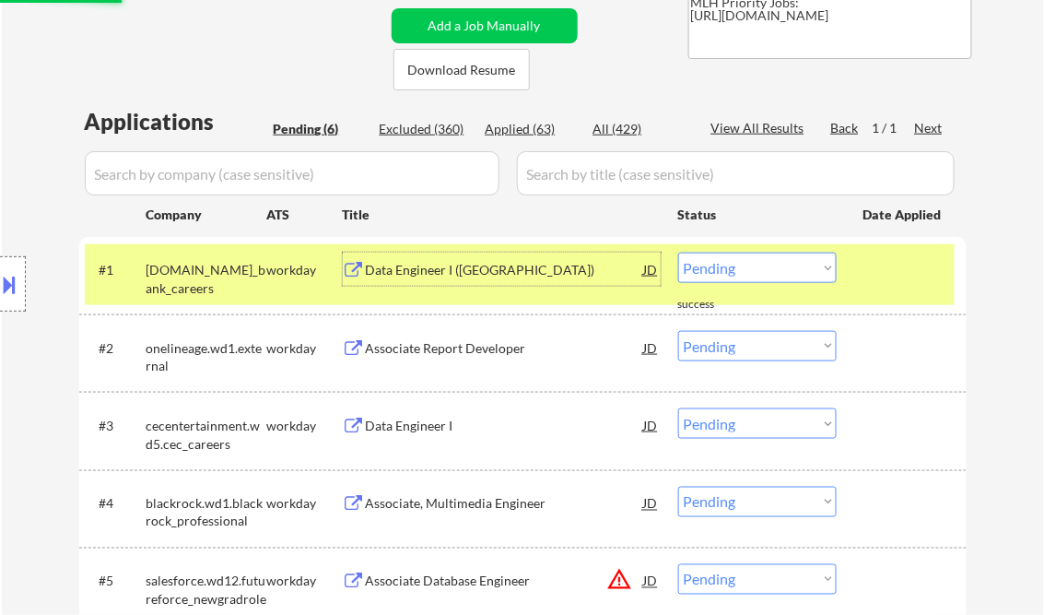
click at [432, 279] on div "Data Engineer I ([GEOGRAPHIC_DATA])" at bounding box center [505, 268] width 278 height 33
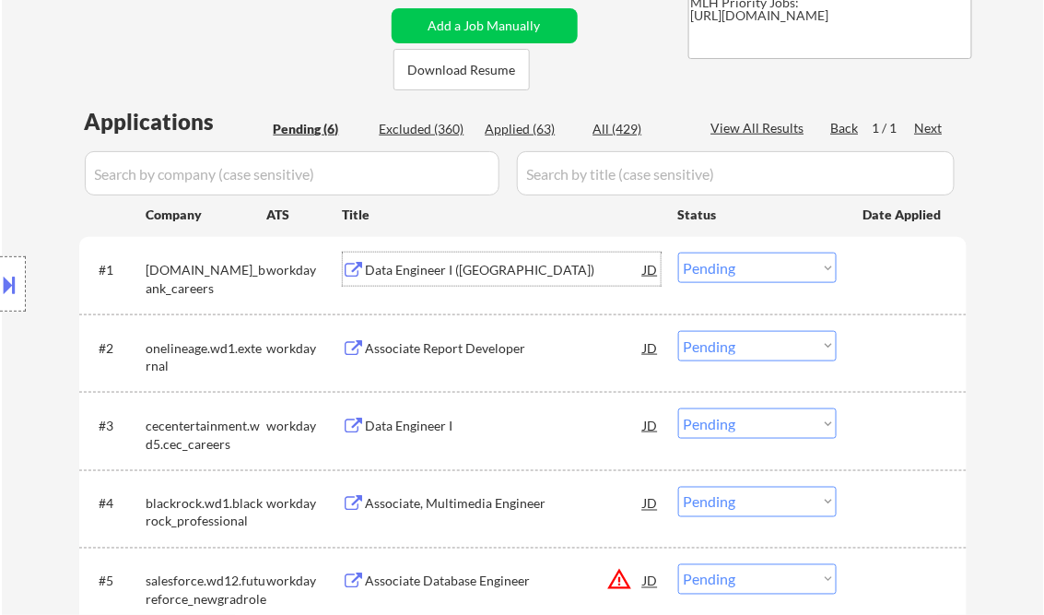
click at [459, 266] on div "Data Engineer I ([GEOGRAPHIC_DATA])" at bounding box center [505, 270] width 278 height 18
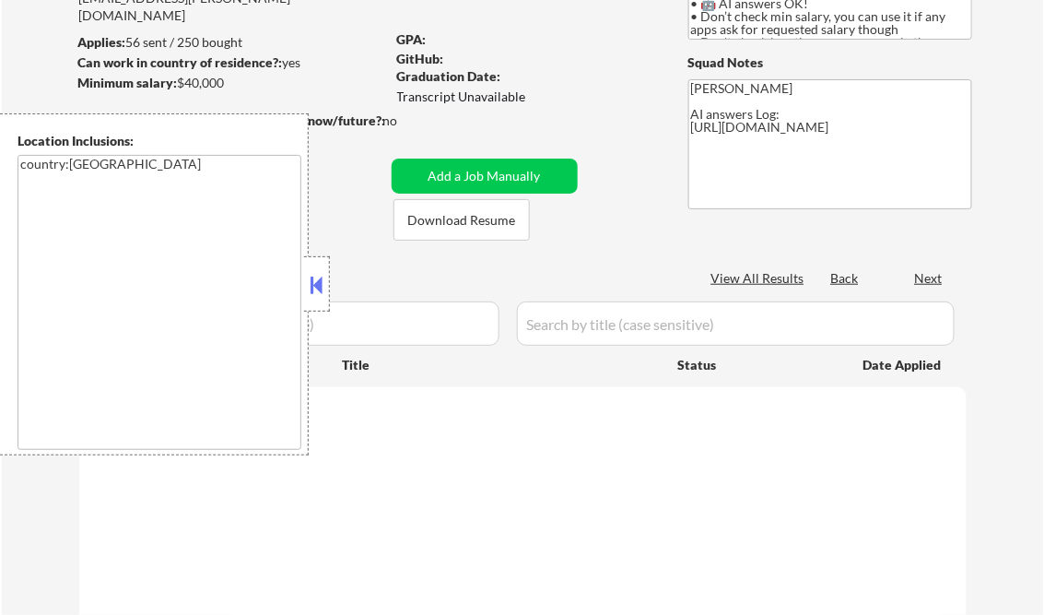
scroll to position [221, 0]
select select ""pending""
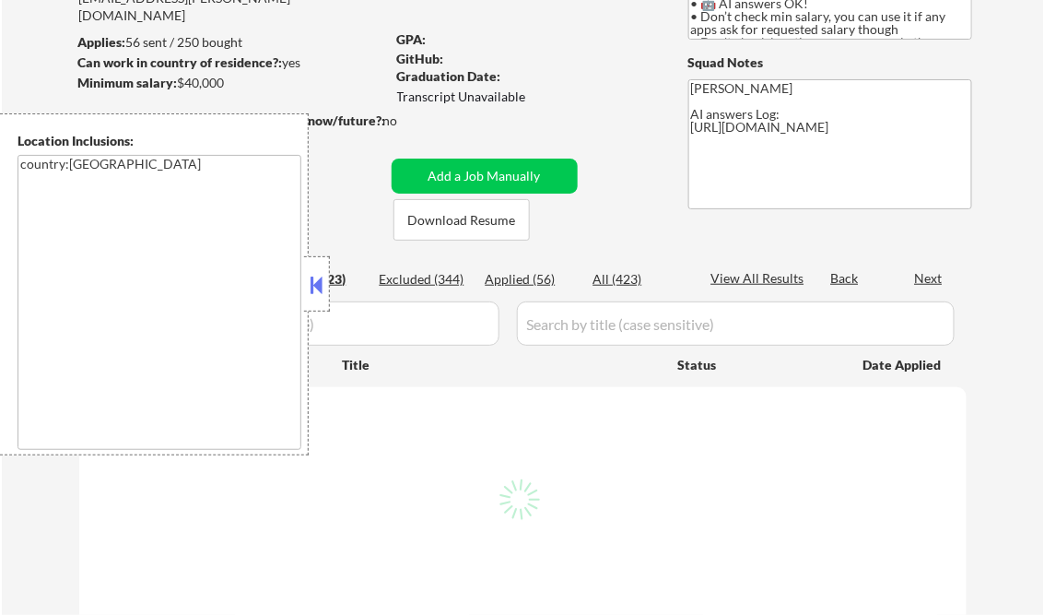
select select ""pending""
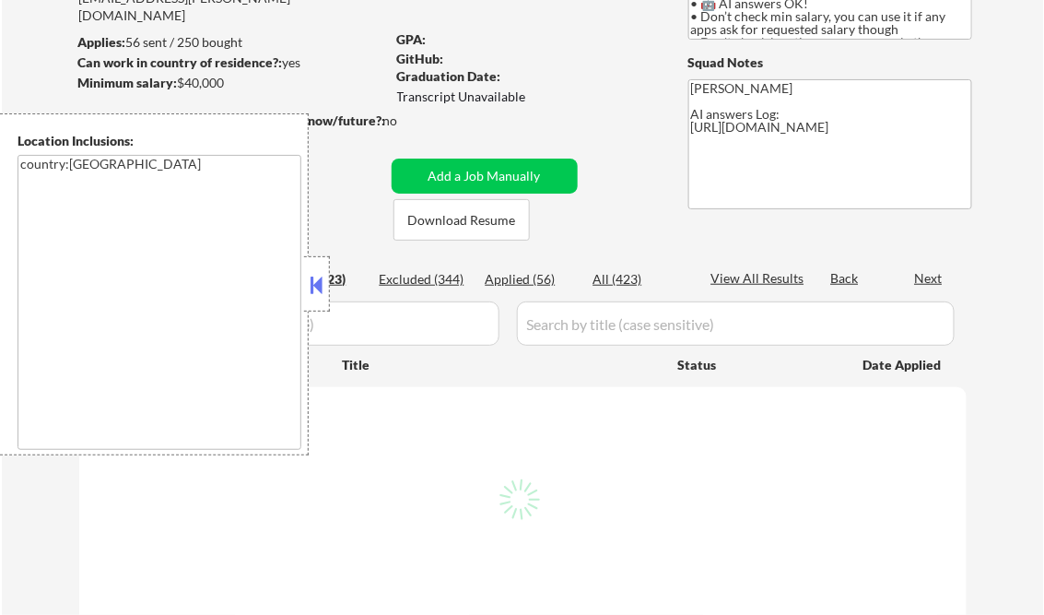
select select ""pending""
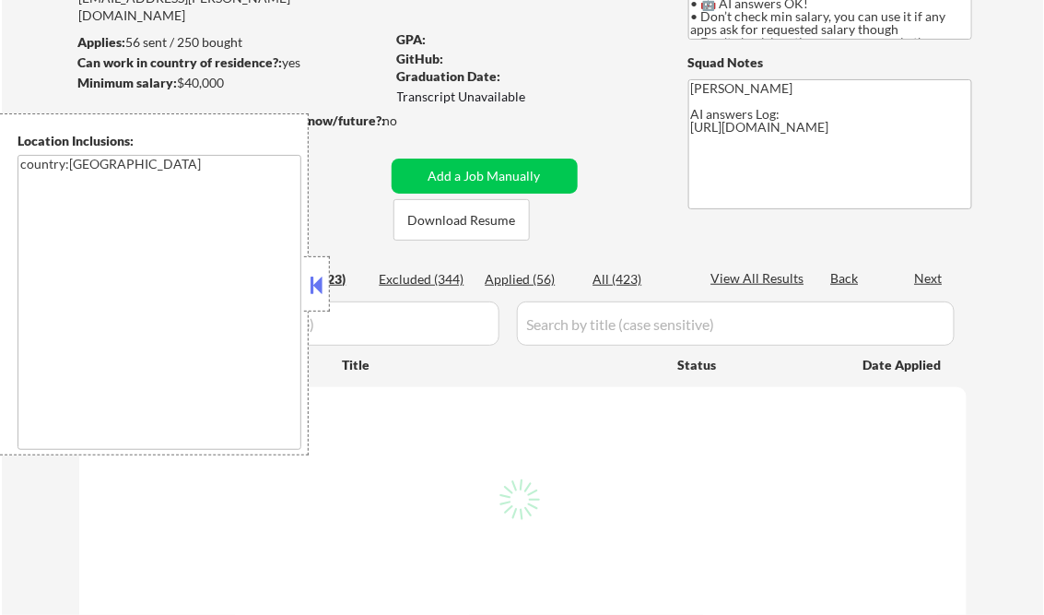
select select ""pending""
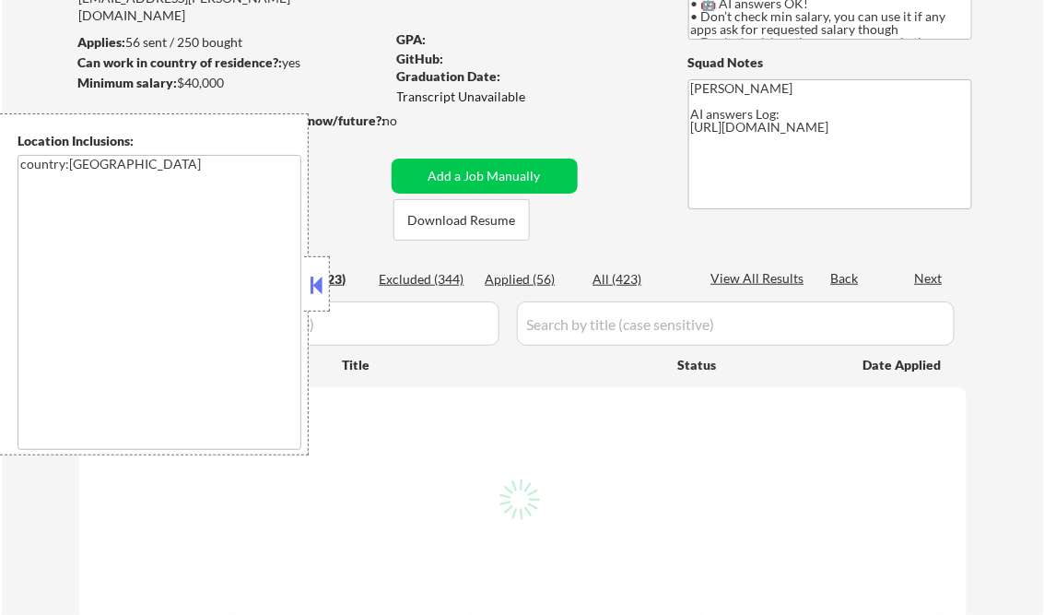
select select ""pending""
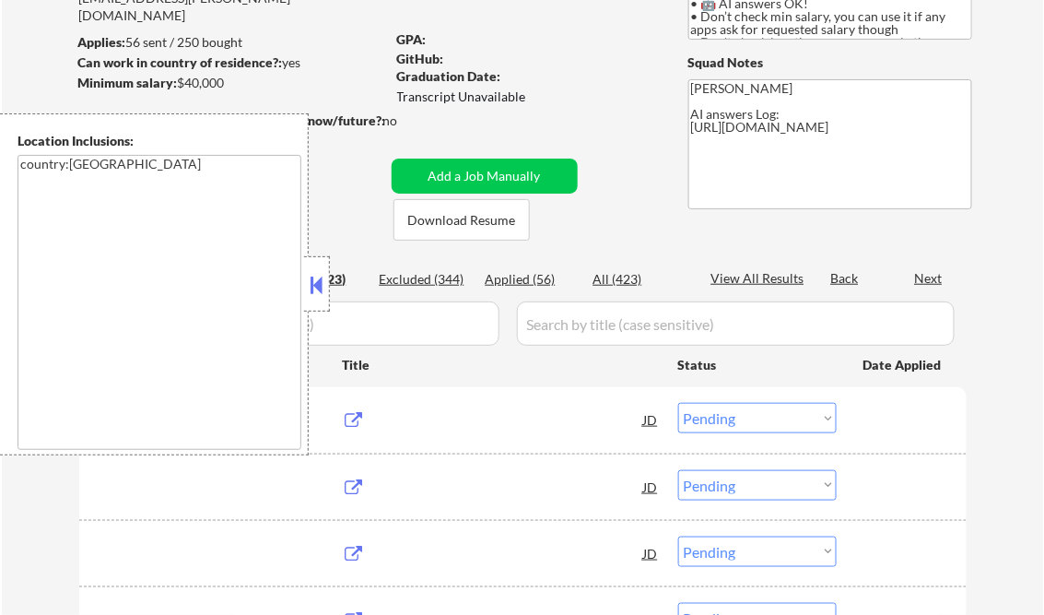
scroll to position [147, 0]
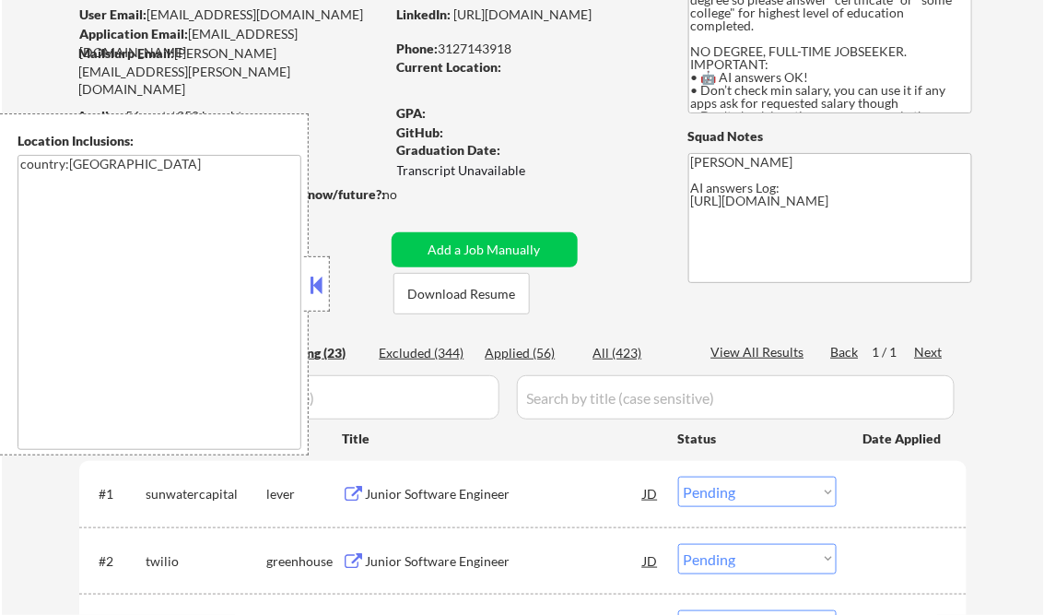
click at [321, 275] on button at bounding box center [317, 285] width 20 height 28
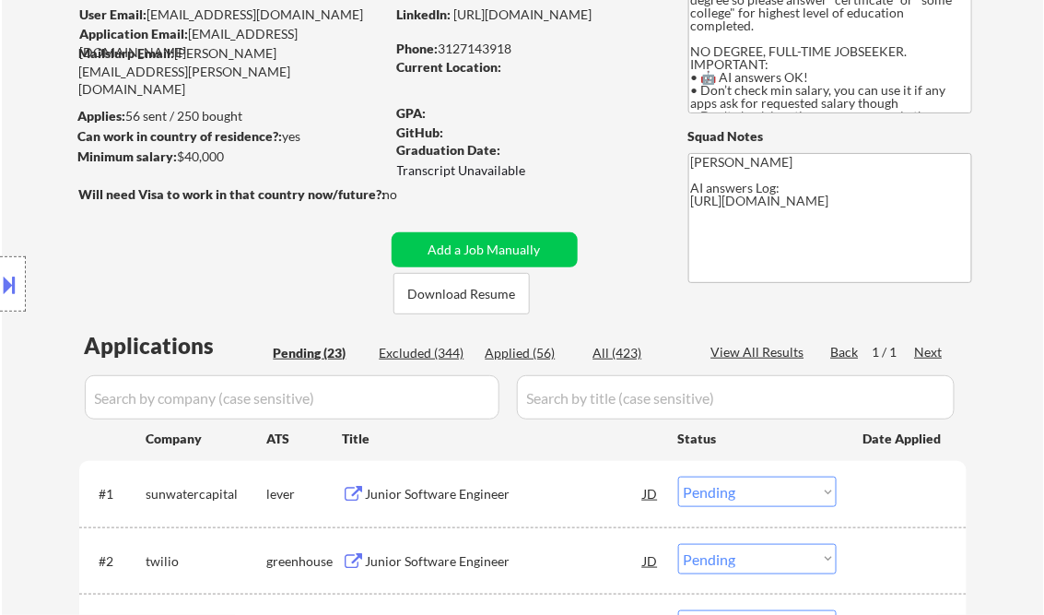
click at [522, 354] on div "Applied (56)" at bounding box center [532, 353] width 92 height 18
select select ""applied""
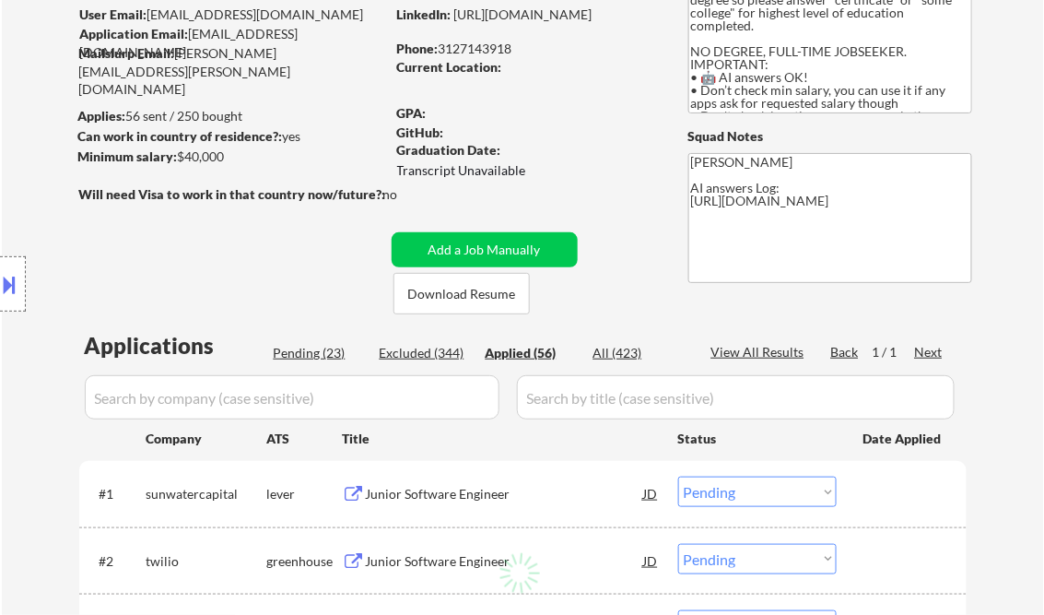
select select ""applied""
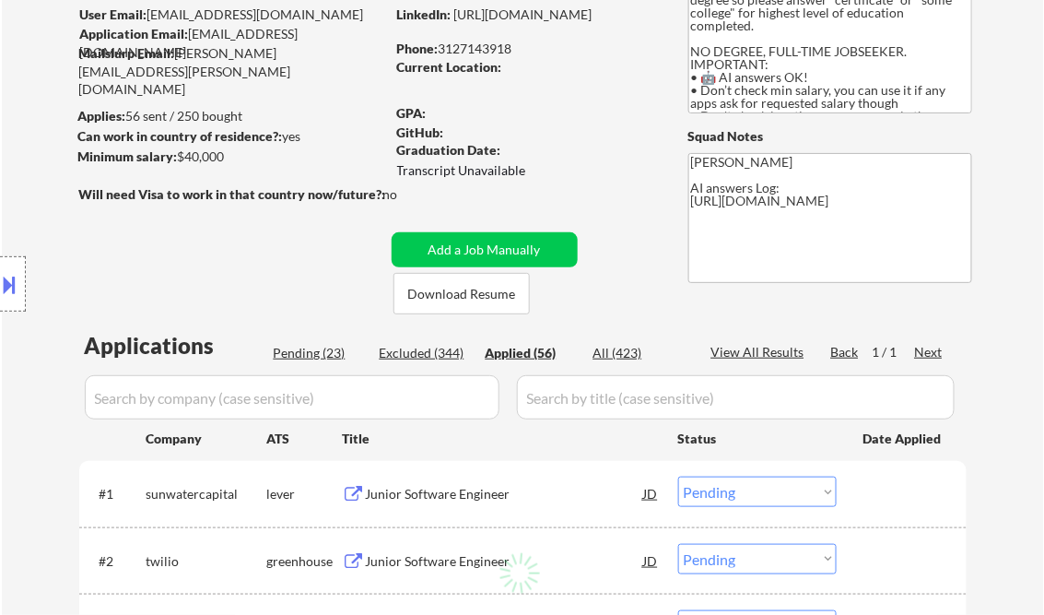
select select ""applied""
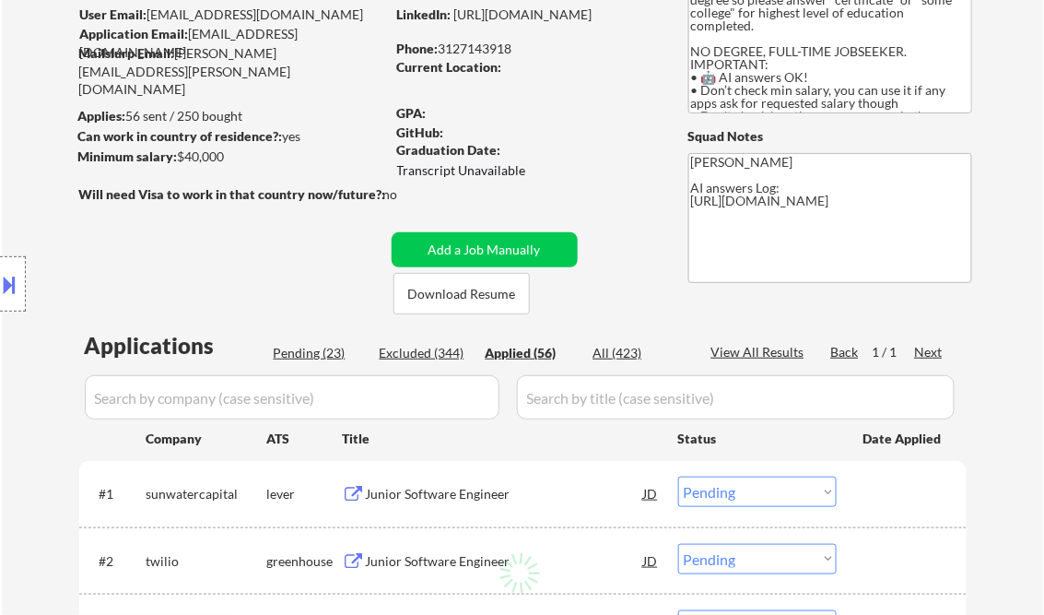
select select ""applied""
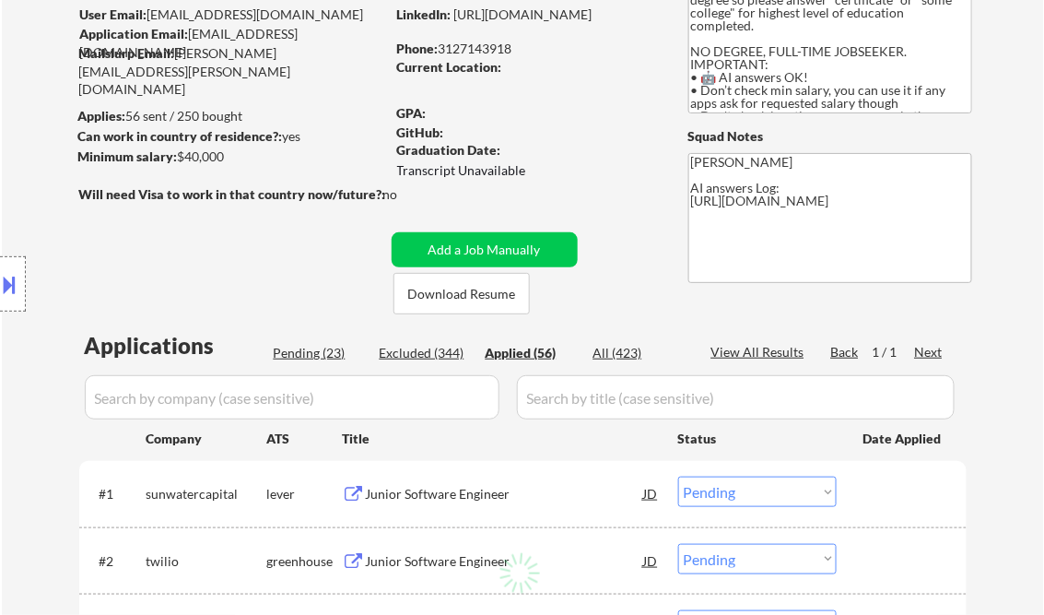
select select ""applied""
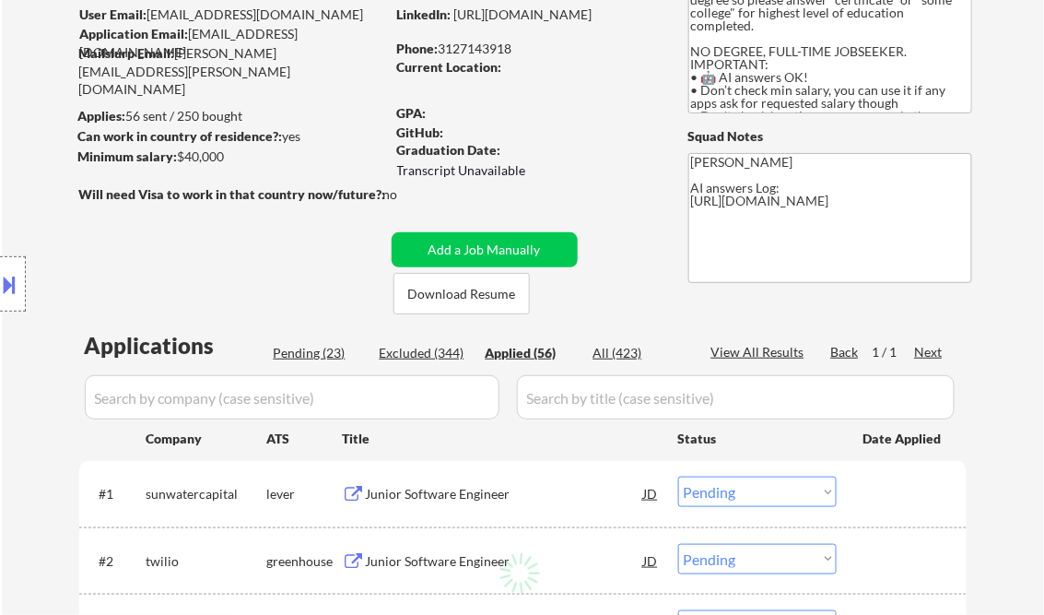
select select ""applied""
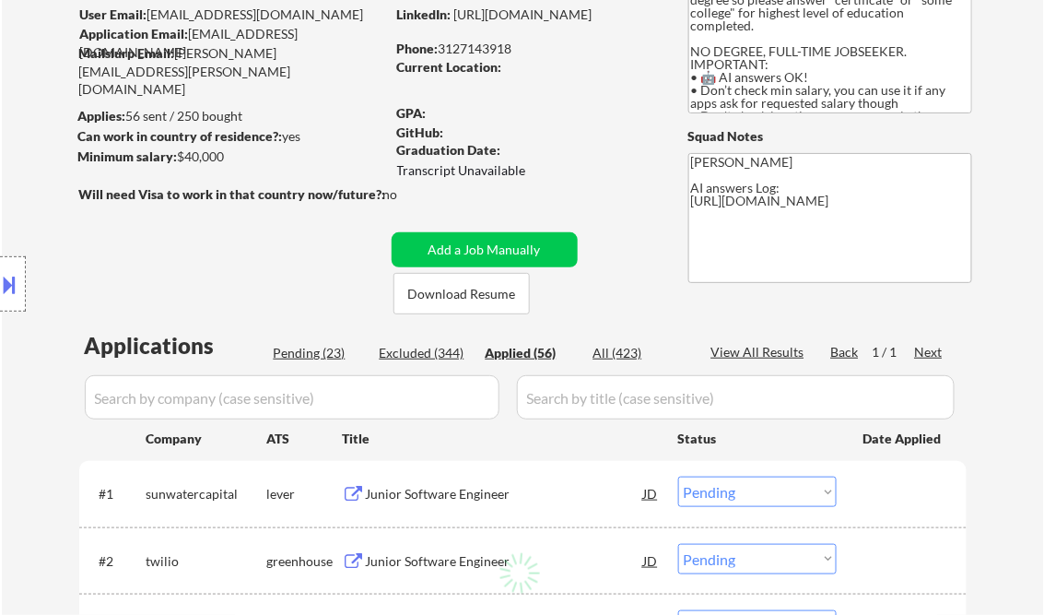
select select ""applied""
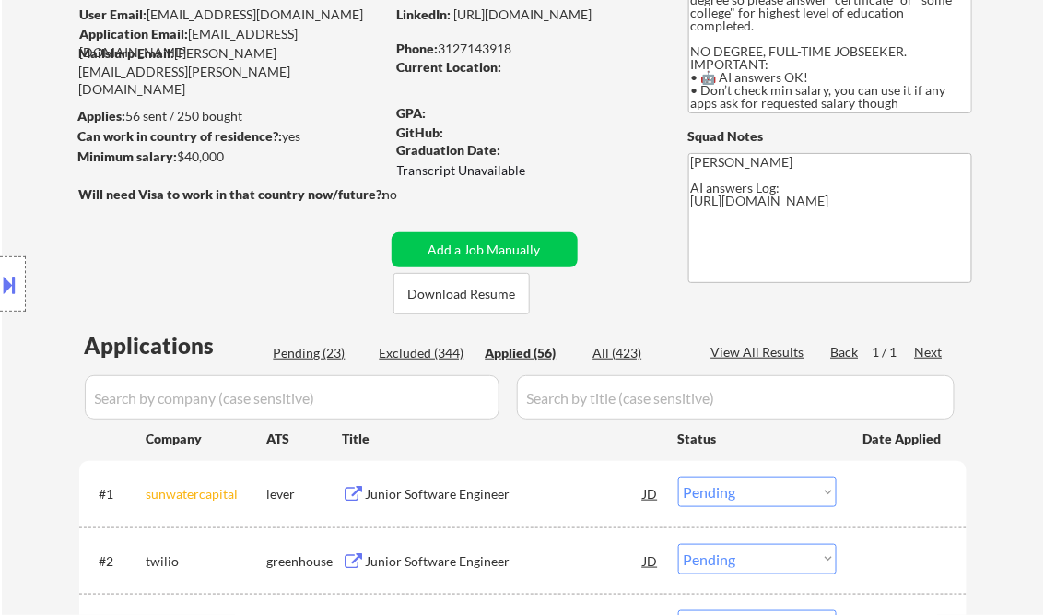
select select ""applied""
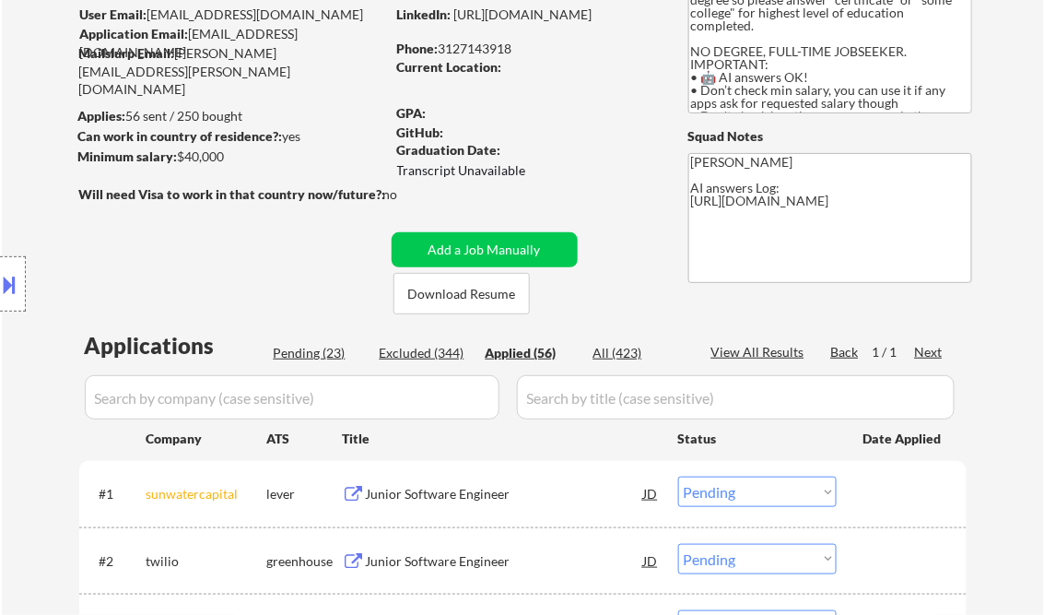
select select ""applied""
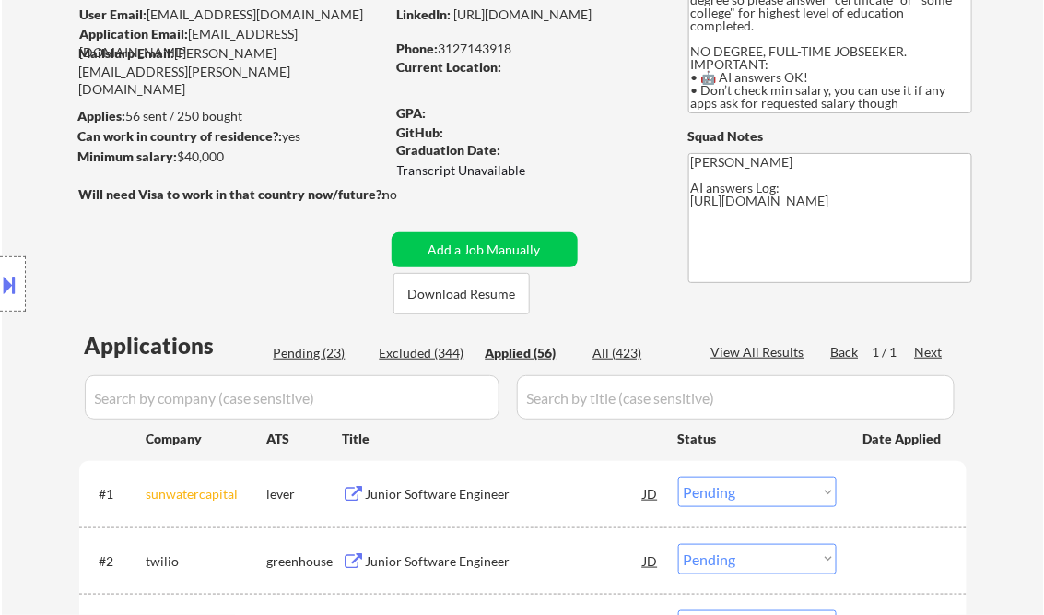
select select ""applied""
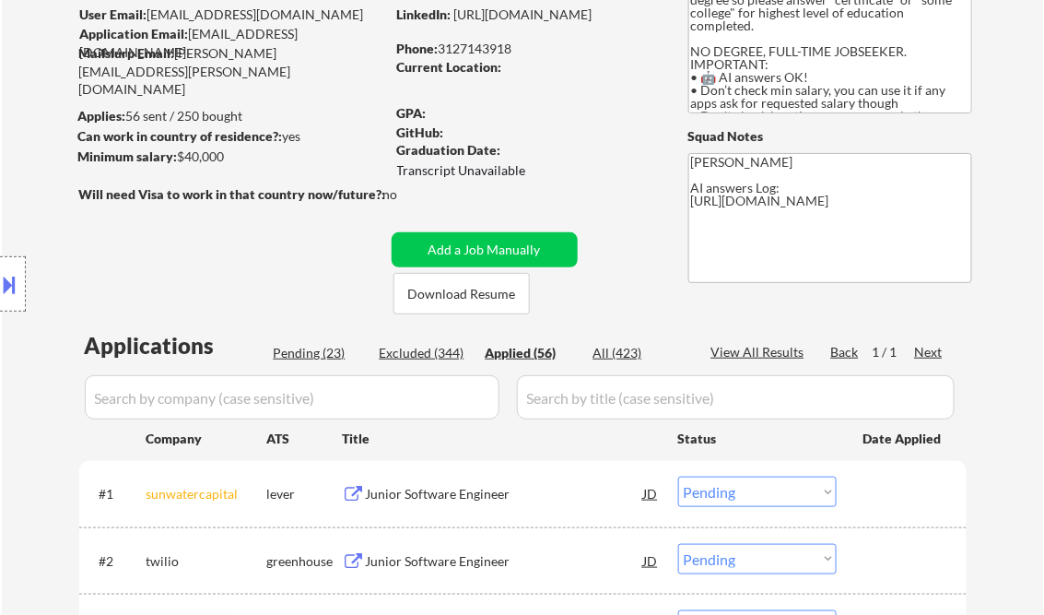
select select ""applied""
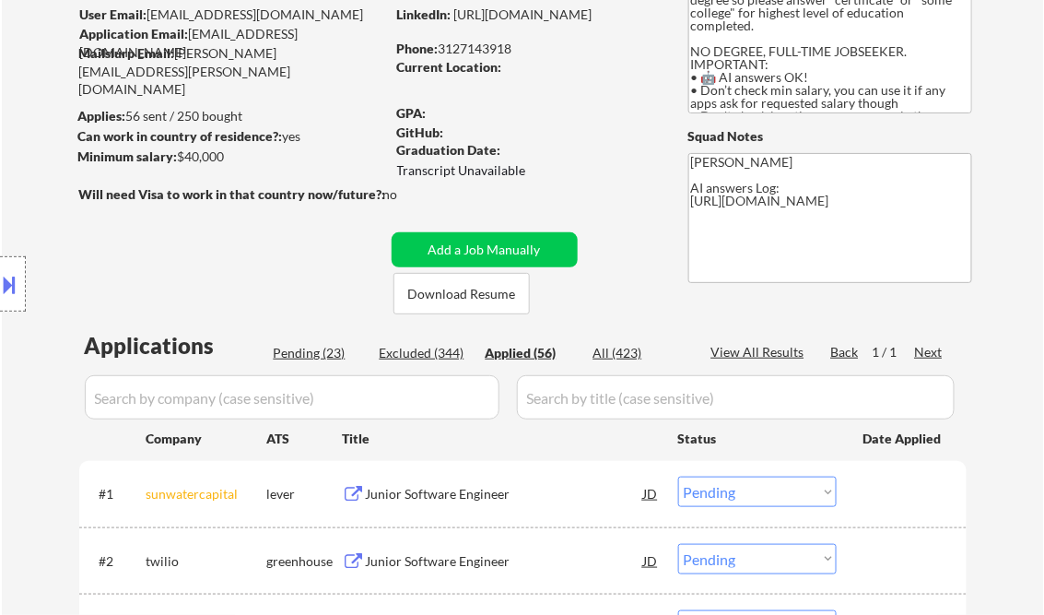
select select ""applied""
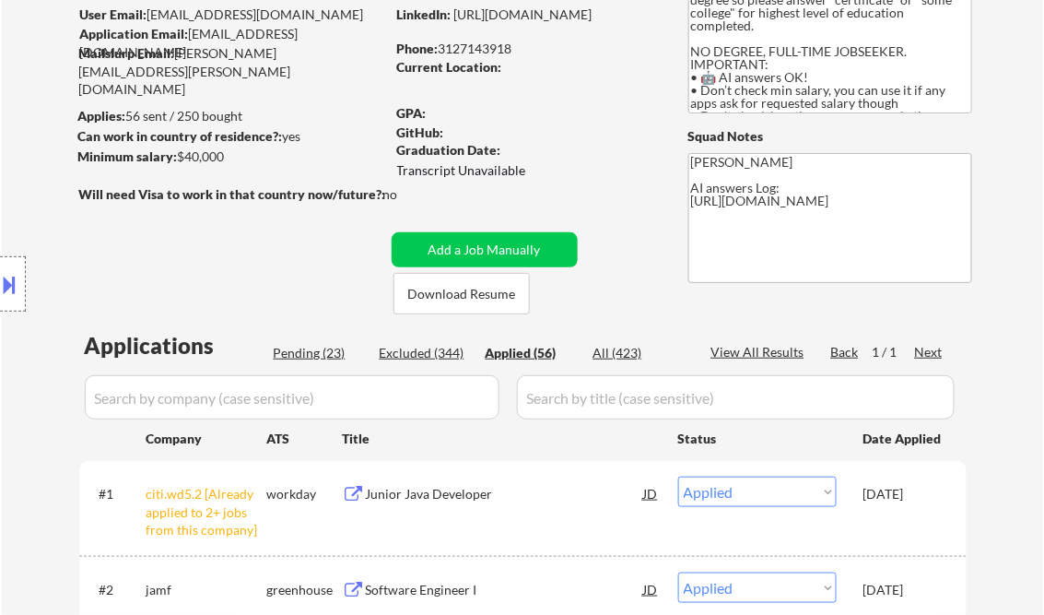
select select ""applied""
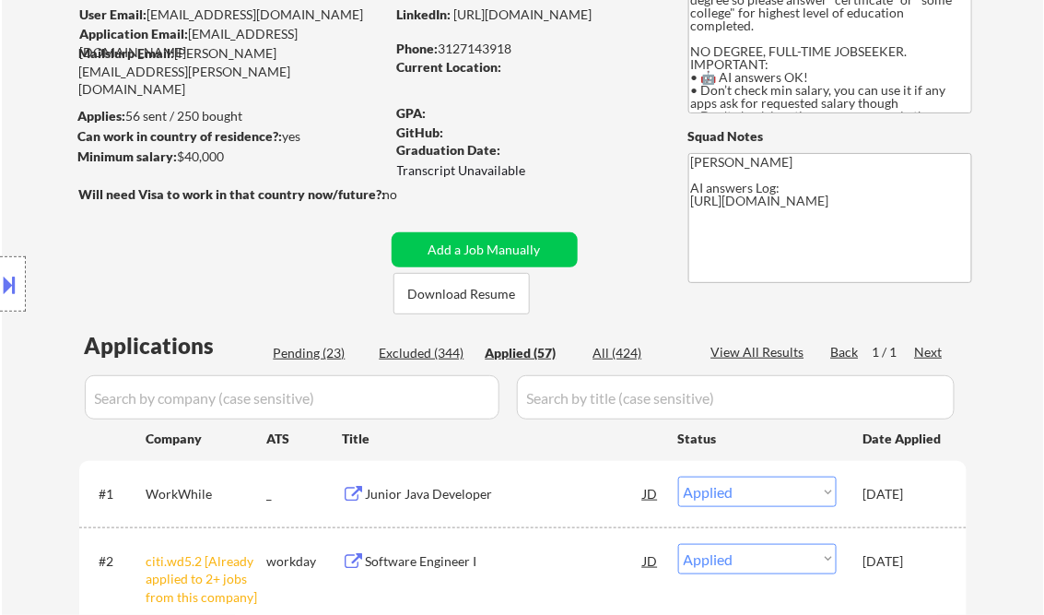
select select ""applied""
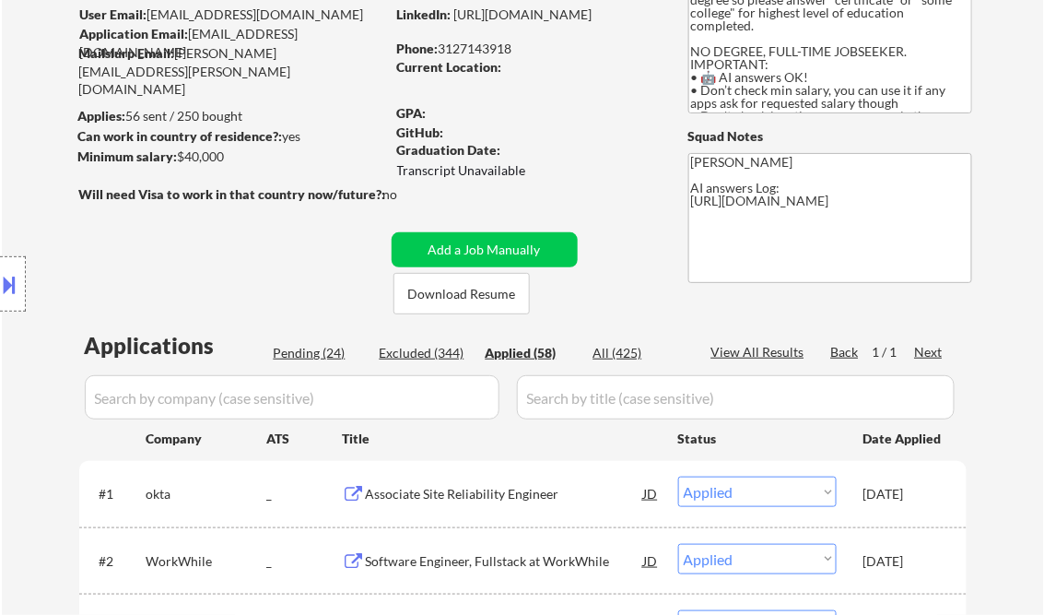
select select ""applied""
type textarea "[PERSON_NAME] AI answers Log: [URL][DOMAIN_NAME] MLH Priority Jobs: [URL][DOMAI…"
select select ""applied""
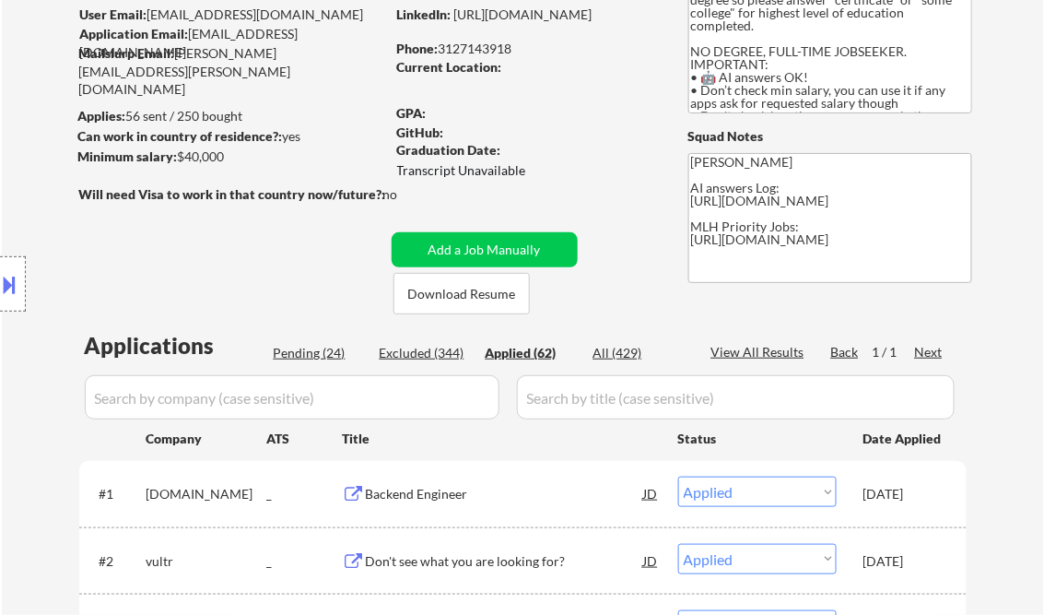
select select ""applied""
